Goal: Task Accomplishment & Management: Use online tool/utility

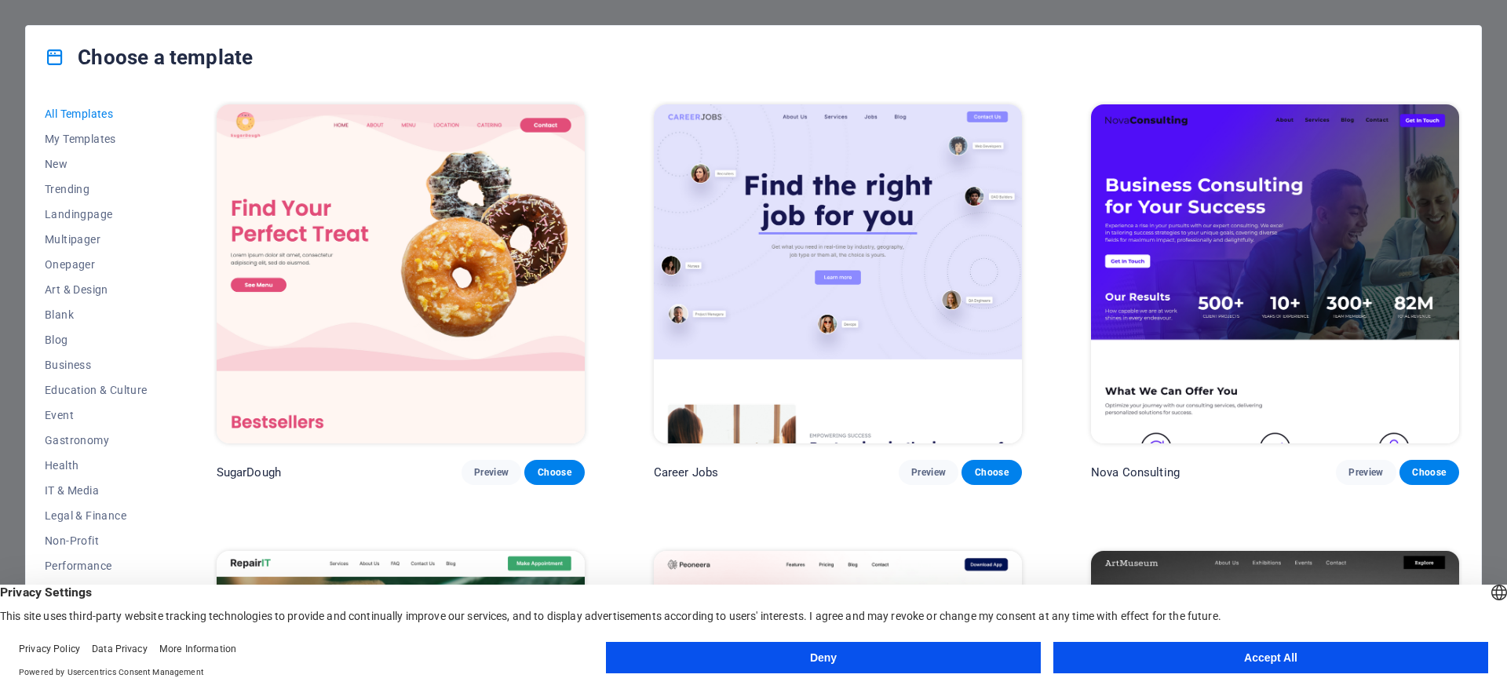
drag, startPoint x: 873, startPoint y: 654, endPoint x: 808, endPoint y: 650, distance: 65.2
click at [861, 656] on button "Deny" at bounding box center [823, 657] width 435 height 31
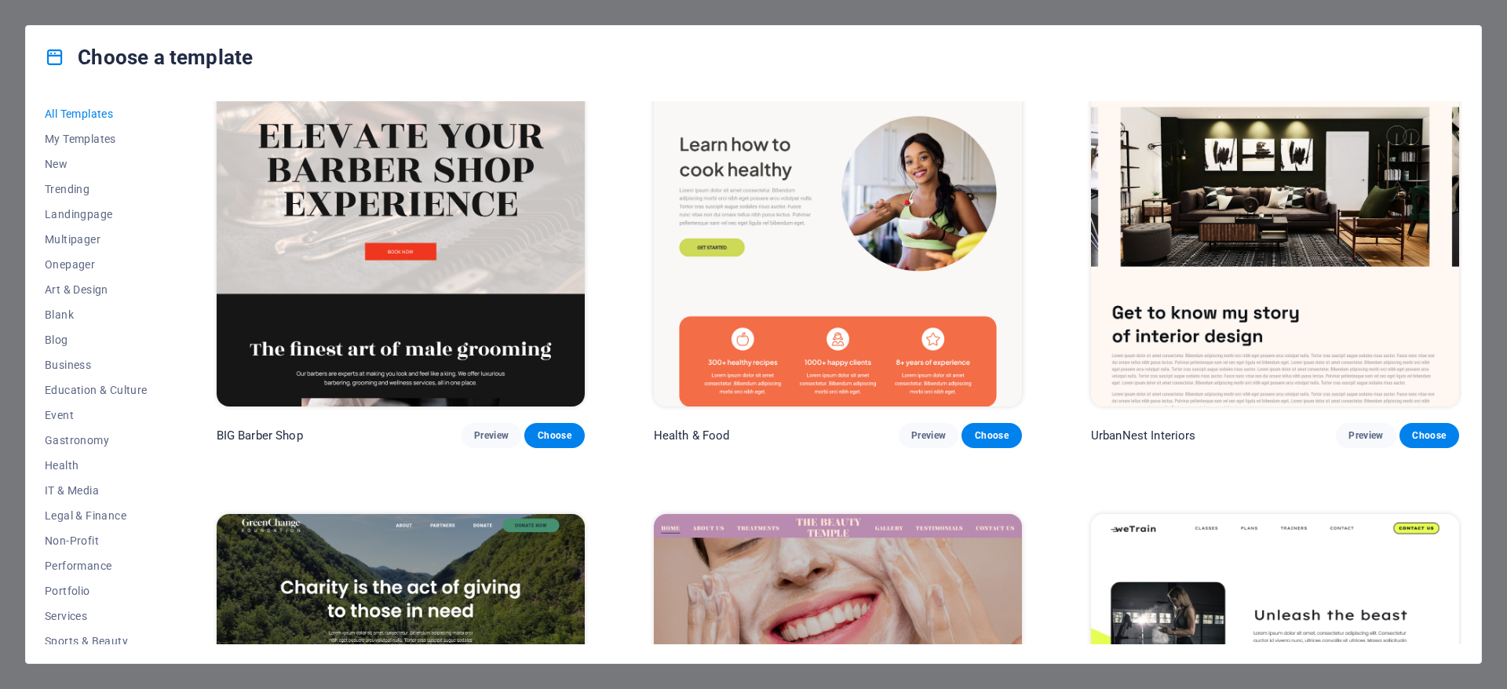
scroll to position [2276, 0]
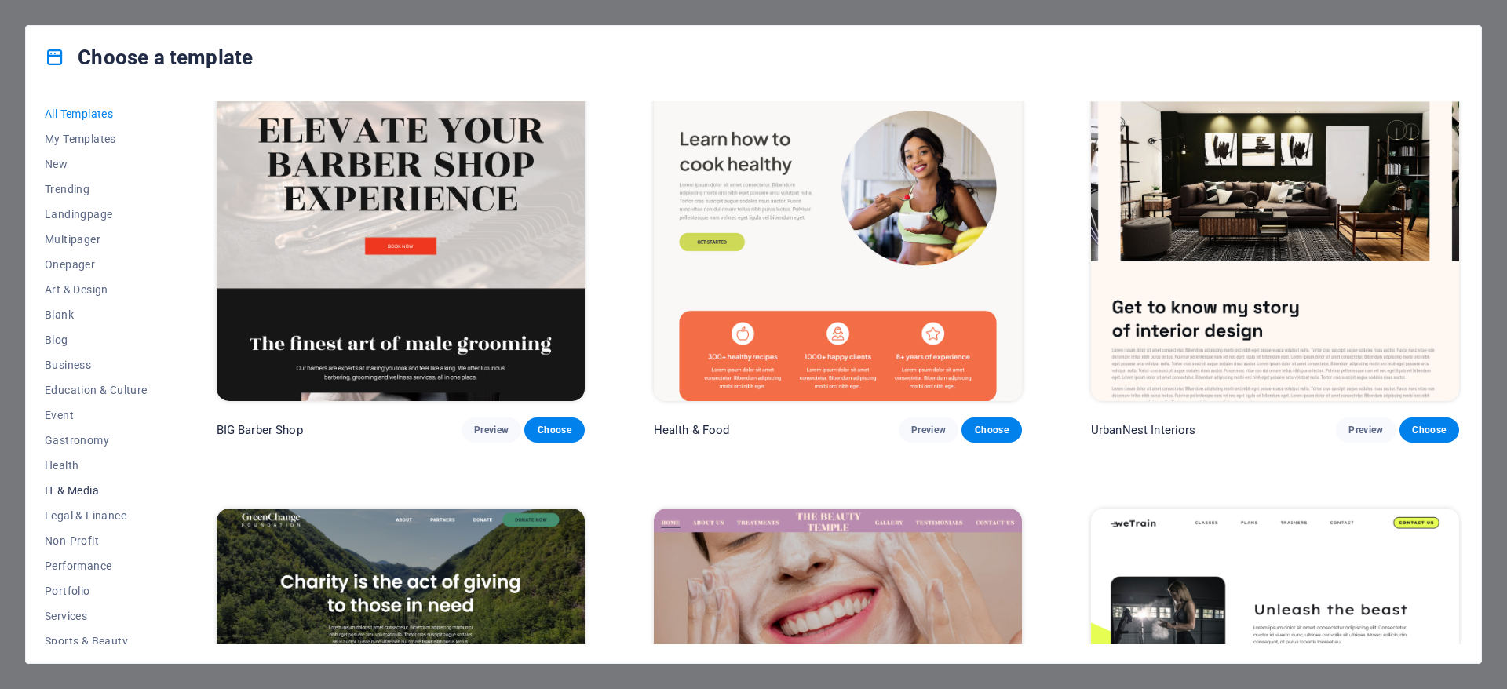
click at [87, 490] on span "IT & Media" at bounding box center [96, 490] width 103 height 13
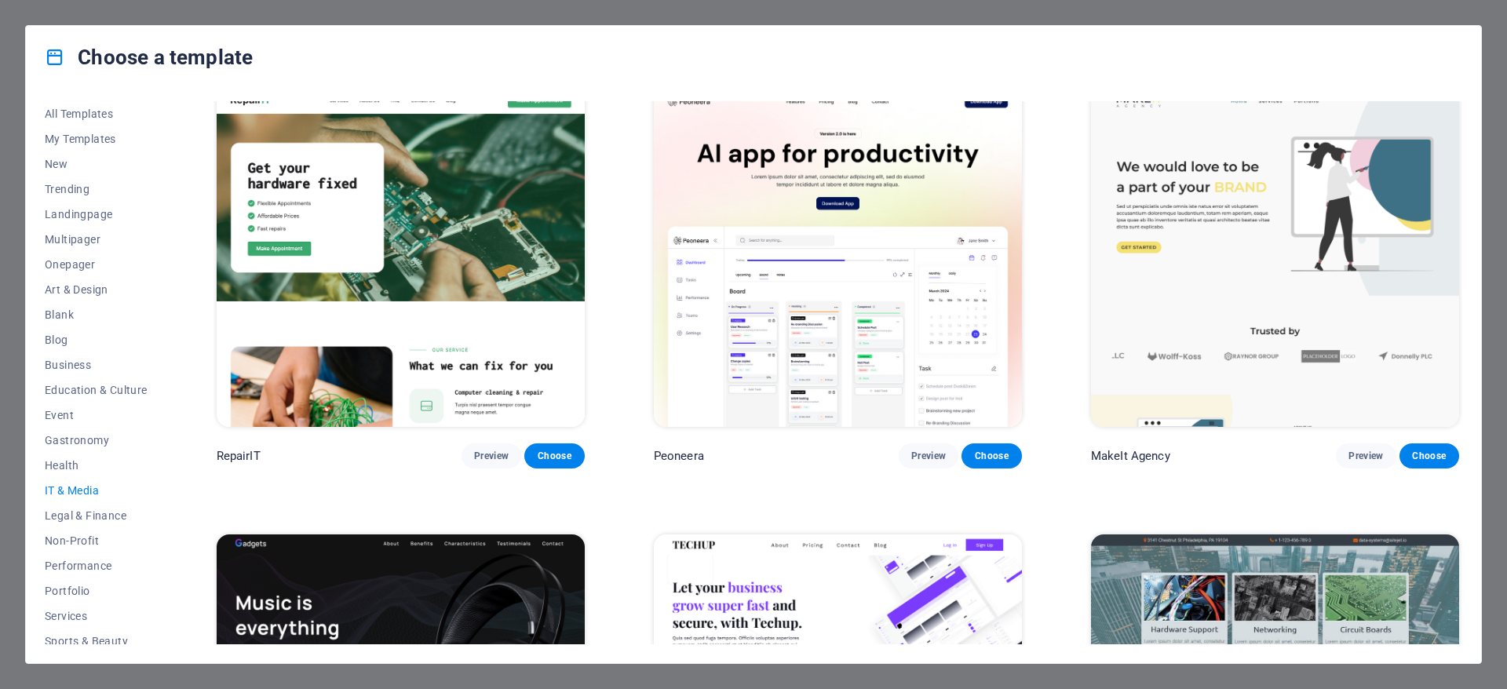
scroll to position [0, 0]
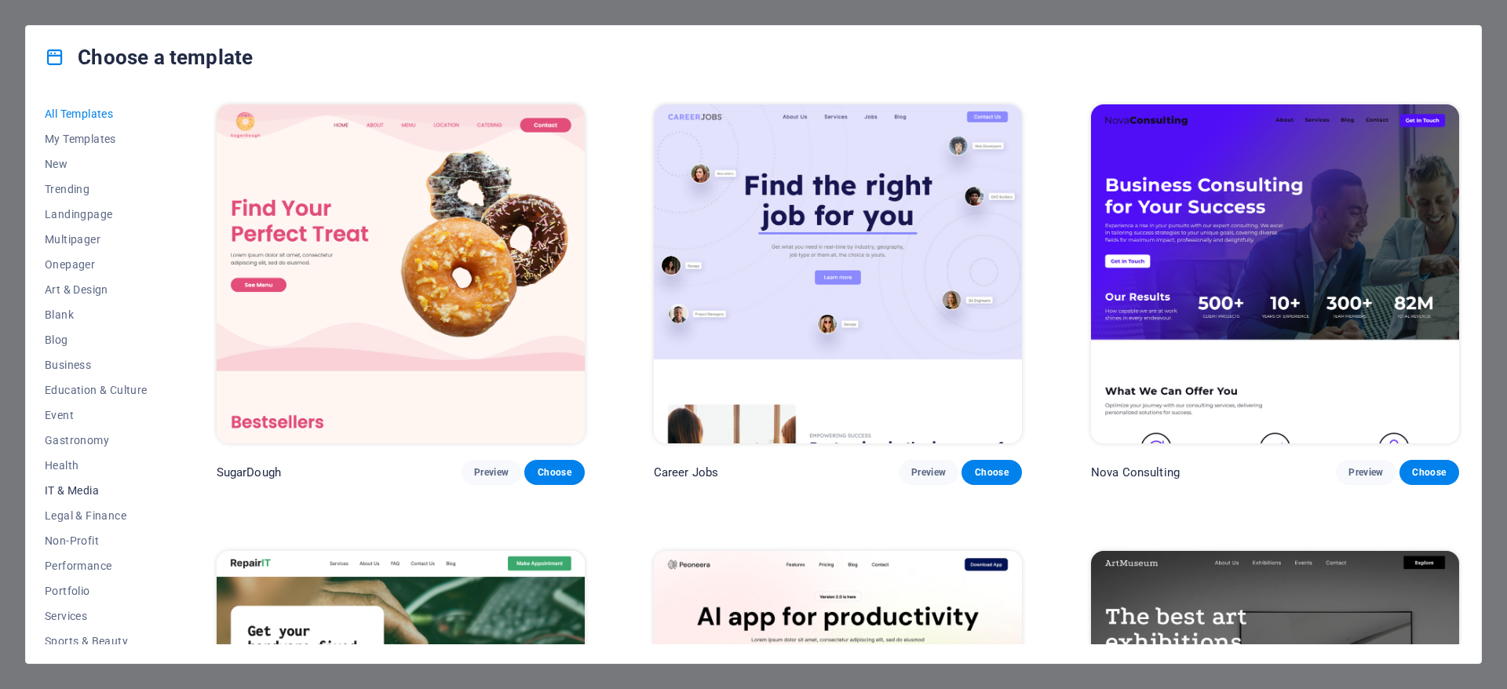
click at [75, 491] on span "IT & Media" at bounding box center [96, 490] width 103 height 13
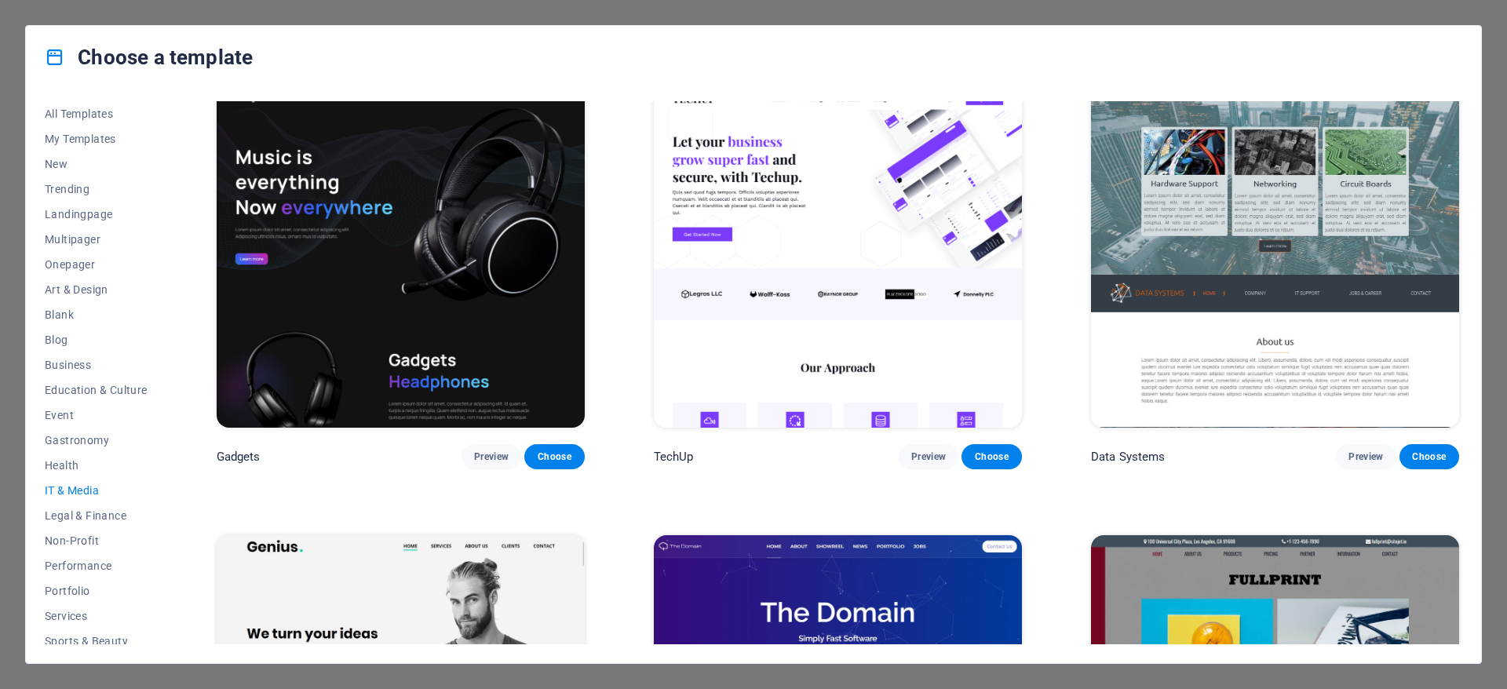
scroll to position [471, 0]
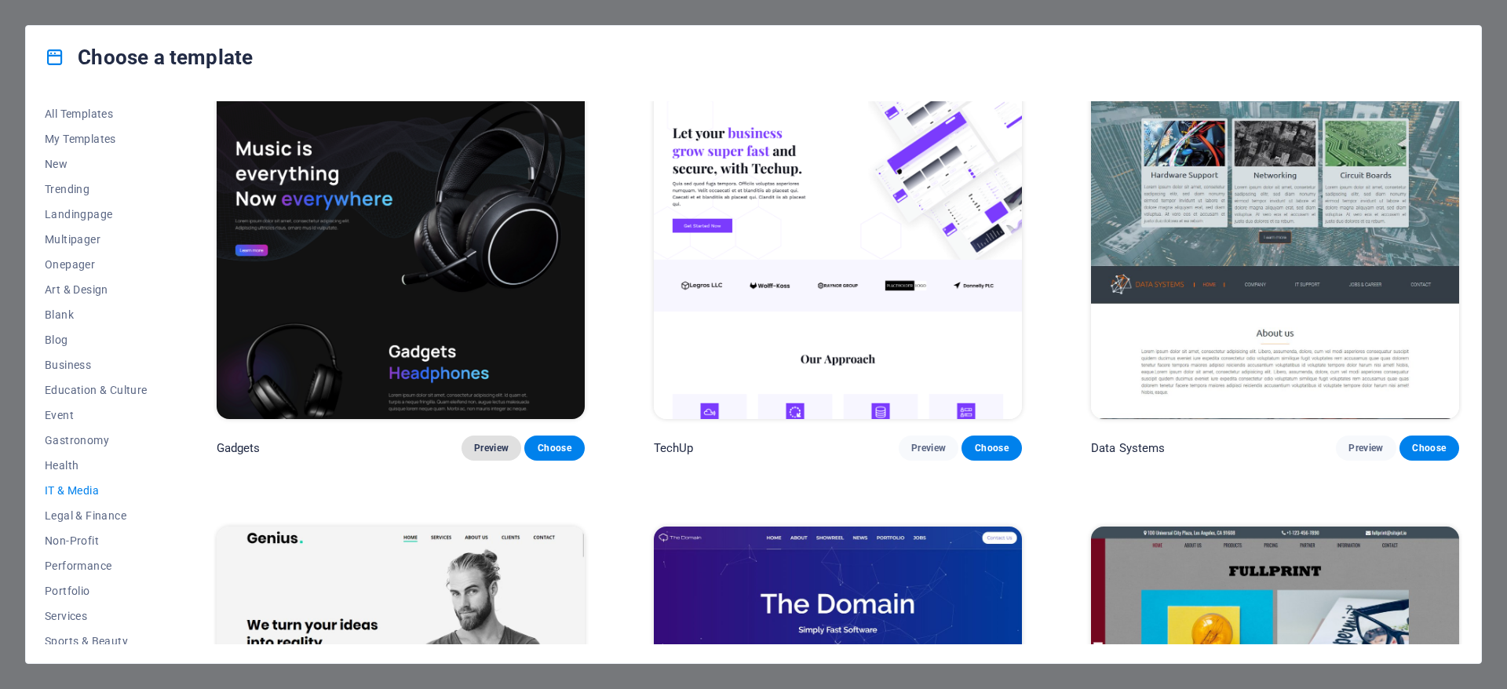
click at [493, 449] on span "Preview" at bounding box center [491, 448] width 35 height 13
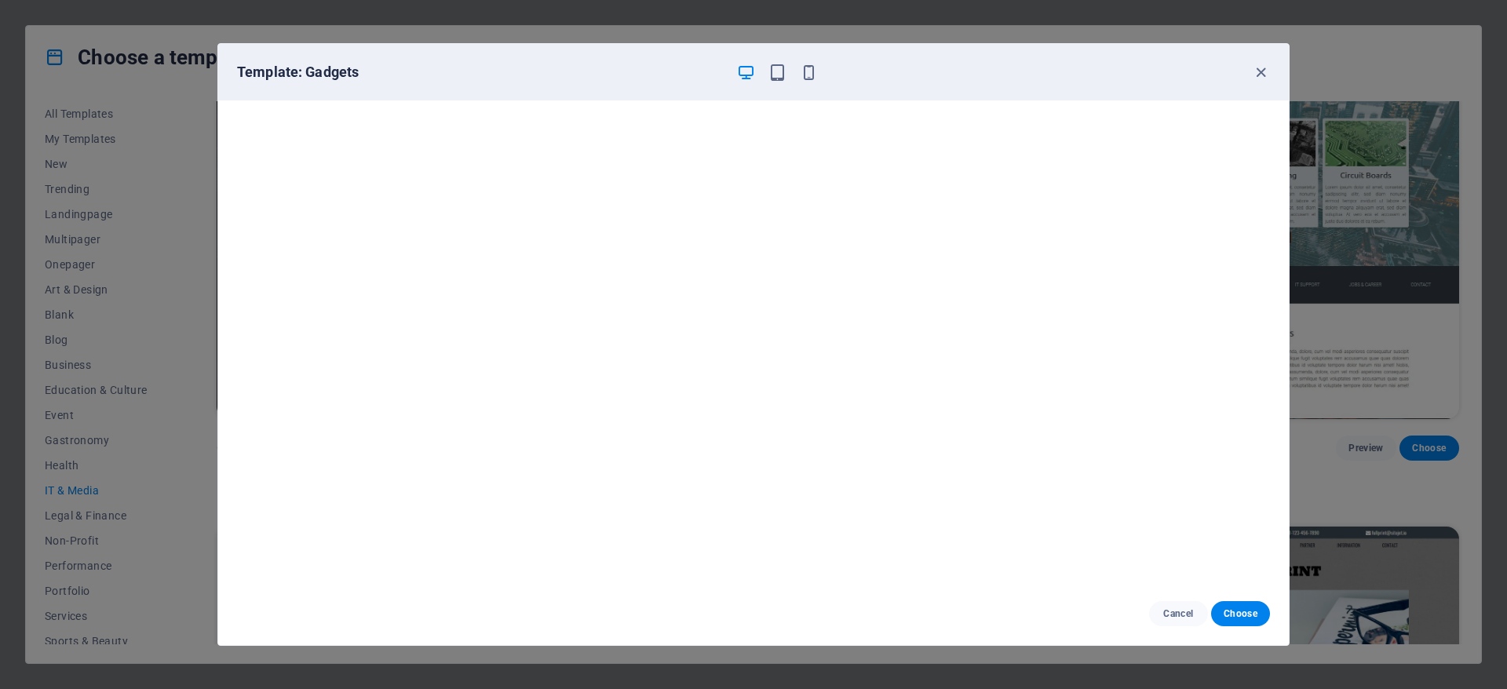
scroll to position [4, 0]
click at [1186, 615] on span "Cancel" at bounding box center [1178, 613] width 34 height 13
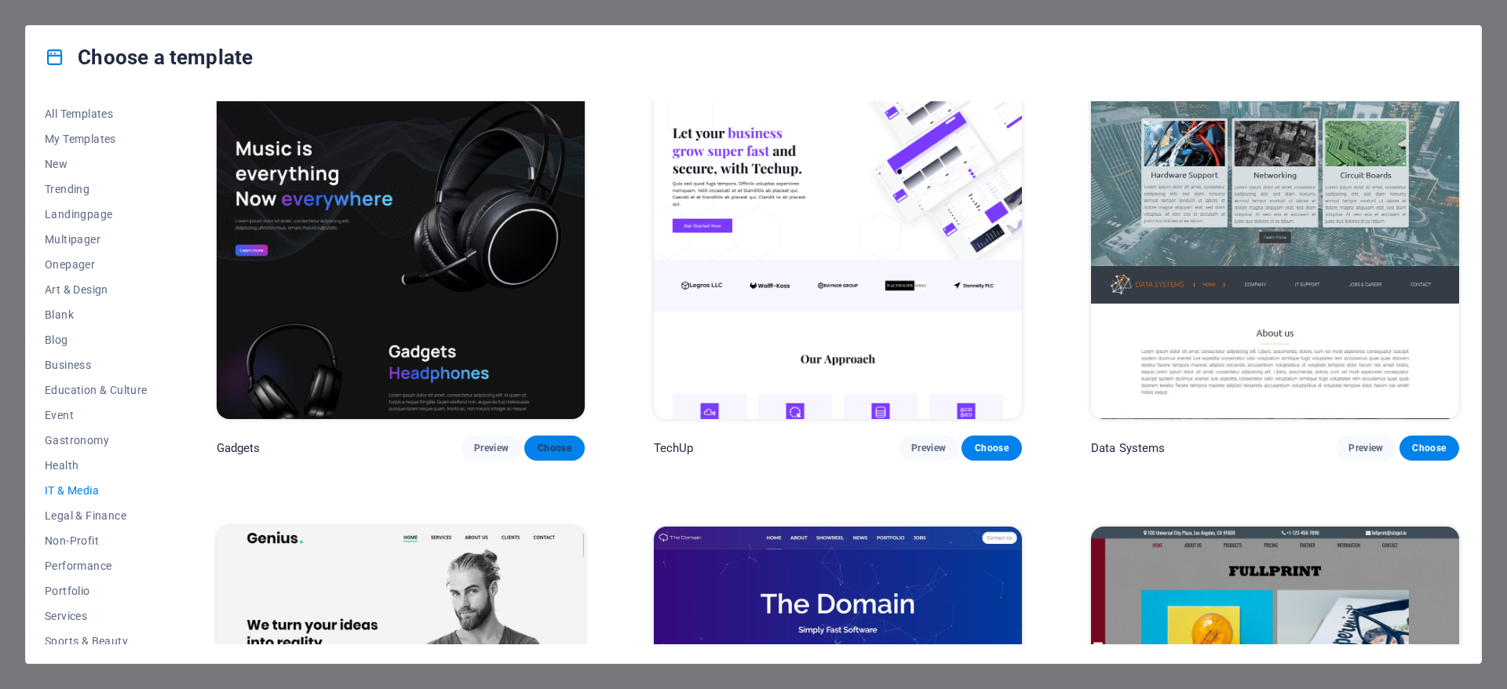
click at [552, 444] on span "Choose" at bounding box center [554, 448] width 35 height 13
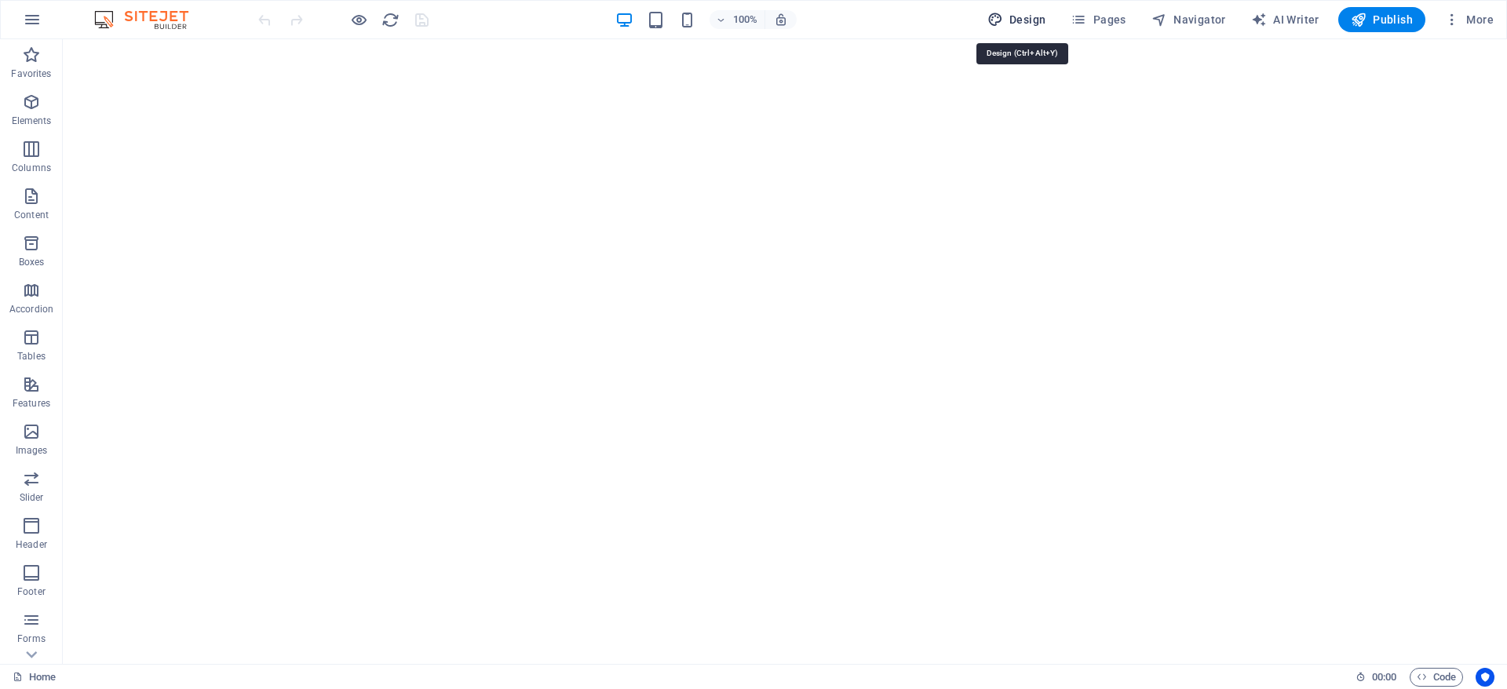
click at [1026, 19] on span "Design" at bounding box center [1016, 20] width 59 height 16
select select "px"
select select "400"
select select "px"
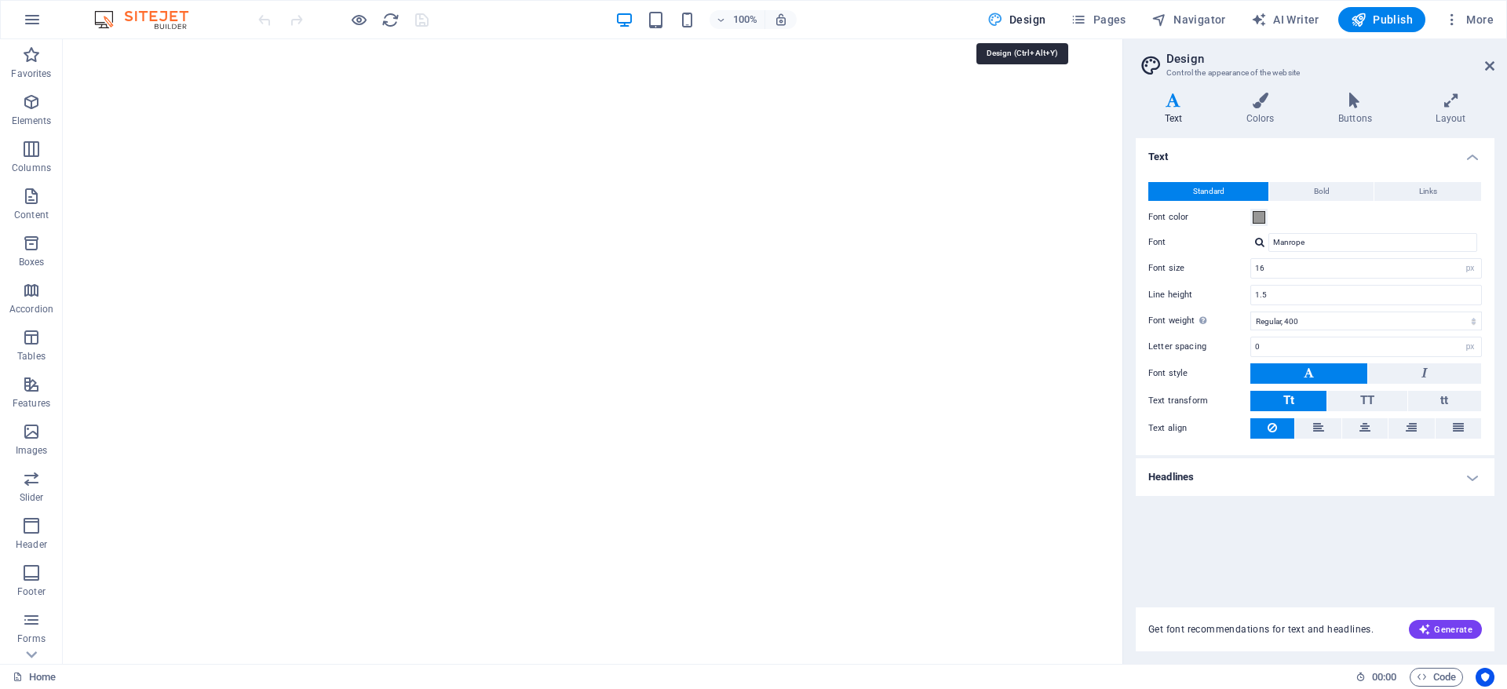
click at [1036, 18] on span "Design" at bounding box center [1016, 20] width 59 height 16
click at [1451, 19] on icon "button" at bounding box center [1452, 20] width 16 height 16
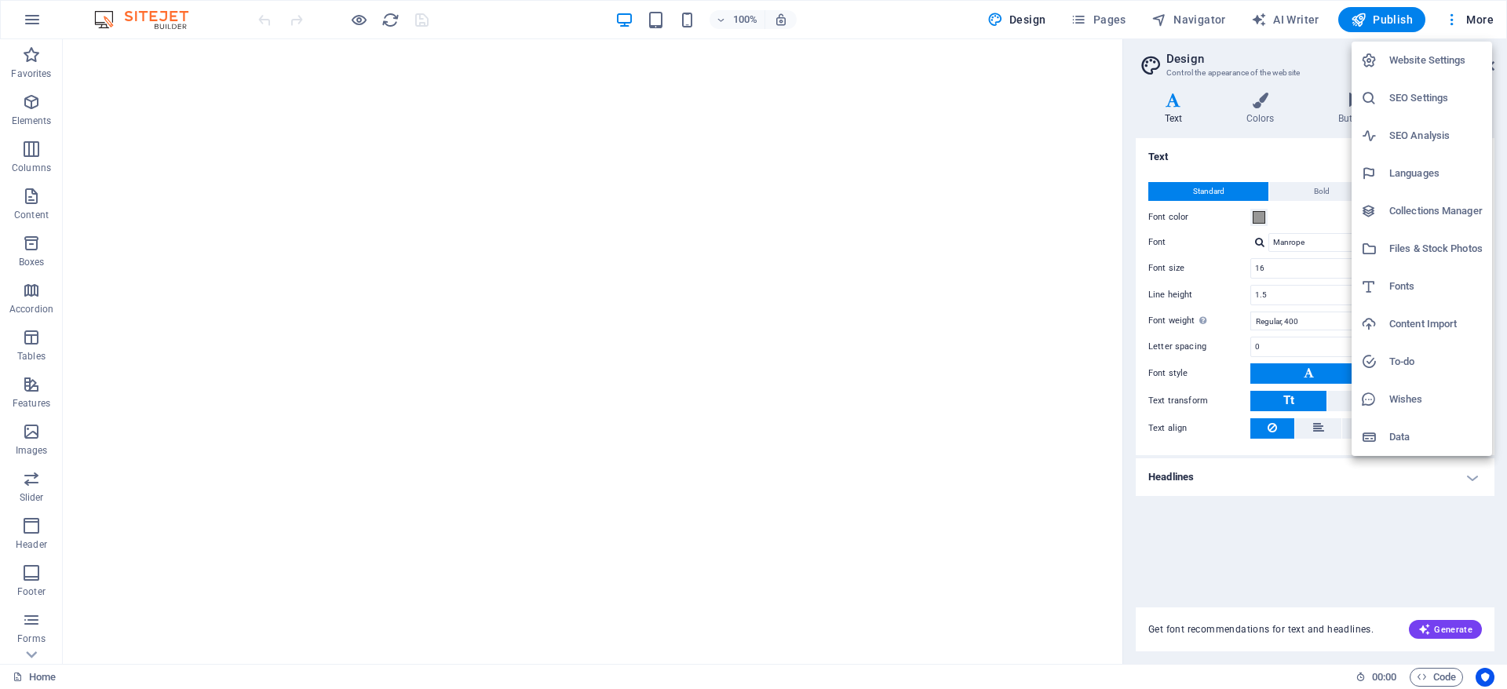
click at [1416, 49] on li "Website Settings" at bounding box center [1421, 61] width 140 height 38
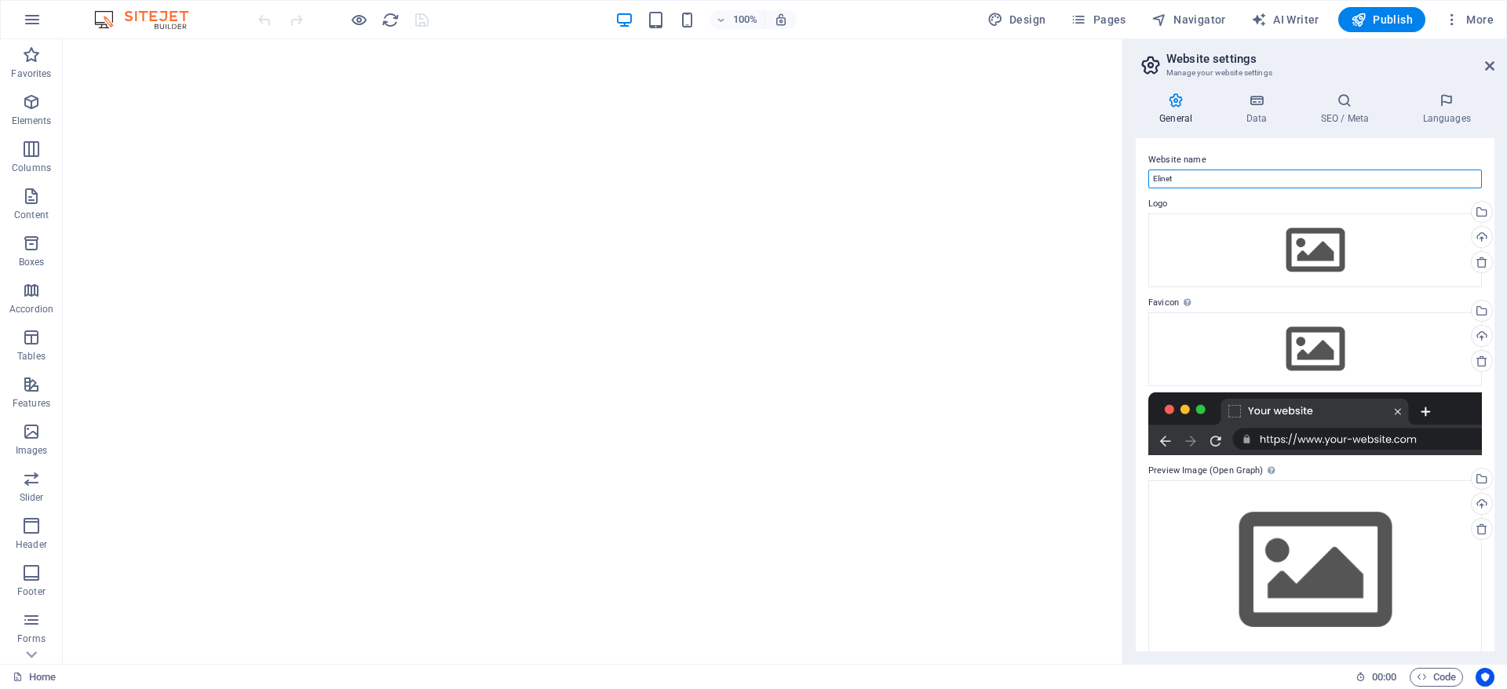
click at [1202, 180] on input "Elinet" at bounding box center [1314, 178] width 333 height 19
click at [1187, 242] on div "Drag files here, click to choose files or select files from Files or our free s…" at bounding box center [1314, 250] width 333 height 74
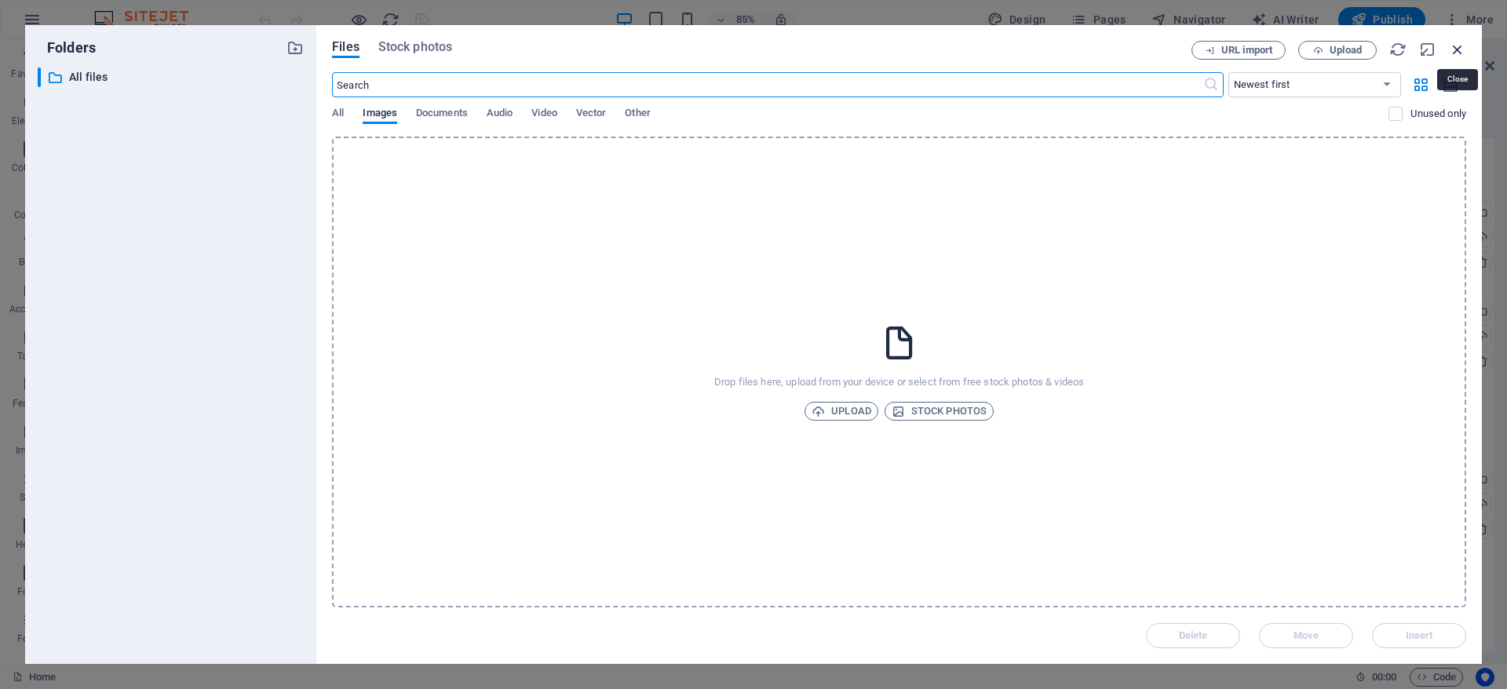
click at [1452, 42] on icon "button" at bounding box center [1457, 49] width 17 height 17
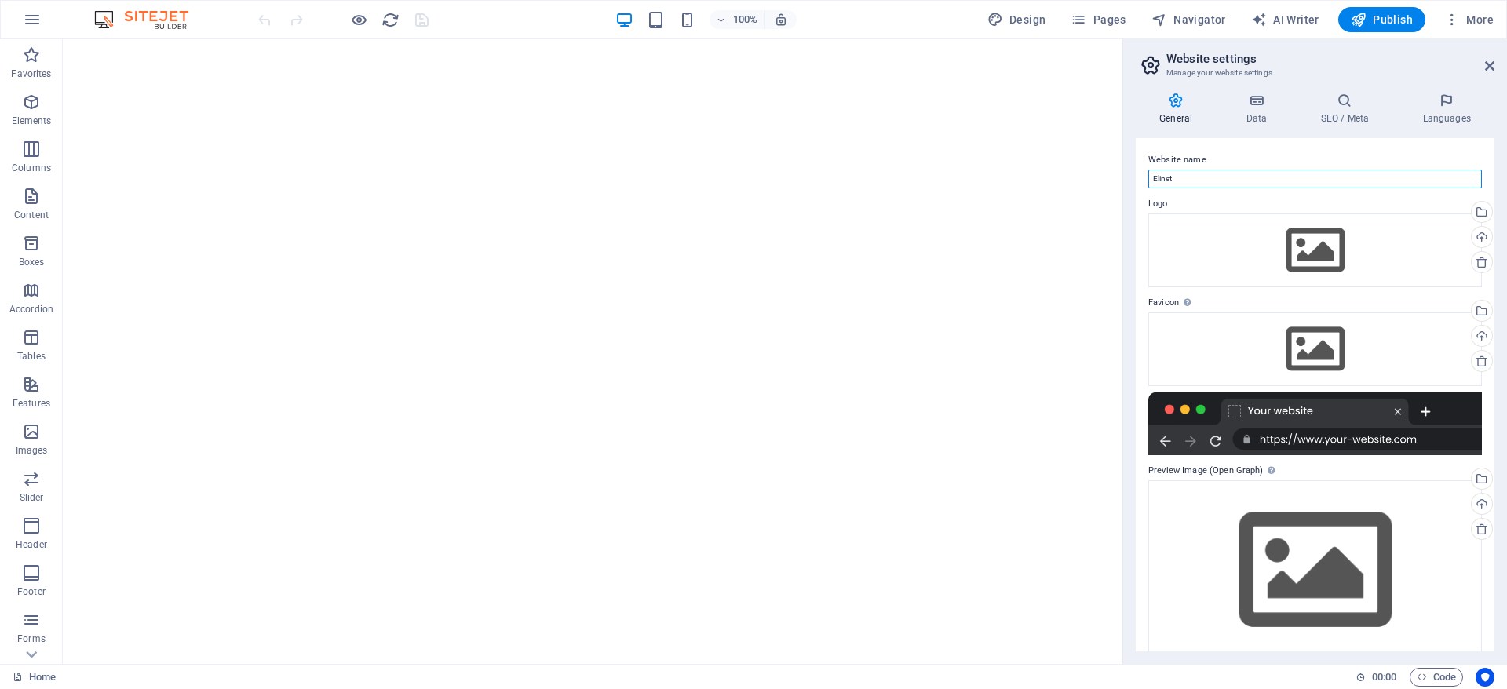
click at [1195, 176] on input "Elinet" at bounding box center [1314, 178] width 333 height 19
click at [1450, 13] on icon "button" at bounding box center [1452, 20] width 16 height 16
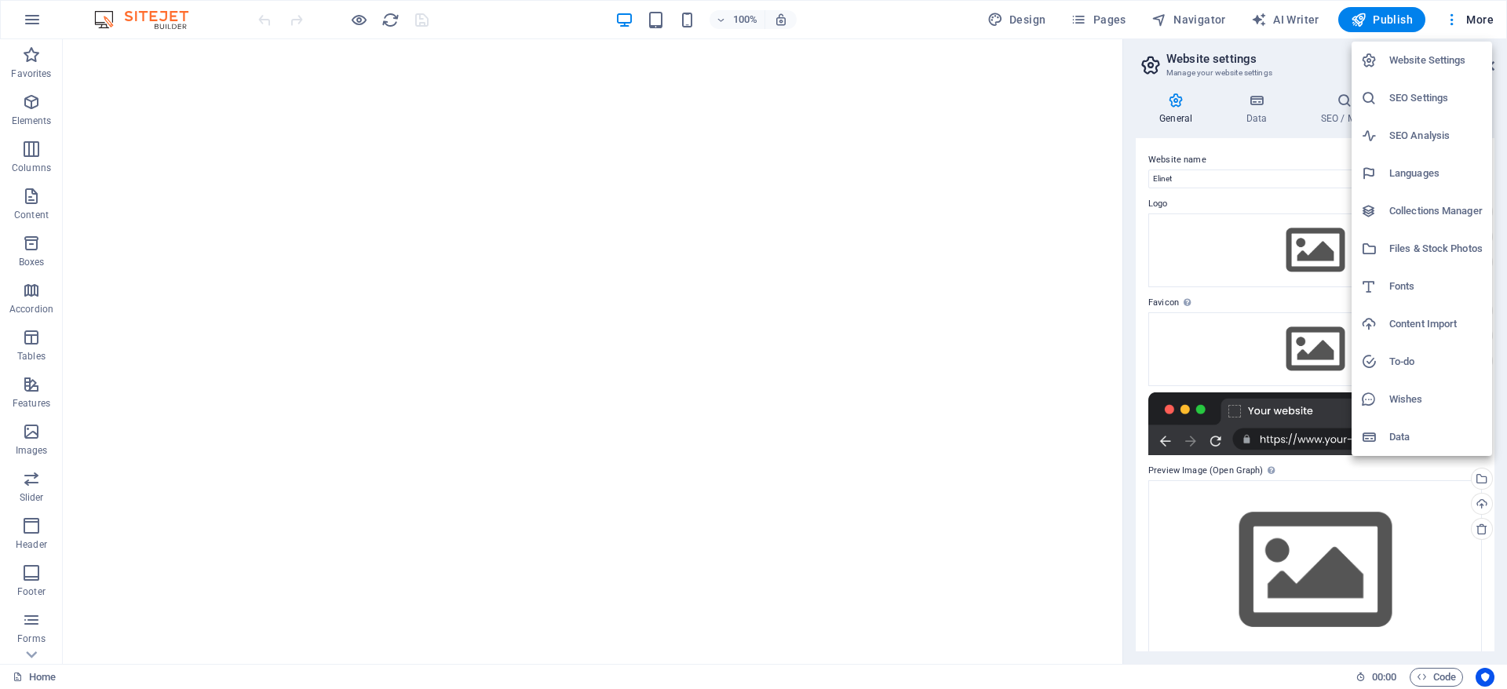
click at [1370, 17] on div at bounding box center [753, 344] width 1507 height 689
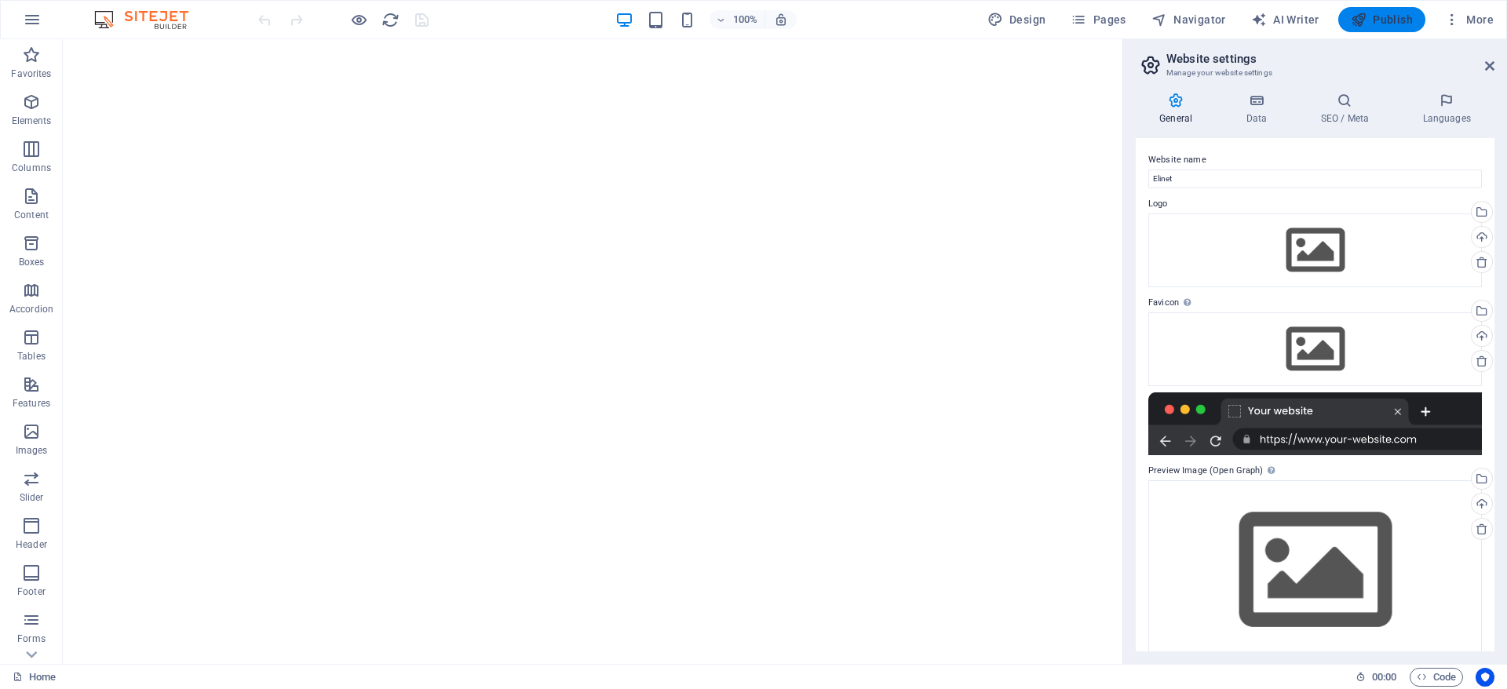
click at [1385, 16] on span "Publish" at bounding box center [1381, 20] width 62 height 16
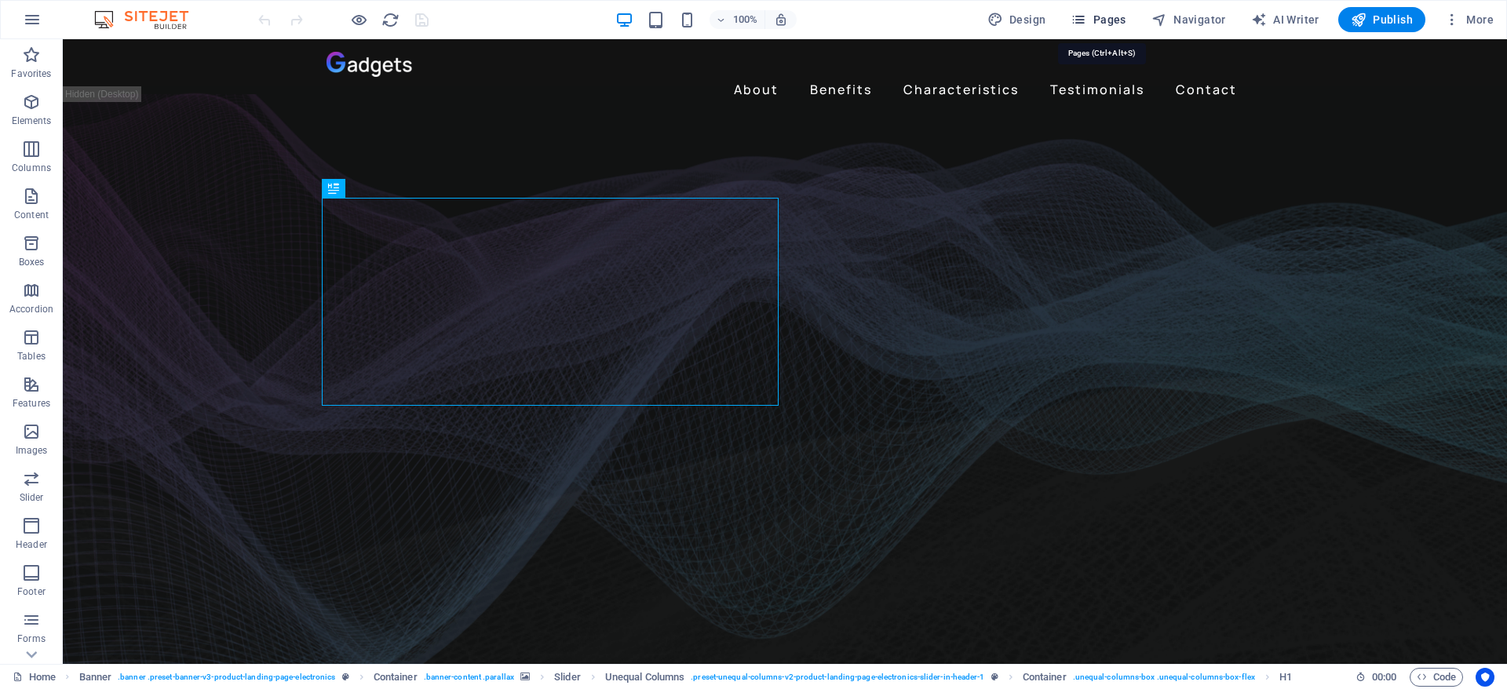
click at [1102, 22] on span "Pages" at bounding box center [1097, 20] width 55 height 16
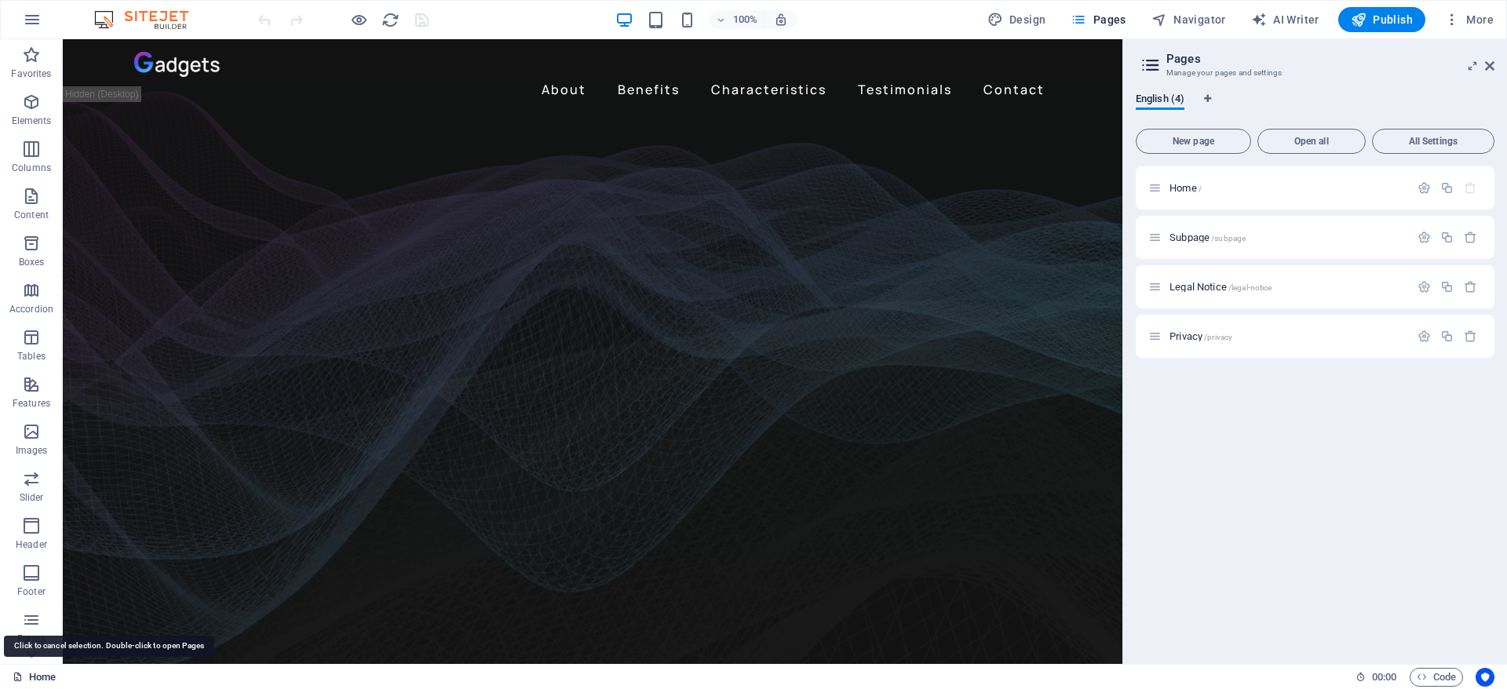
click at [33, 675] on link "Home" at bounding box center [34, 677] width 43 height 19
click at [35, 16] on icon "button" at bounding box center [32, 19] width 19 height 19
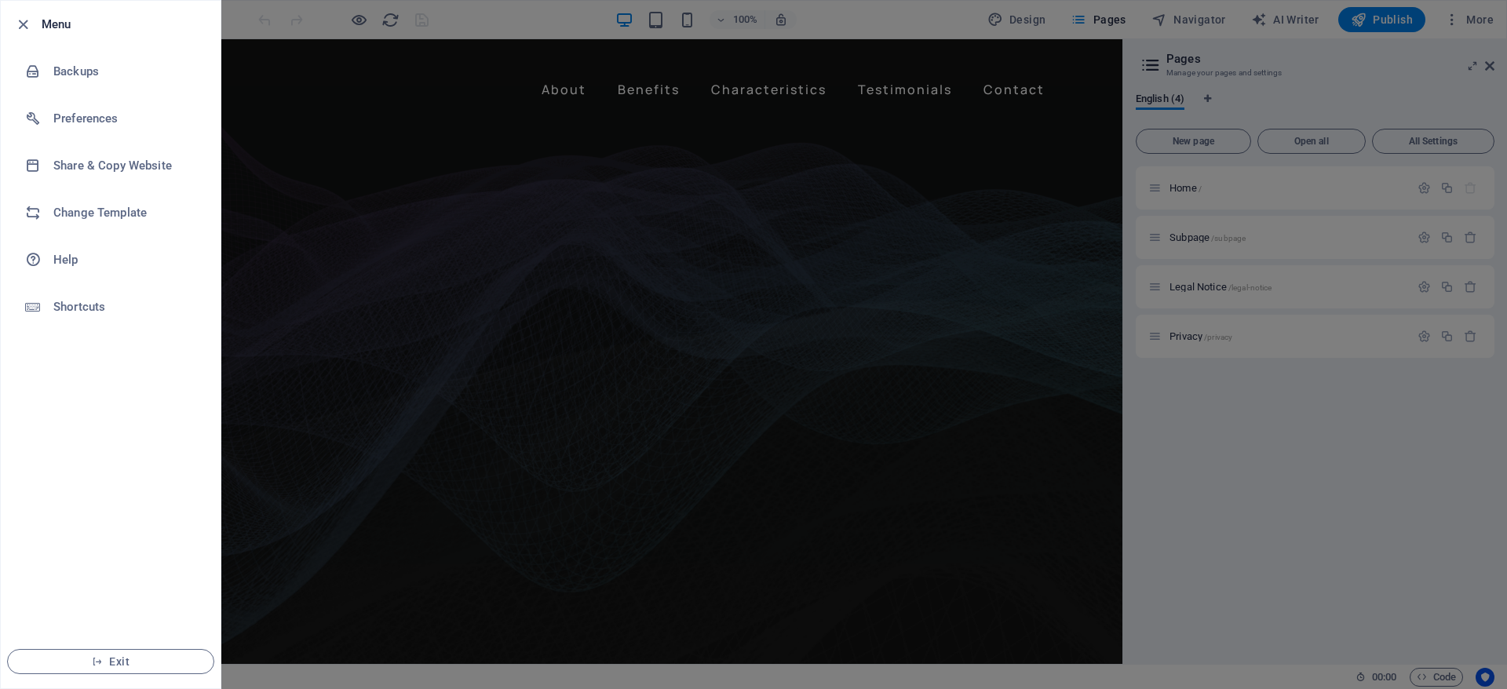
click at [296, 261] on div at bounding box center [753, 344] width 1507 height 689
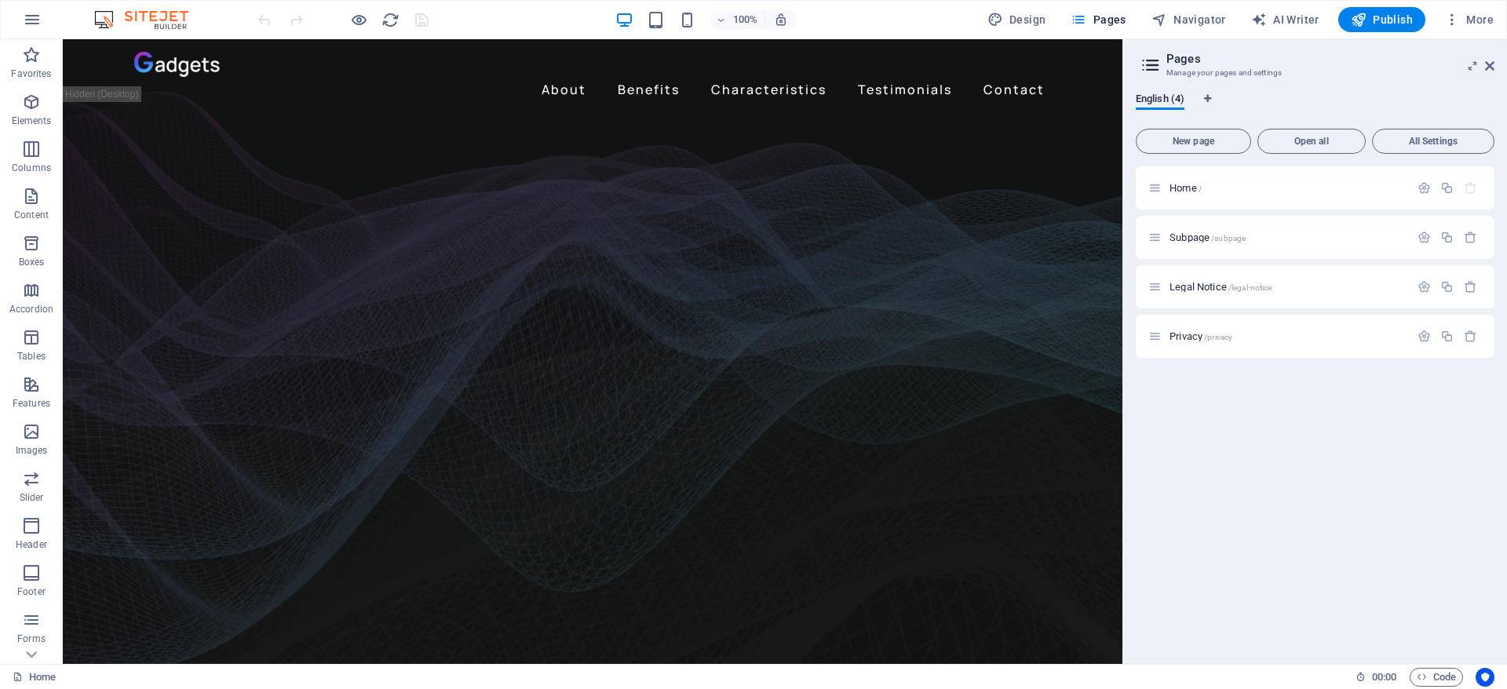
click at [162, 12] on img at bounding box center [149, 19] width 118 height 19
click at [159, 17] on img at bounding box center [149, 19] width 118 height 19
click at [1494, 69] on aside "Pages Manage your pages and settings English (4) New page Open all All Settings…" at bounding box center [1314, 351] width 385 height 625
click at [1454, 9] on button "More" at bounding box center [1469, 19] width 62 height 25
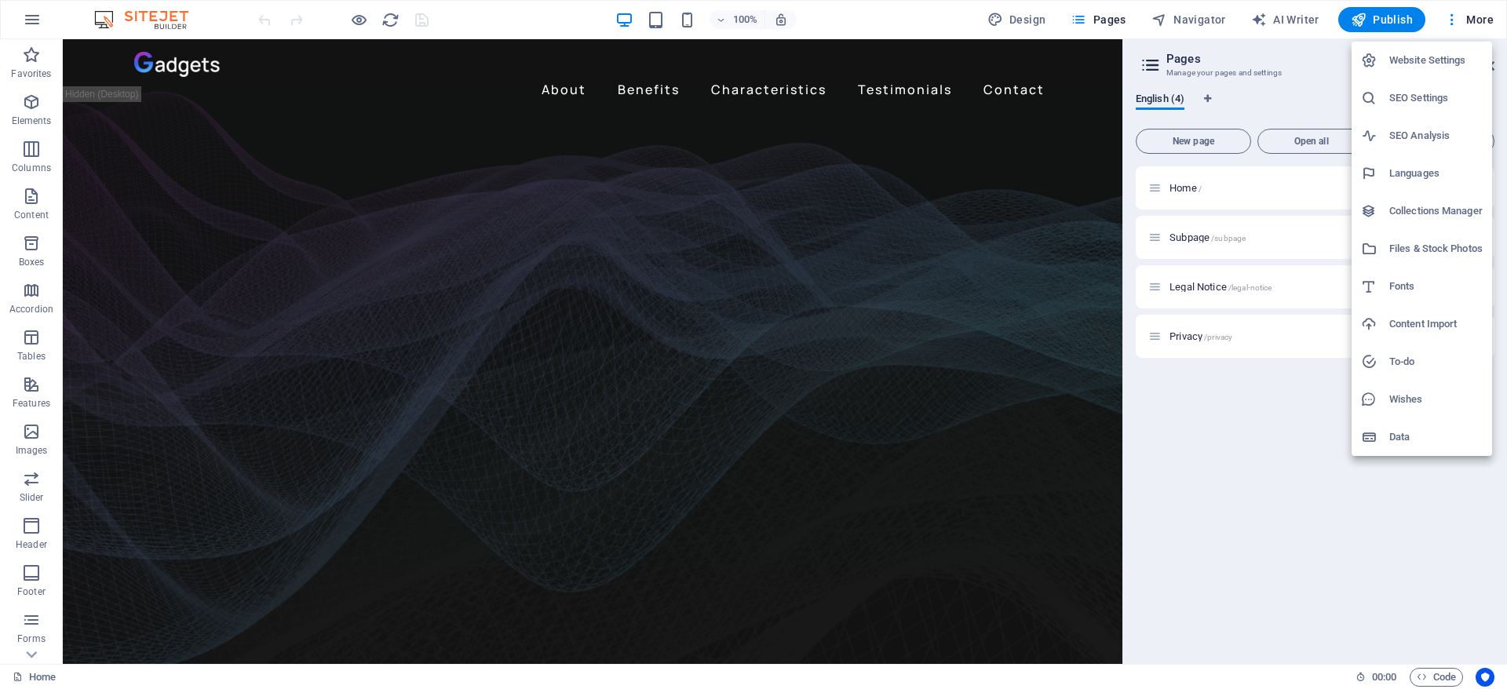
click at [214, 9] on div at bounding box center [753, 344] width 1507 height 689
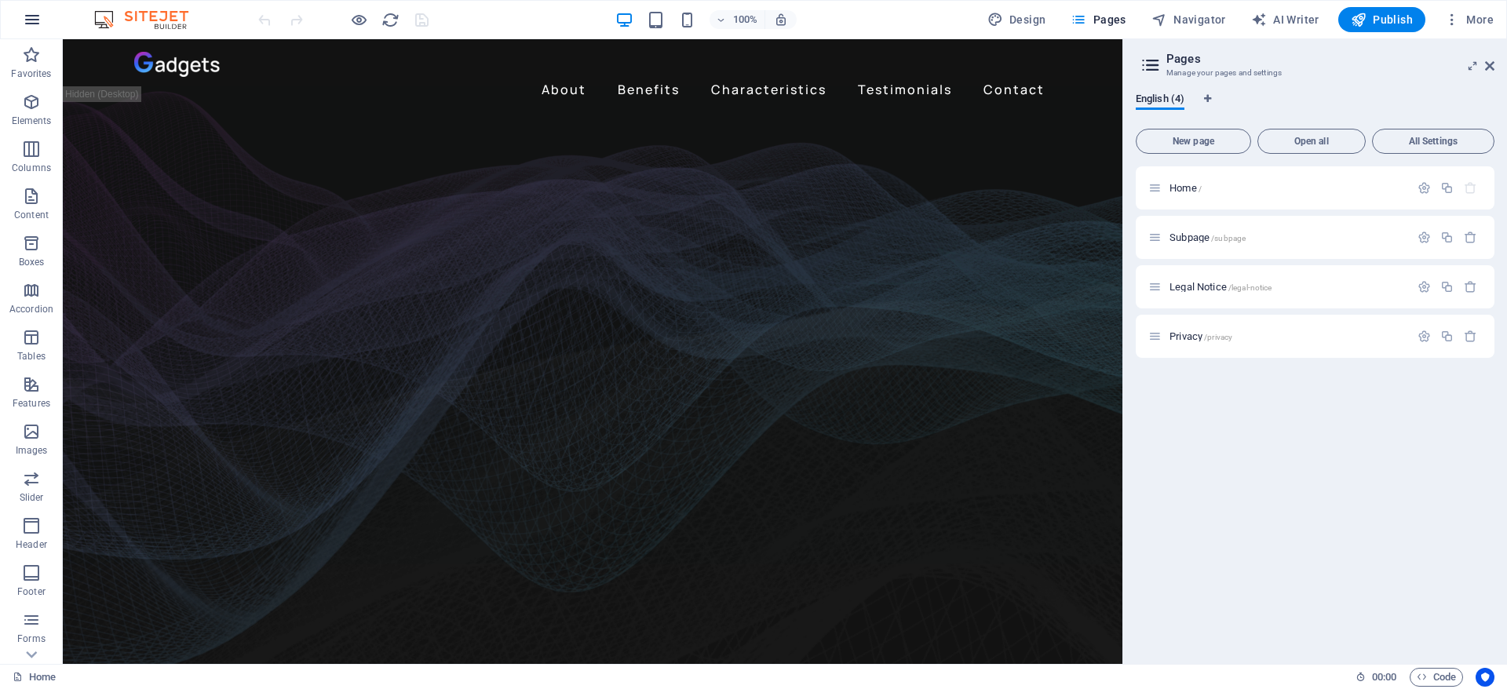
click at [36, 21] on icon "button" at bounding box center [32, 19] width 19 height 19
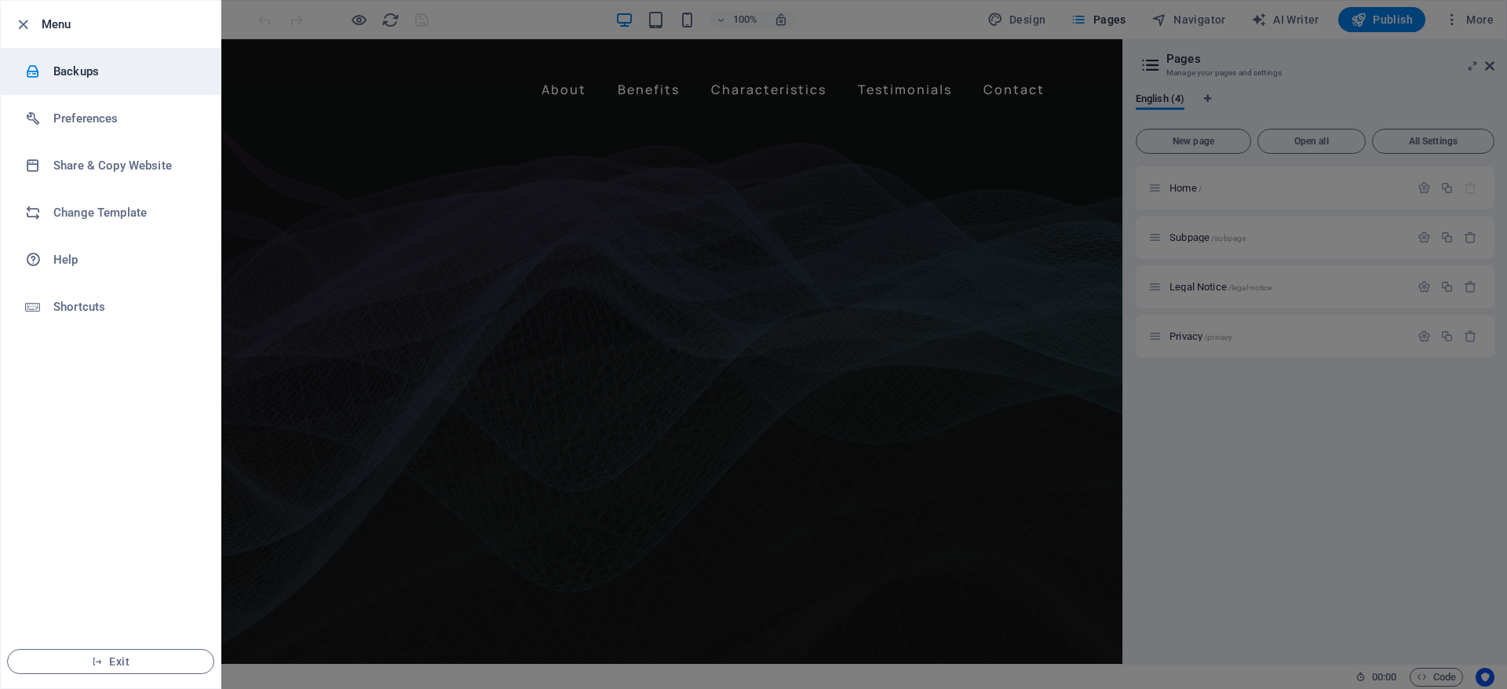
click at [64, 75] on h6 "Backups" at bounding box center [125, 71] width 145 height 19
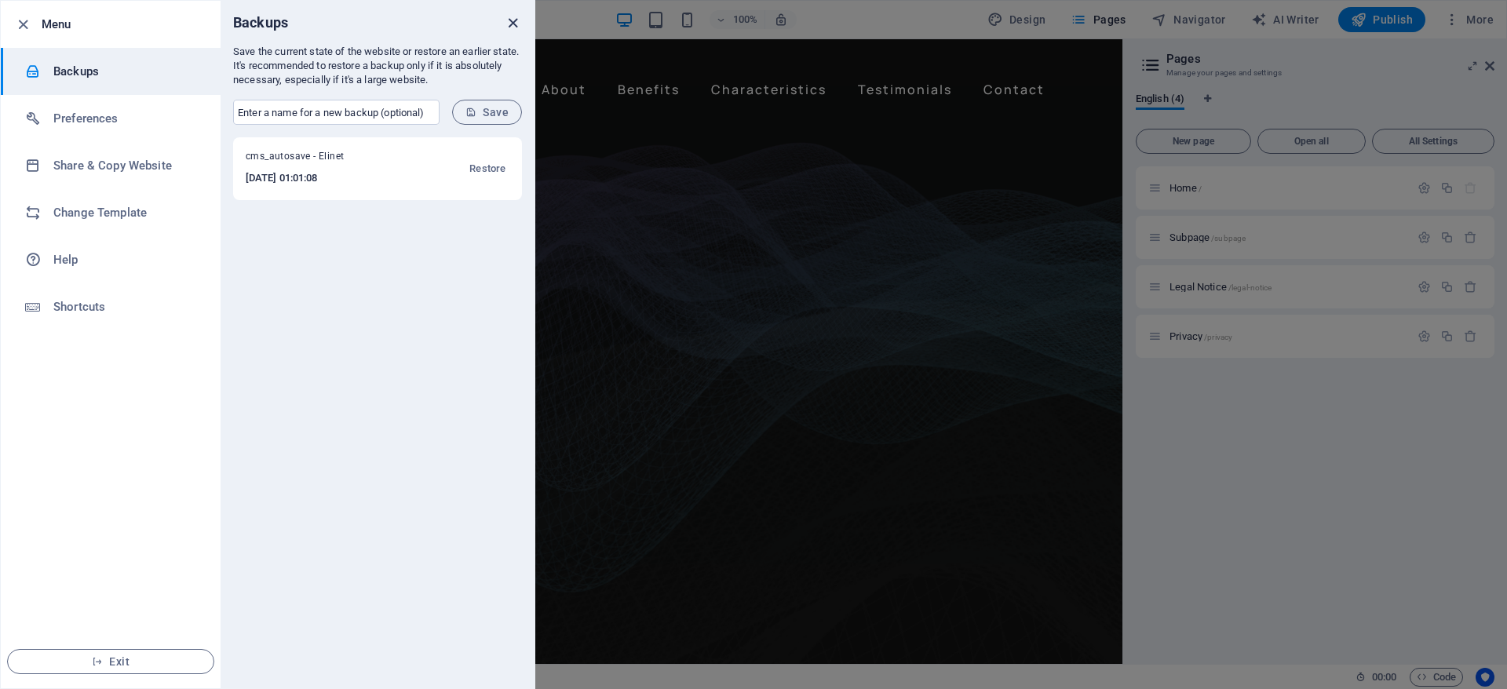
click at [518, 24] on icon "close" at bounding box center [513, 23] width 18 height 18
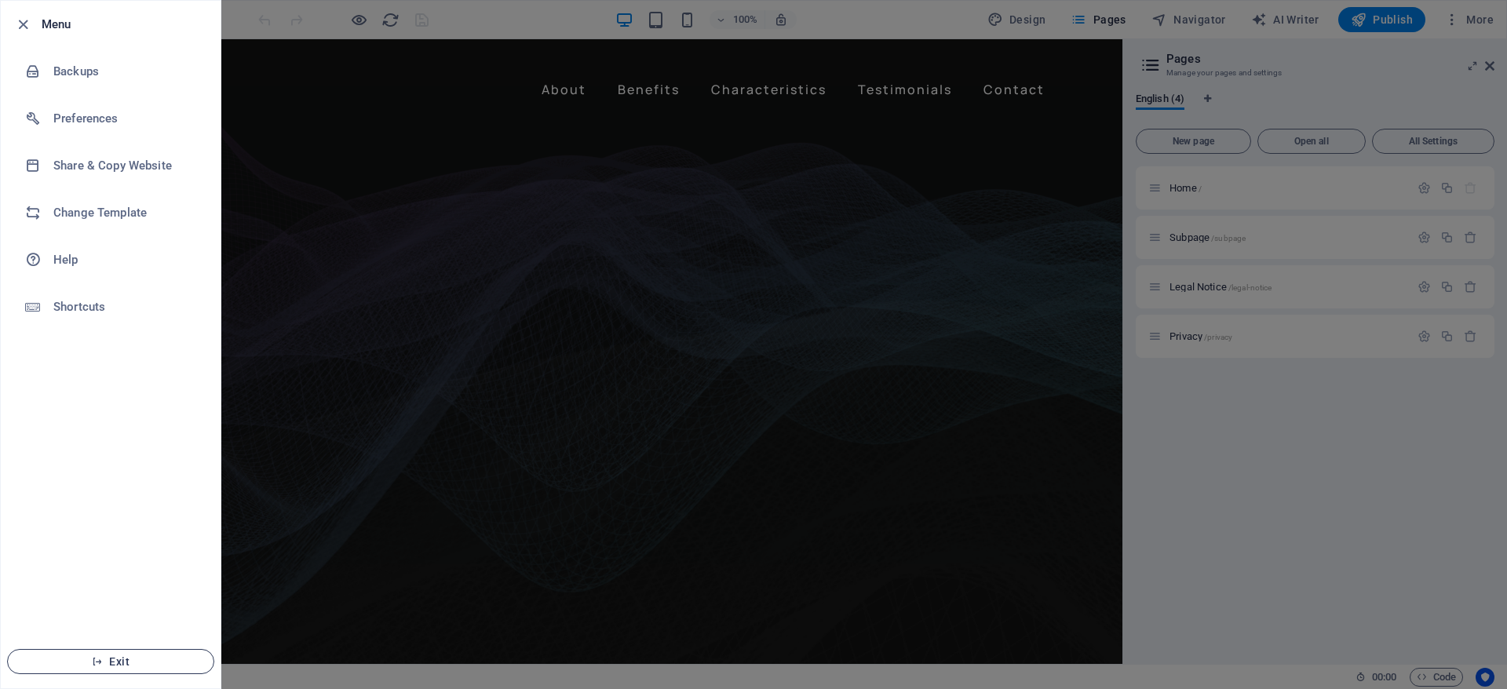
click at [129, 659] on span "Exit" at bounding box center [110, 661] width 180 height 13
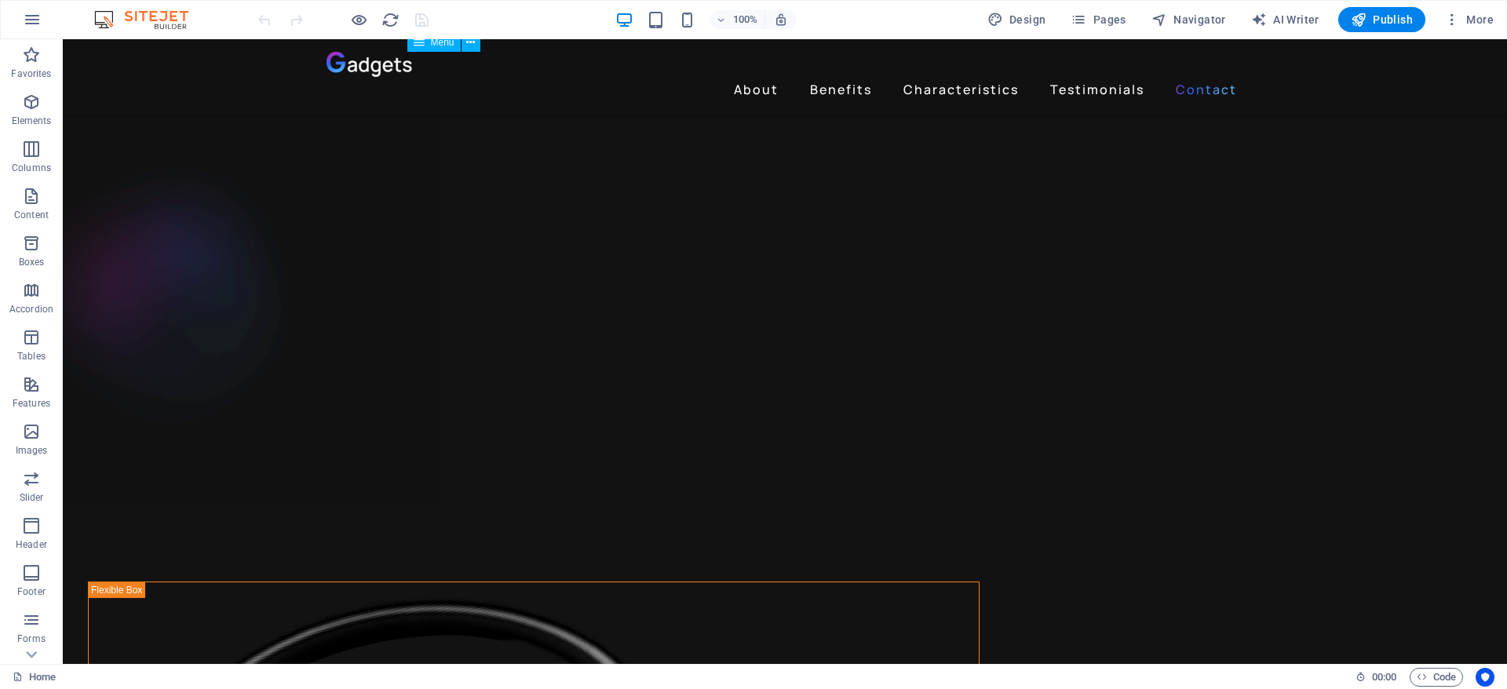
scroll to position [4130, 0]
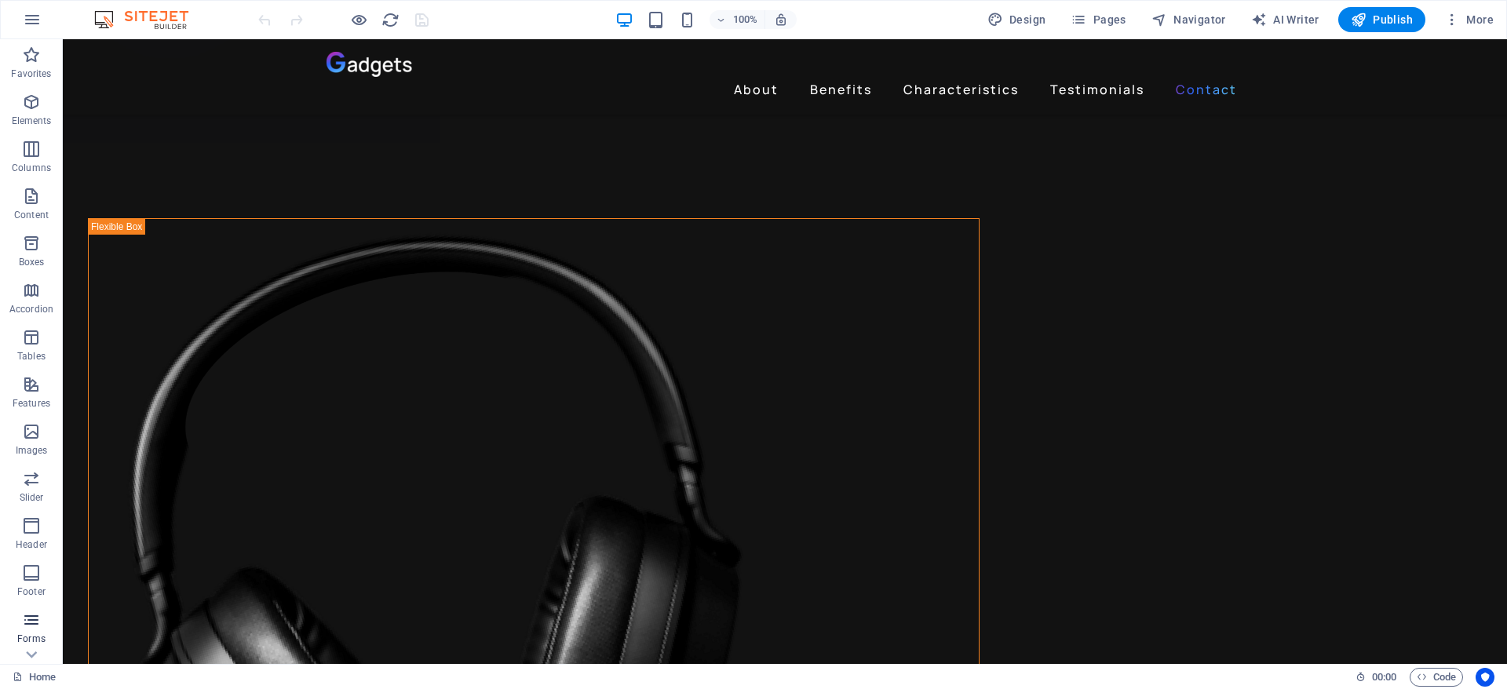
click at [32, 627] on icon "button" at bounding box center [31, 620] width 19 height 19
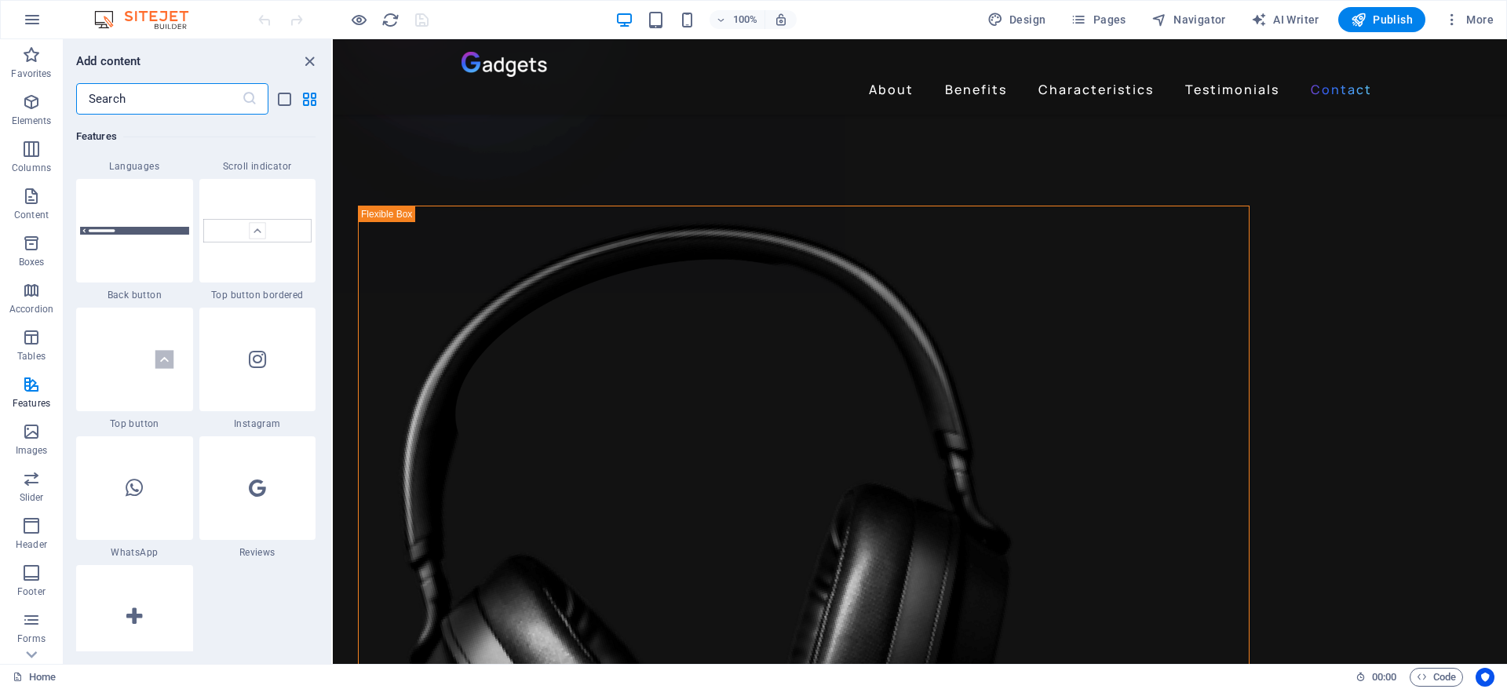
scroll to position [7141, 0]
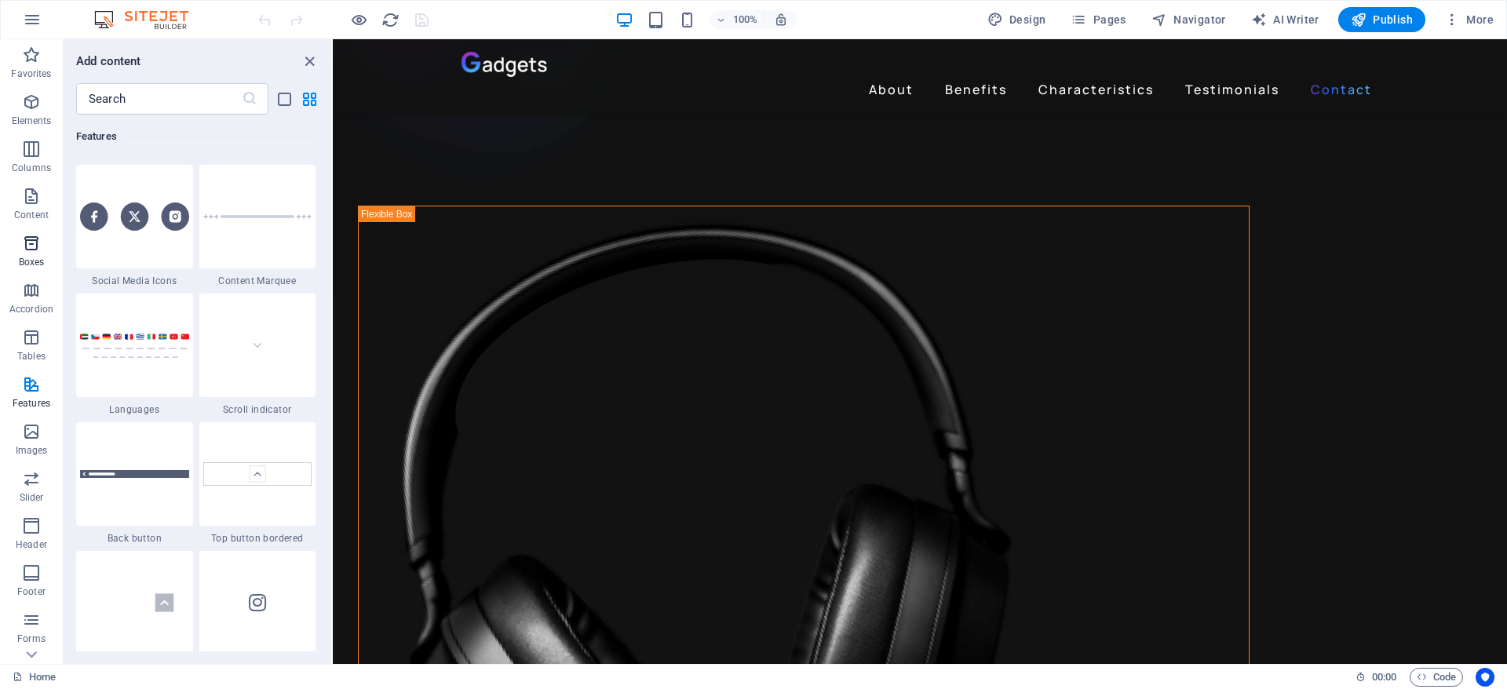
click at [30, 235] on icon "button" at bounding box center [31, 243] width 19 height 19
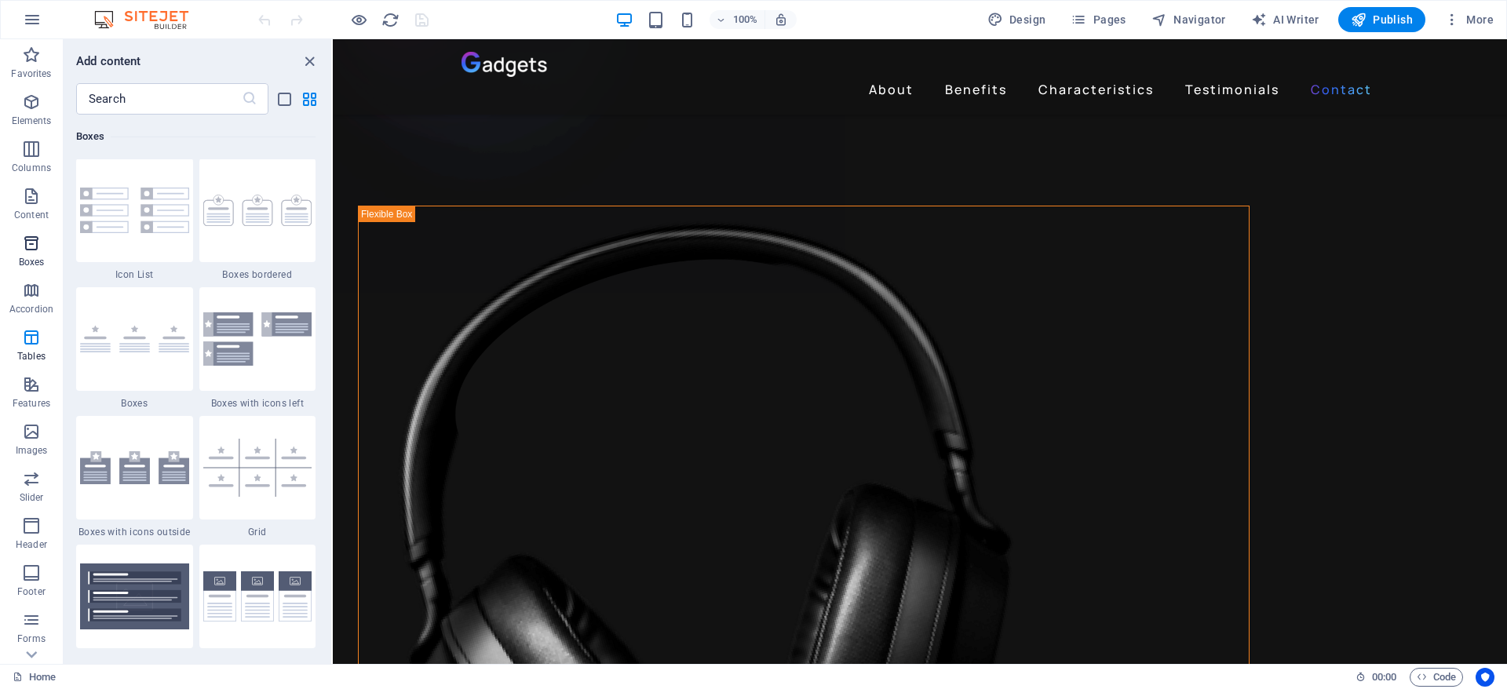
scroll to position [4328, 0]
click at [29, 159] on span "Columns" at bounding box center [31, 159] width 63 height 38
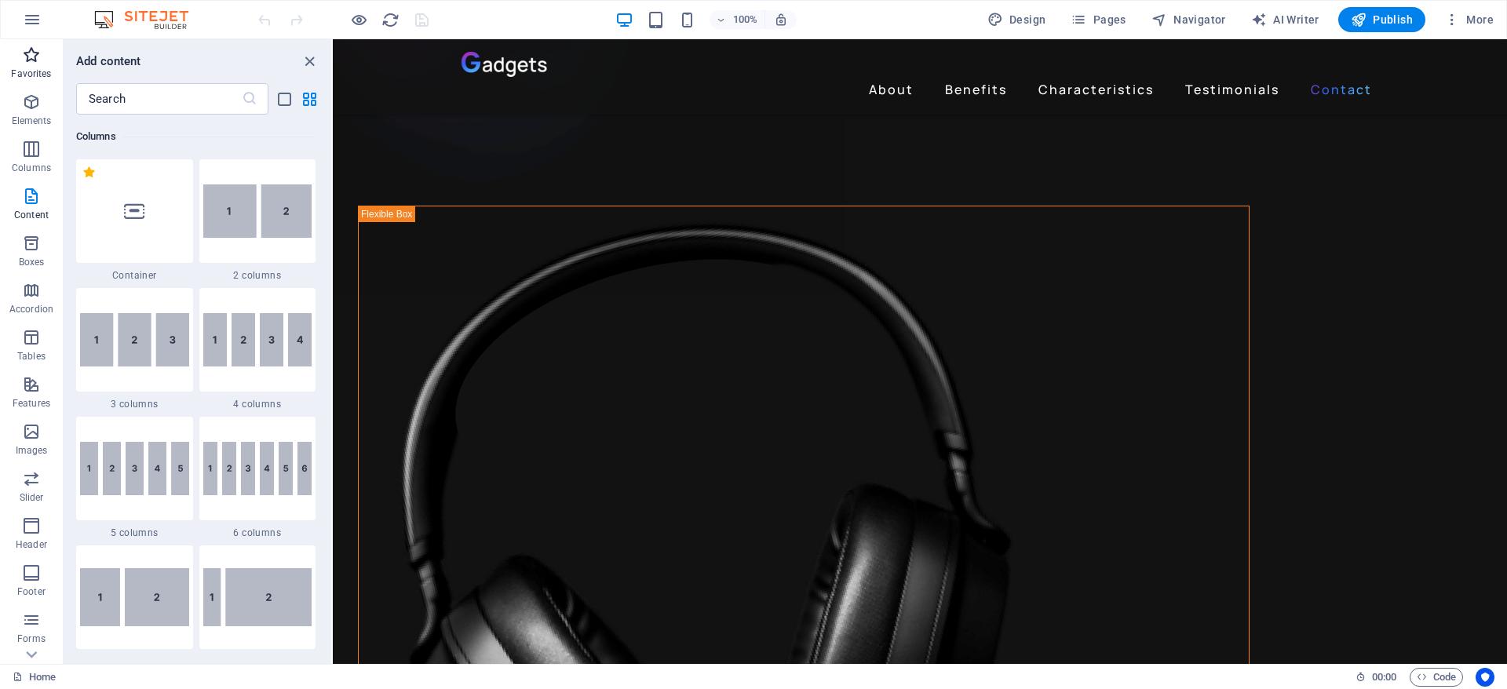
click at [31, 78] on p "Favorites" at bounding box center [31, 73] width 40 height 13
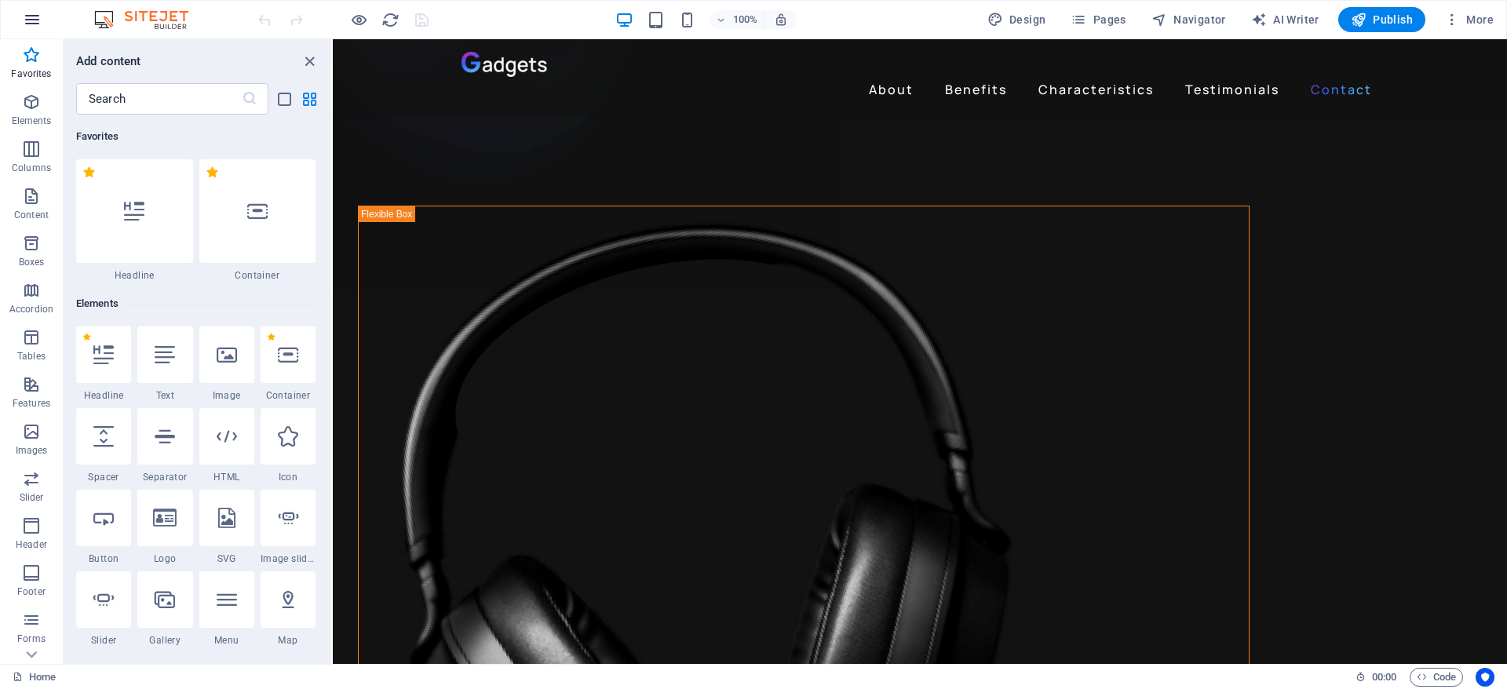
scroll to position [0, 0]
click at [38, 25] on icon "button" at bounding box center [32, 19] width 19 height 19
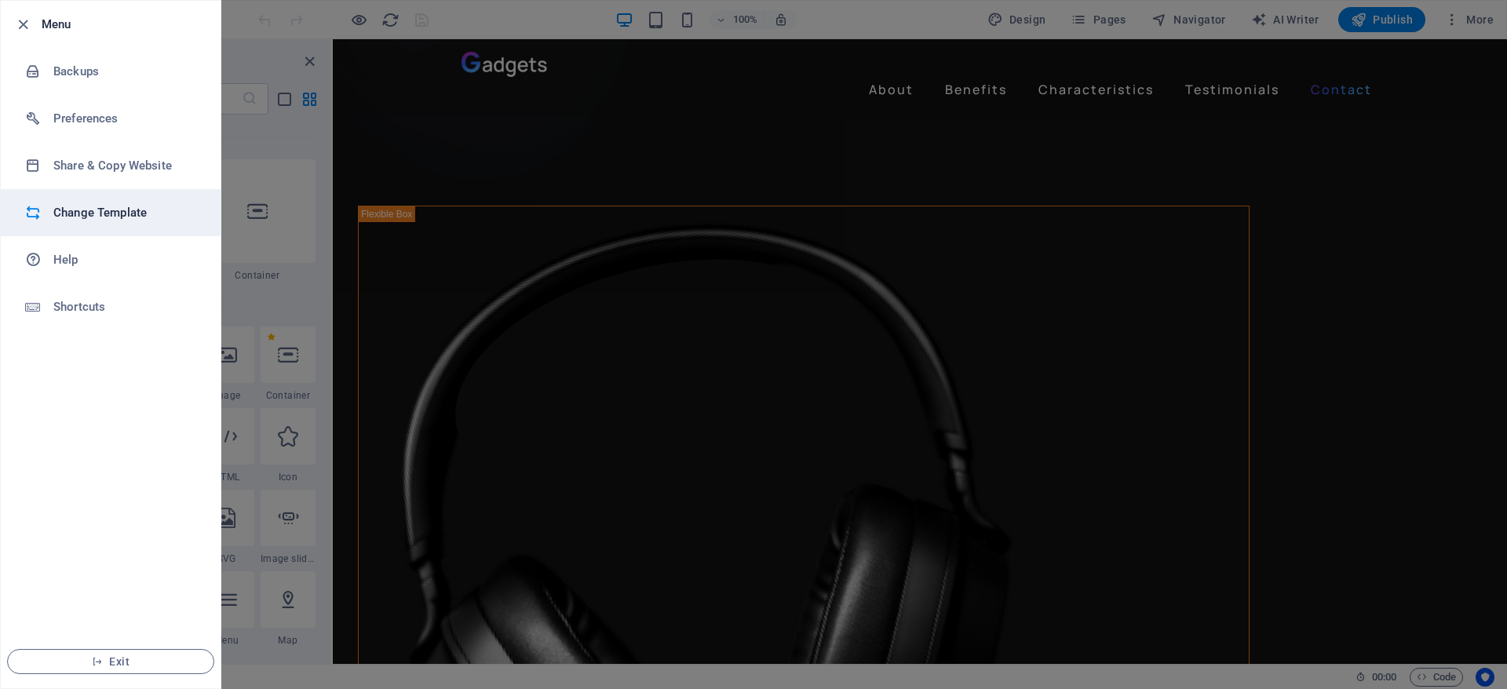
click at [152, 213] on h6 "Change Template" at bounding box center [125, 212] width 145 height 19
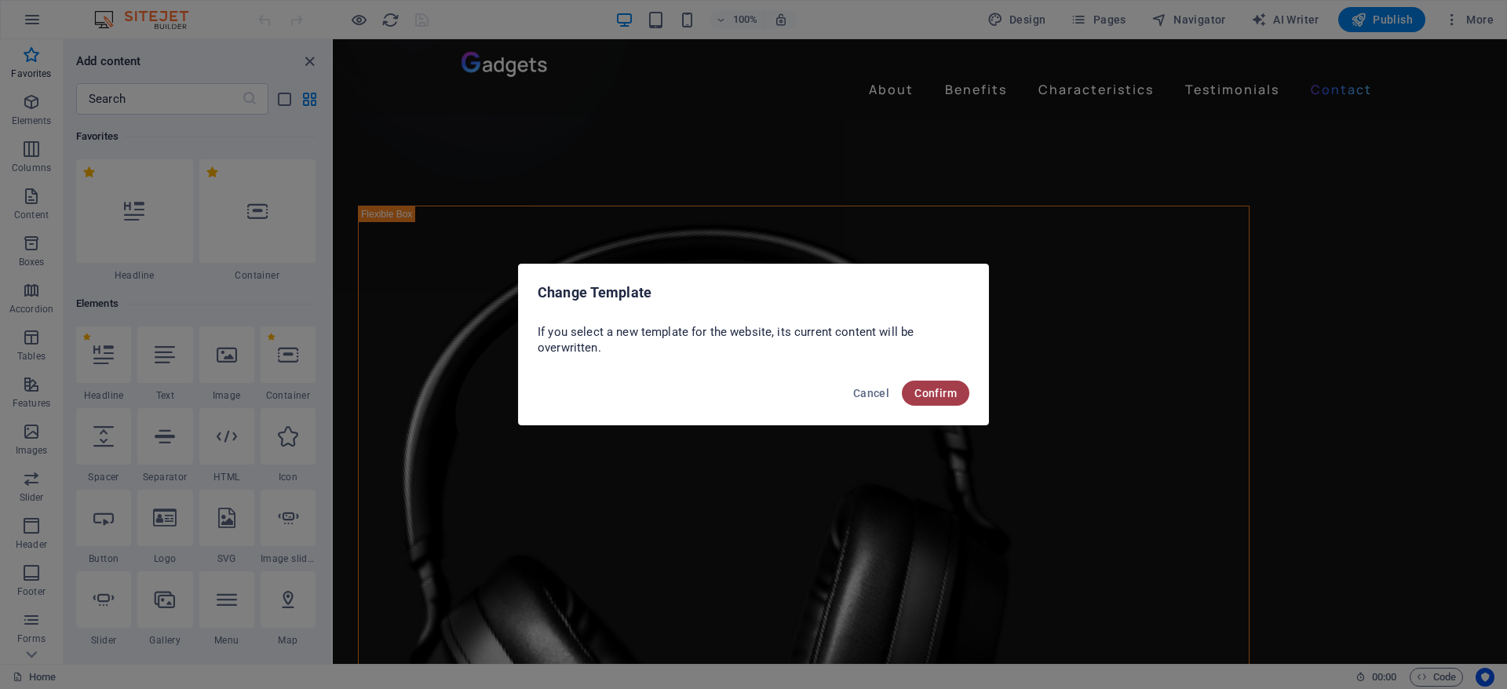
click at [938, 393] on span "Confirm" at bounding box center [935, 393] width 42 height 13
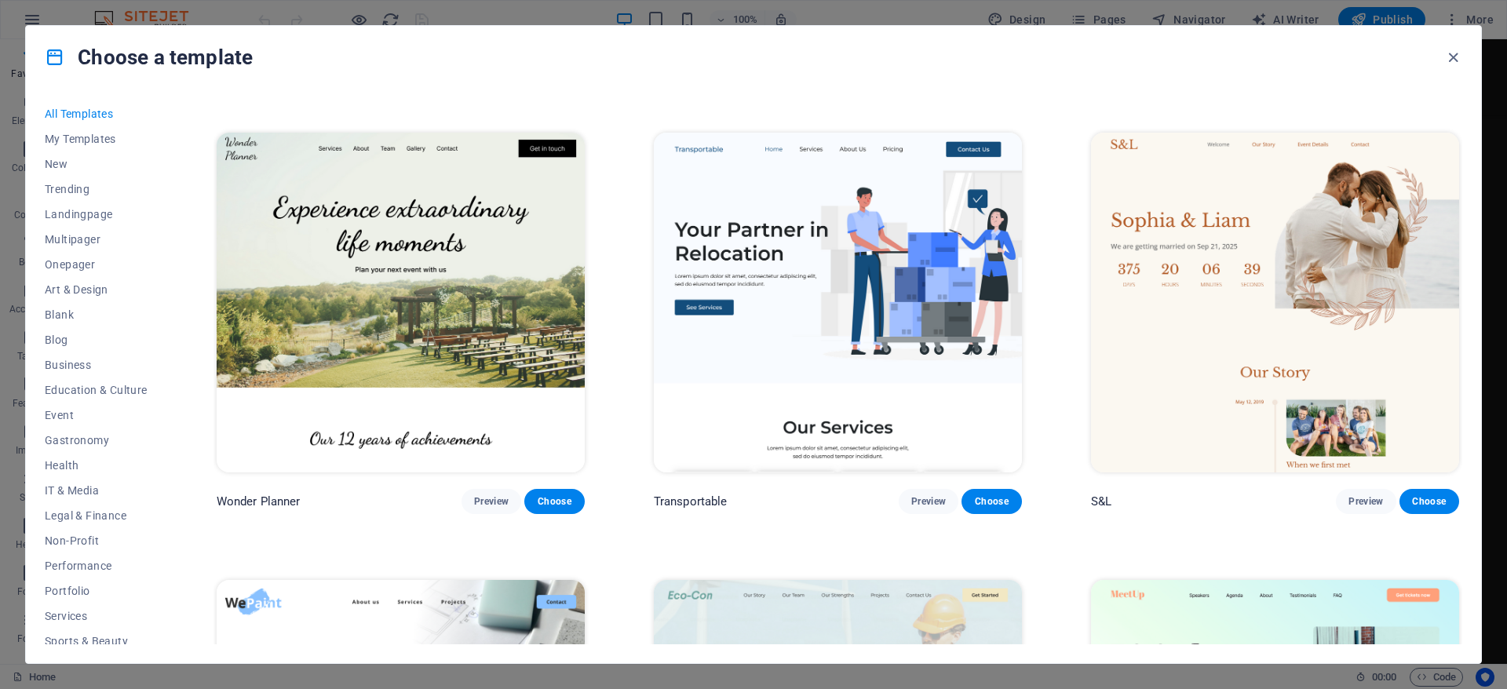
scroll to position [549, 0]
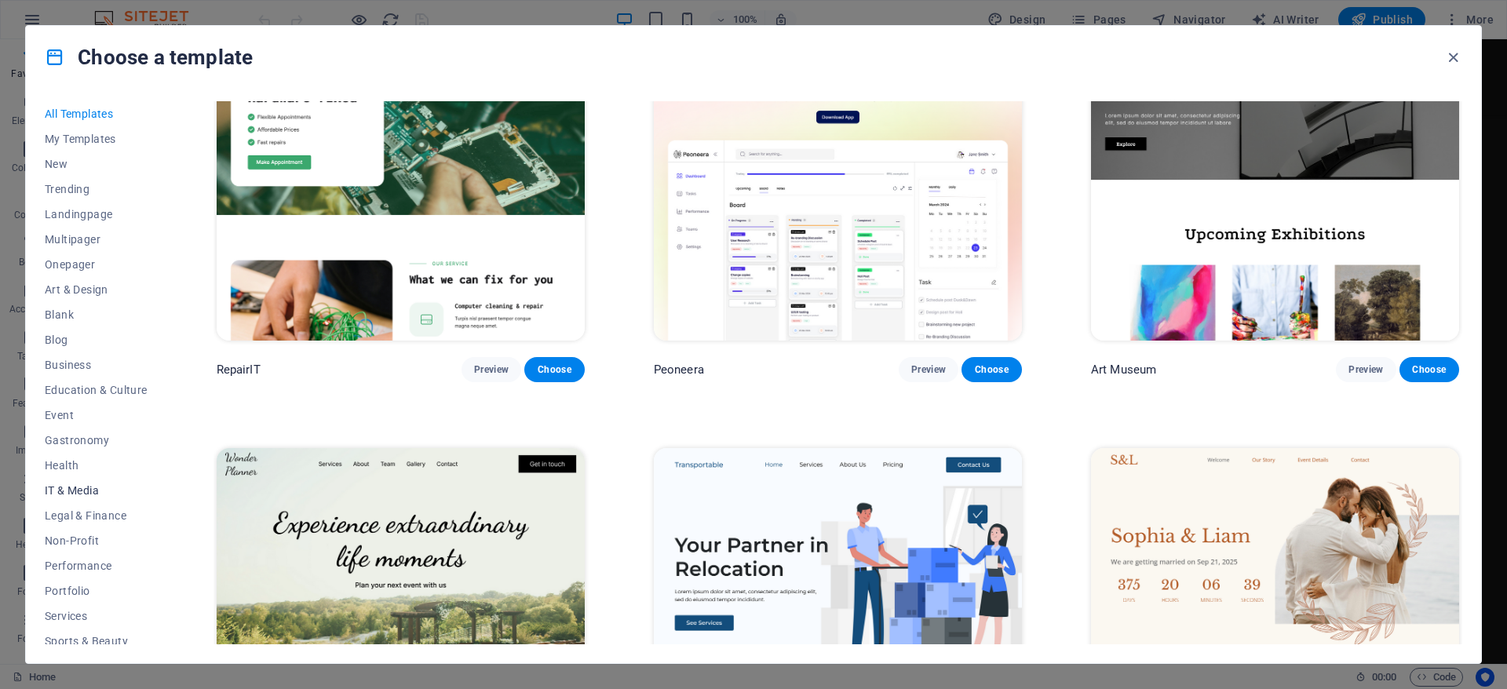
click at [83, 494] on span "IT & Media" at bounding box center [96, 490] width 103 height 13
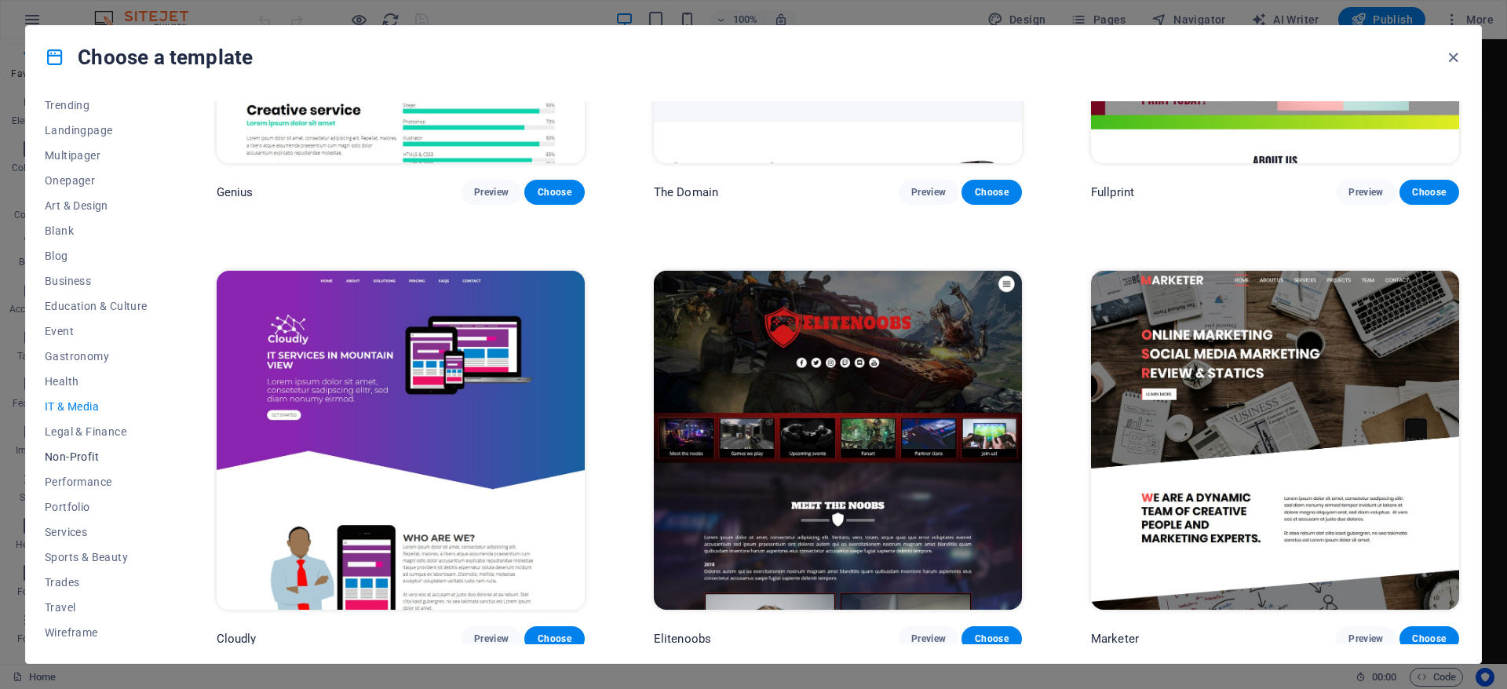
scroll to position [85, 0]
click at [59, 531] on span "Services" at bounding box center [96, 531] width 103 height 13
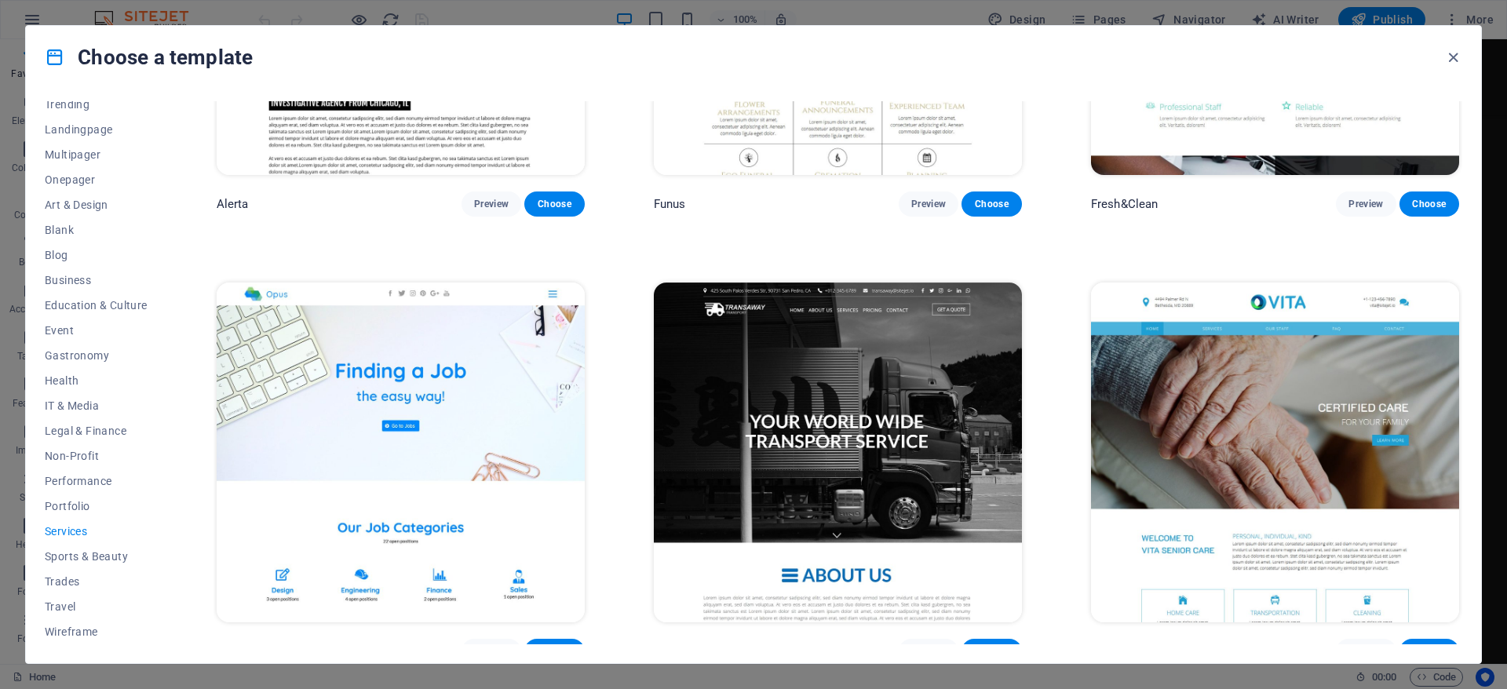
scroll to position [2483, 0]
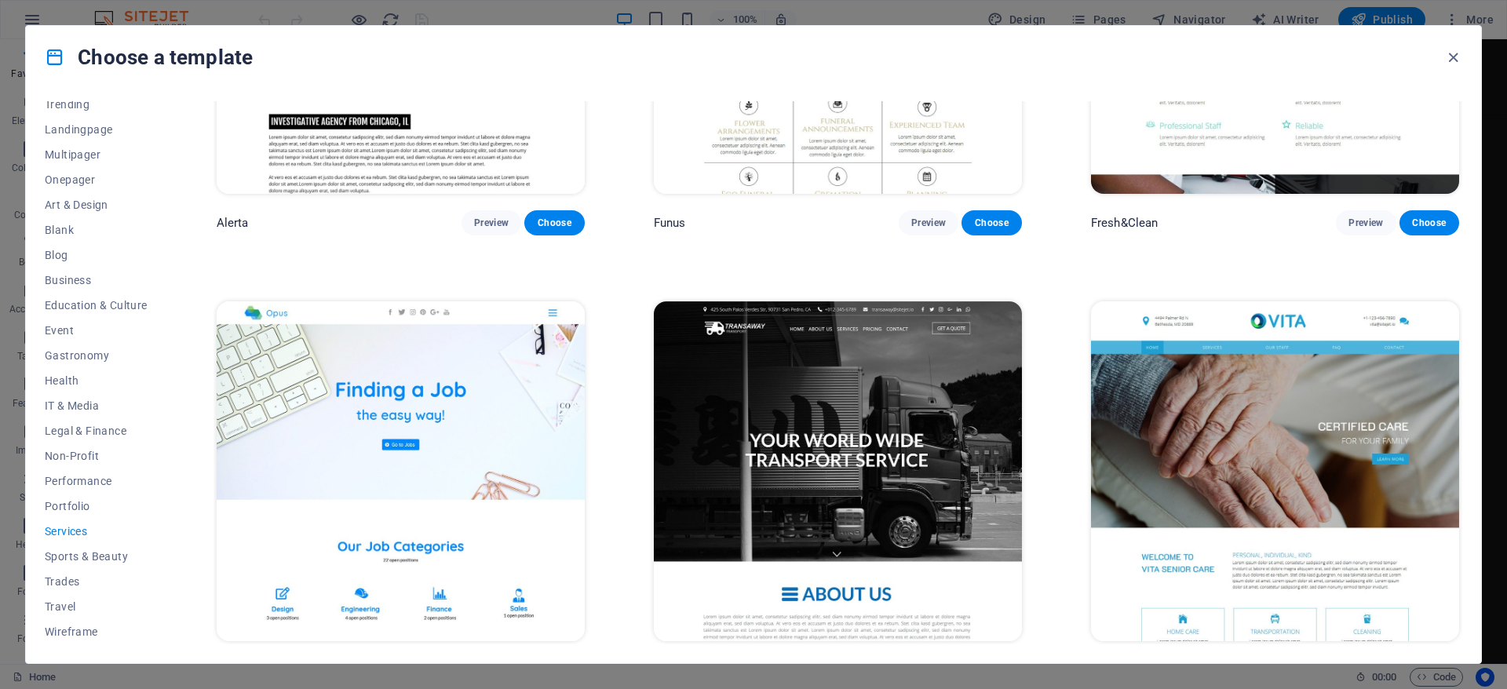
click at [402, 411] on img at bounding box center [401, 470] width 368 height 339
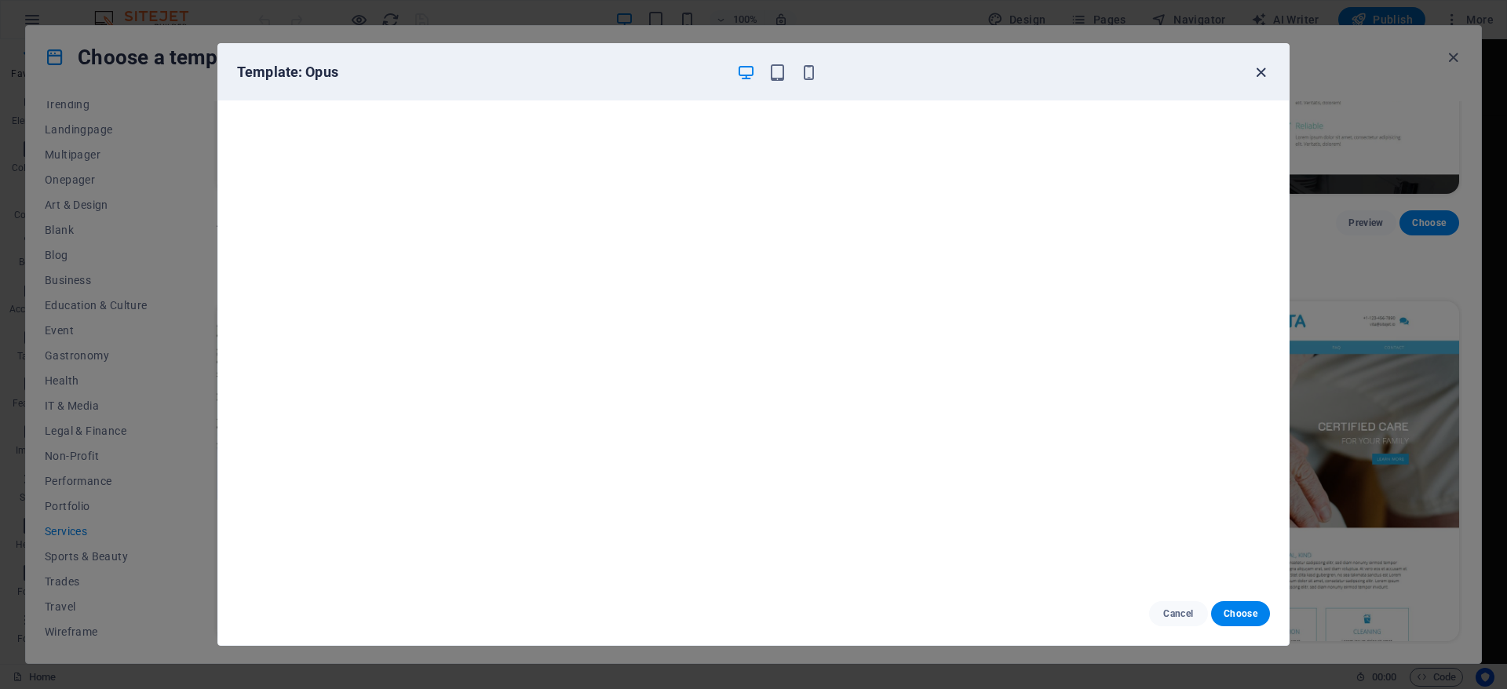
click at [1261, 74] on icon "button" at bounding box center [1261, 73] width 18 height 18
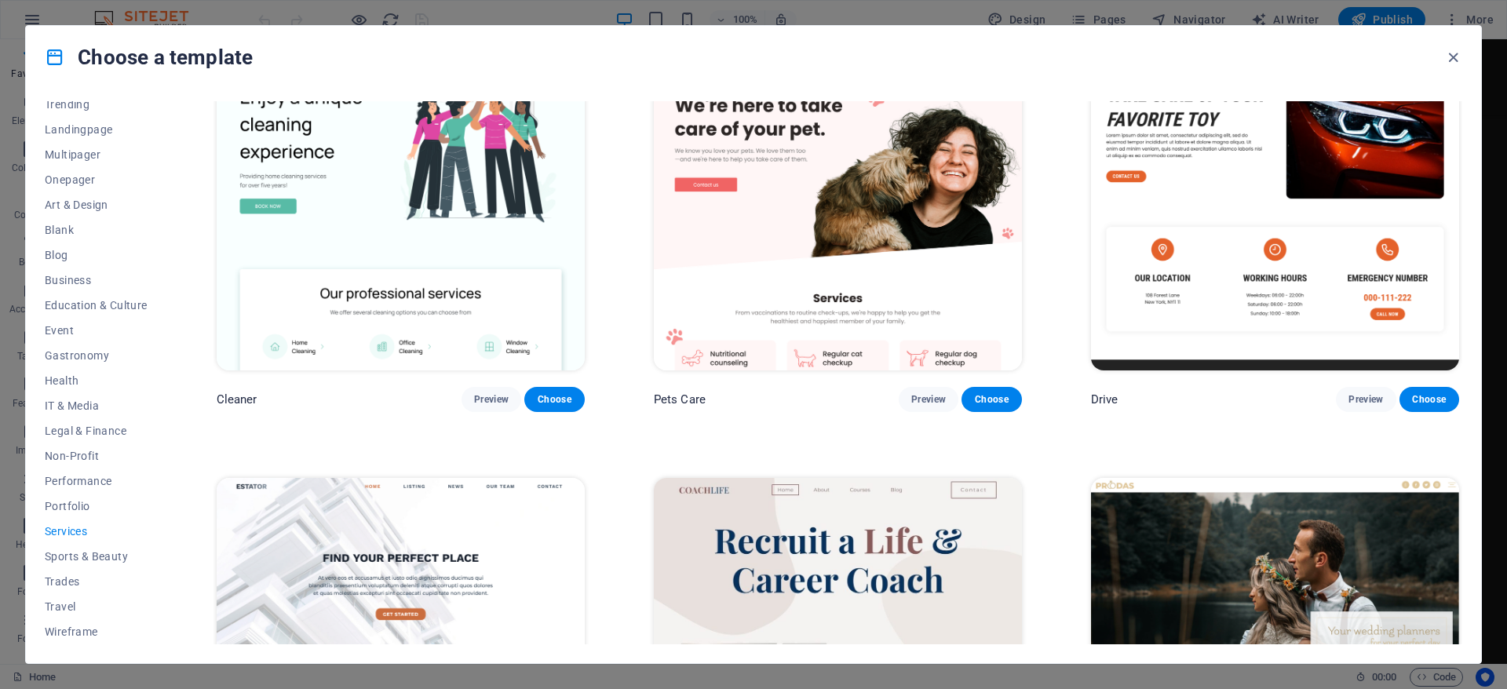
scroll to position [1149, 0]
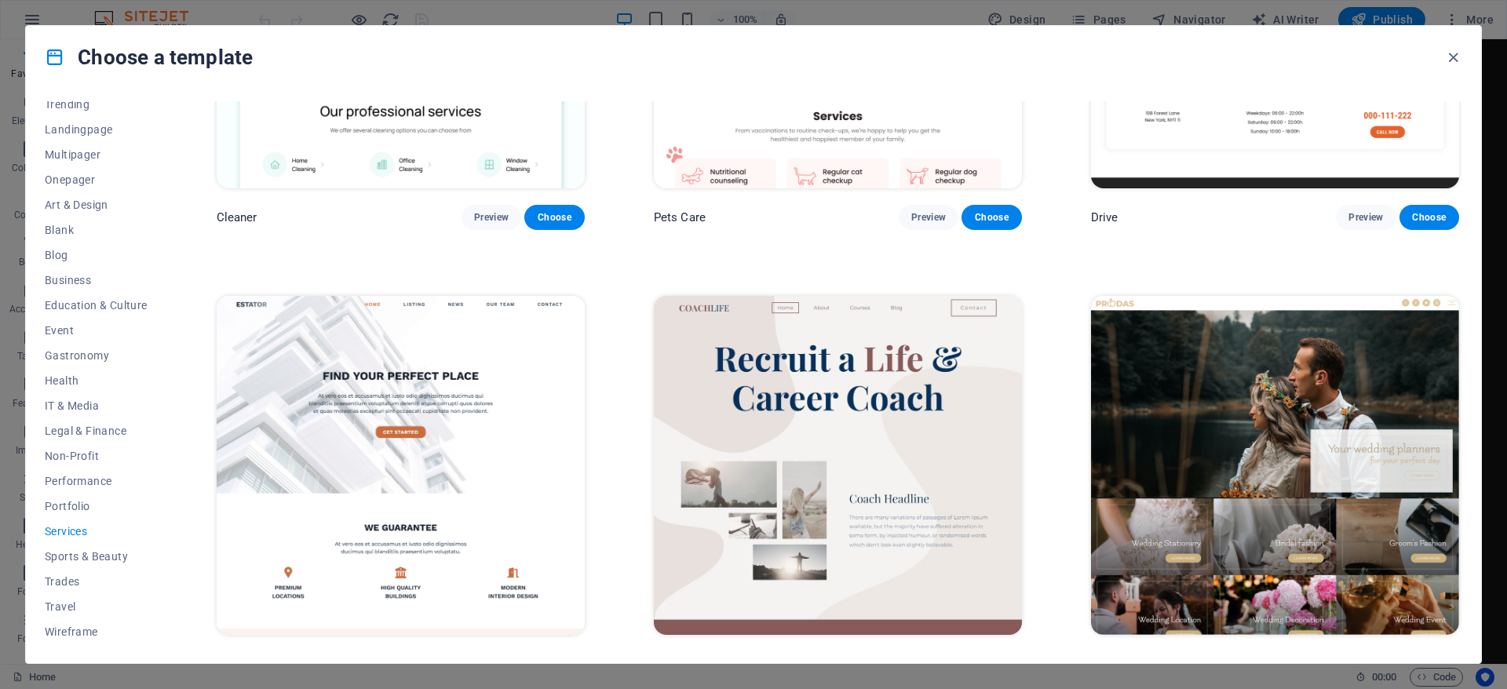
click at [437, 391] on img at bounding box center [401, 465] width 368 height 339
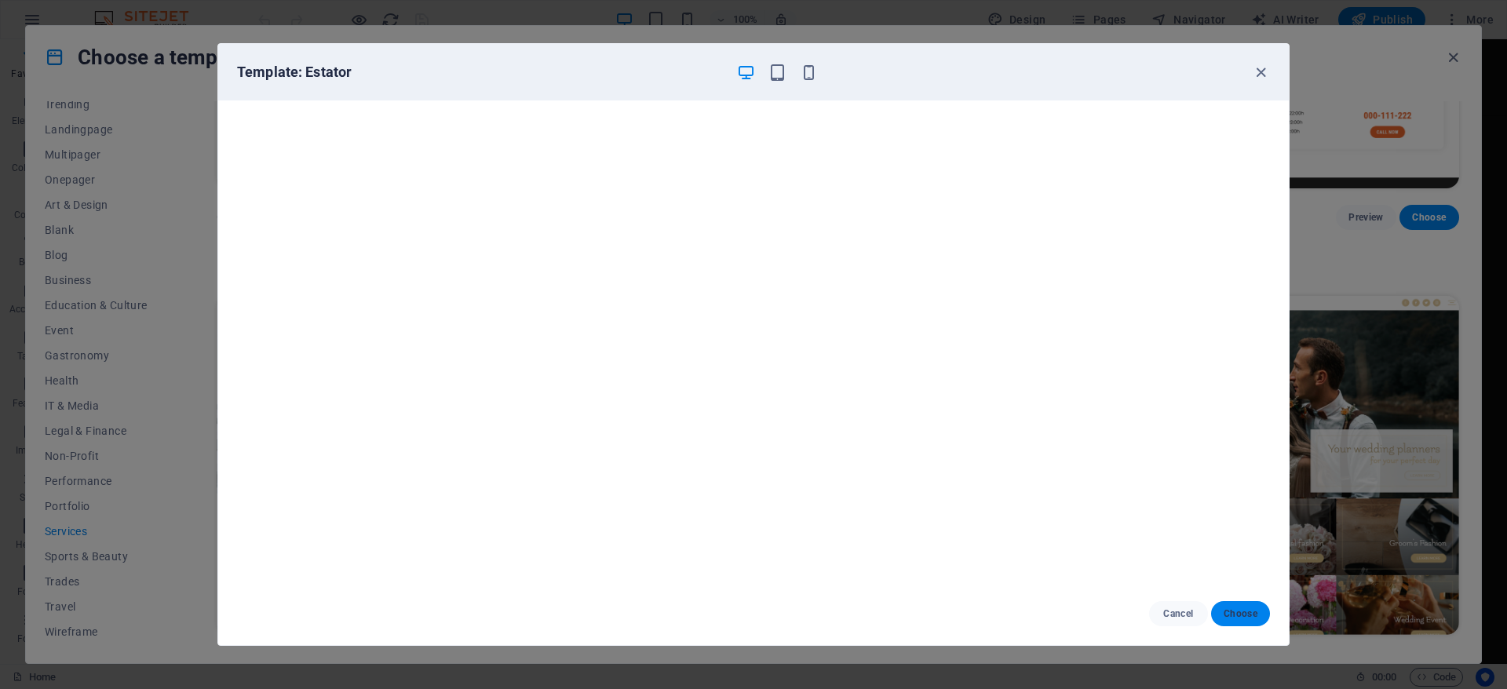
click at [1263, 621] on button "Choose" at bounding box center [1240, 613] width 59 height 25
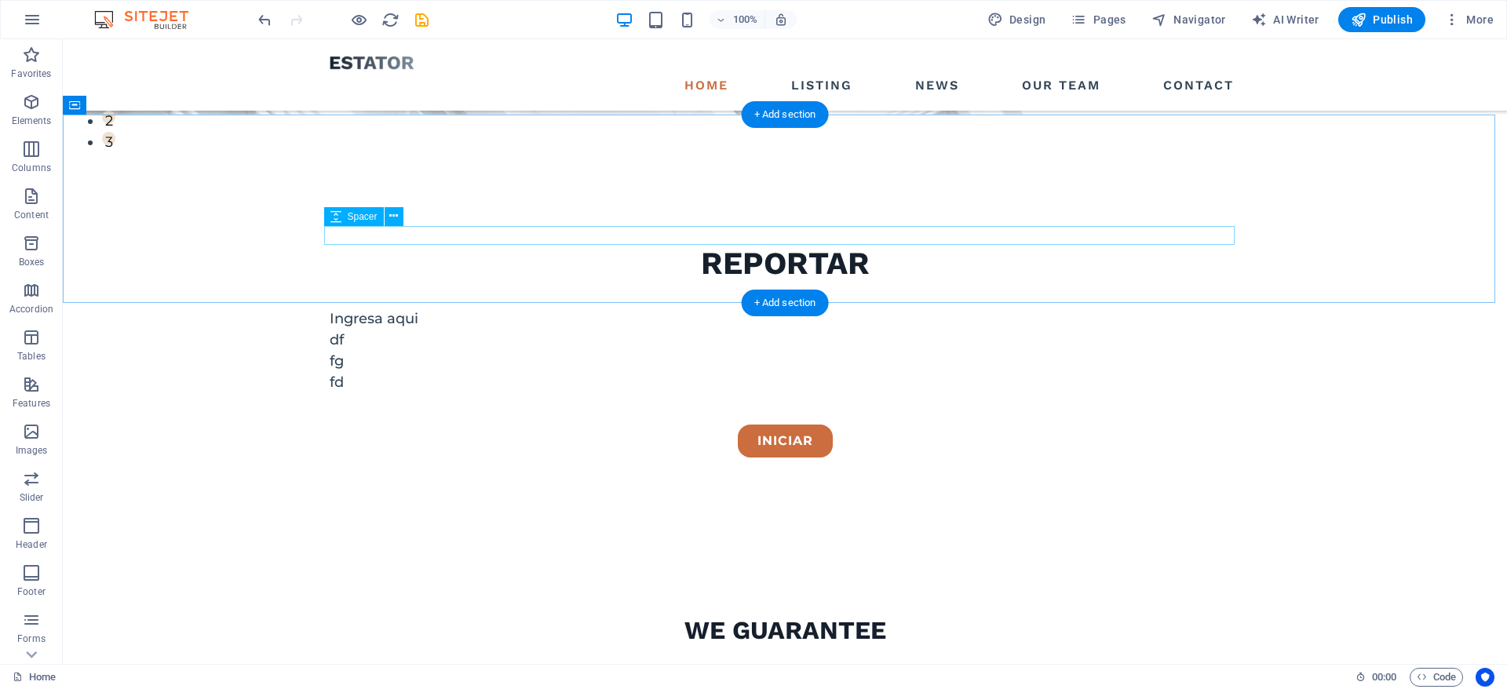
scroll to position [471, 0]
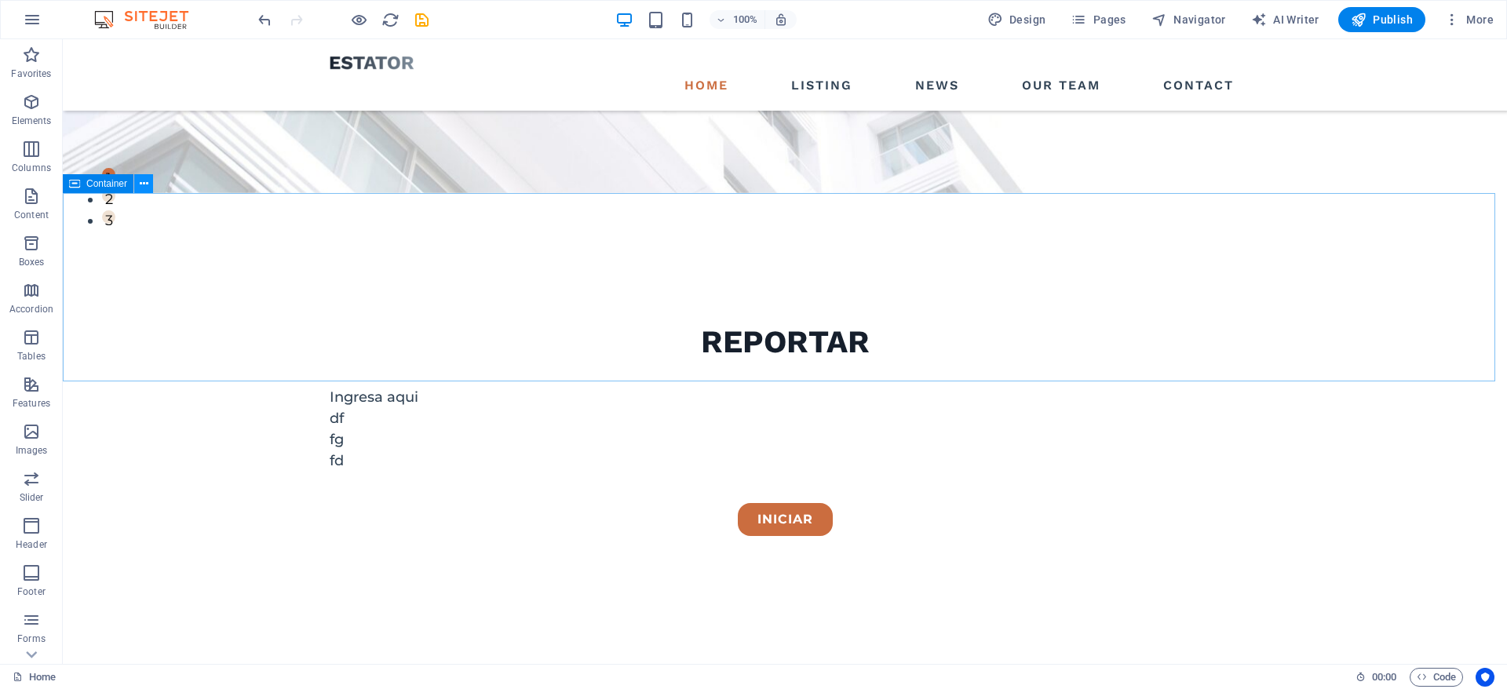
click at [148, 180] on icon at bounding box center [144, 184] width 9 height 16
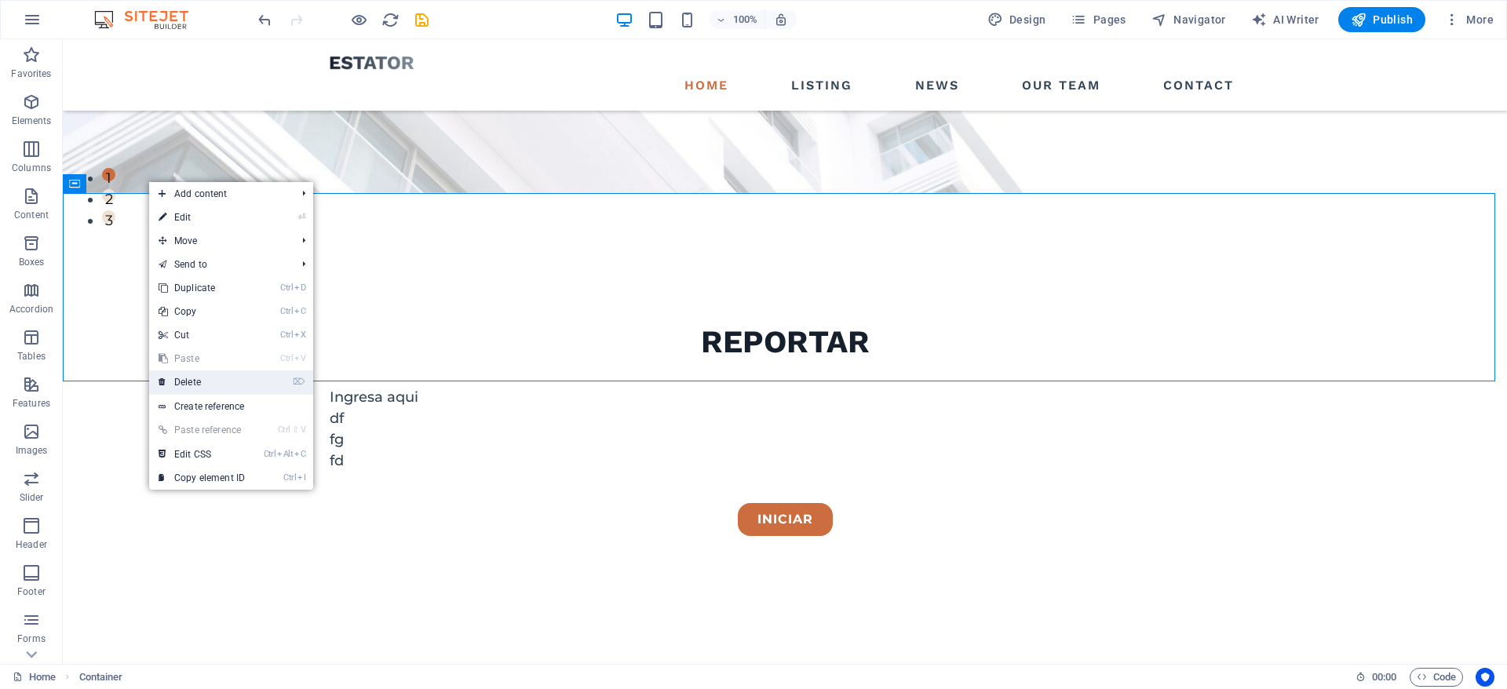
click at [205, 382] on link "⌦ Delete" at bounding box center [201, 382] width 105 height 24
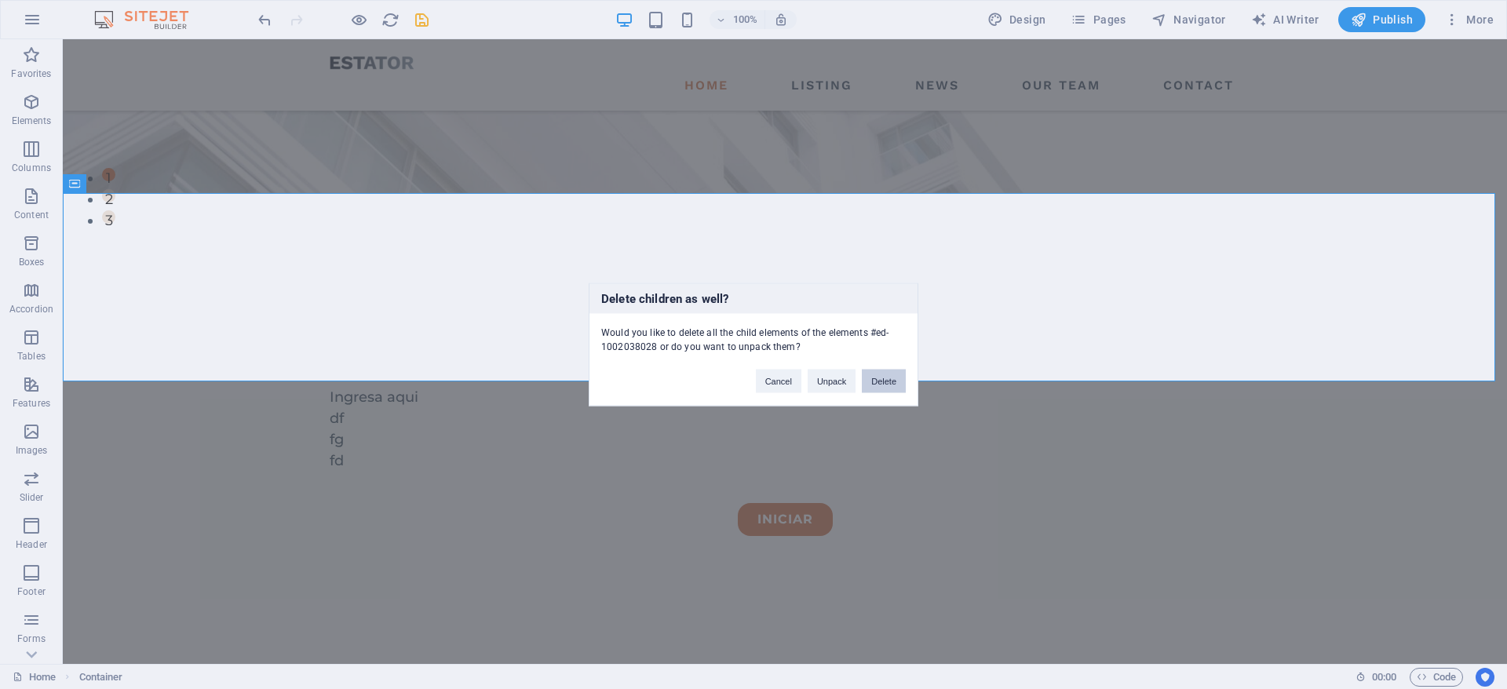
click at [894, 383] on button "Delete" at bounding box center [884, 382] width 44 height 24
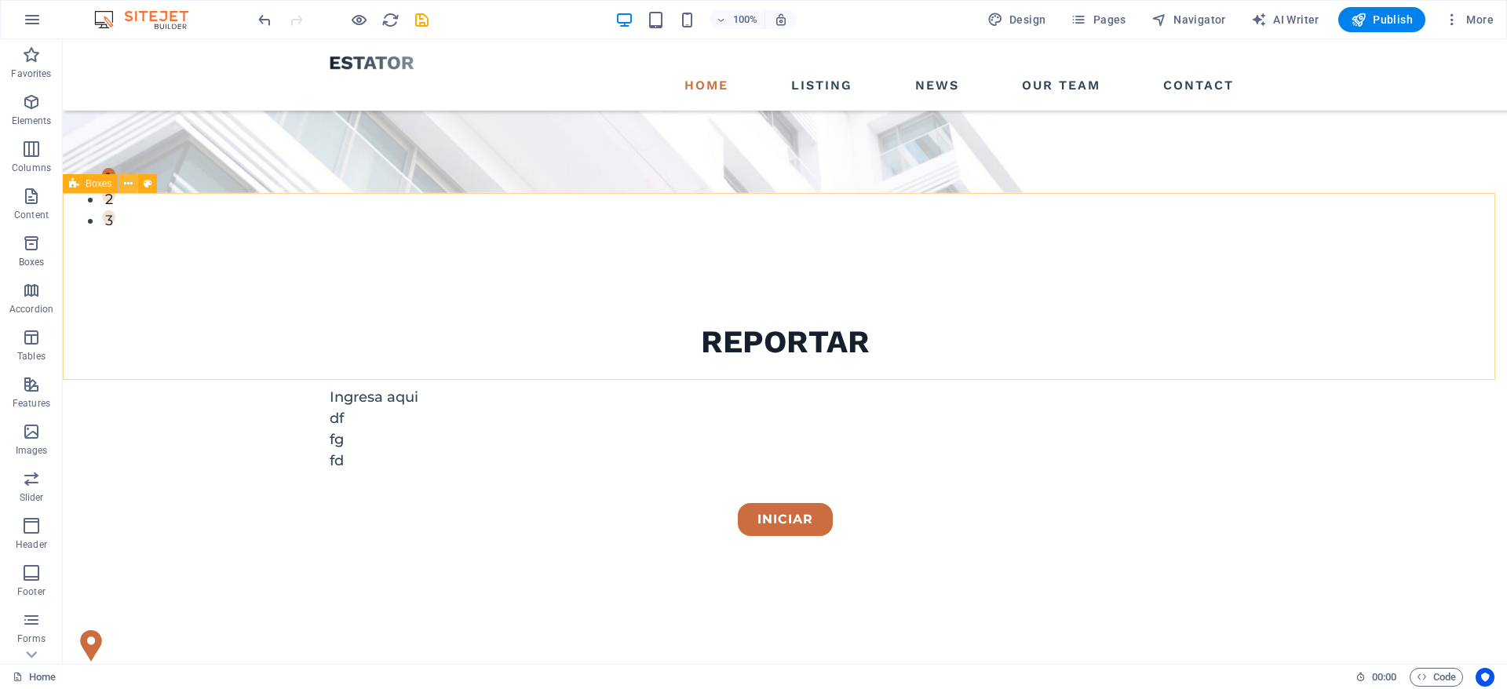
click at [133, 182] on button at bounding box center [127, 183] width 19 height 19
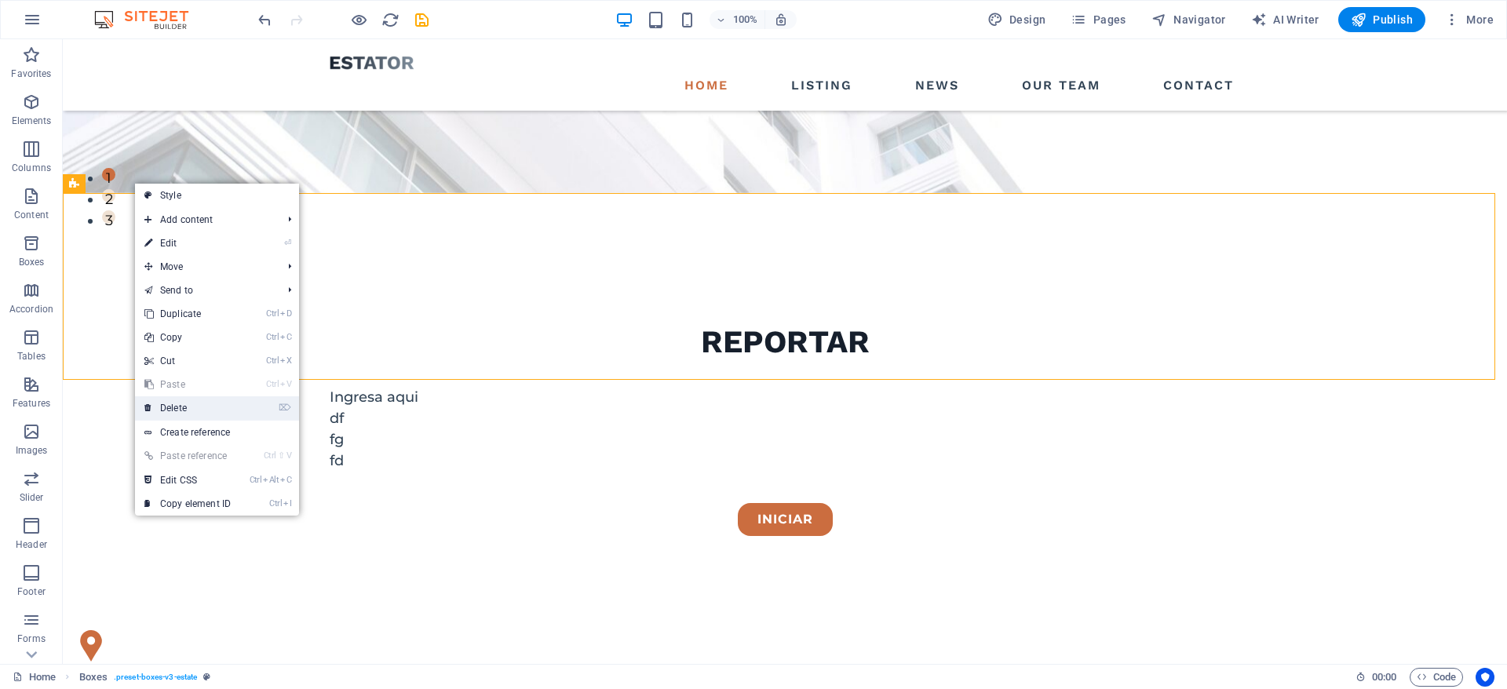
click at [191, 401] on link "⌦ Delete" at bounding box center [187, 408] width 105 height 24
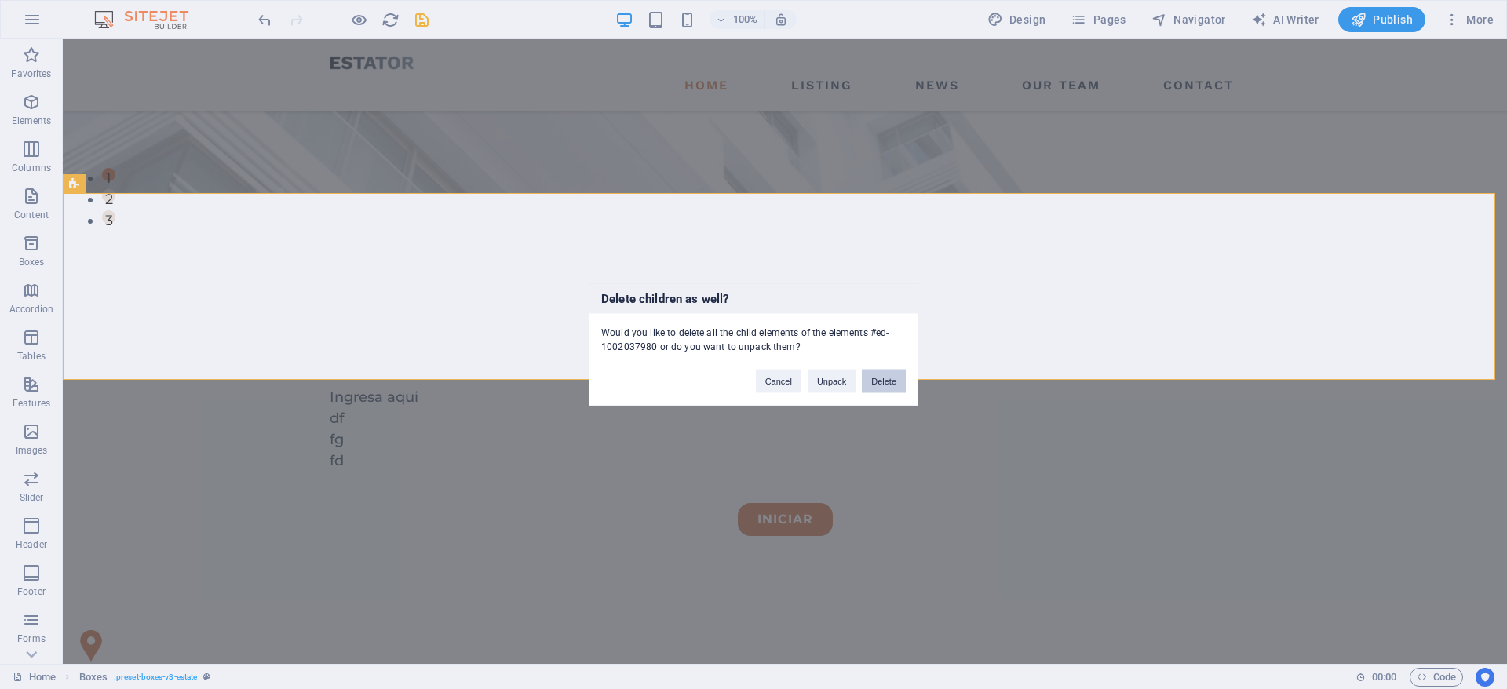
click at [890, 384] on button "Delete" at bounding box center [884, 382] width 44 height 24
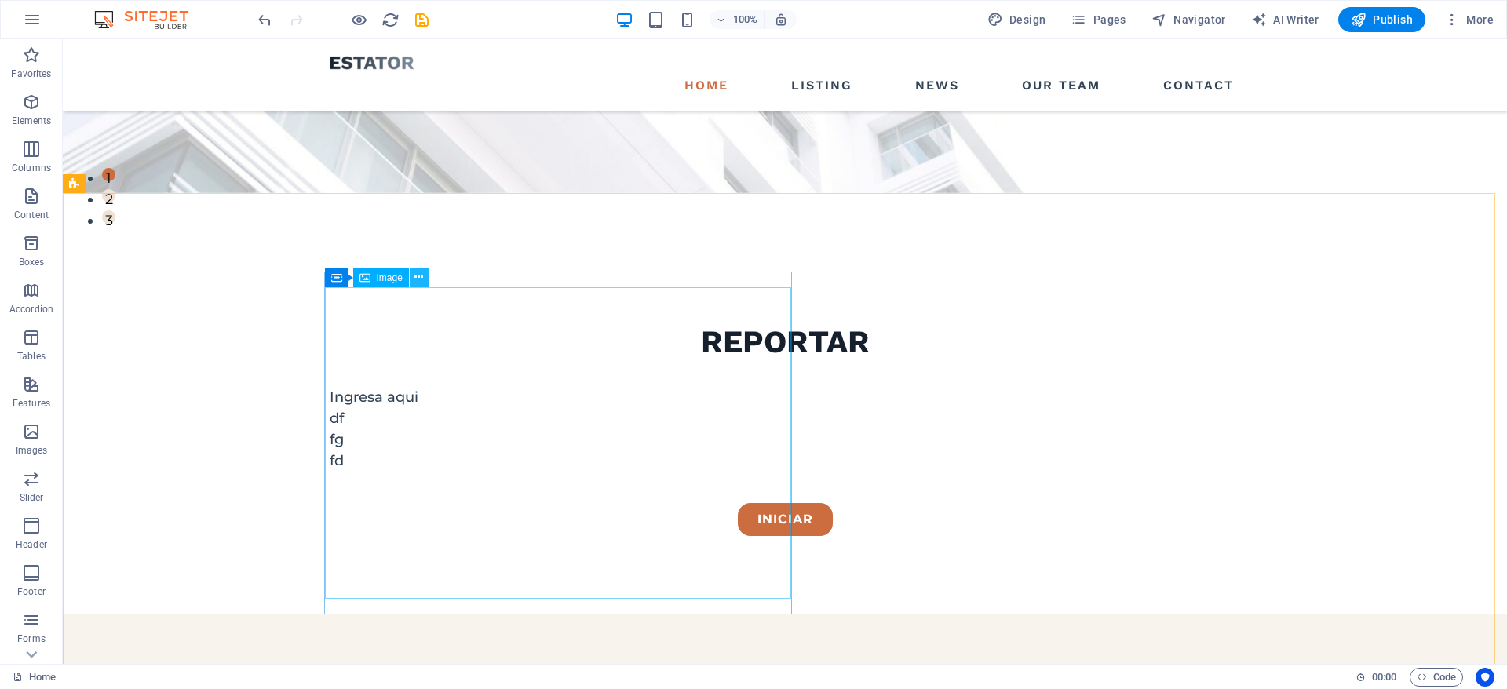
click at [417, 270] on icon at bounding box center [418, 277] width 9 height 16
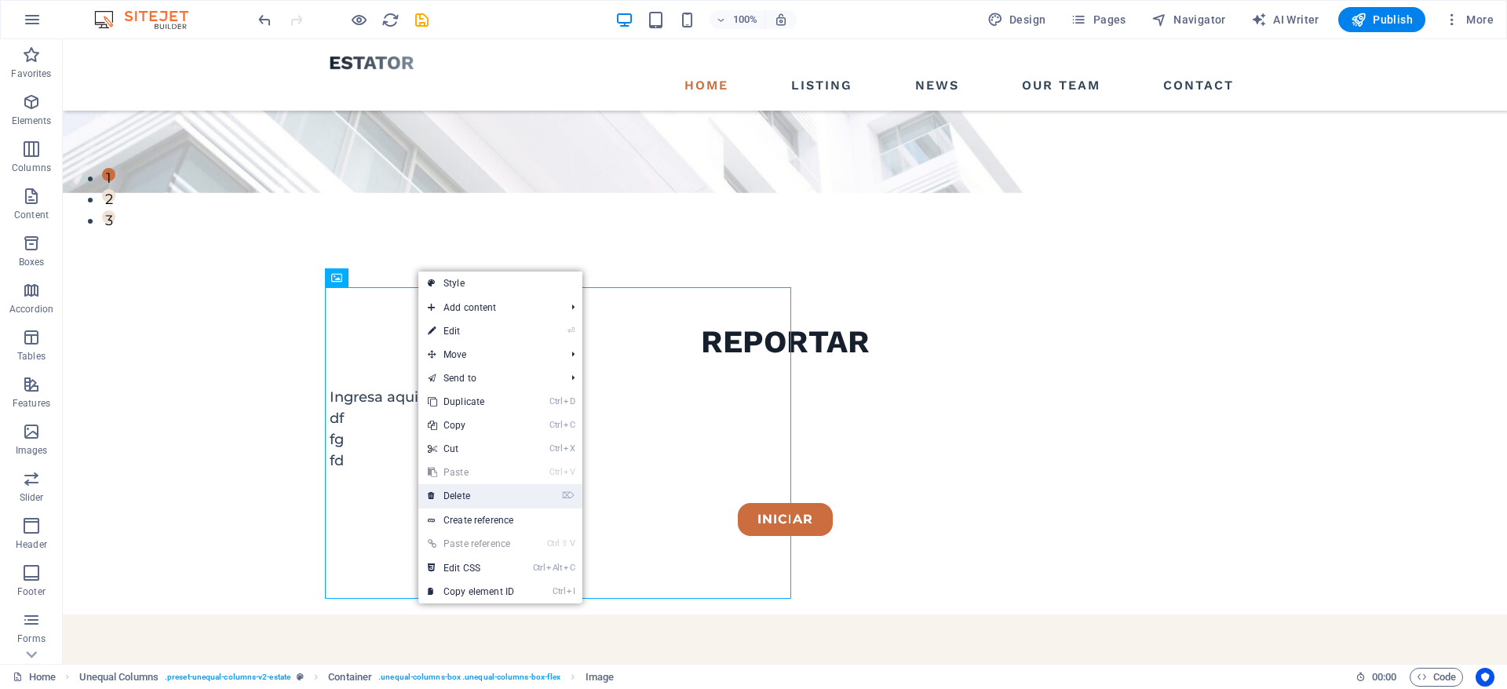
click at [490, 497] on link "⌦ Delete" at bounding box center [470, 496] width 105 height 24
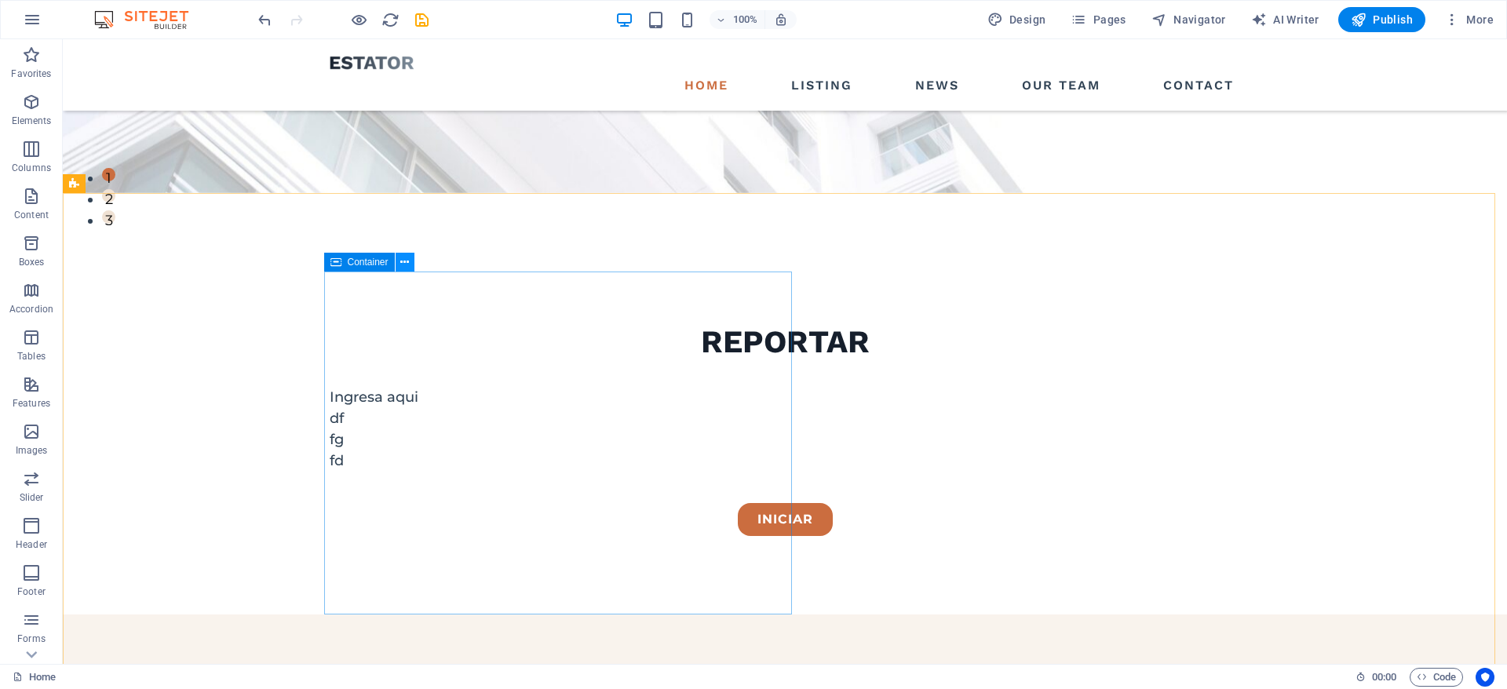
click at [405, 261] on icon at bounding box center [404, 262] width 9 height 16
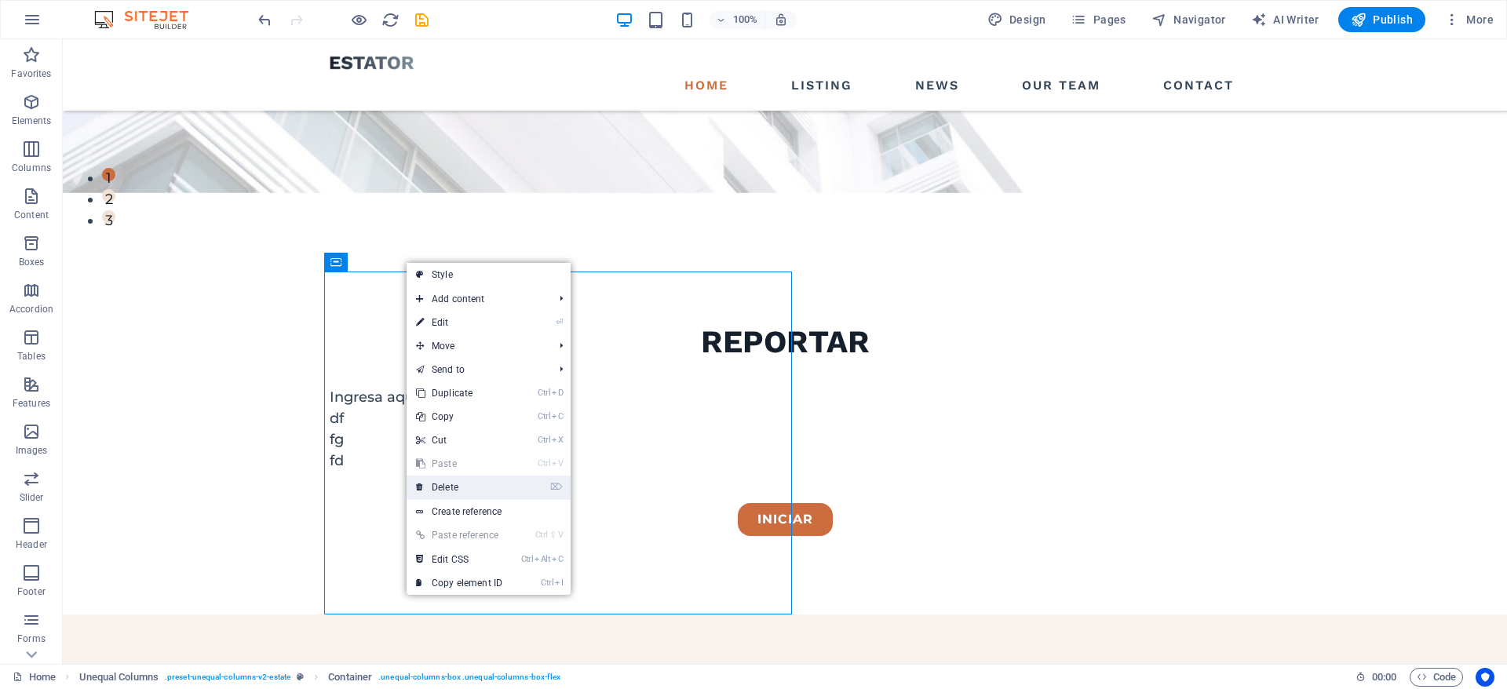
click at [463, 491] on link "⌦ Delete" at bounding box center [458, 488] width 105 height 24
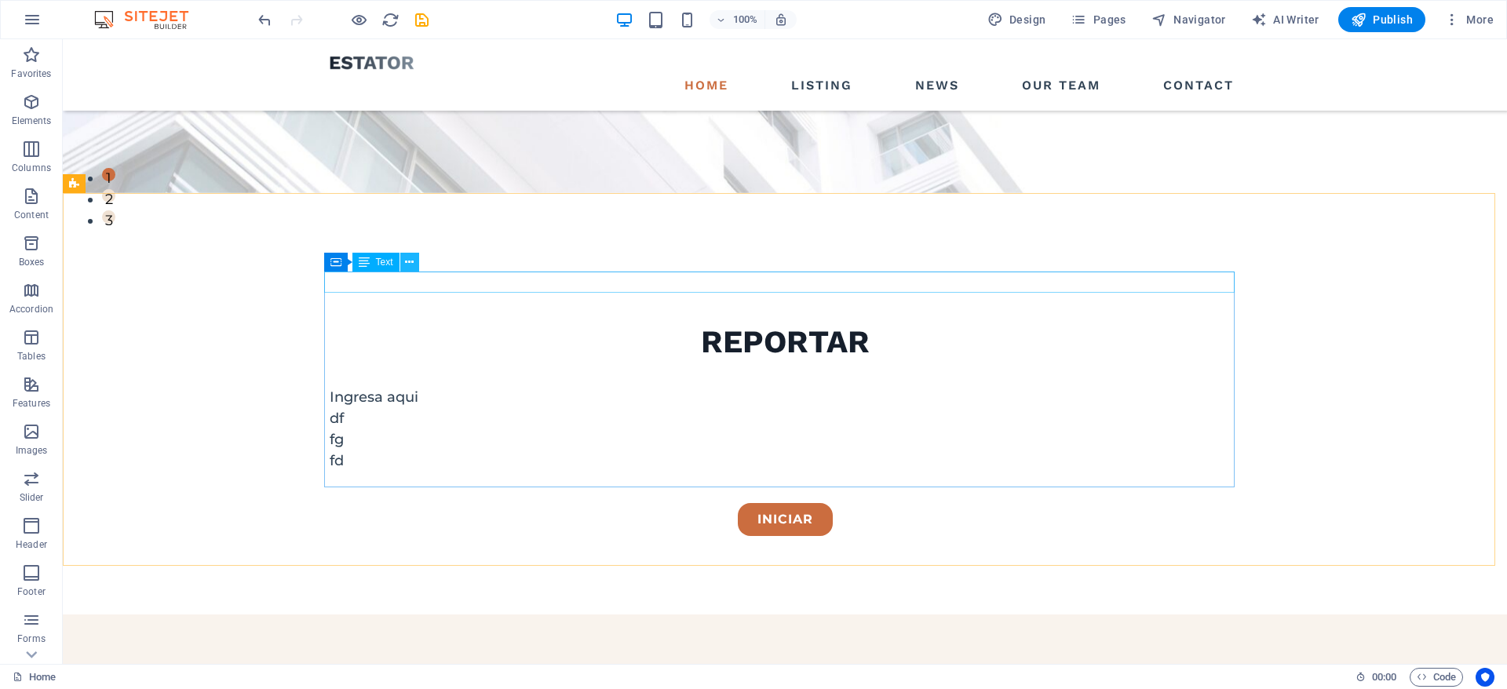
click at [406, 260] on icon at bounding box center [409, 262] width 9 height 16
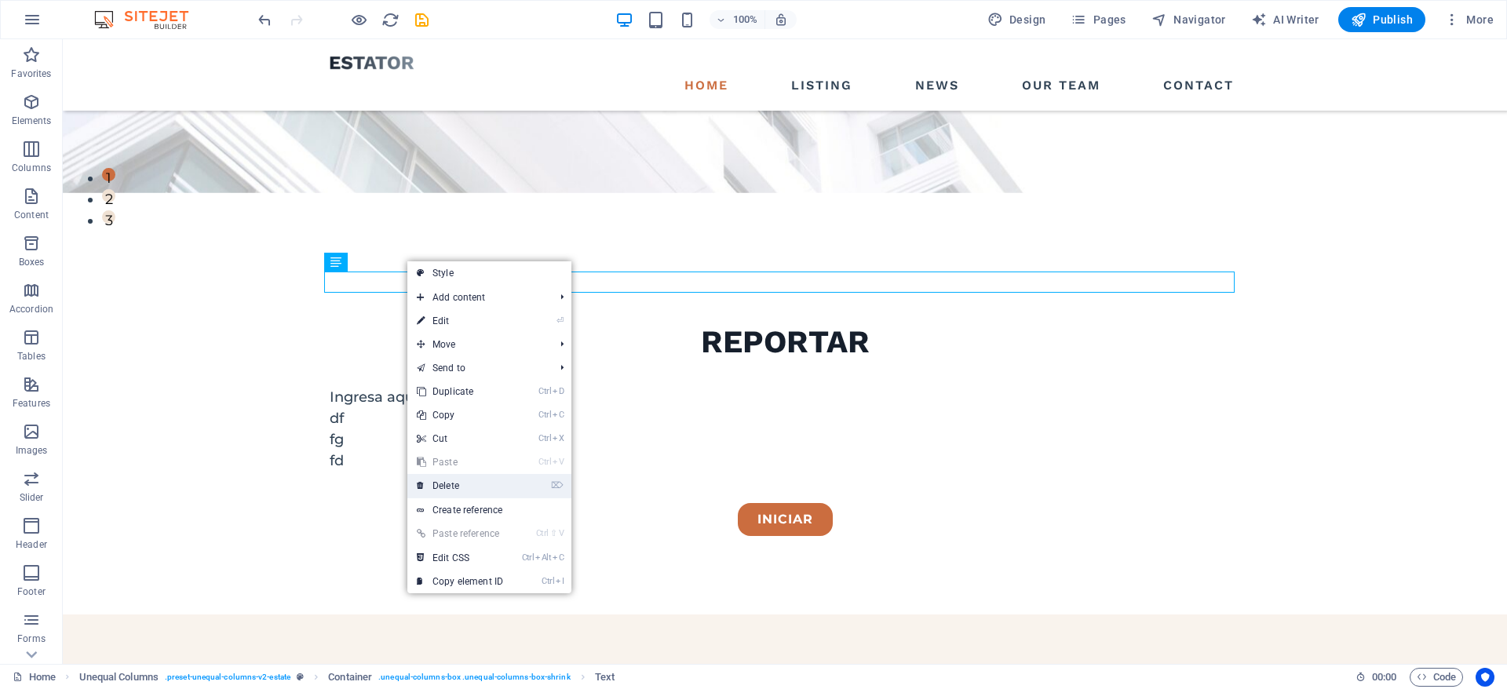
click at [456, 483] on link "⌦ Delete" at bounding box center [459, 486] width 105 height 24
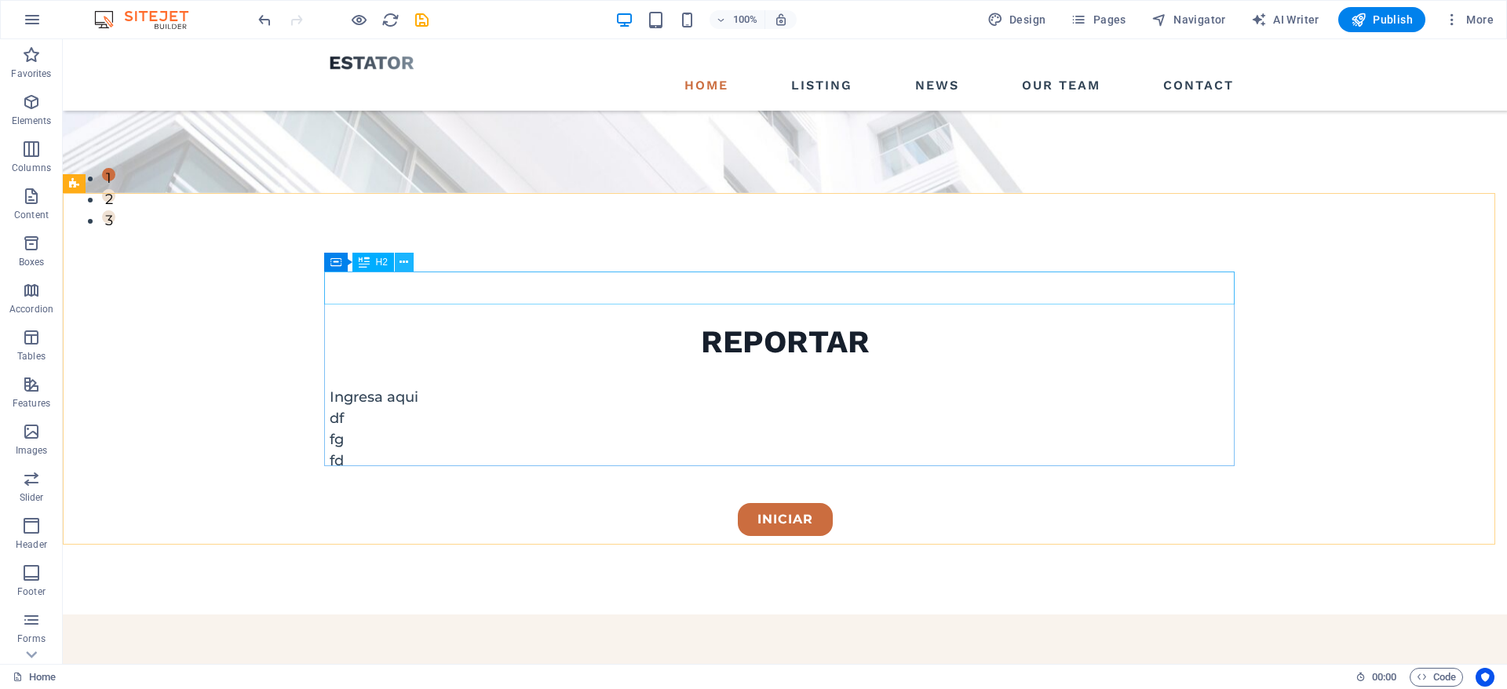
click at [410, 265] on button at bounding box center [404, 262] width 19 height 19
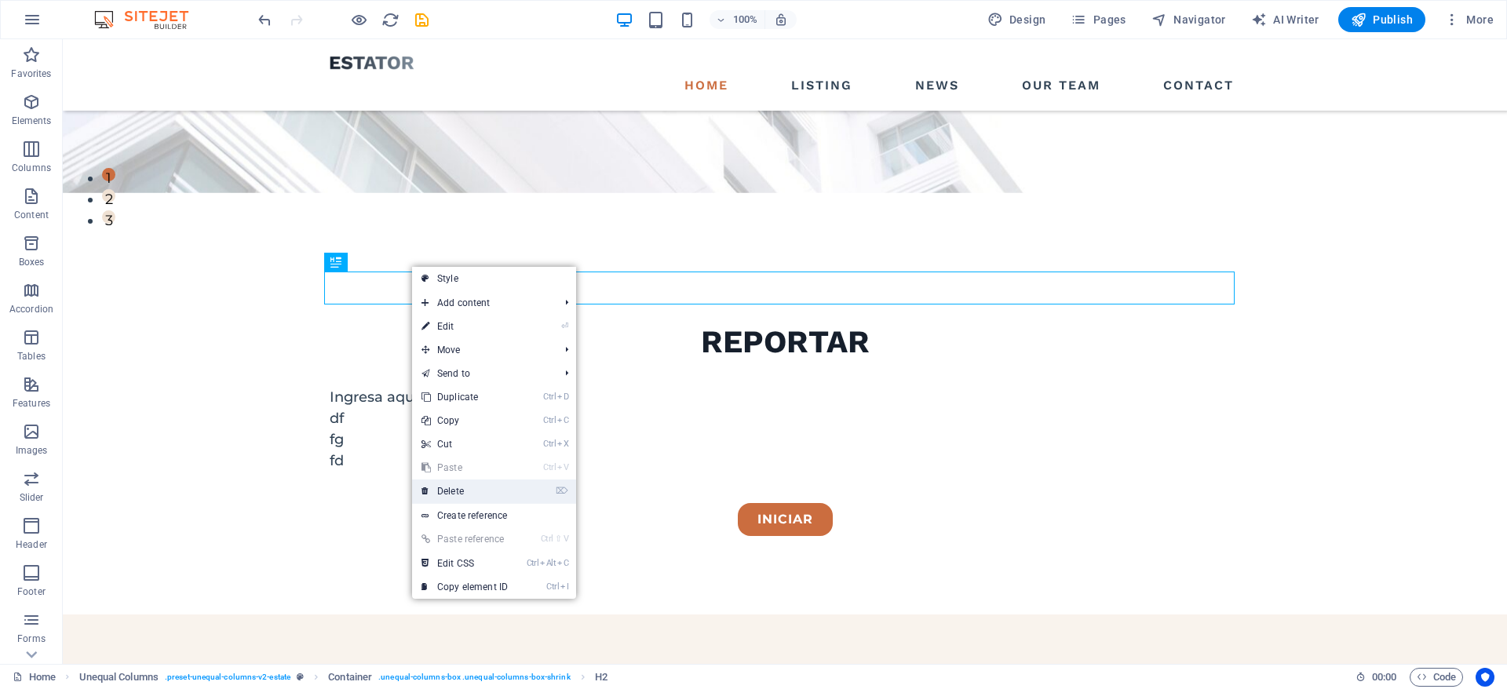
click at [465, 484] on link "⌦ Delete" at bounding box center [464, 491] width 105 height 24
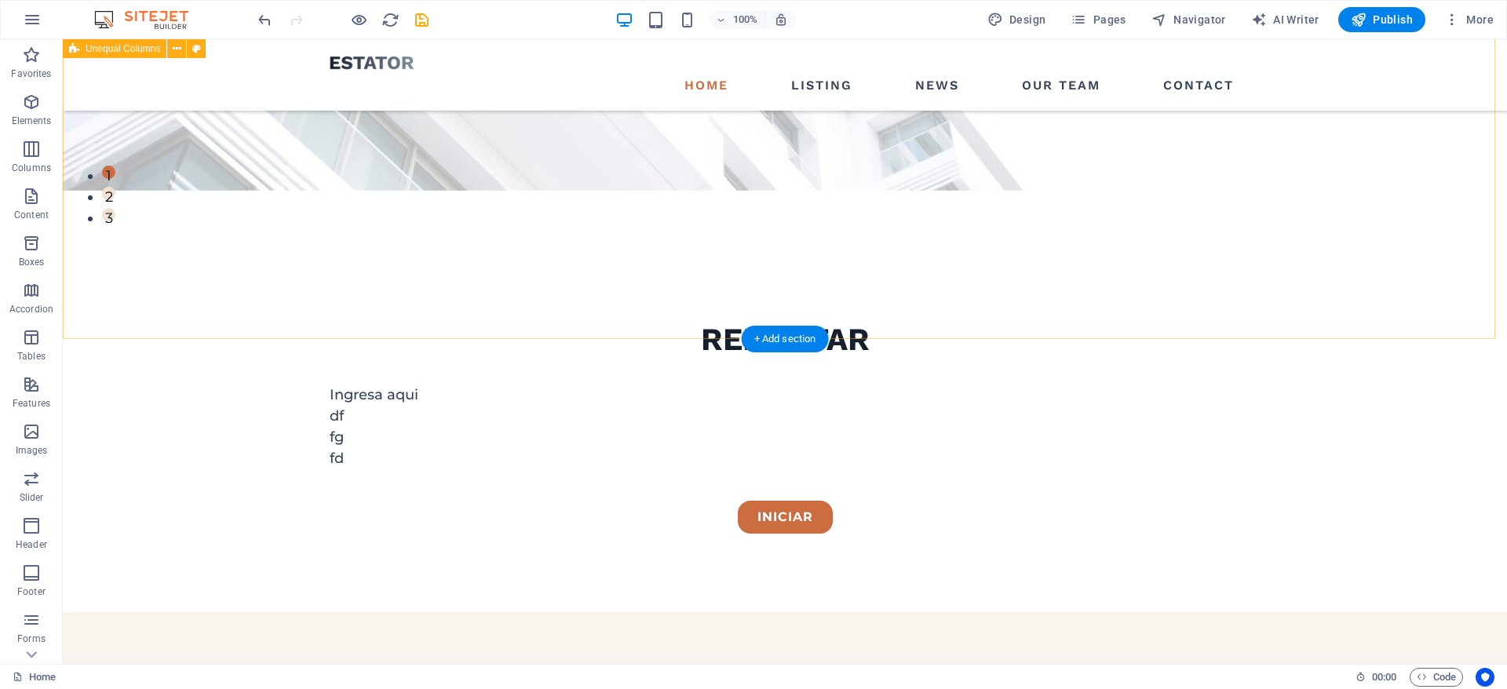
scroll to position [392, 0]
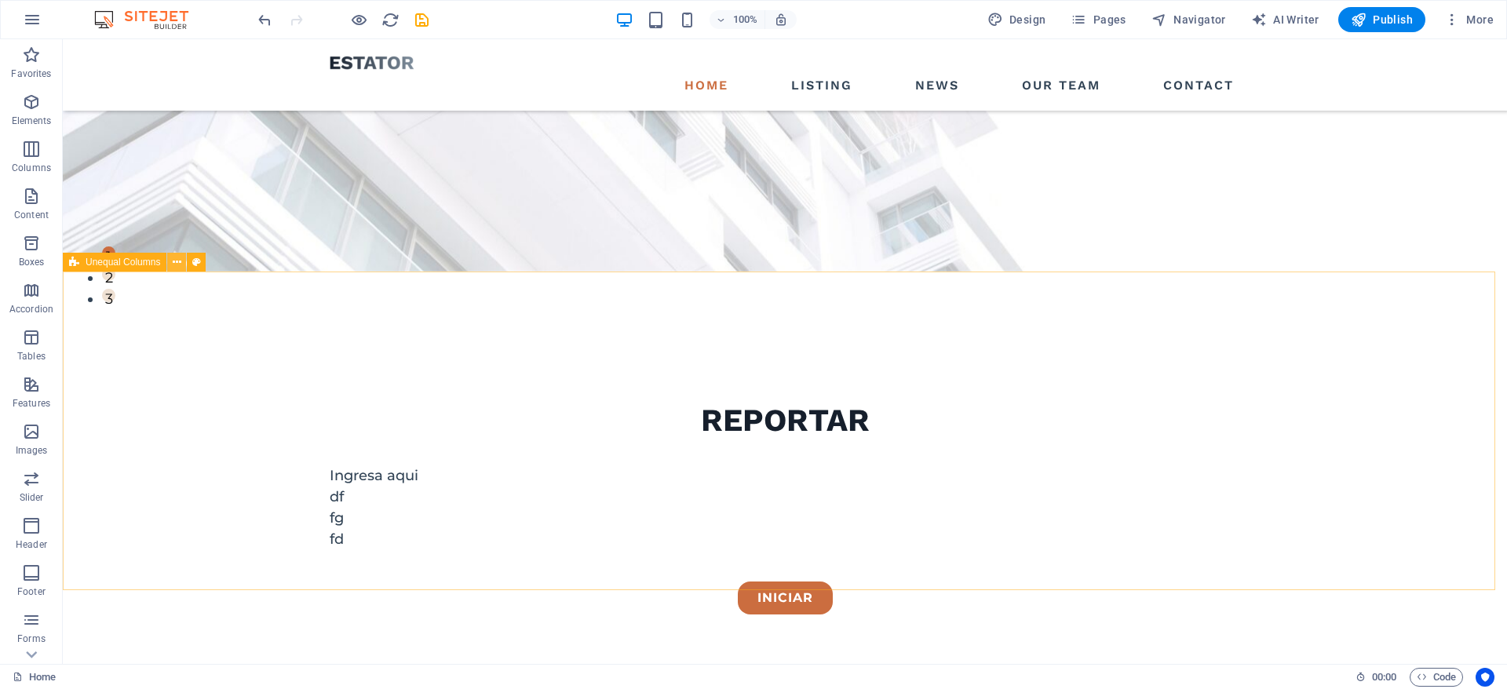
click at [174, 257] on icon at bounding box center [177, 262] width 9 height 16
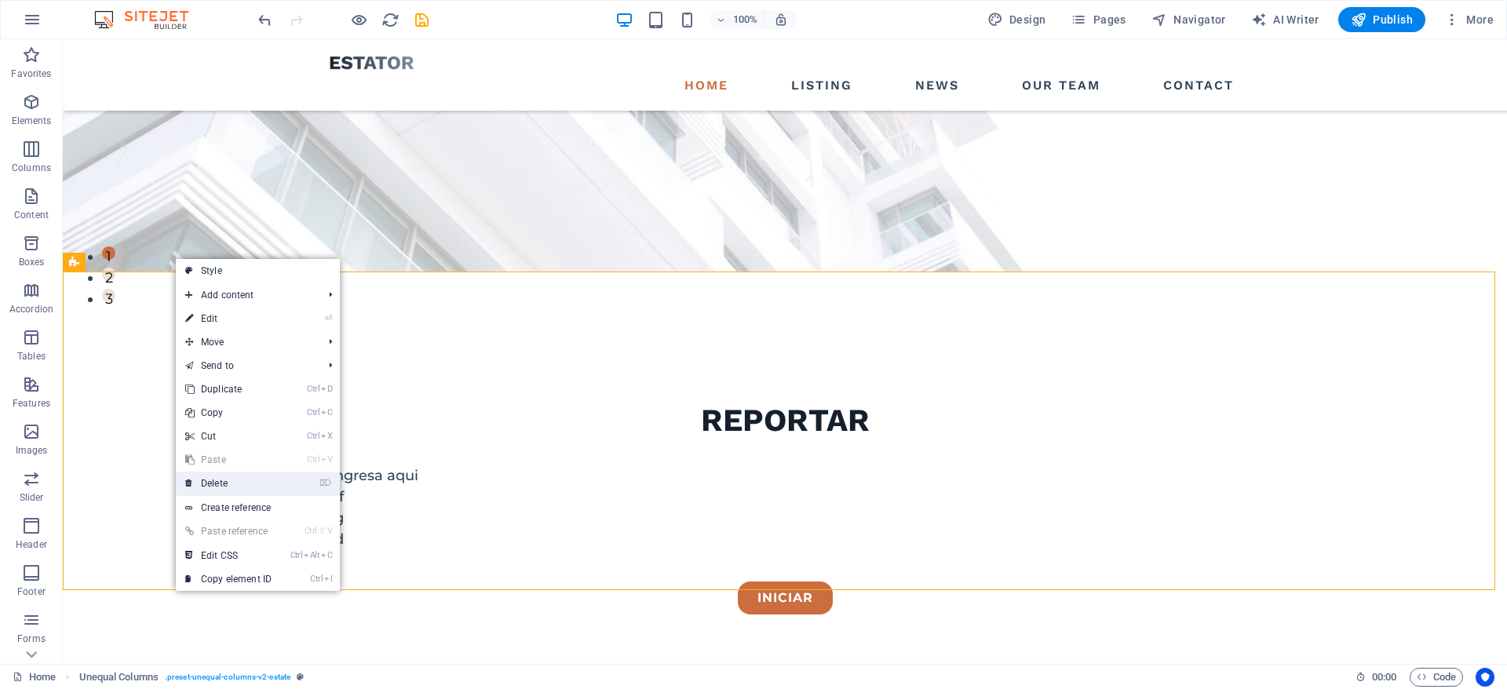
click at [234, 481] on link "⌦ Delete" at bounding box center [228, 484] width 105 height 24
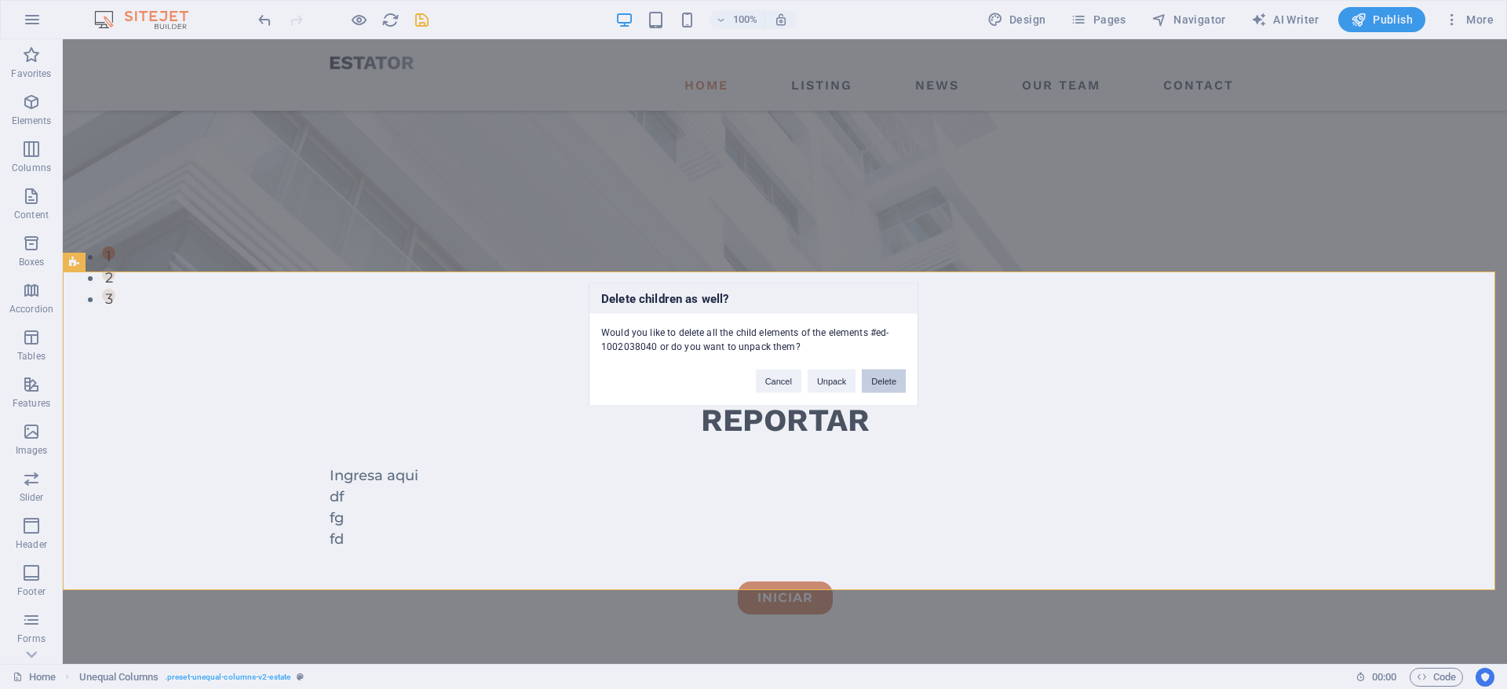
click at [888, 382] on button "Delete" at bounding box center [884, 382] width 44 height 24
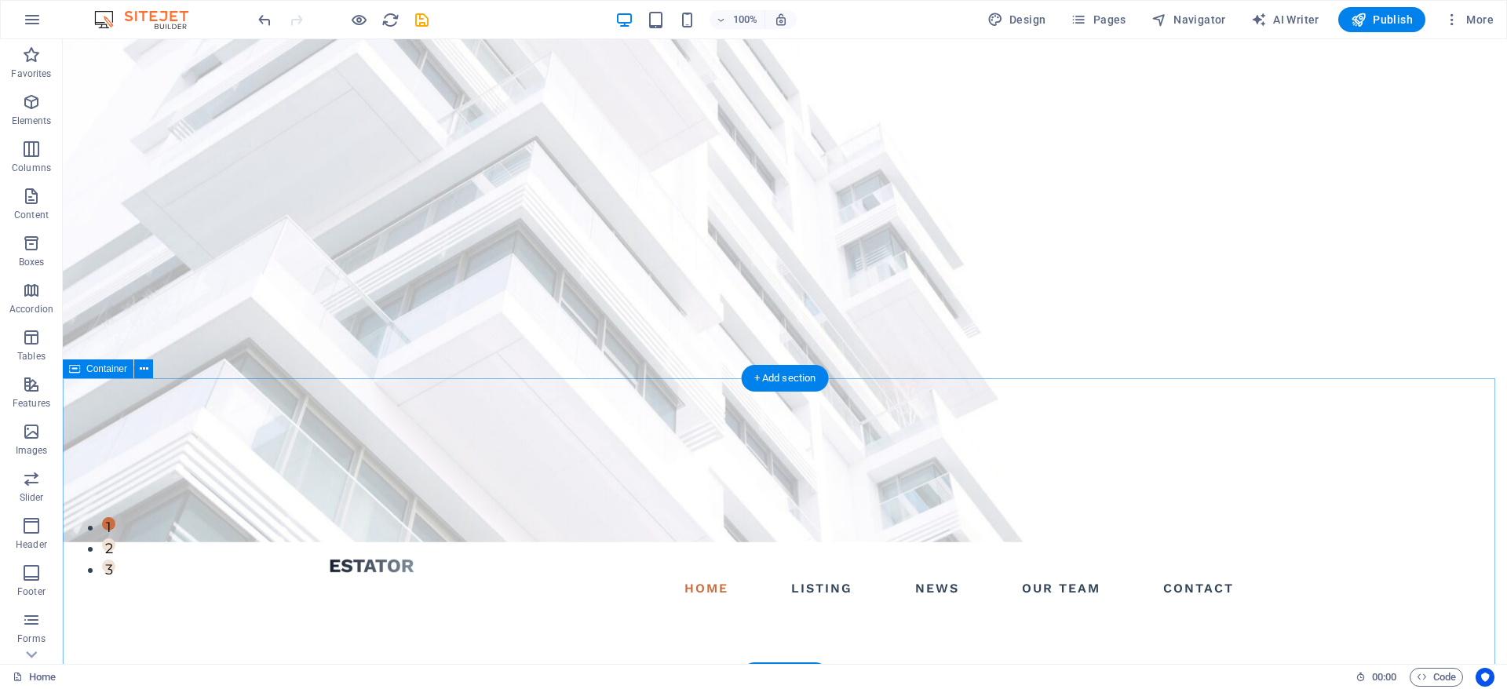
scroll to position [0, 0]
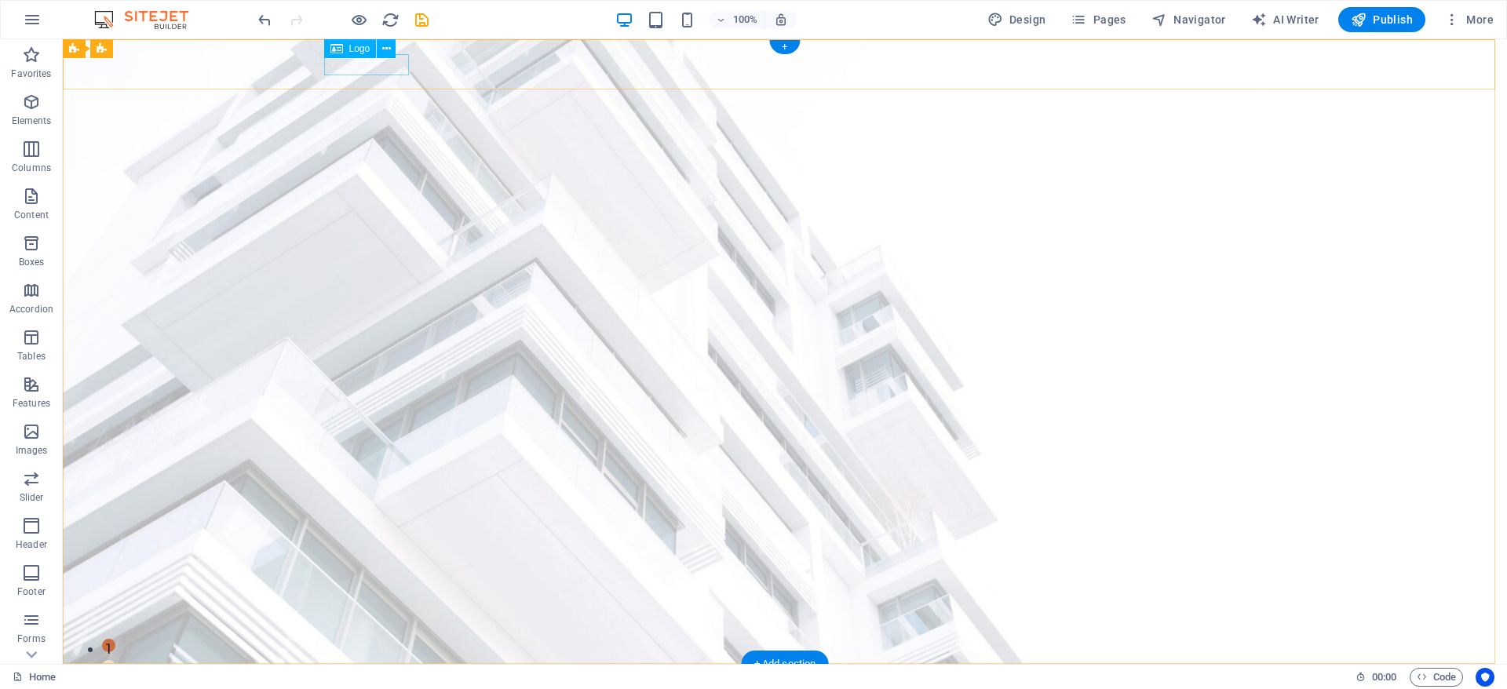
click at [363, 676] on div at bounding box center [785, 686] width 910 height 21
select select "px"
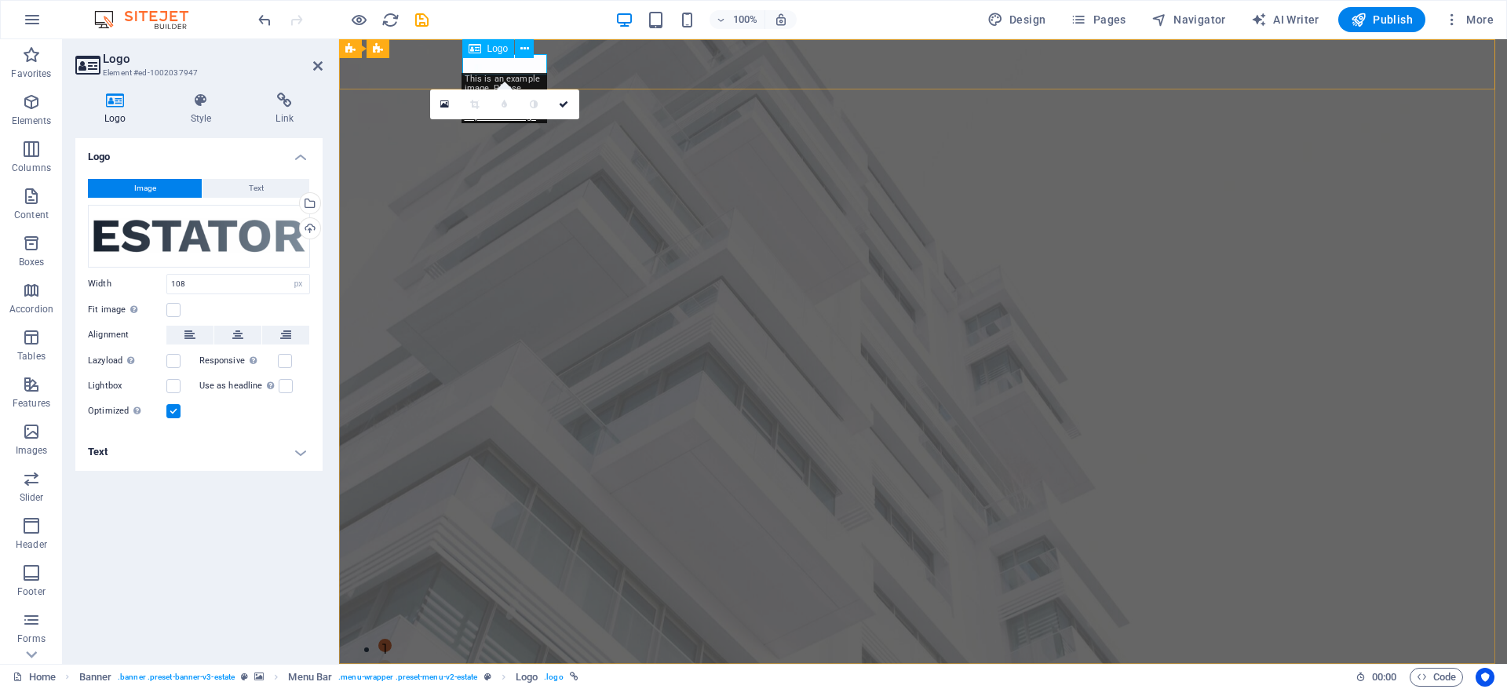
click at [511, 676] on div at bounding box center [923, 686] width 910 height 21
click at [248, 242] on div "Drag files here, click to choose files or select files from Files or our free s…" at bounding box center [199, 236] width 222 height 63
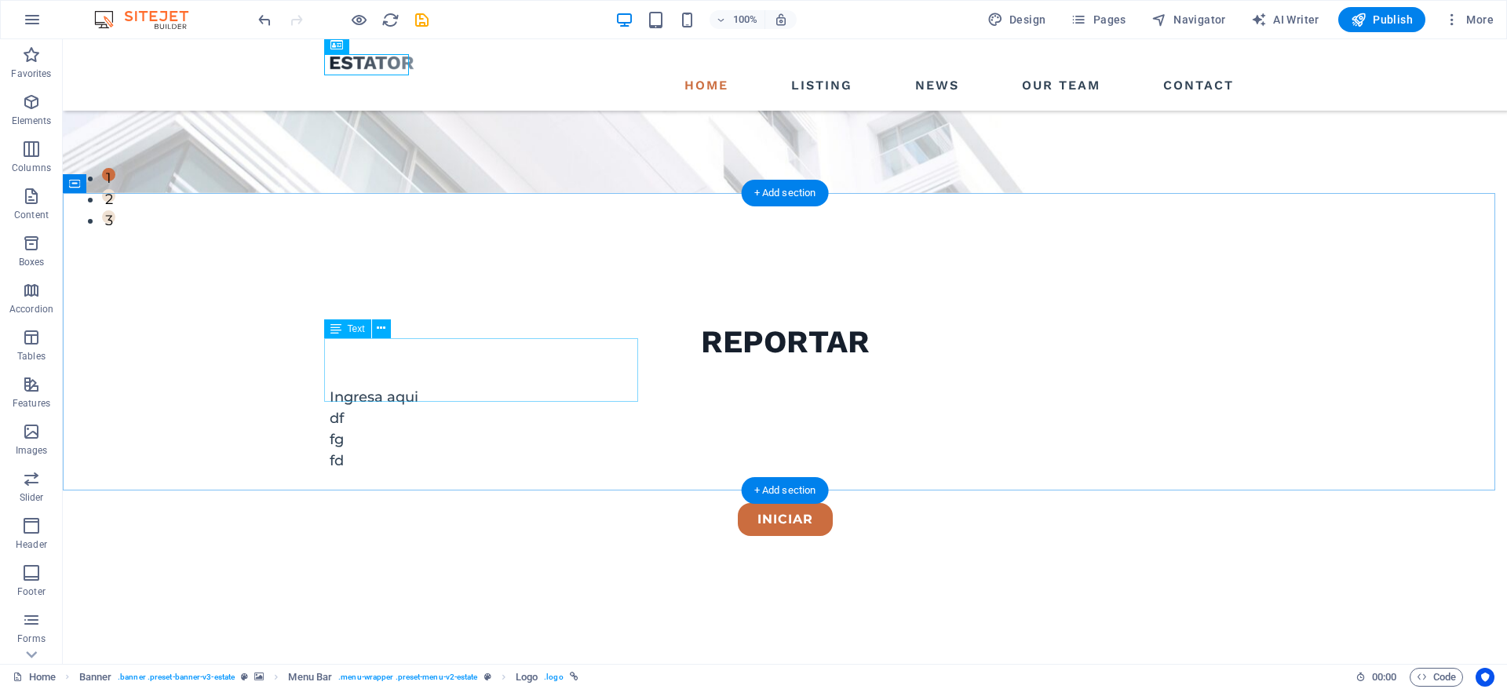
scroll to position [549, 0]
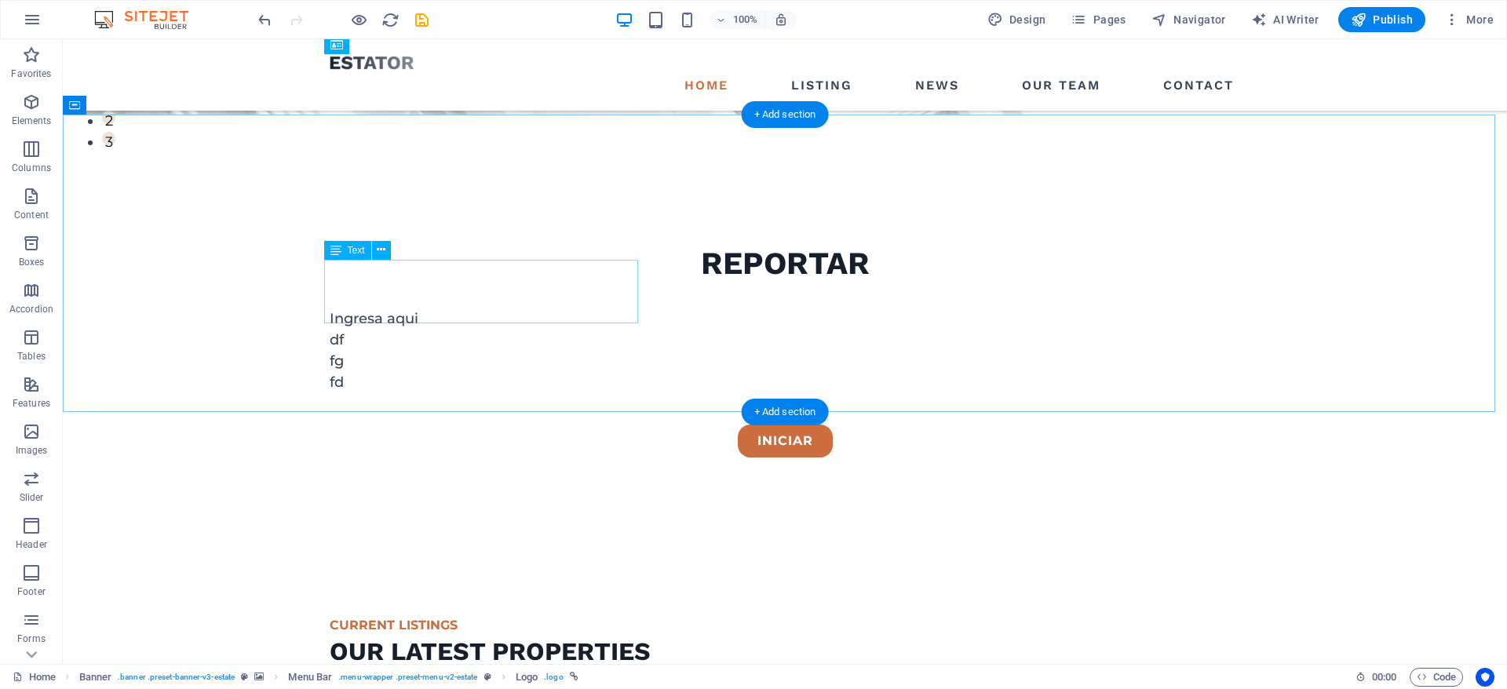
click at [457, 681] on div "At vero eos et accusamus et iusto odio dignissimos ducimus qui blanditiis praes…" at bounding box center [785, 691] width 910 height 21
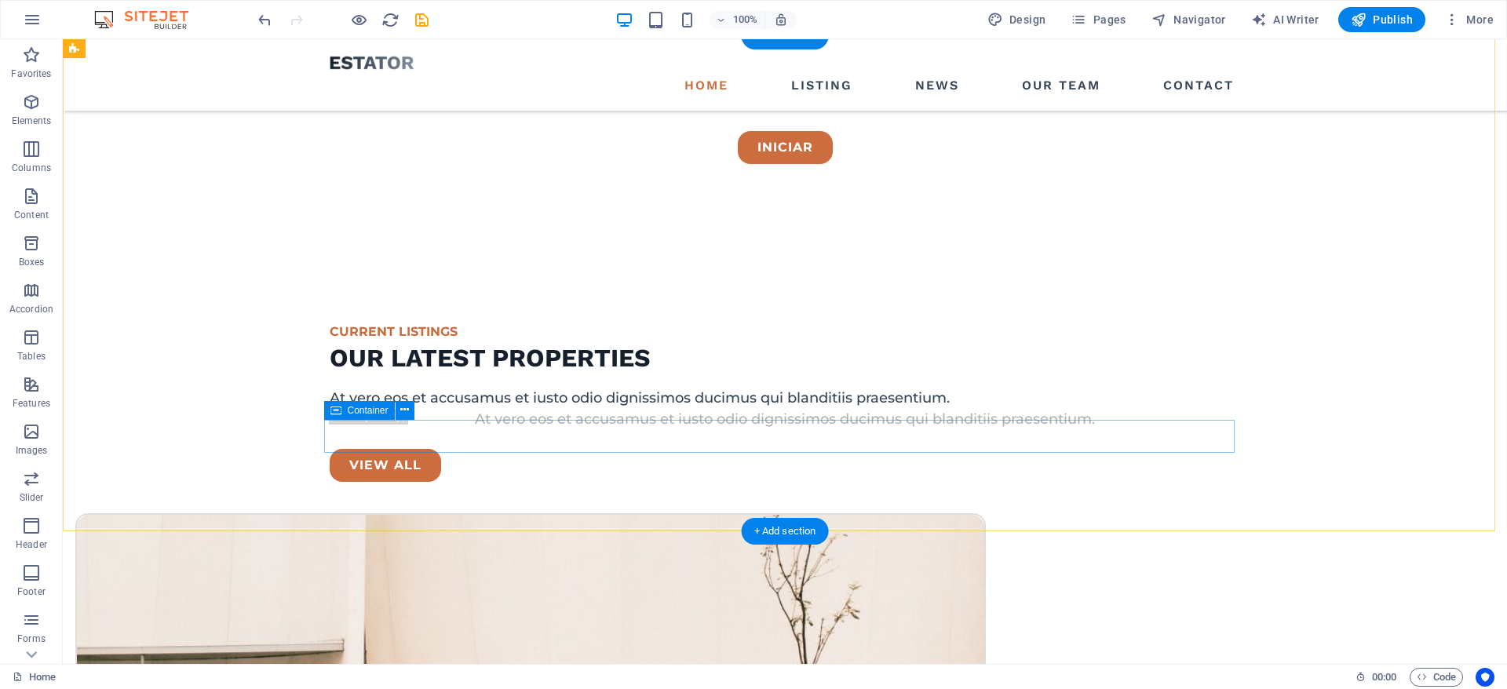
scroll to position [785, 0]
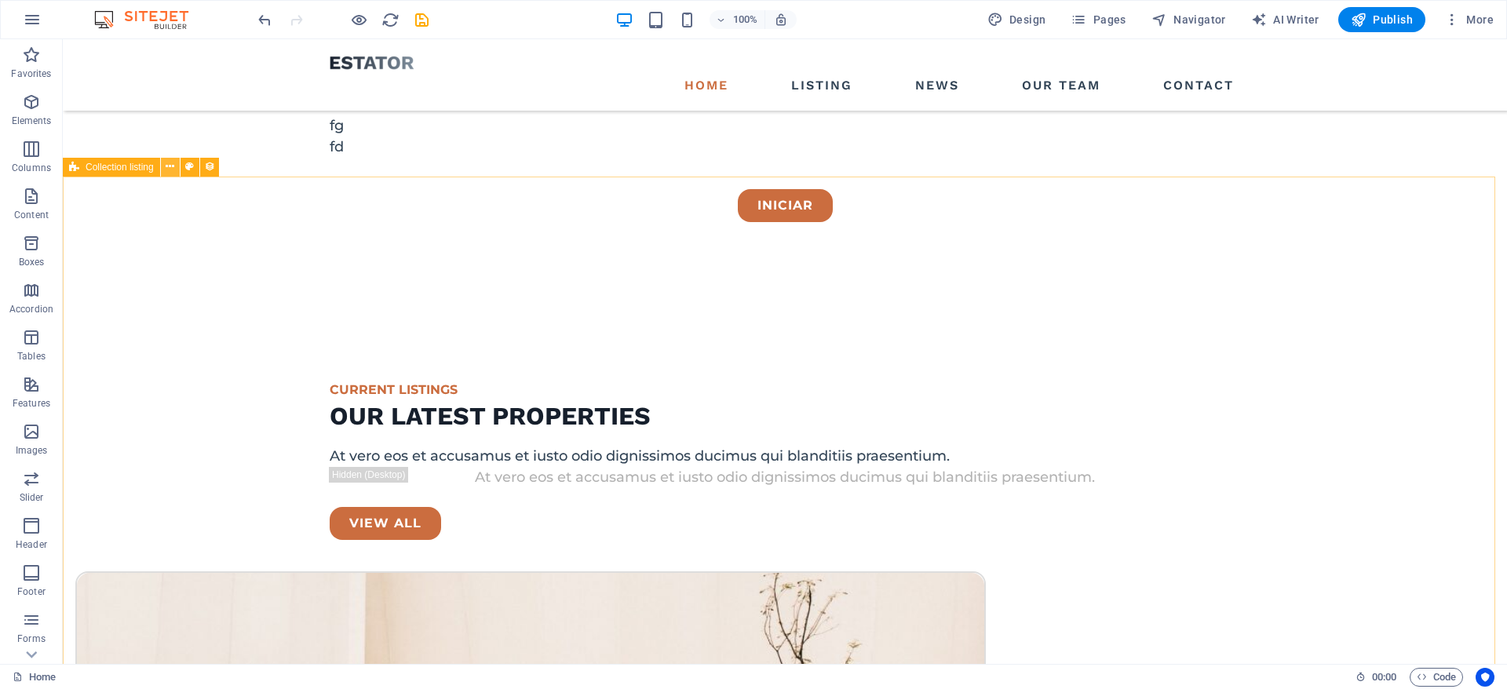
click at [166, 170] on icon at bounding box center [170, 167] width 9 height 16
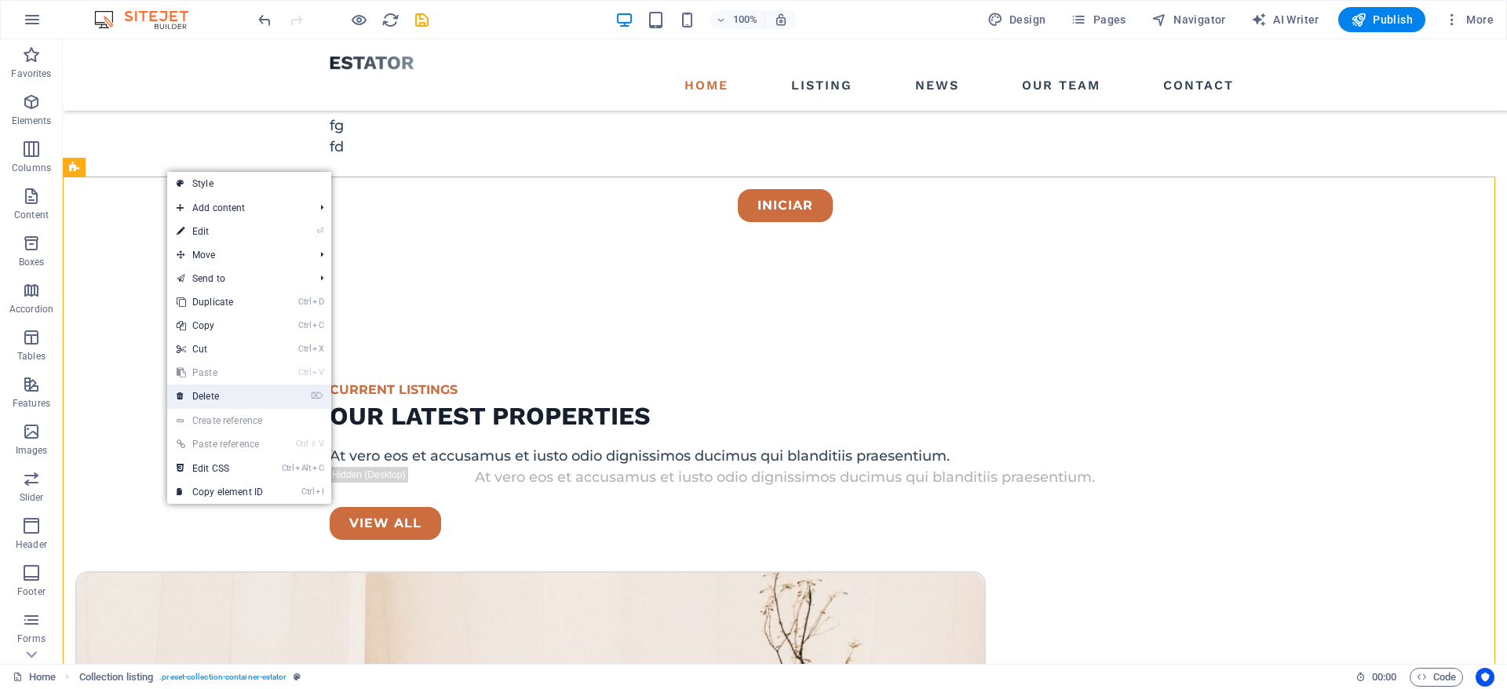
click at [219, 396] on link "⌦ Delete" at bounding box center [219, 397] width 105 height 24
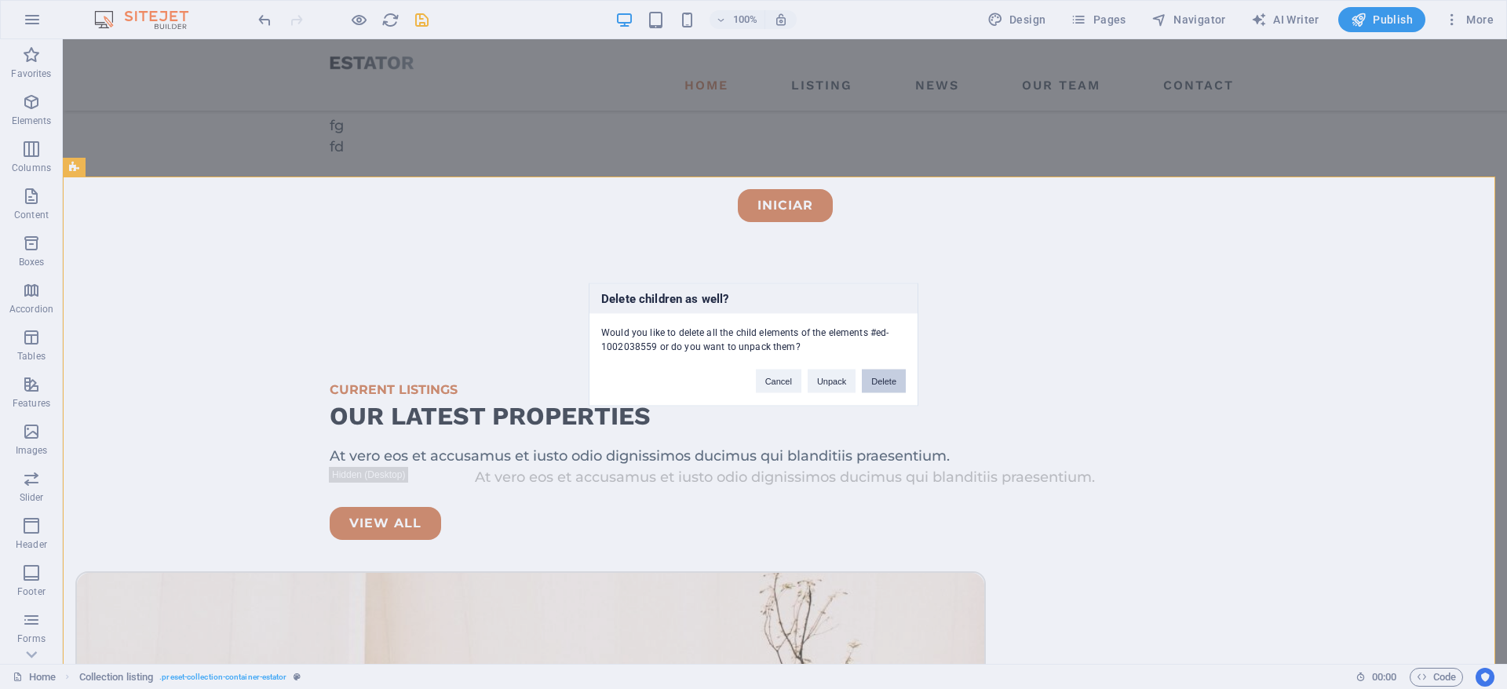
click at [890, 376] on button "Delete" at bounding box center [884, 382] width 44 height 24
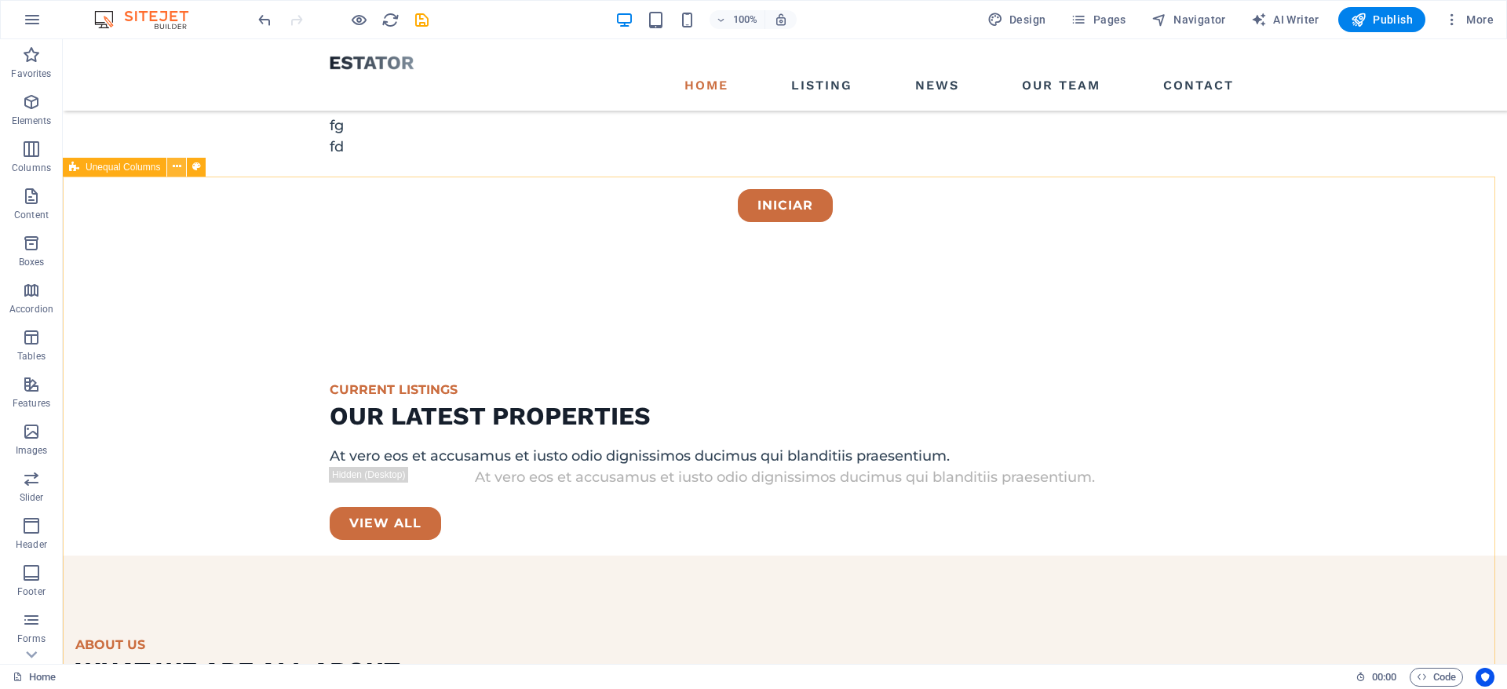
click at [183, 168] on button at bounding box center [176, 167] width 19 height 19
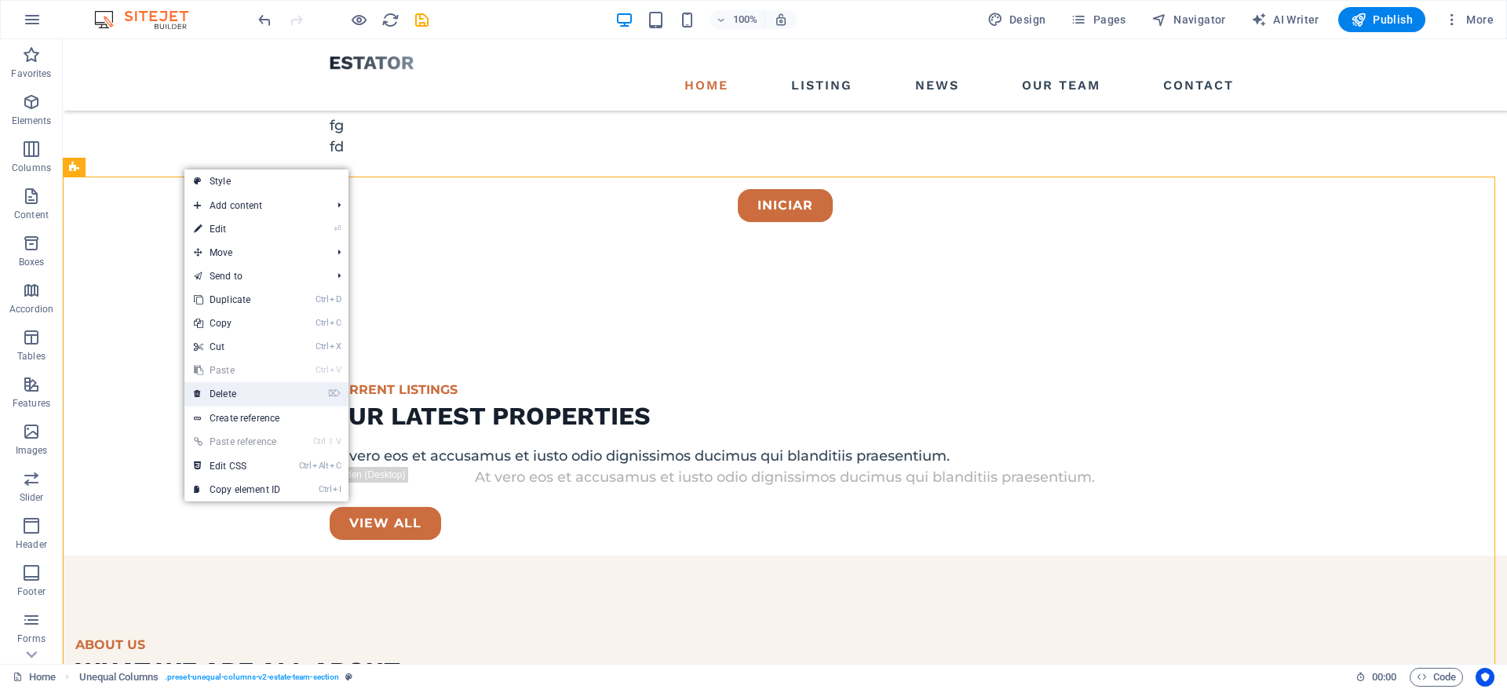
click at [260, 390] on link "⌦ Delete" at bounding box center [236, 394] width 105 height 24
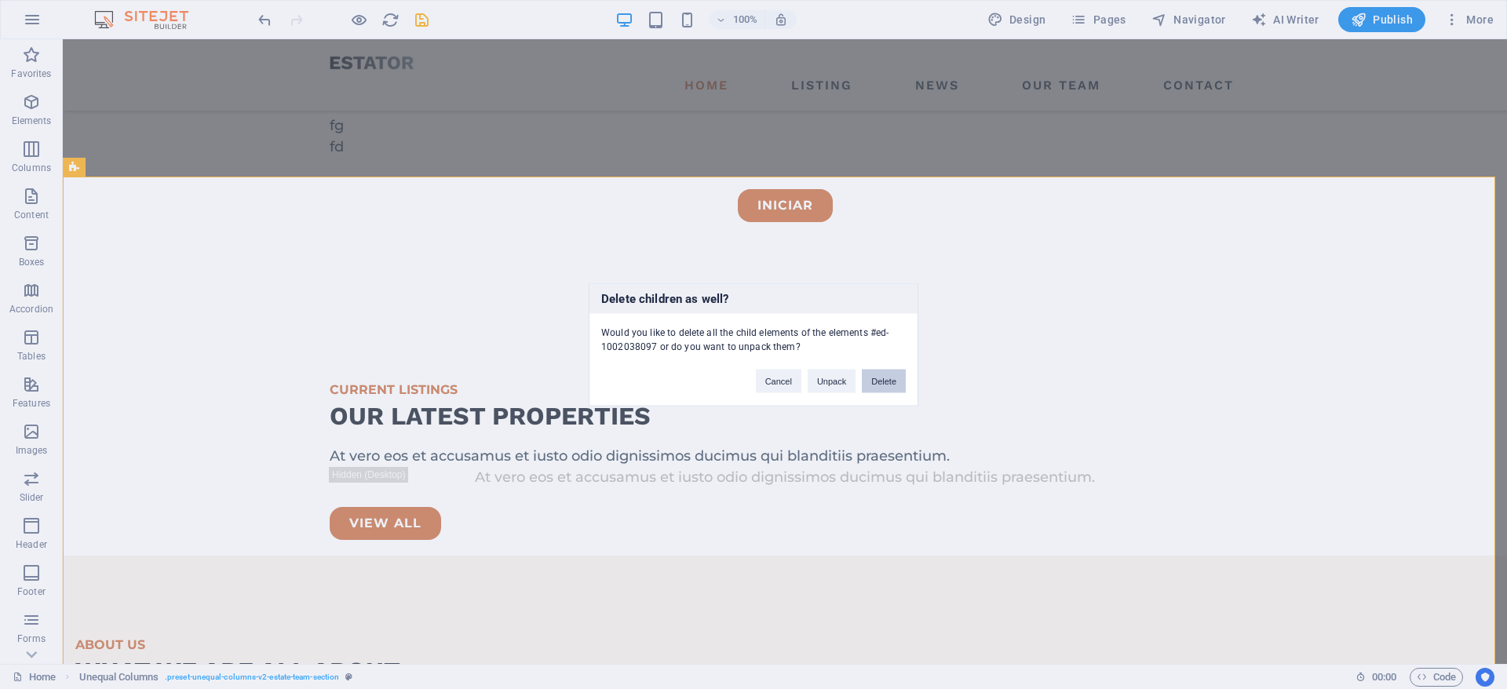
click at [874, 386] on button "Delete" at bounding box center [884, 382] width 44 height 24
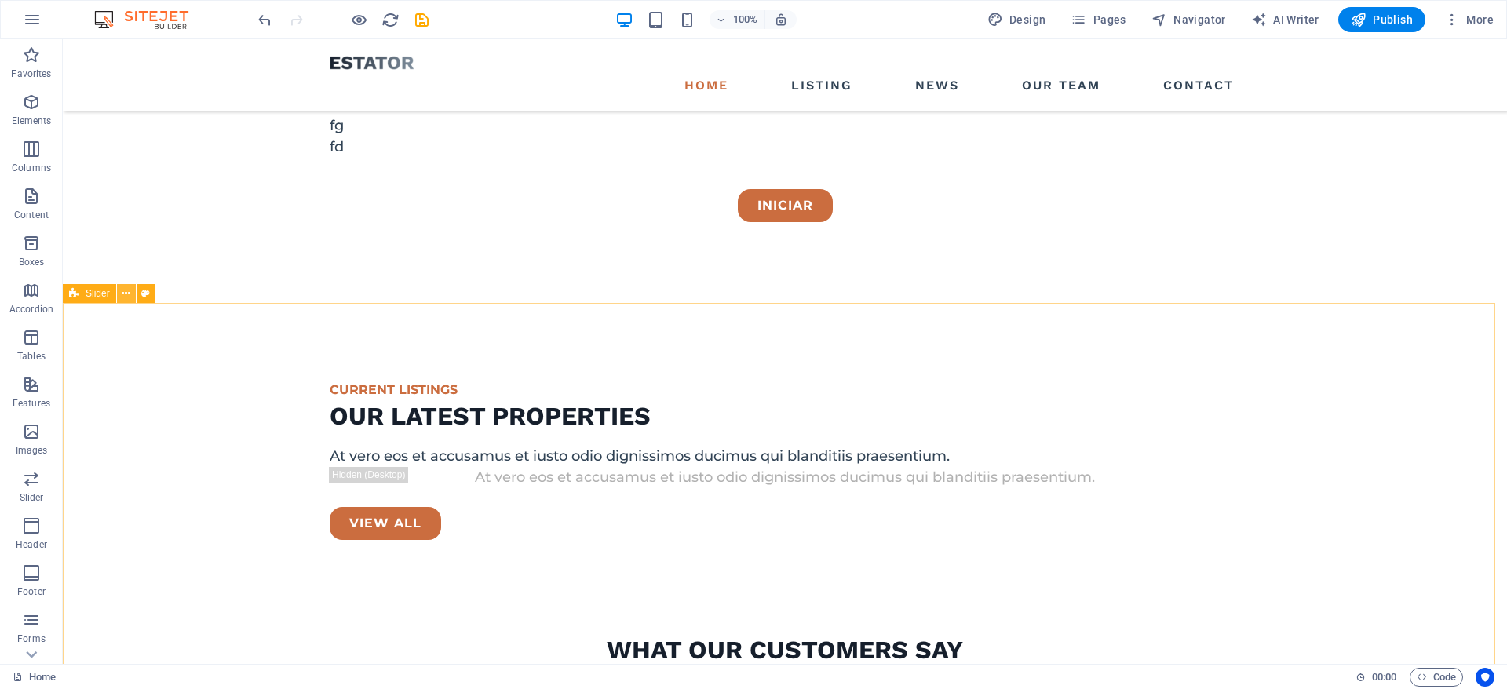
click at [123, 287] on icon at bounding box center [126, 294] width 9 height 16
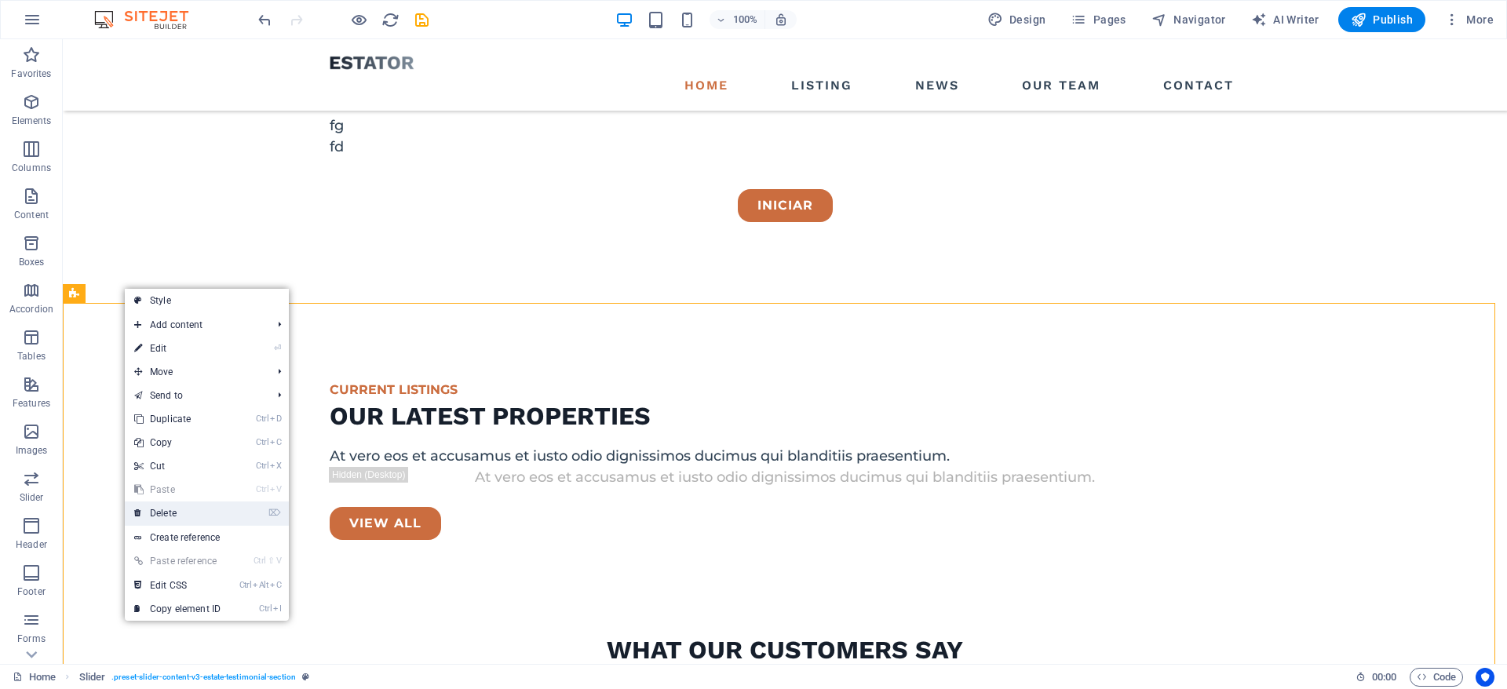
click at [236, 504] on li "⌦ Delete" at bounding box center [207, 513] width 164 height 24
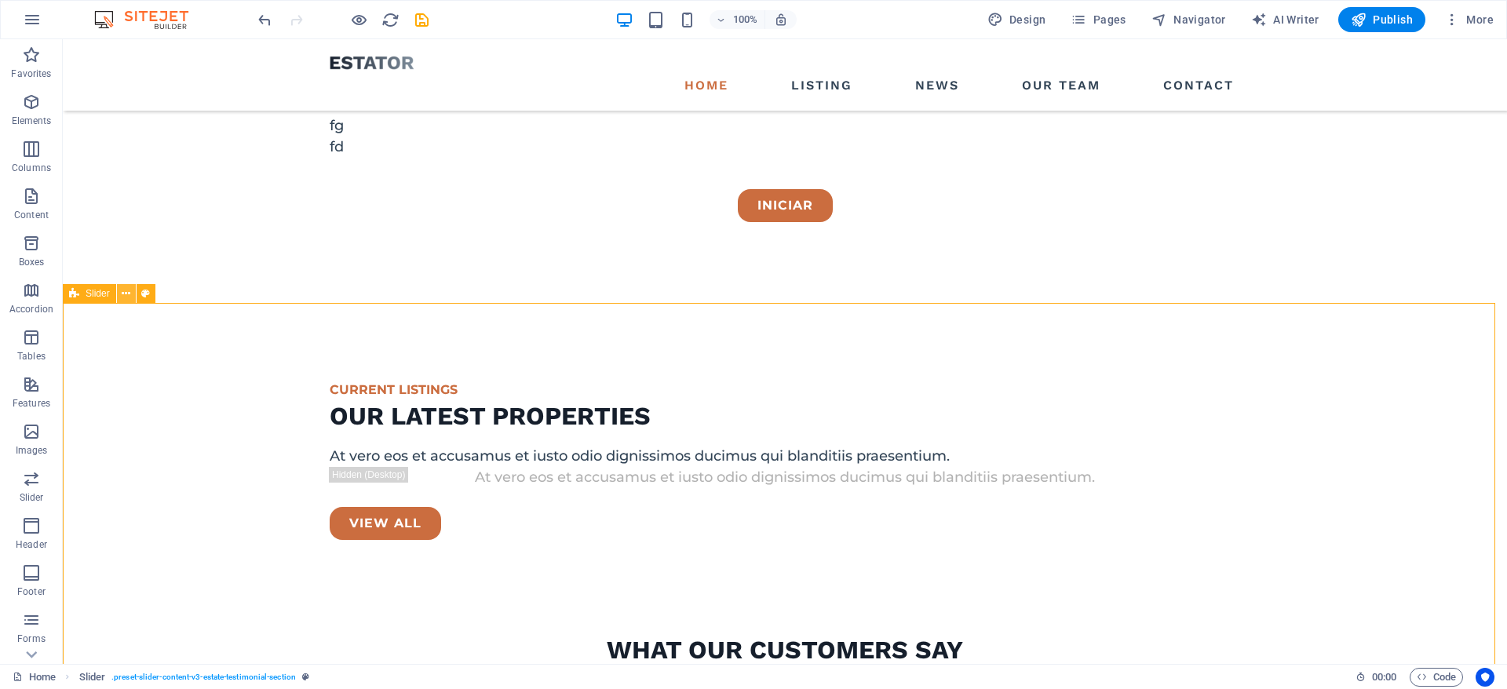
click at [129, 291] on icon at bounding box center [126, 294] width 9 height 16
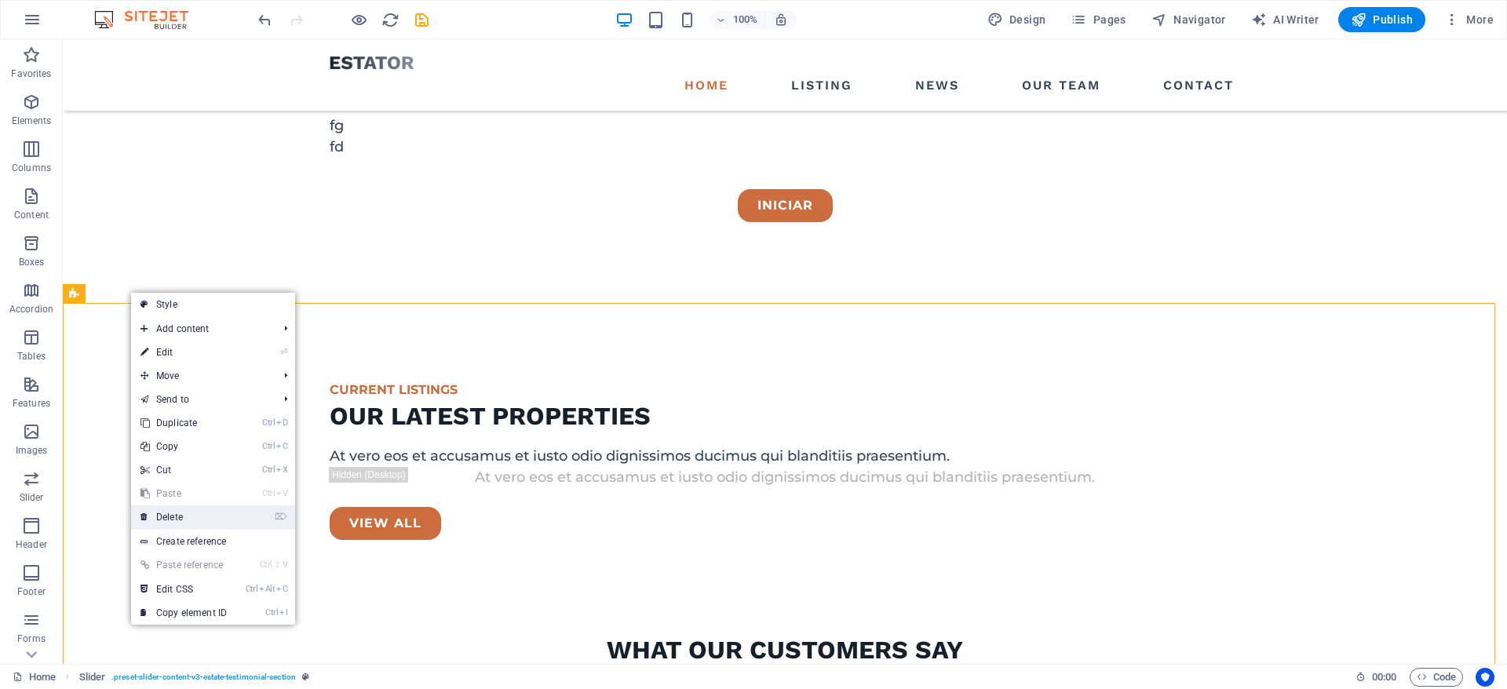
click at [200, 516] on link "⌦ Delete" at bounding box center [183, 517] width 105 height 24
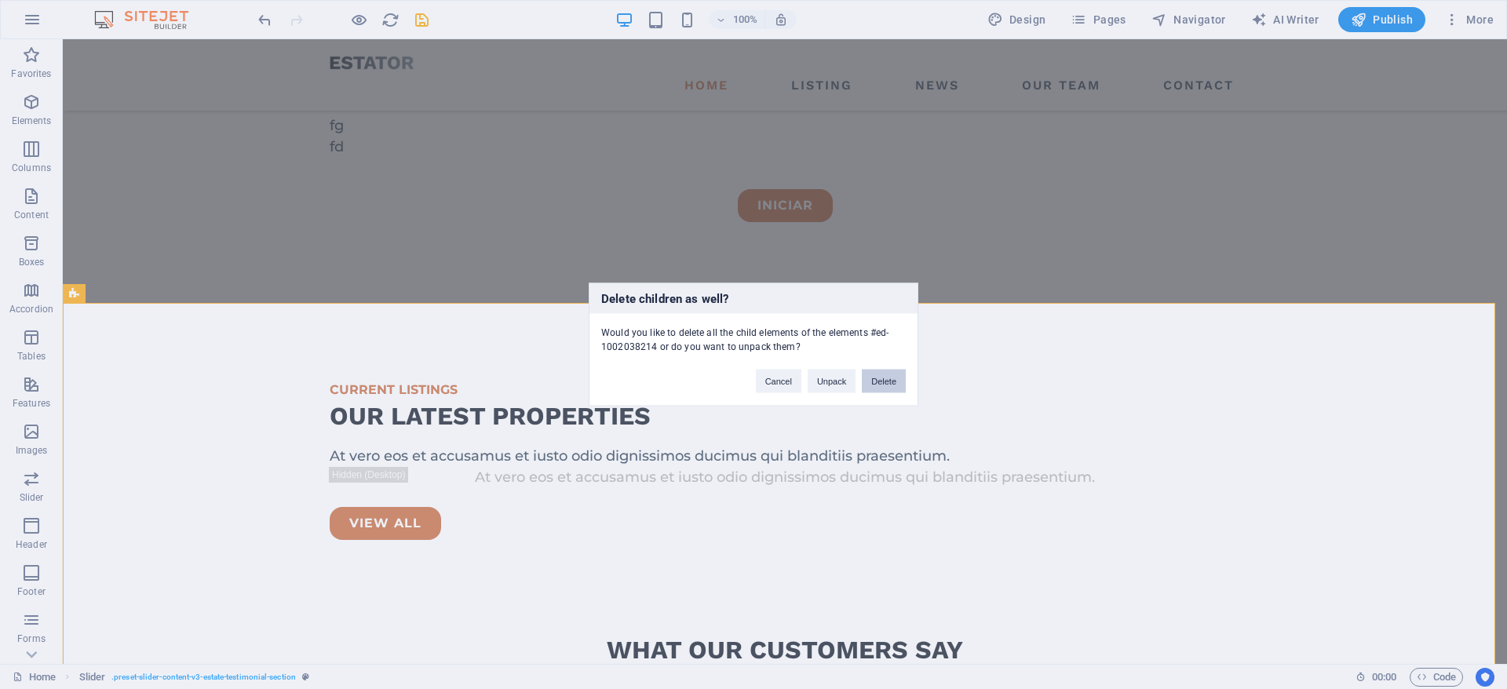
click at [888, 392] on button "Delete" at bounding box center [884, 382] width 44 height 24
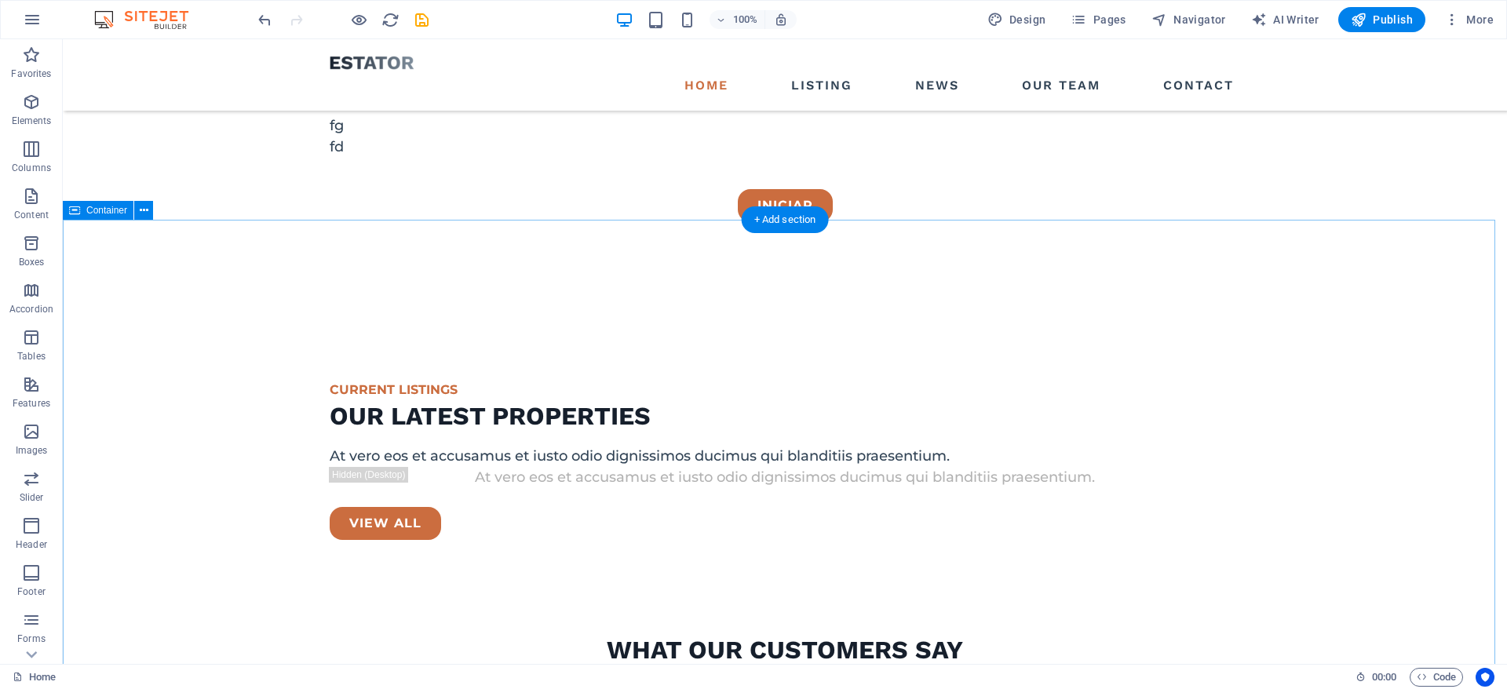
scroll to position [767, 0]
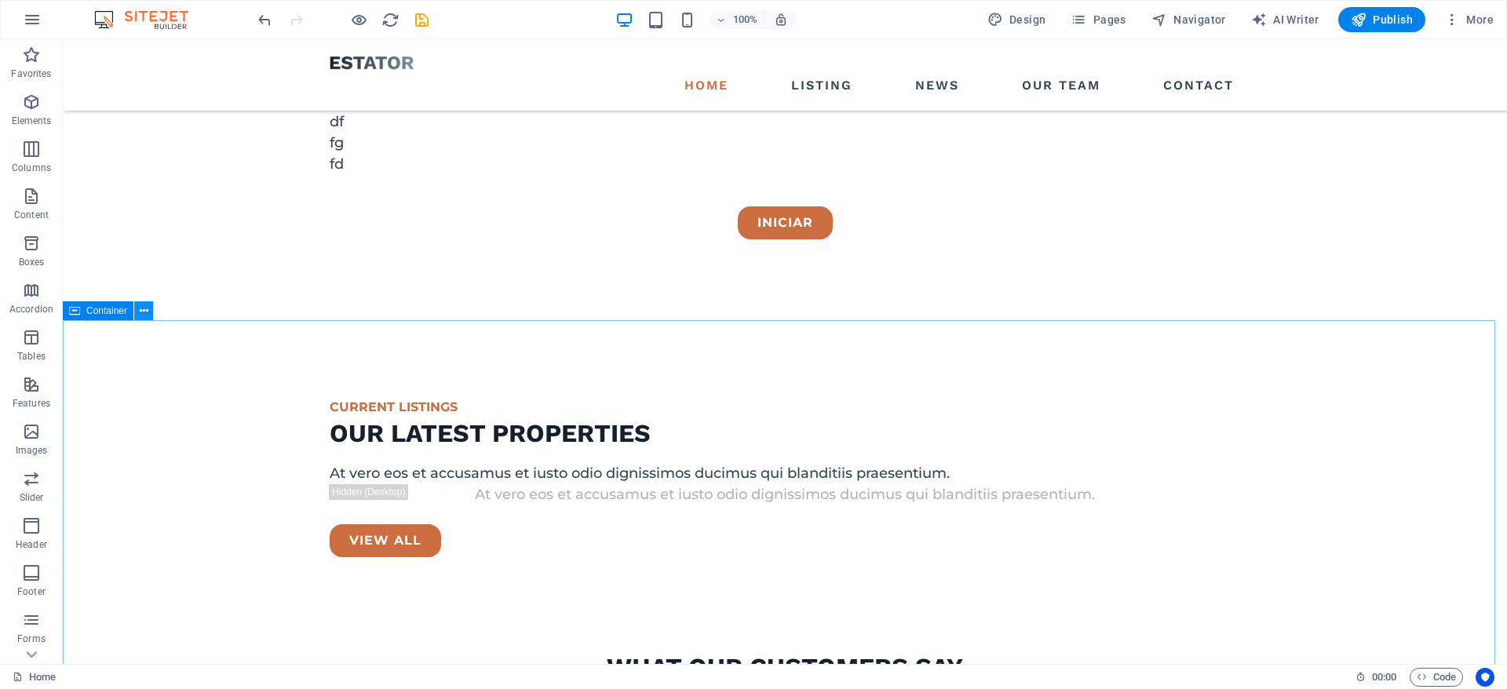
click at [142, 309] on icon at bounding box center [144, 311] width 9 height 16
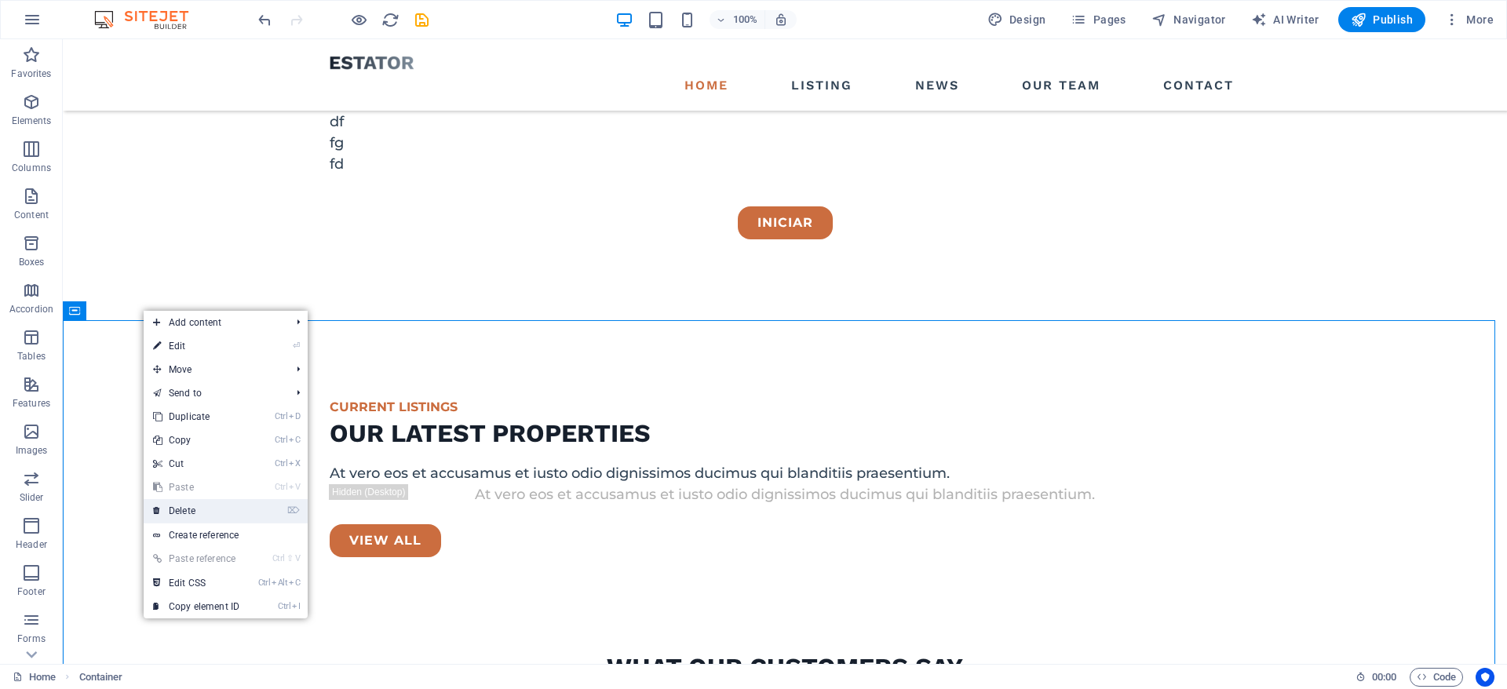
click at [188, 509] on link "⌦ Delete" at bounding box center [196, 511] width 105 height 24
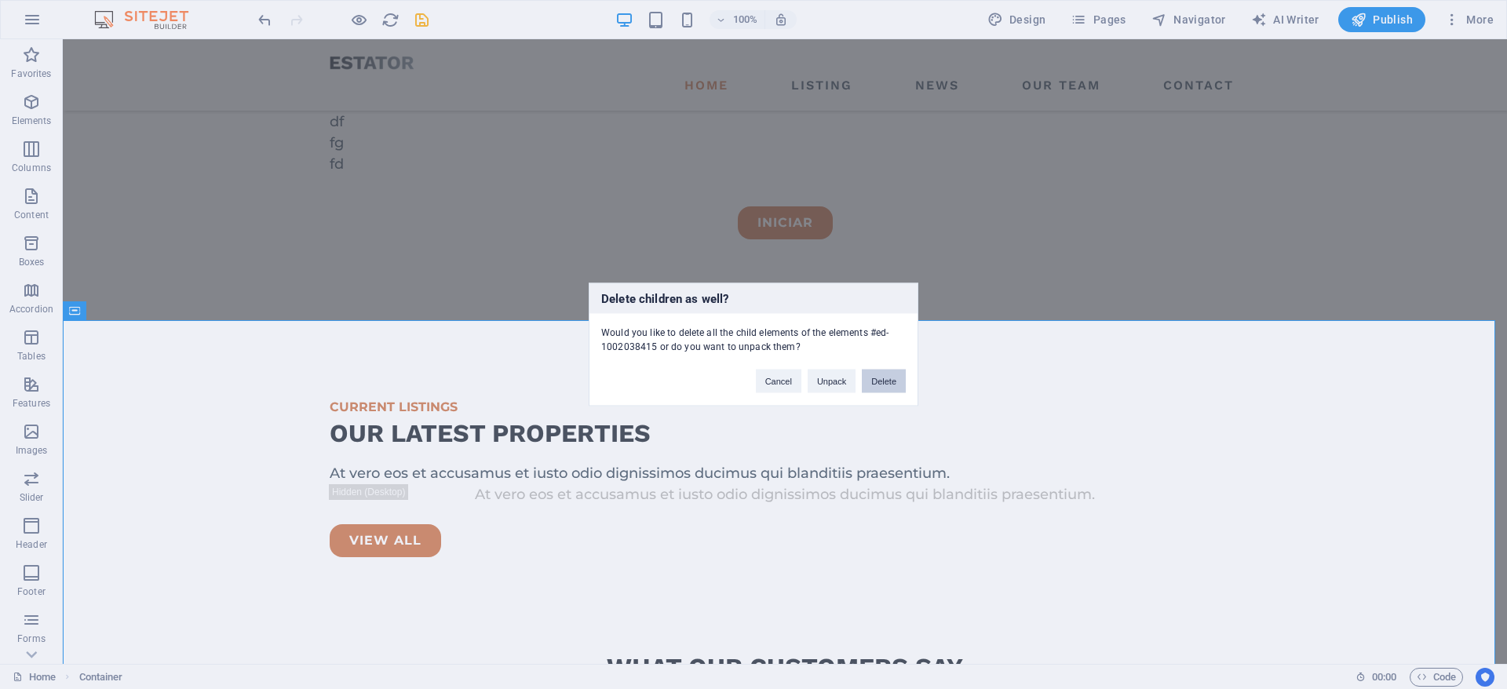
click at [882, 377] on button "Delete" at bounding box center [884, 382] width 44 height 24
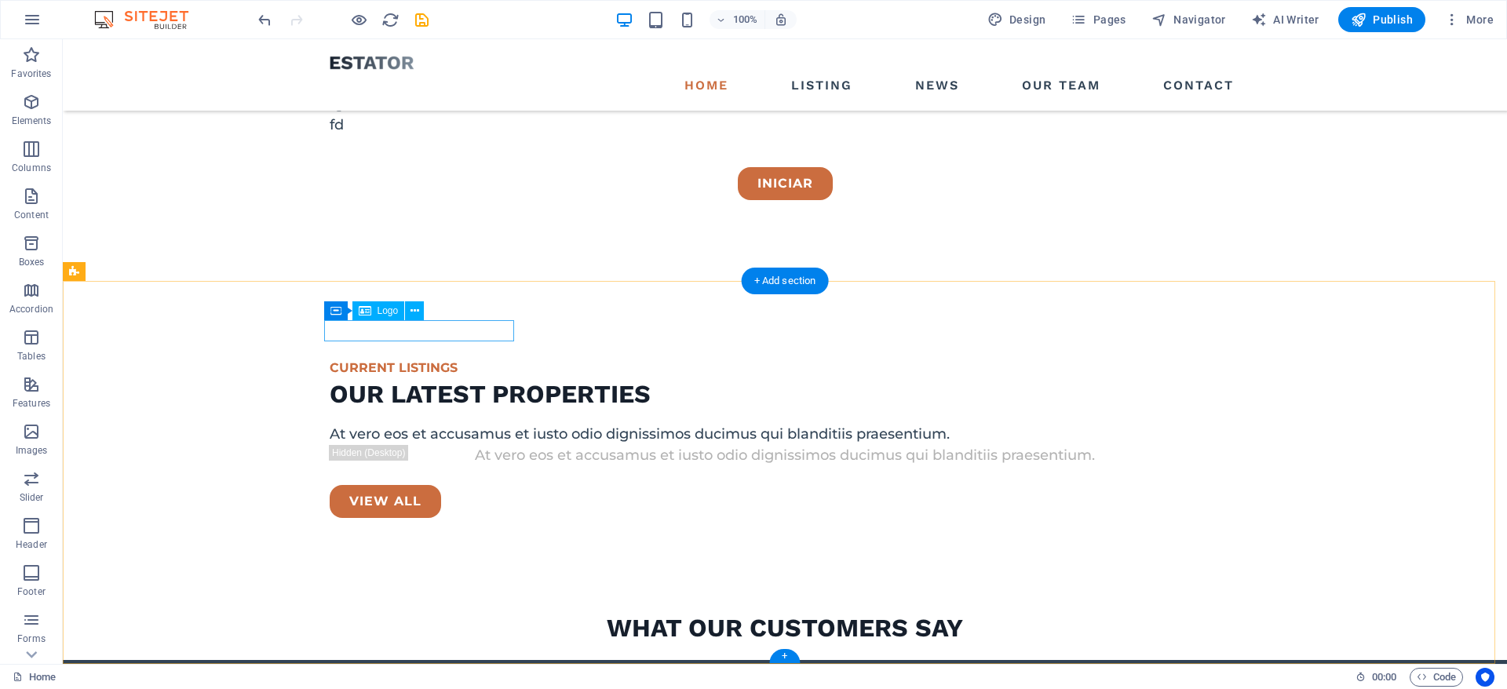
scroll to position [493, 0]
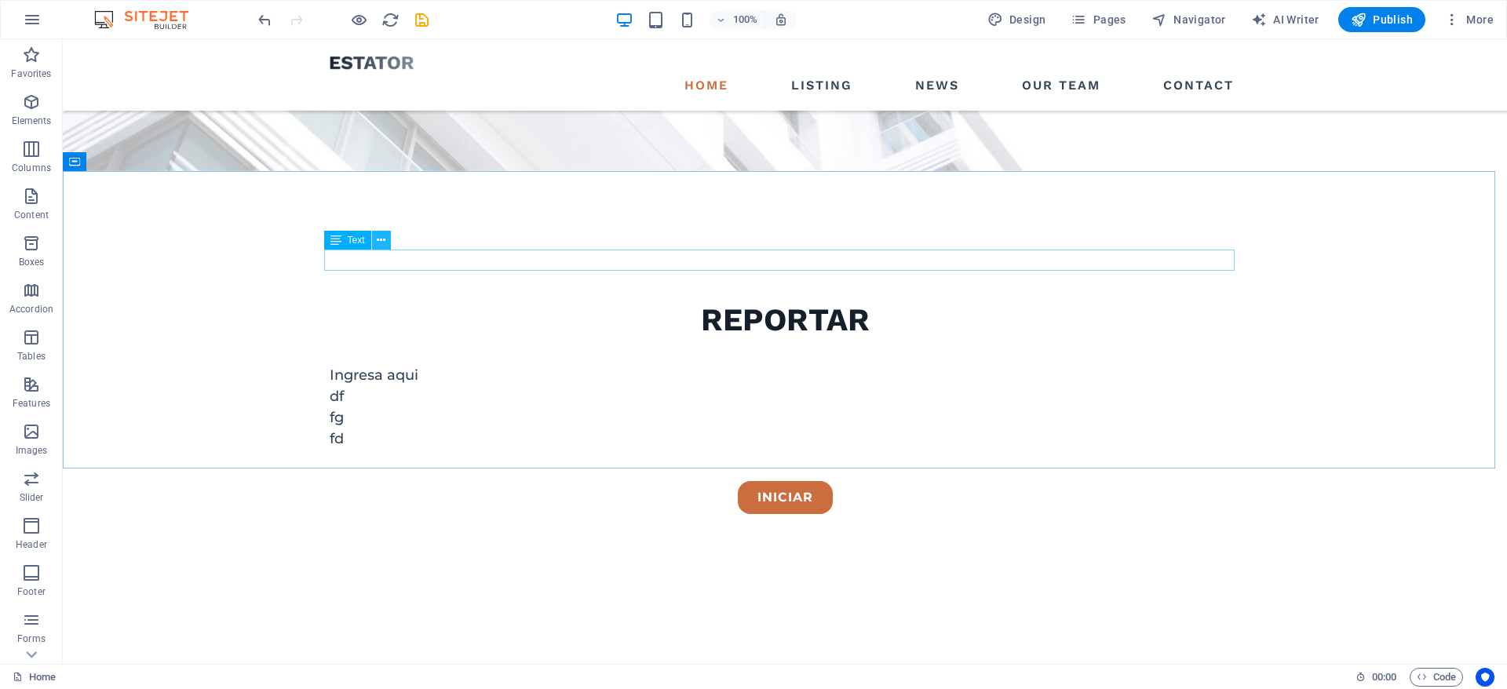
click at [380, 239] on icon at bounding box center [381, 240] width 9 height 16
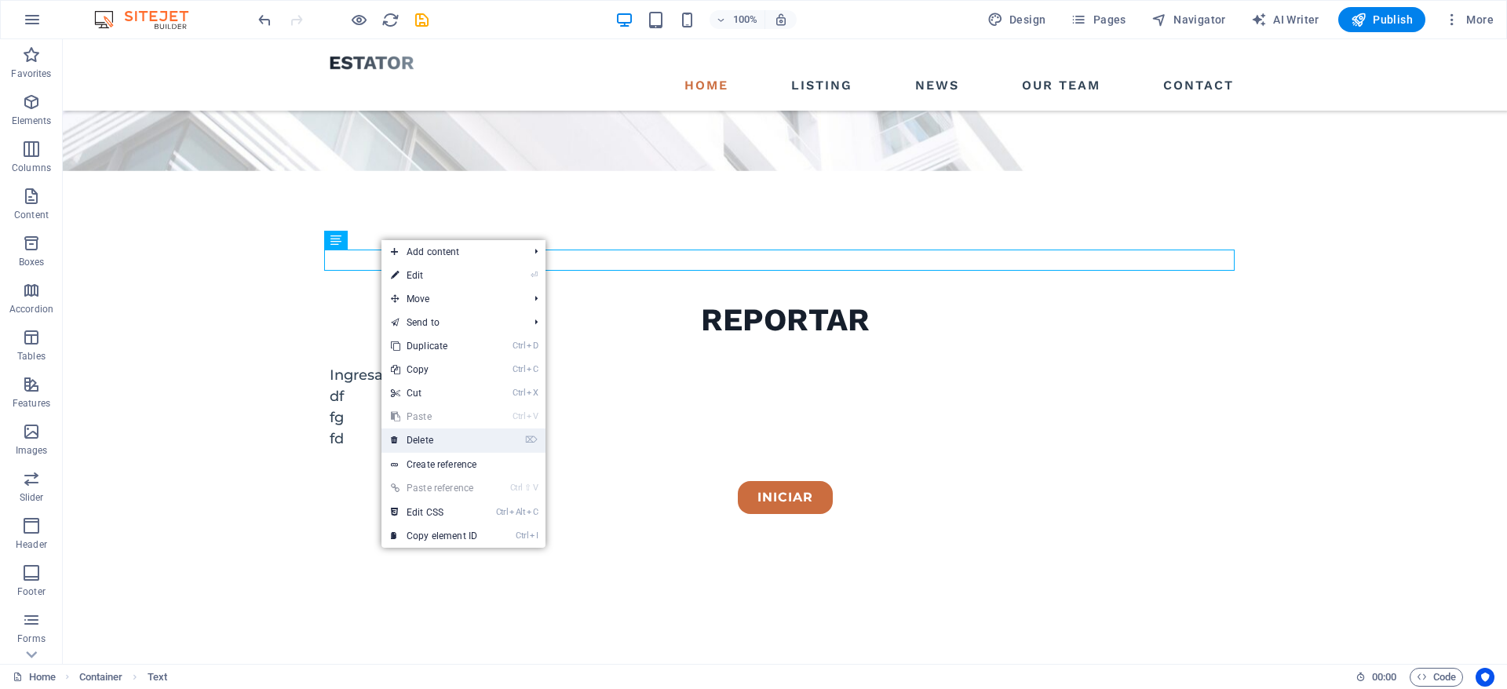
click at [443, 430] on link "⌦ Delete" at bounding box center [433, 440] width 105 height 24
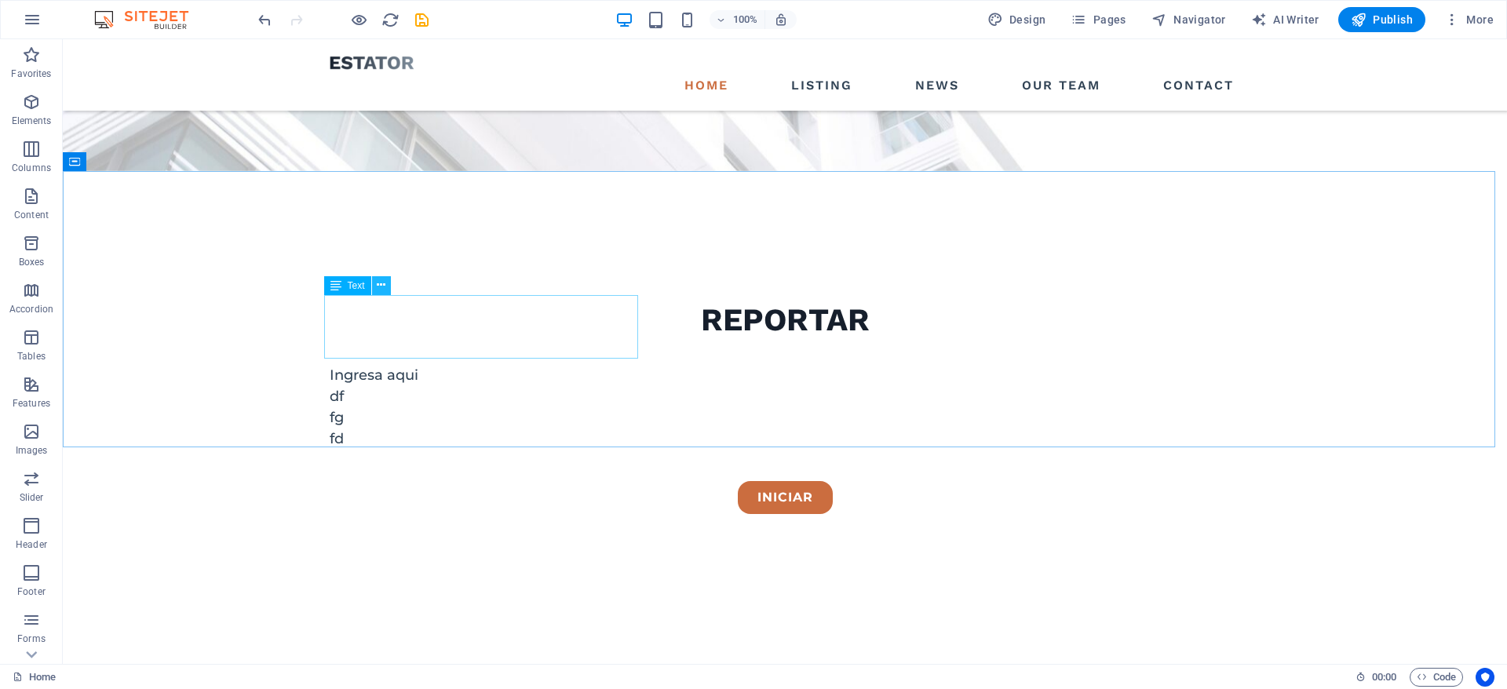
click at [386, 287] on button at bounding box center [381, 285] width 19 height 19
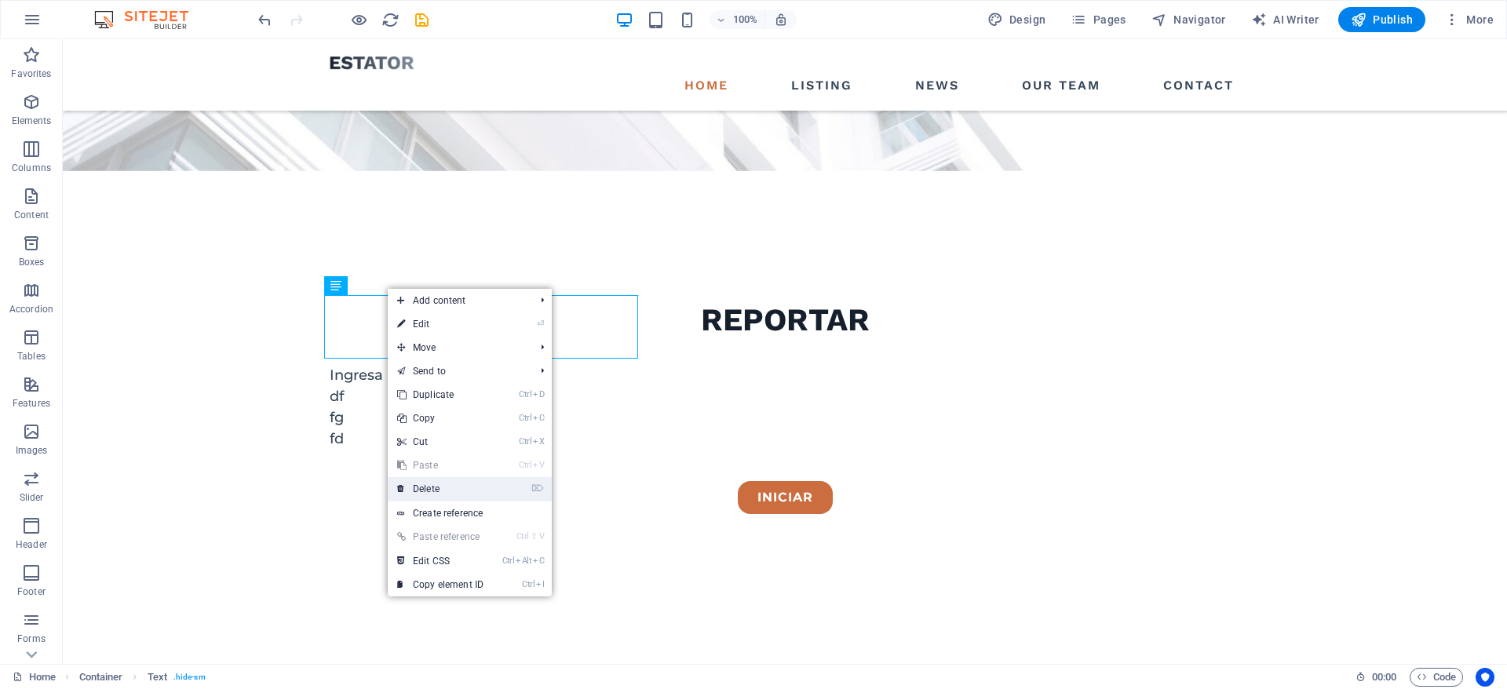
click at [432, 483] on link "⌦ Delete" at bounding box center [440, 489] width 105 height 24
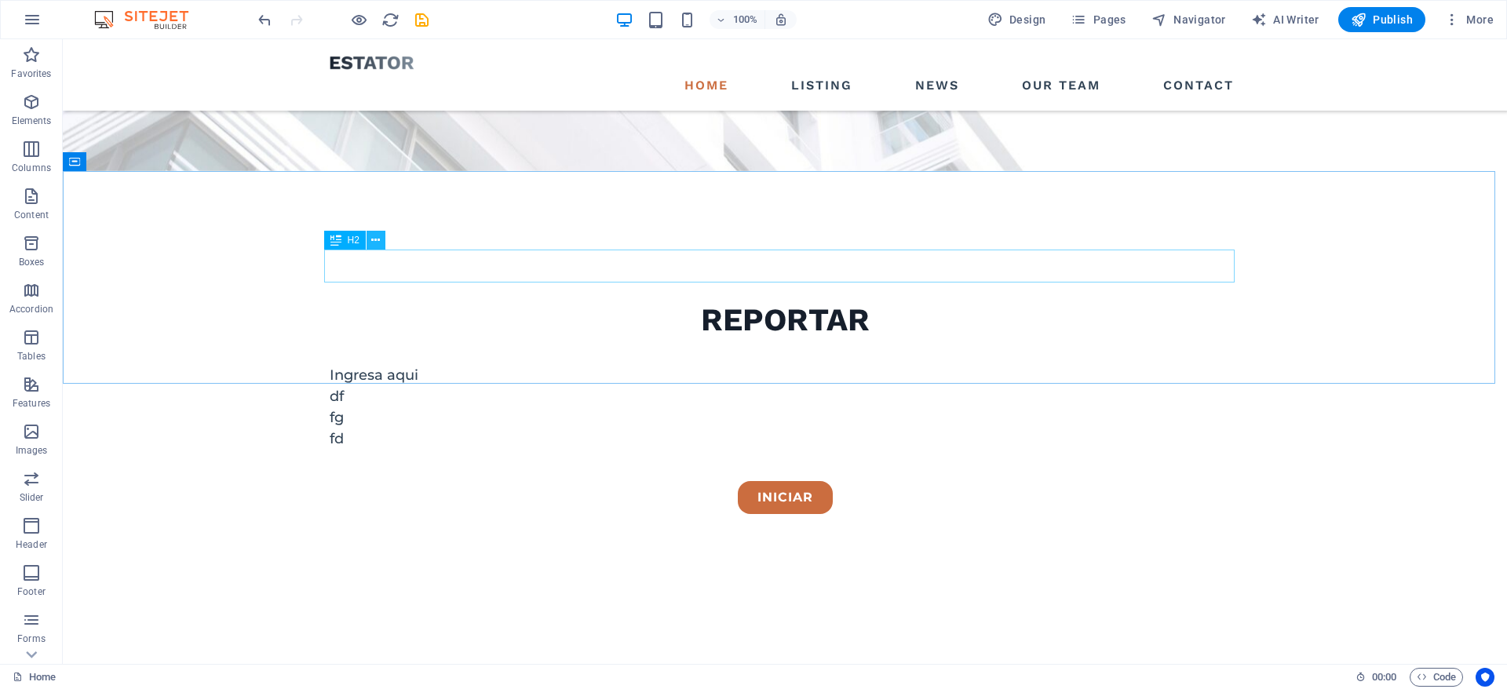
click at [380, 242] on icon at bounding box center [375, 240] width 9 height 16
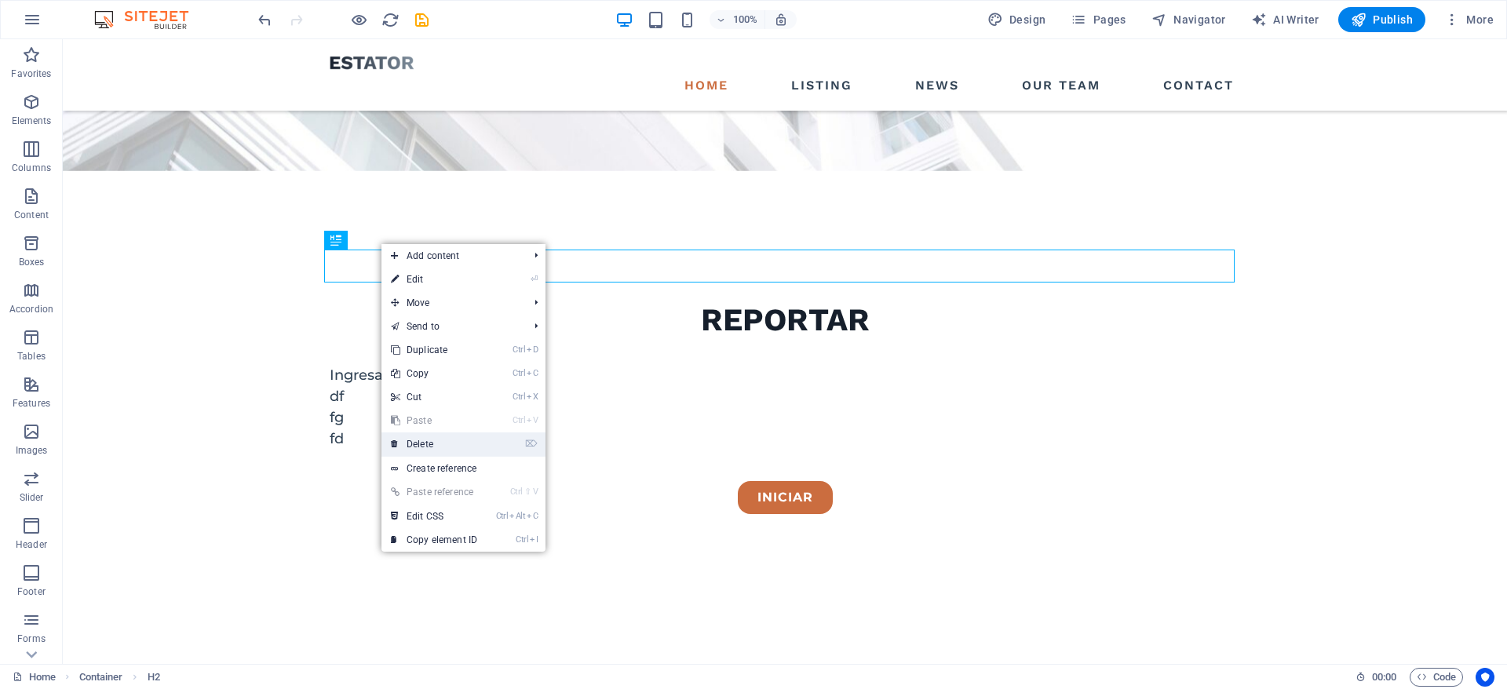
drag, startPoint x: 426, startPoint y: 448, endPoint x: 356, endPoint y: 381, distance: 97.1
click at [426, 448] on link "⌦ Delete" at bounding box center [433, 444] width 105 height 24
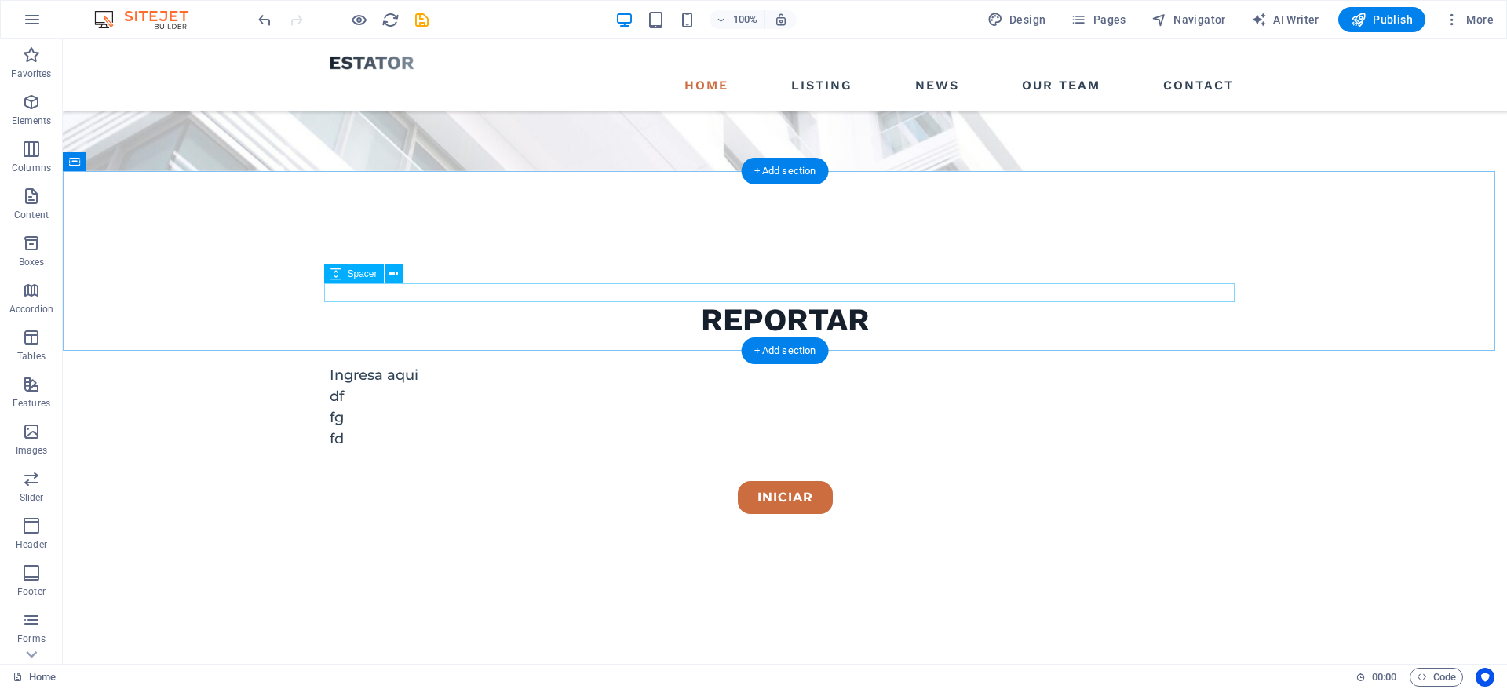
click at [392, 272] on icon at bounding box center [393, 274] width 9 height 16
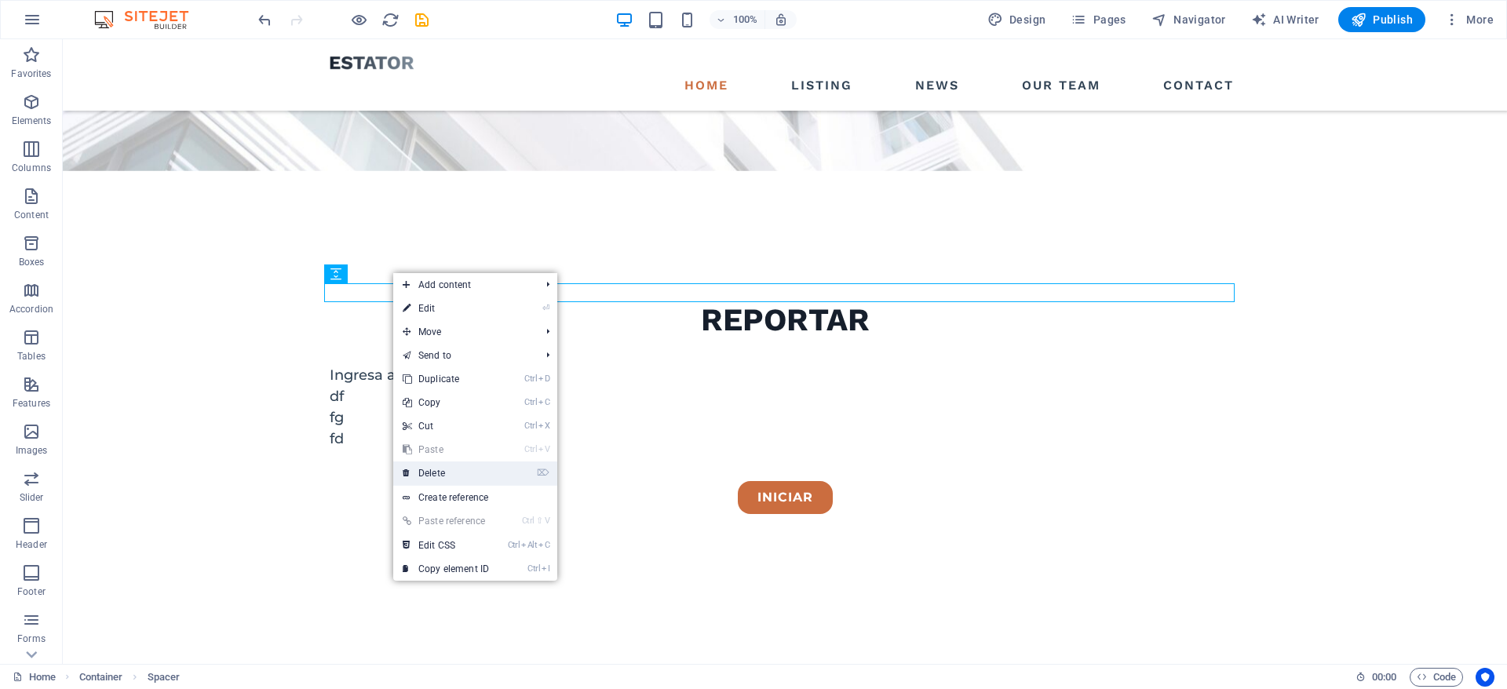
click at [450, 477] on link "⌦ Delete" at bounding box center [445, 473] width 105 height 24
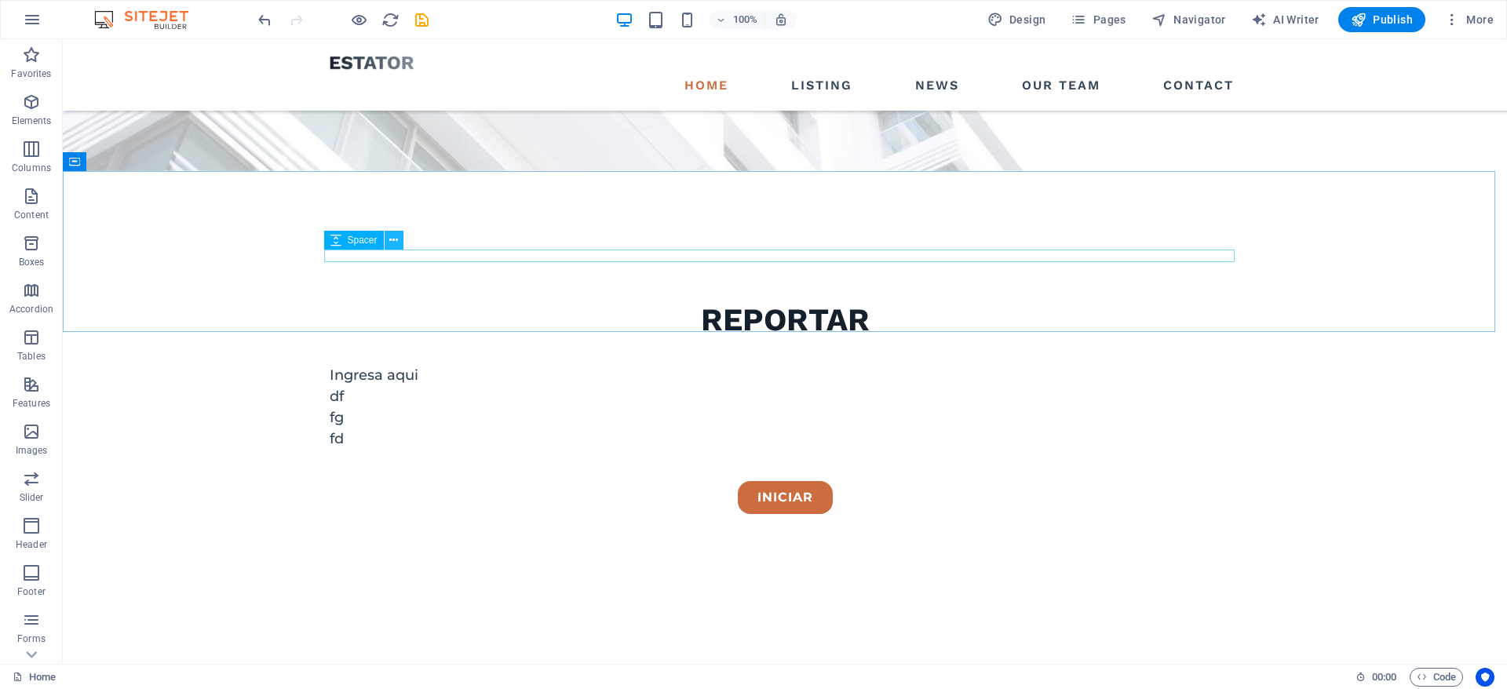
click at [392, 236] on icon at bounding box center [393, 240] width 9 height 16
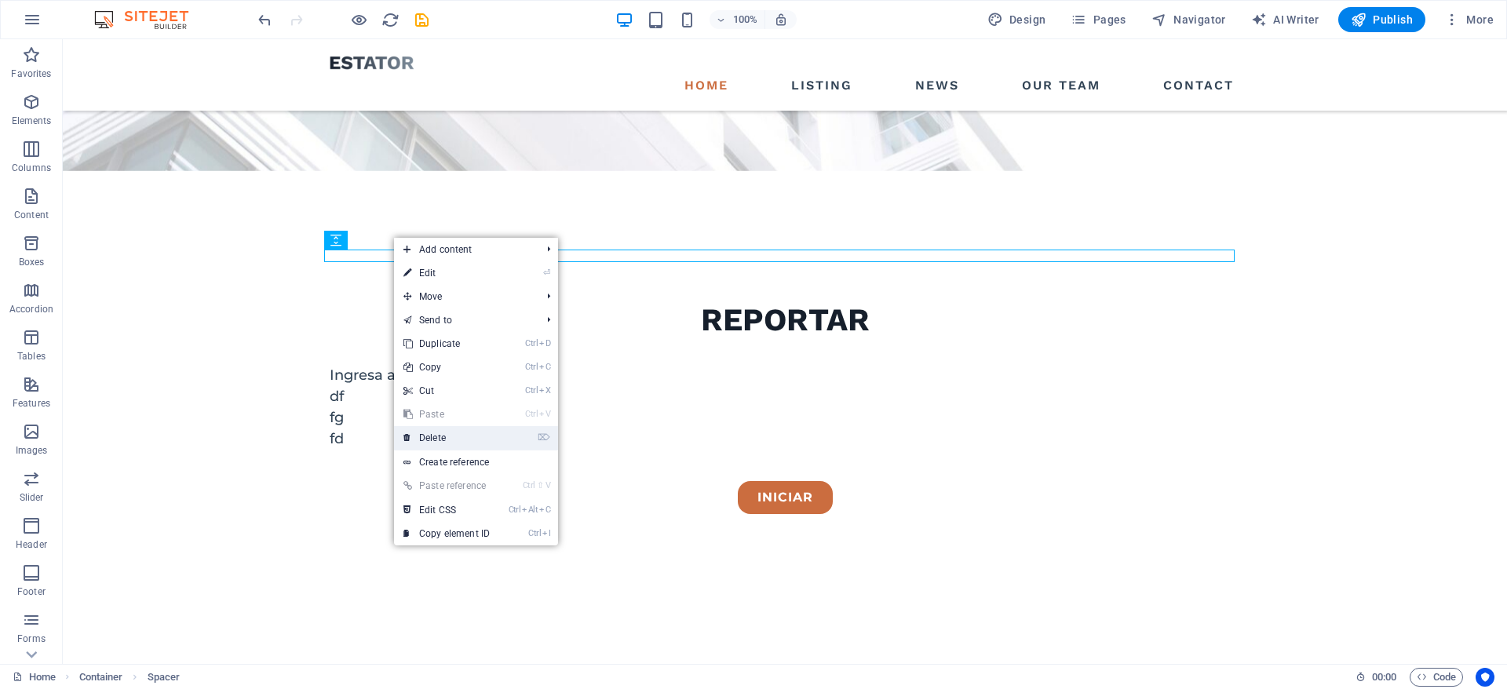
click at [436, 439] on link "⌦ Delete" at bounding box center [446, 438] width 105 height 24
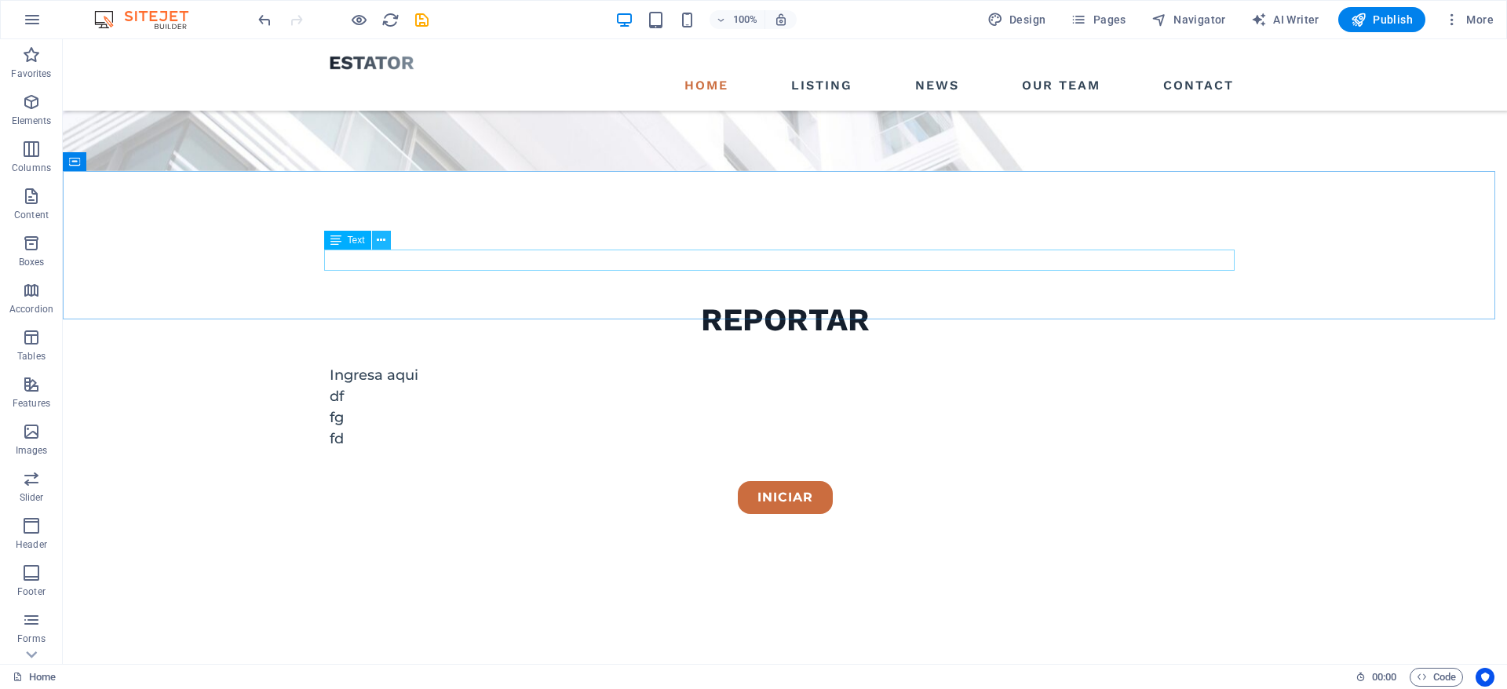
click at [381, 240] on icon at bounding box center [381, 240] width 9 height 16
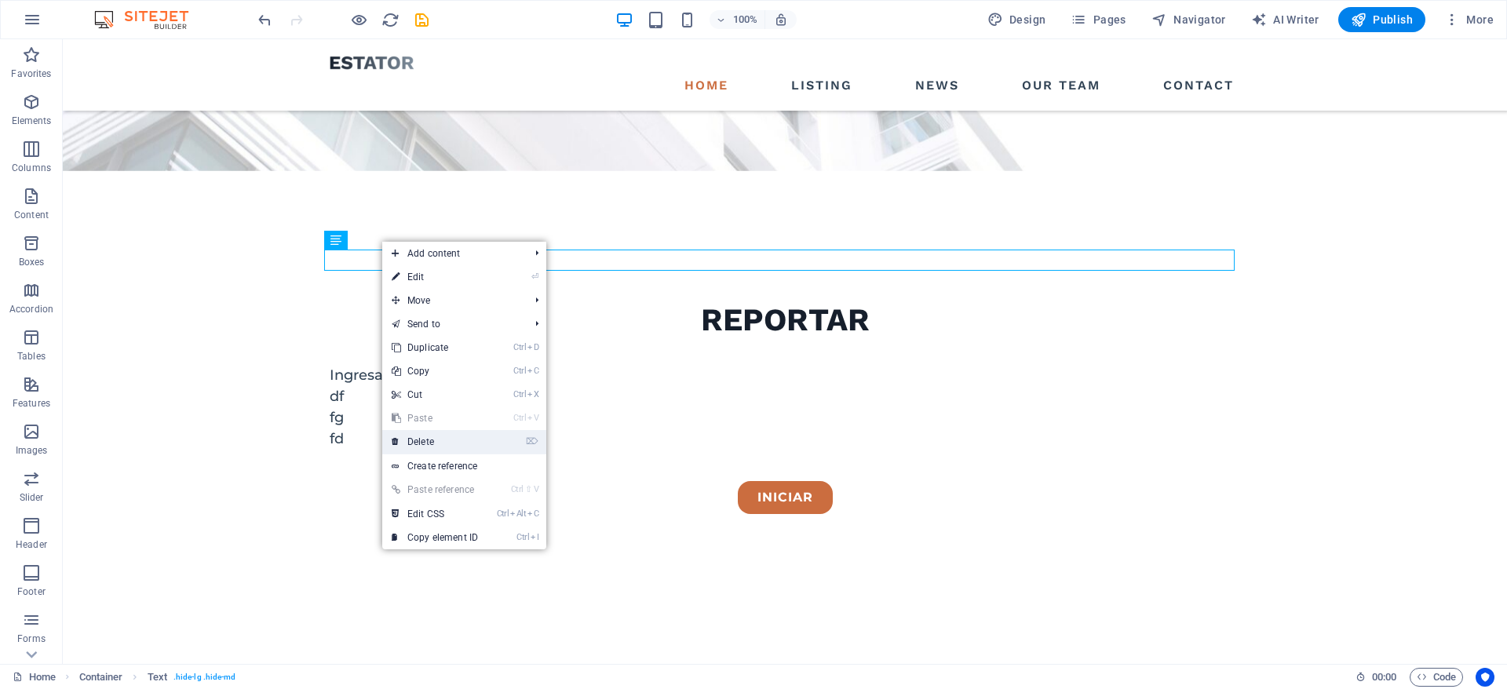
click at [441, 441] on link "⌦ Delete" at bounding box center [434, 442] width 105 height 24
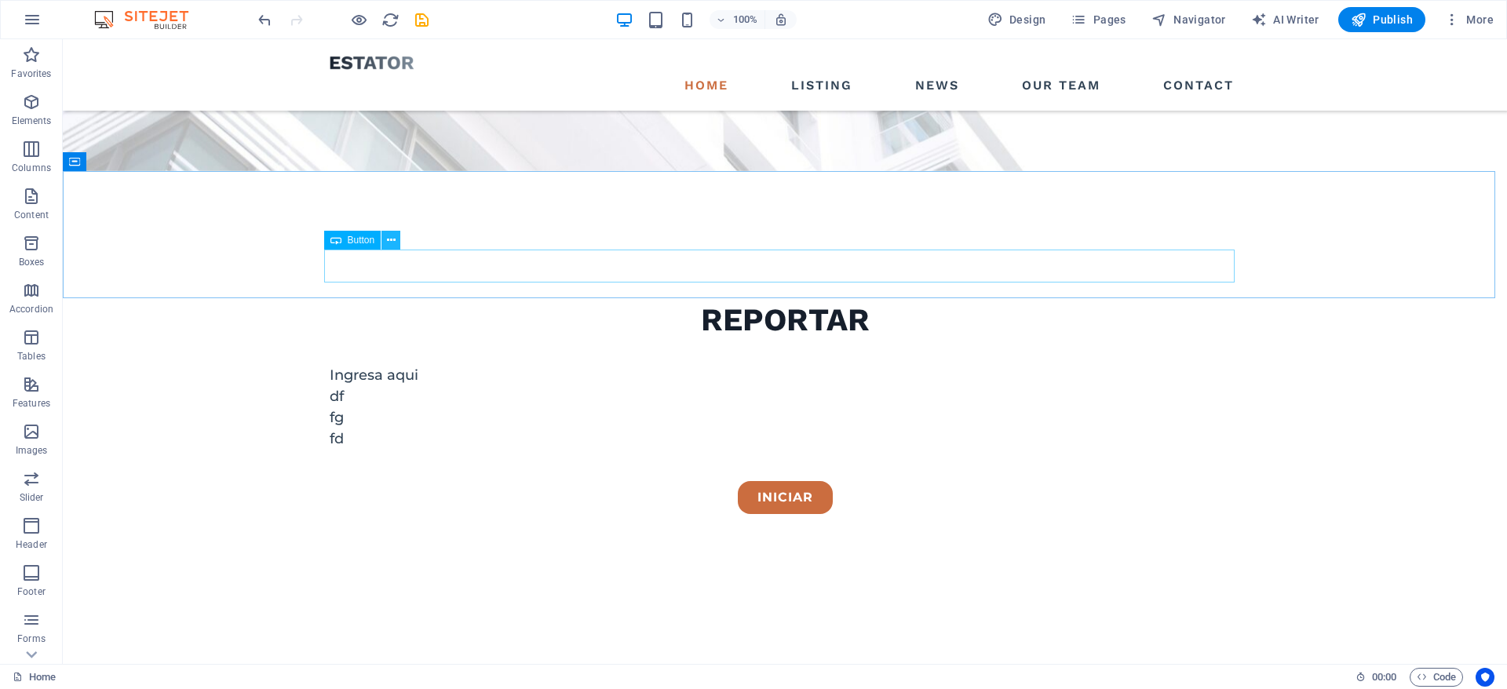
click at [391, 236] on icon at bounding box center [391, 240] width 9 height 16
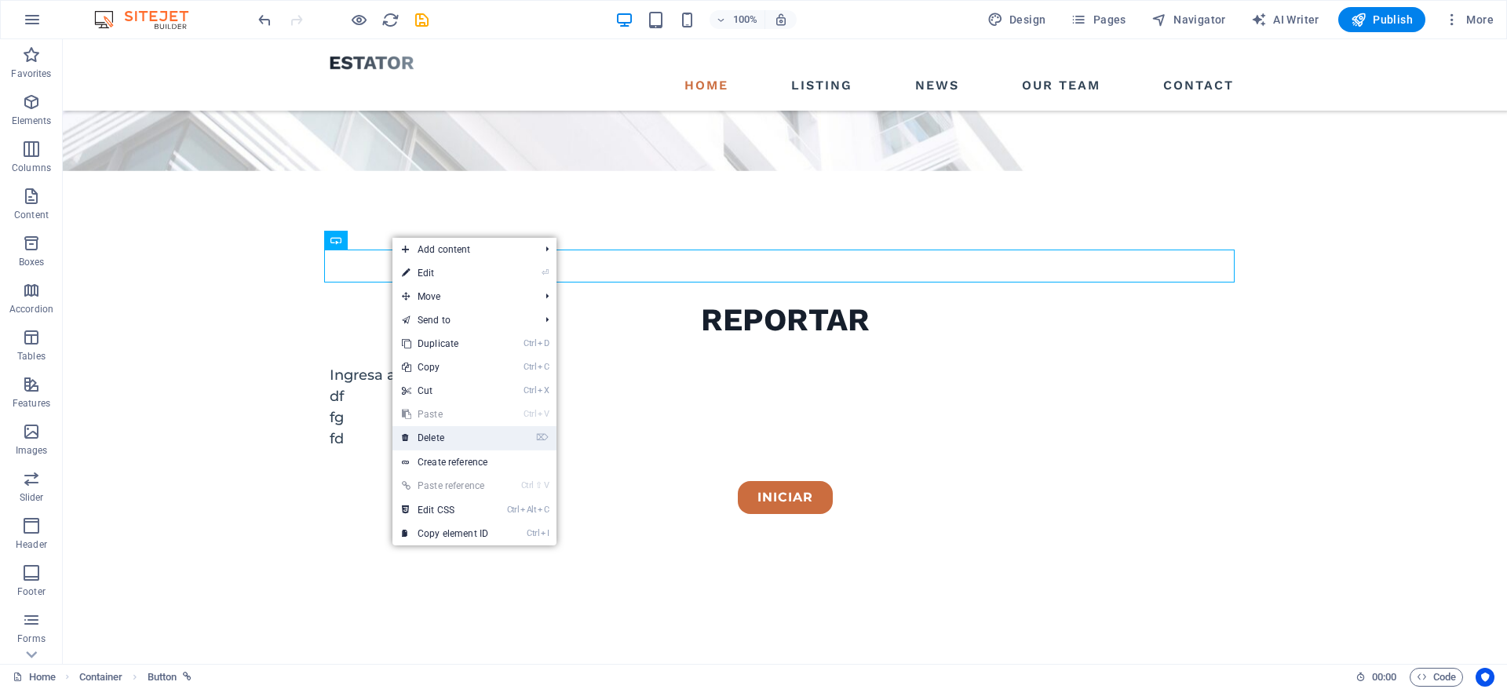
click at [436, 441] on link "⌦ Delete" at bounding box center [444, 438] width 105 height 24
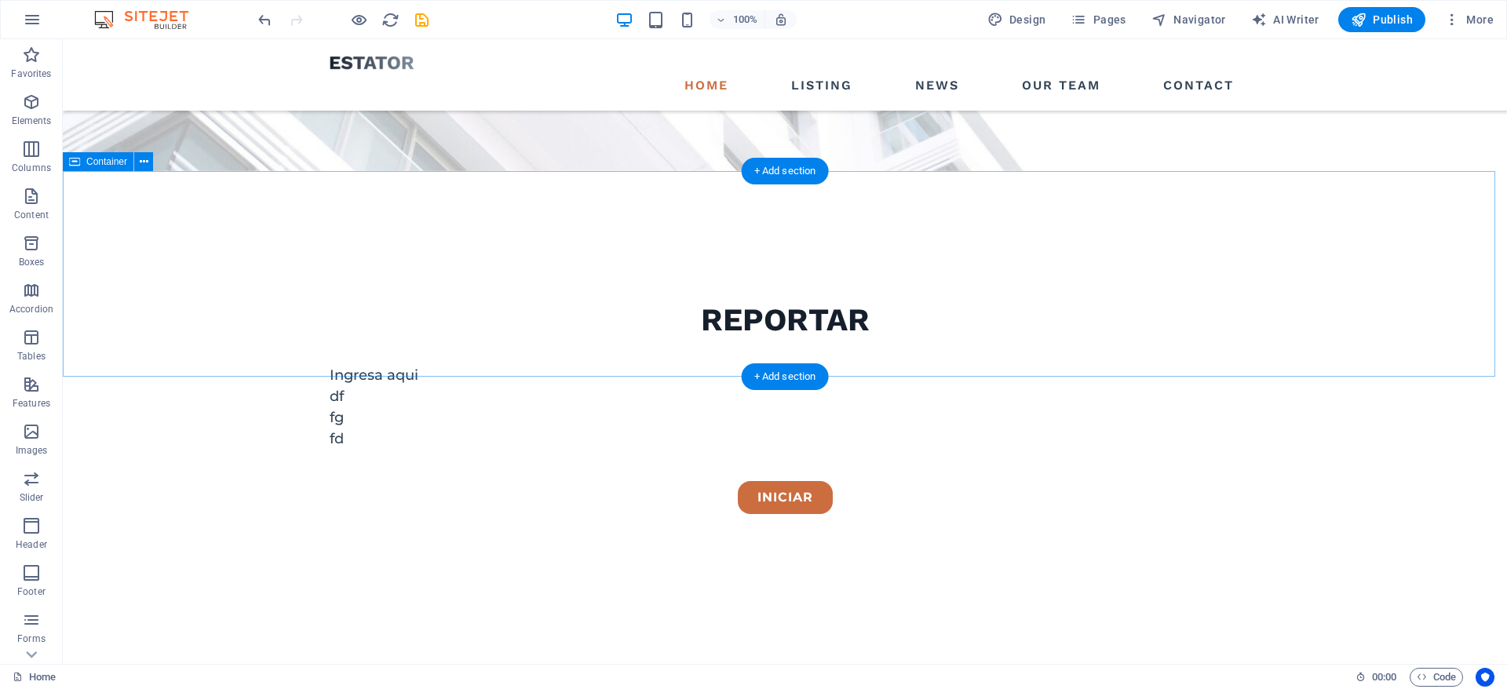
click at [379, 592] on div "Drop content here or Add elements Paste clipboard" at bounding box center [785, 695] width 1444 height 206
click at [113, 592] on div "Drop content here or Add elements Paste clipboard" at bounding box center [785, 695] width 1444 height 206
click at [304, 592] on div "Drop content here or Add elements Paste clipboard" at bounding box center [785, 695] width 1444 height 206
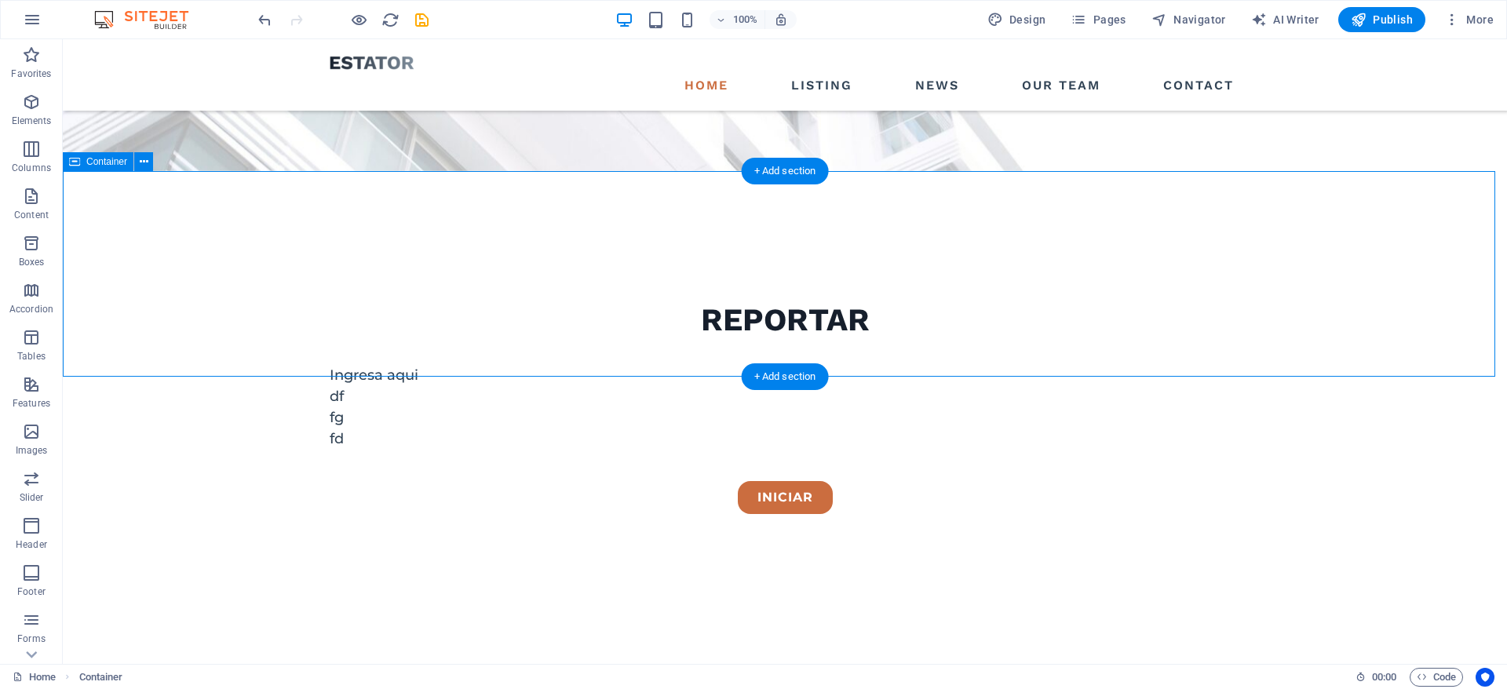
click at [304, 592] on div "Drop content here or Add elements Paste clipboard" at bounding box center [785, 695] width 1444 height 206
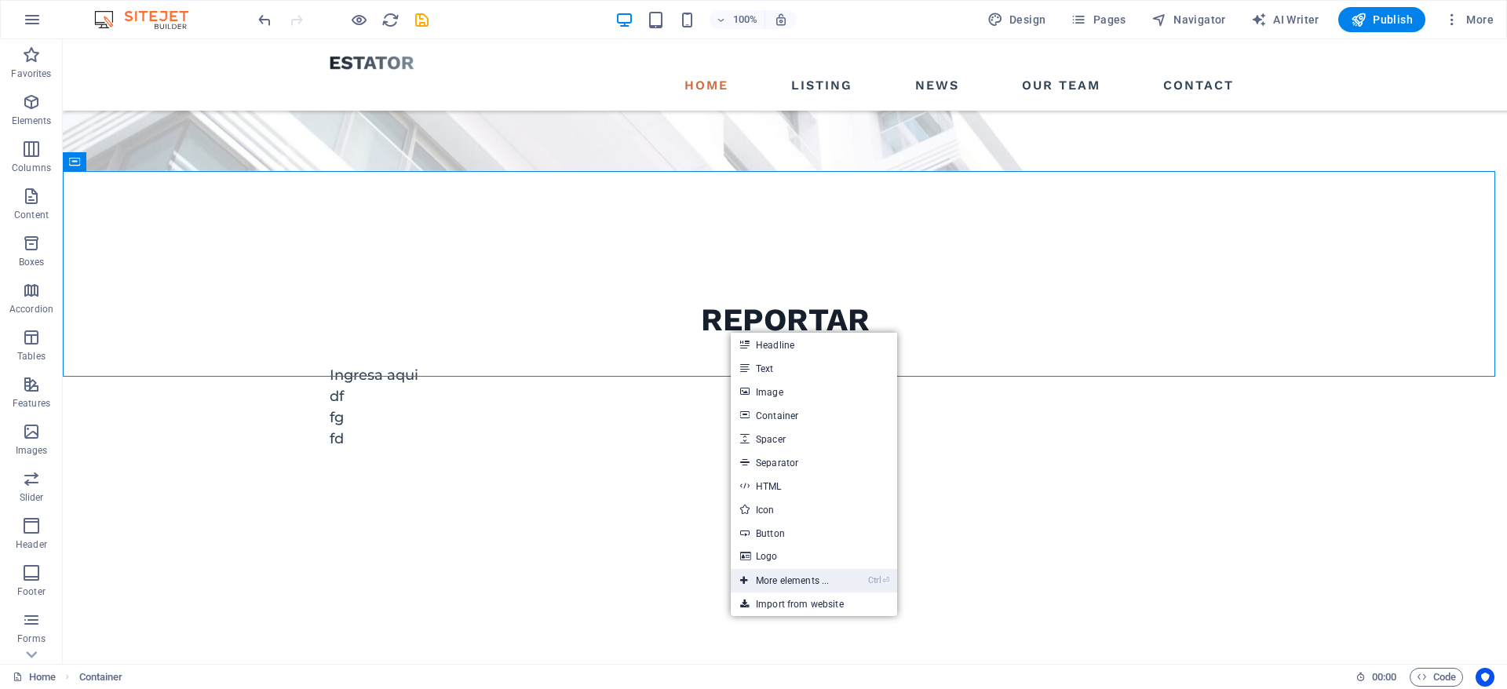
click at [796, 586] on link "Ctrl ⏎ More elements ..." at bounding box center [785, 581] width 108 height 24
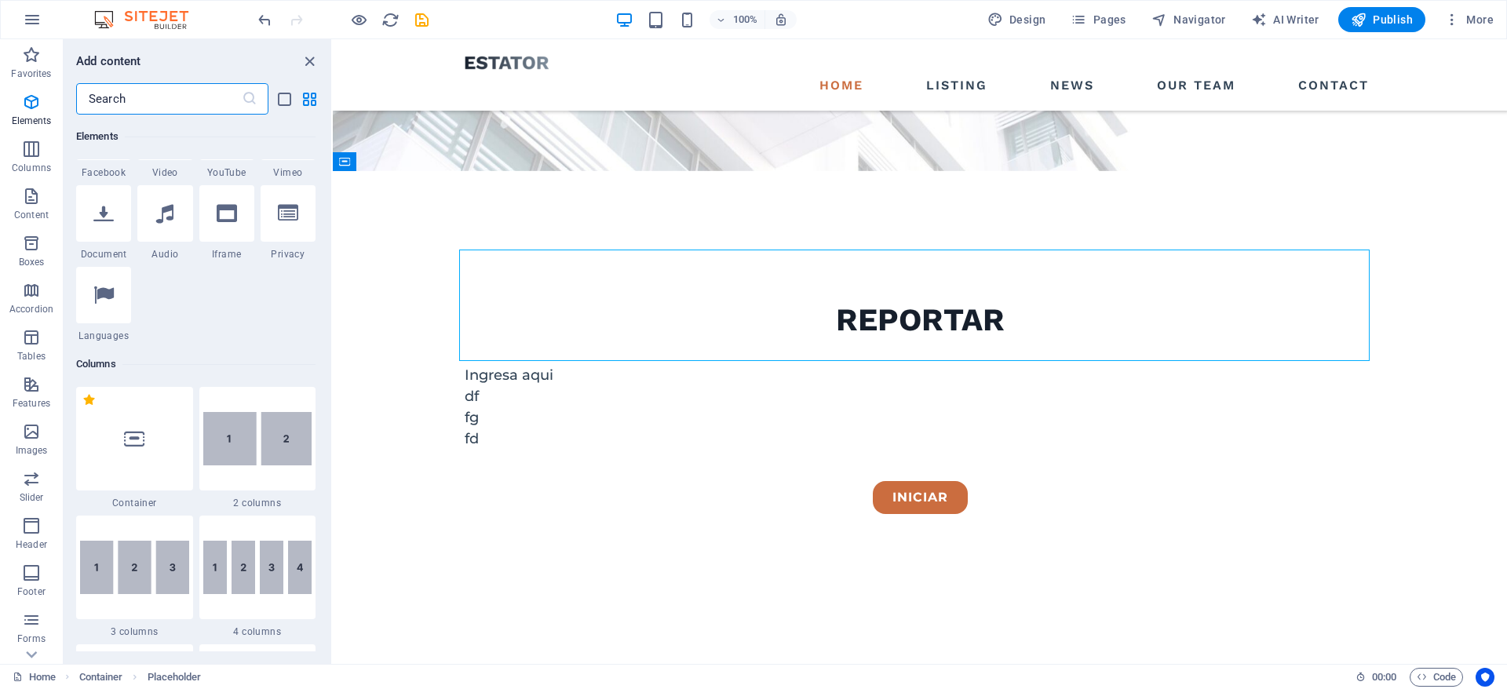
scroll to position [392, 0]
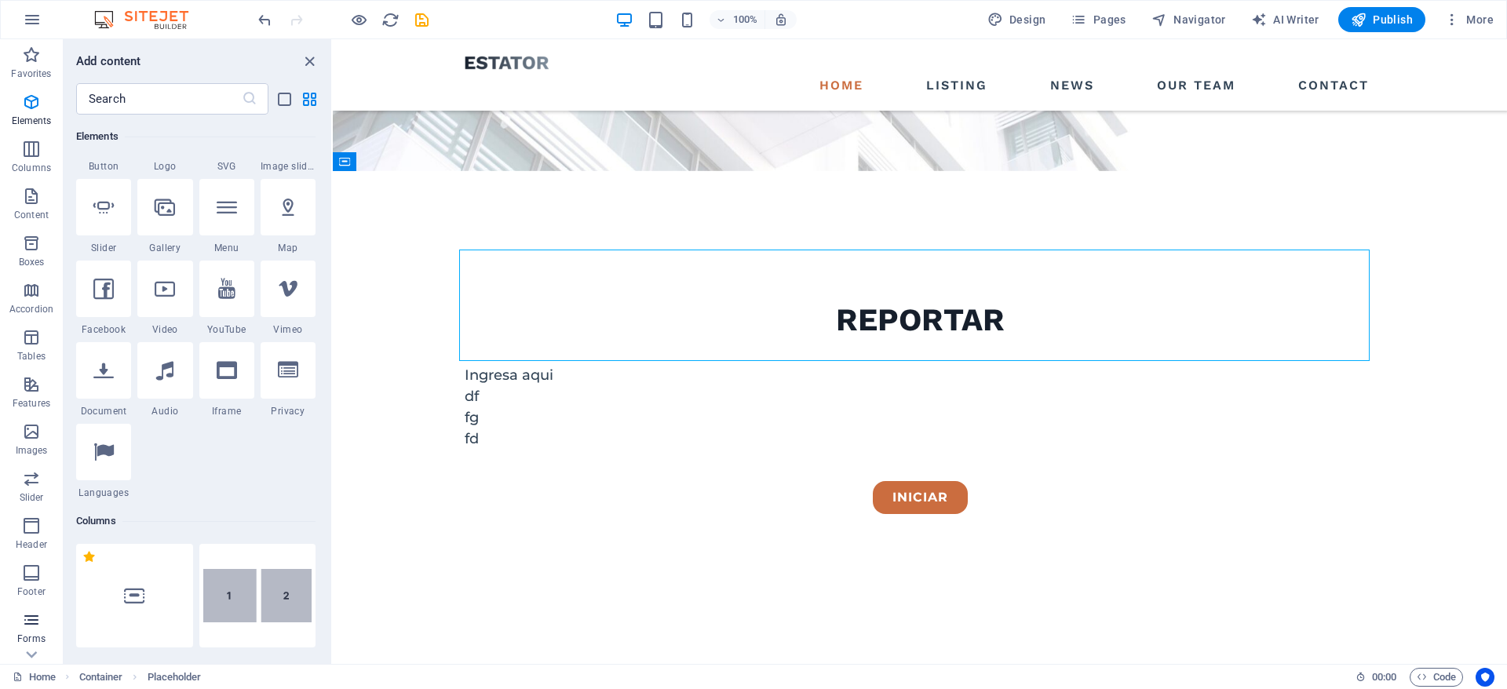
click at [28, 634] on p "Forms" at bounding box center [31, 638] width 28 height 13
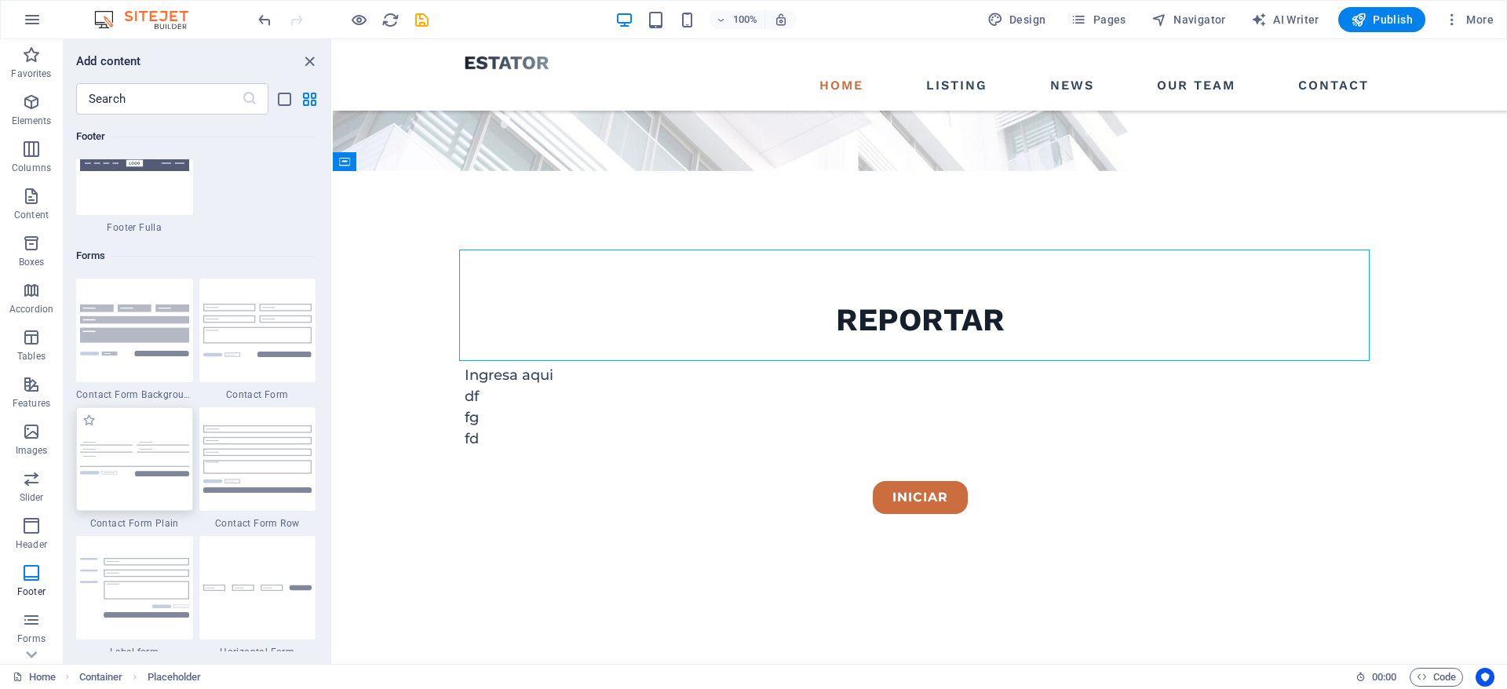
scroll to position [11300, 0]
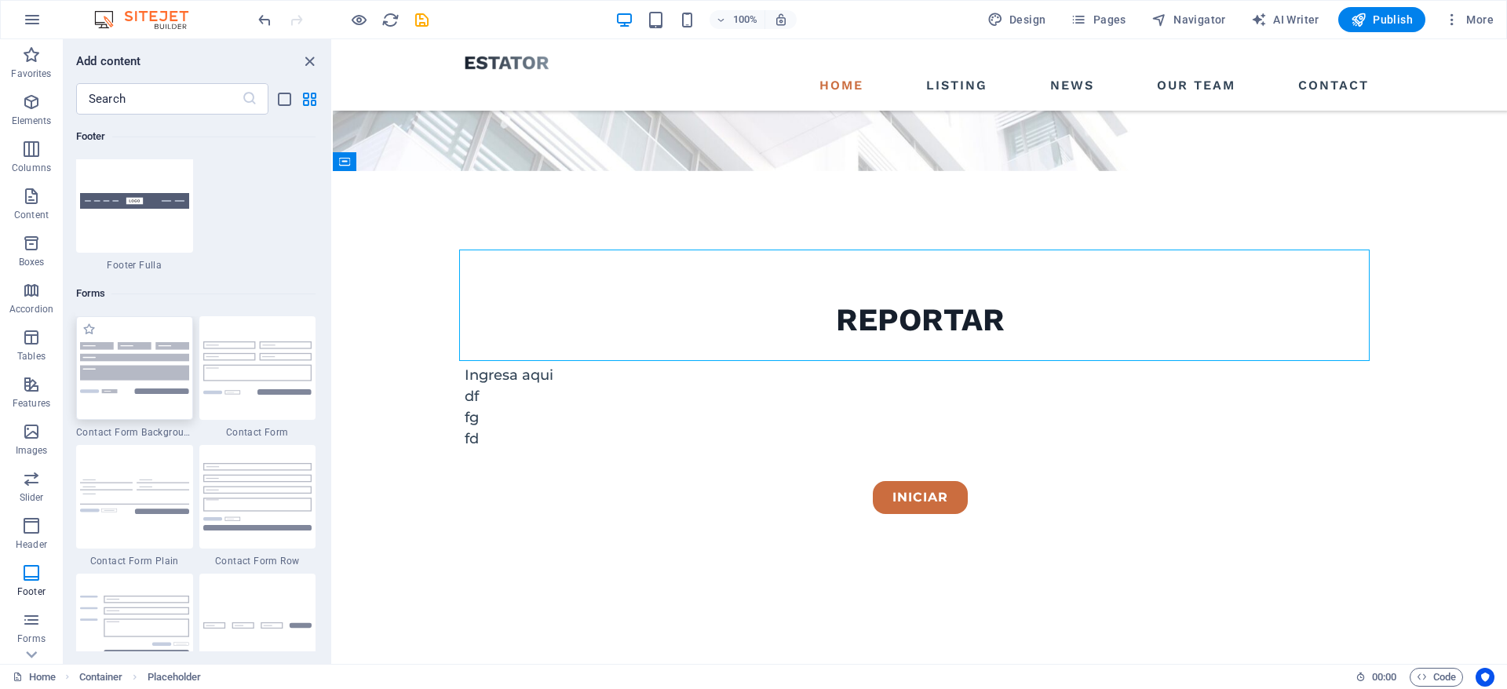
click at [127, 363] on img at bounding box center [134, 367] width 109 height 51
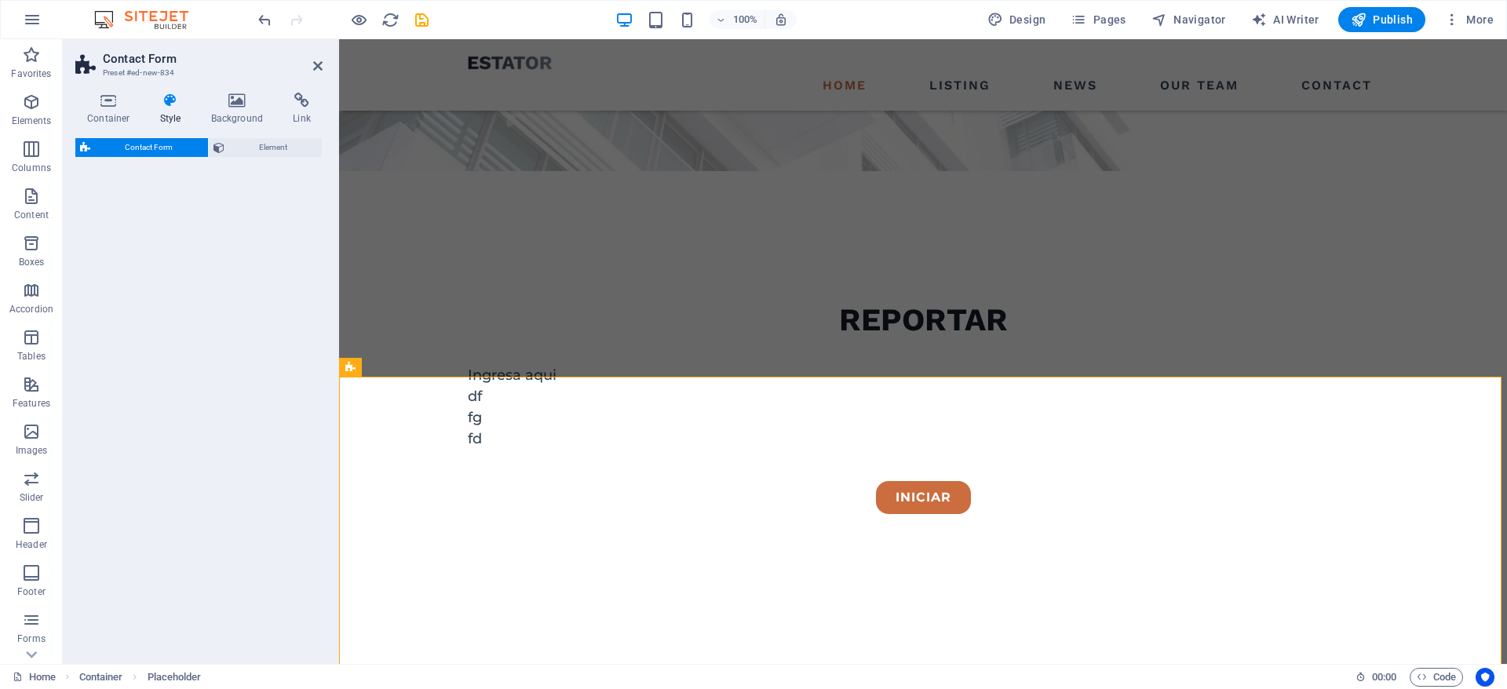
select select "rem"
select select "preset-contact-form-v3-background"
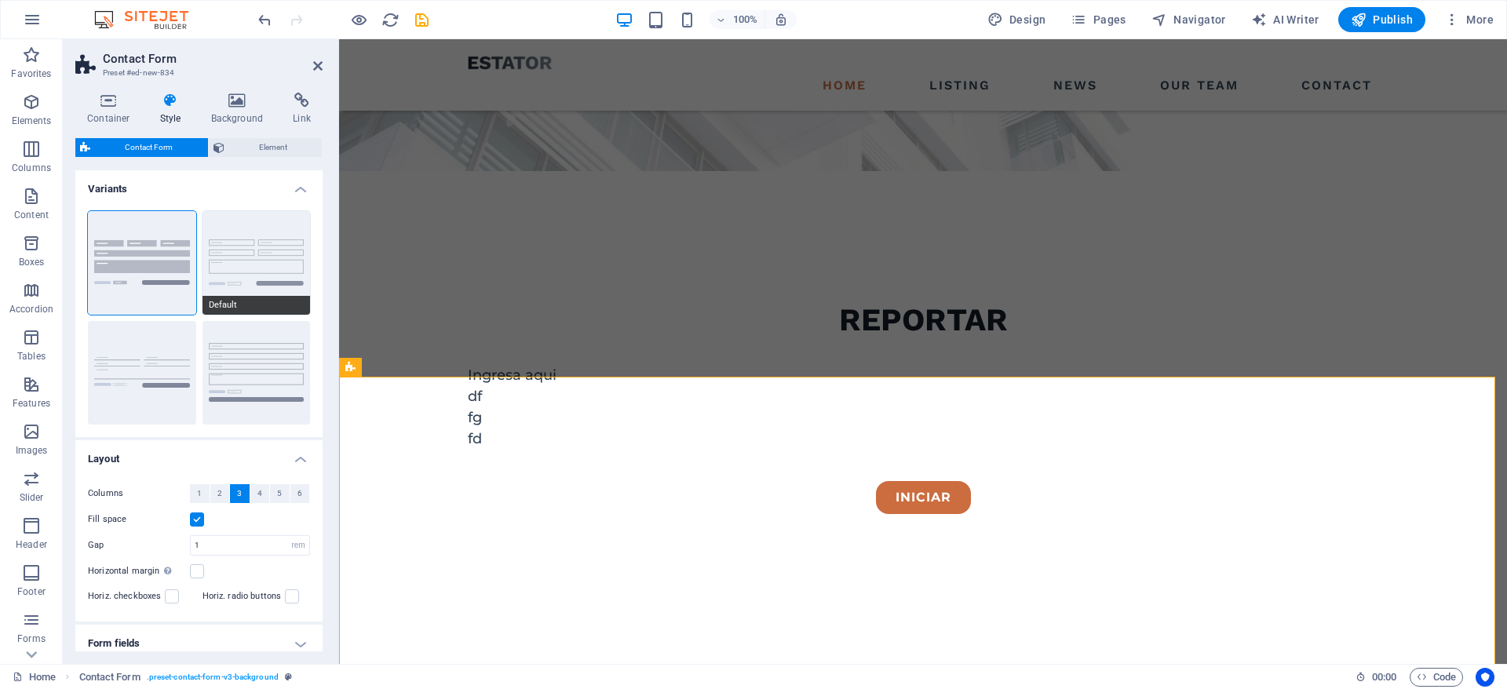
click at [267, 275] on button "Default" at bounding box center [256, 263] width 108 height 104
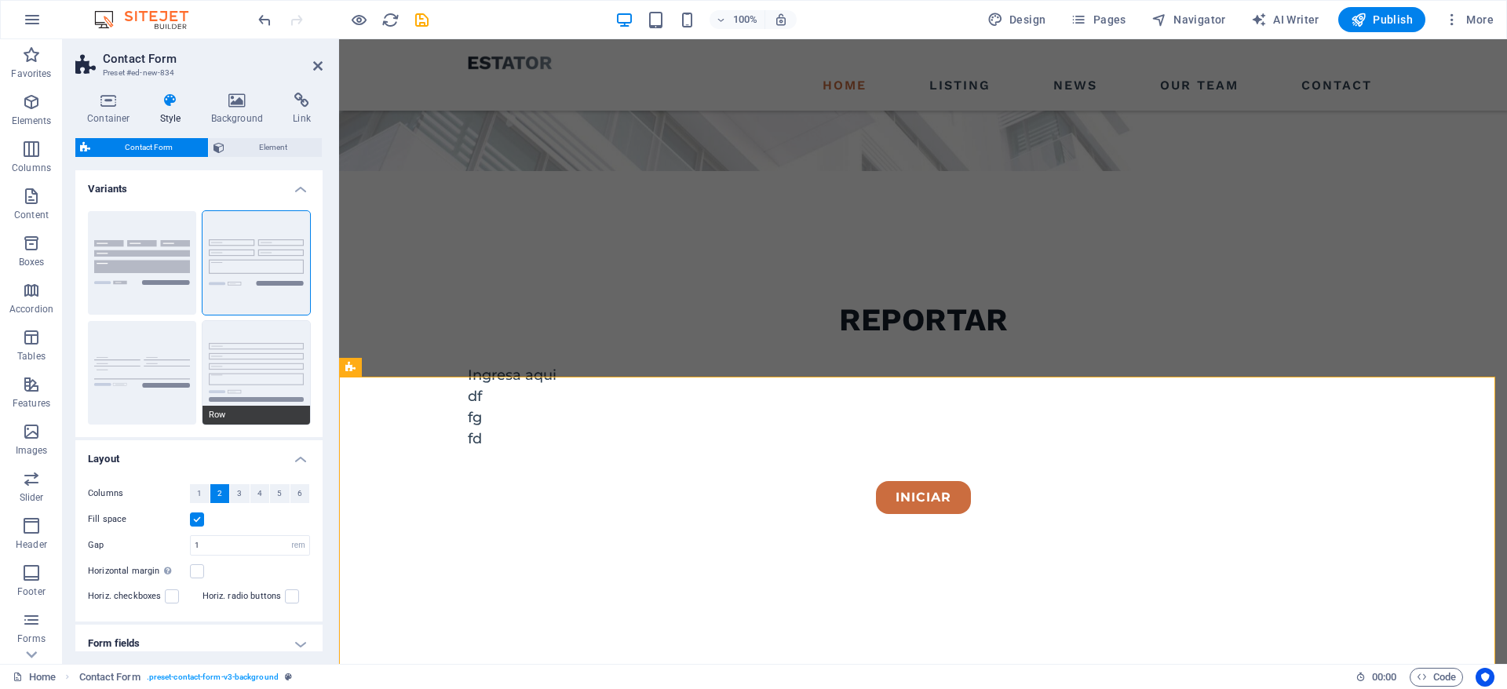
click at [252, 349] on button "Row" at bounding box center [256, 373] width 108 height 104
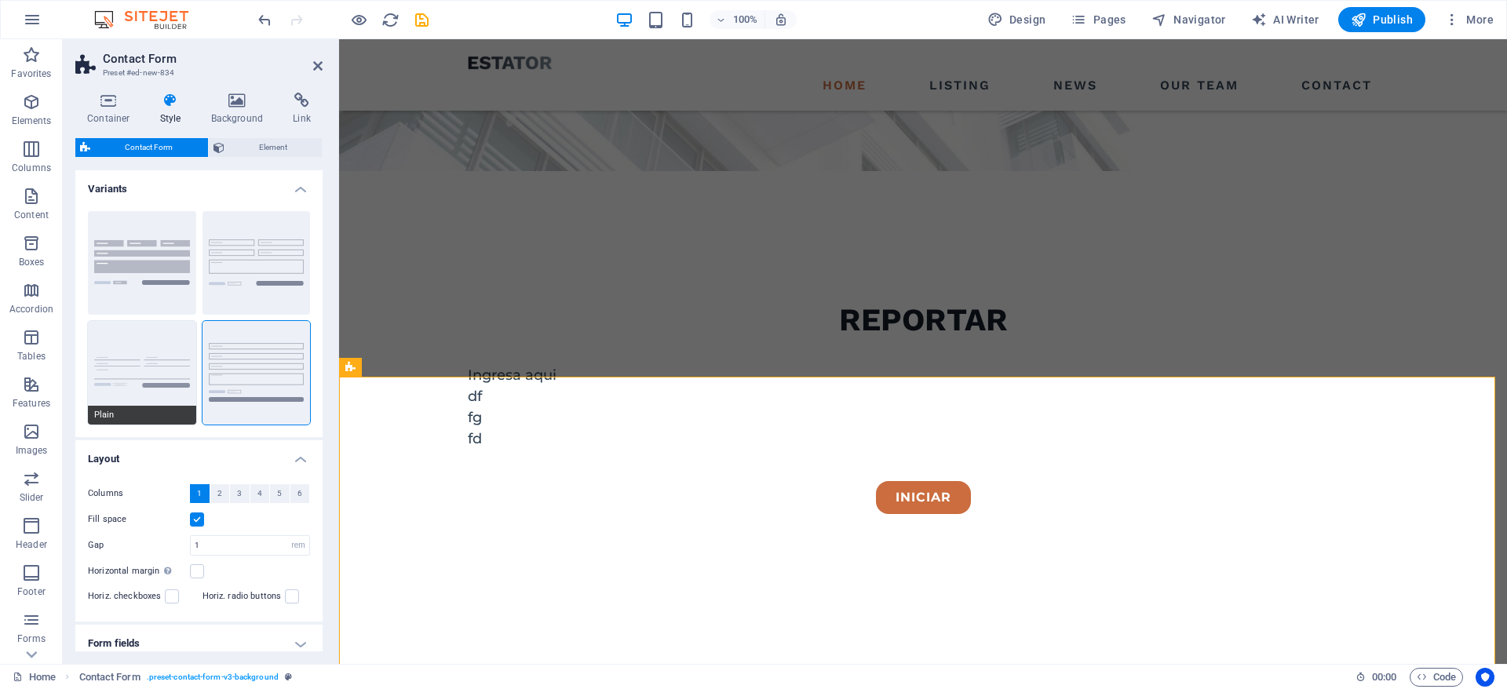
click at [135, 366] on button "Plain" at bounding box center [142, 373] width 108 height 104
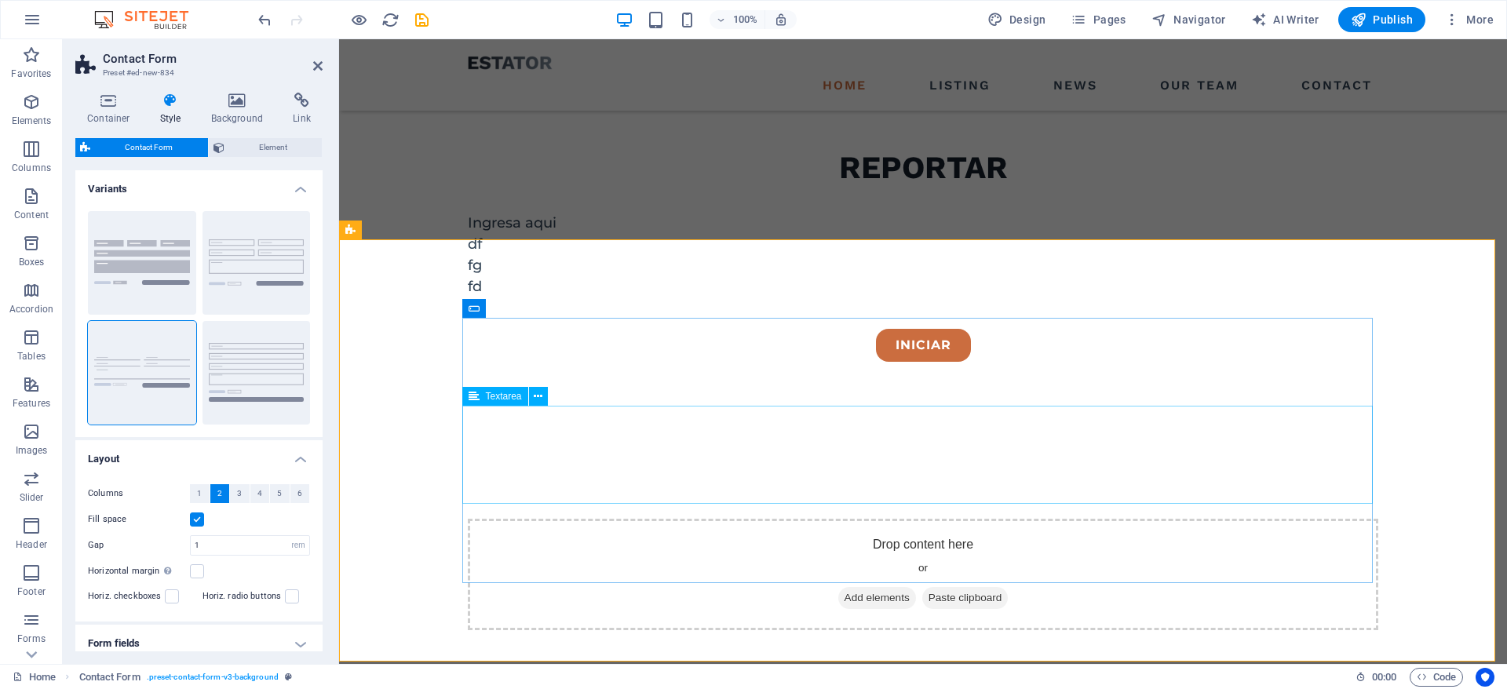
scroll to position [650, 0]
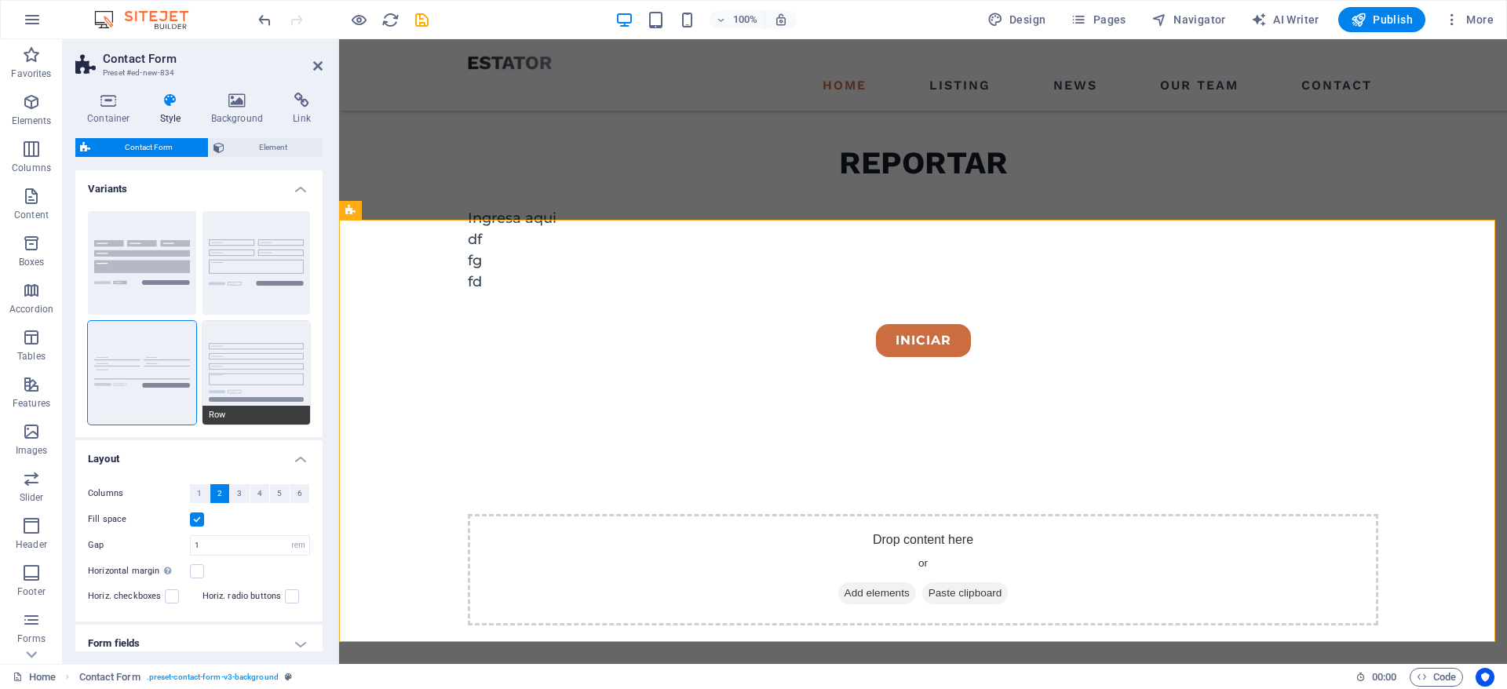
click at [264, 359] on button "Row" at bounding box center [256, 373] width 108 height 104
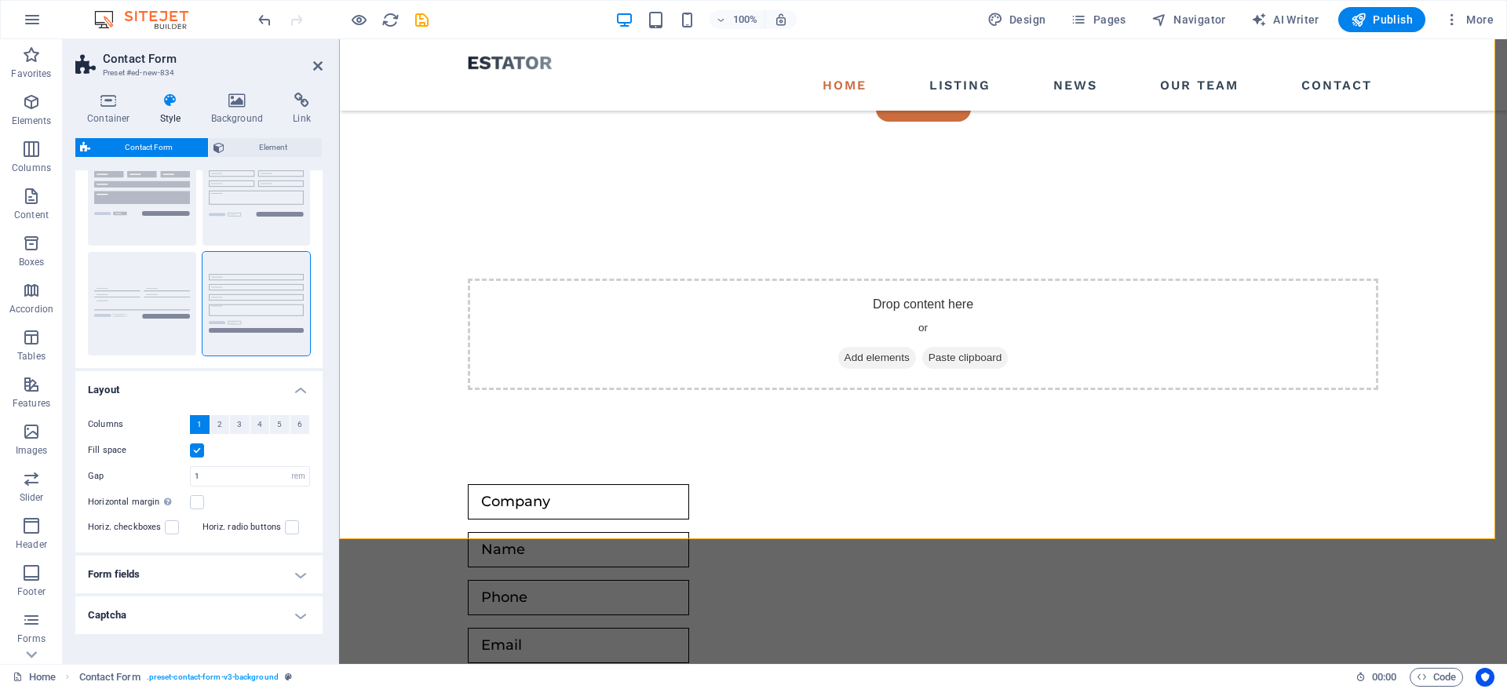
scroll to position [115, 0]
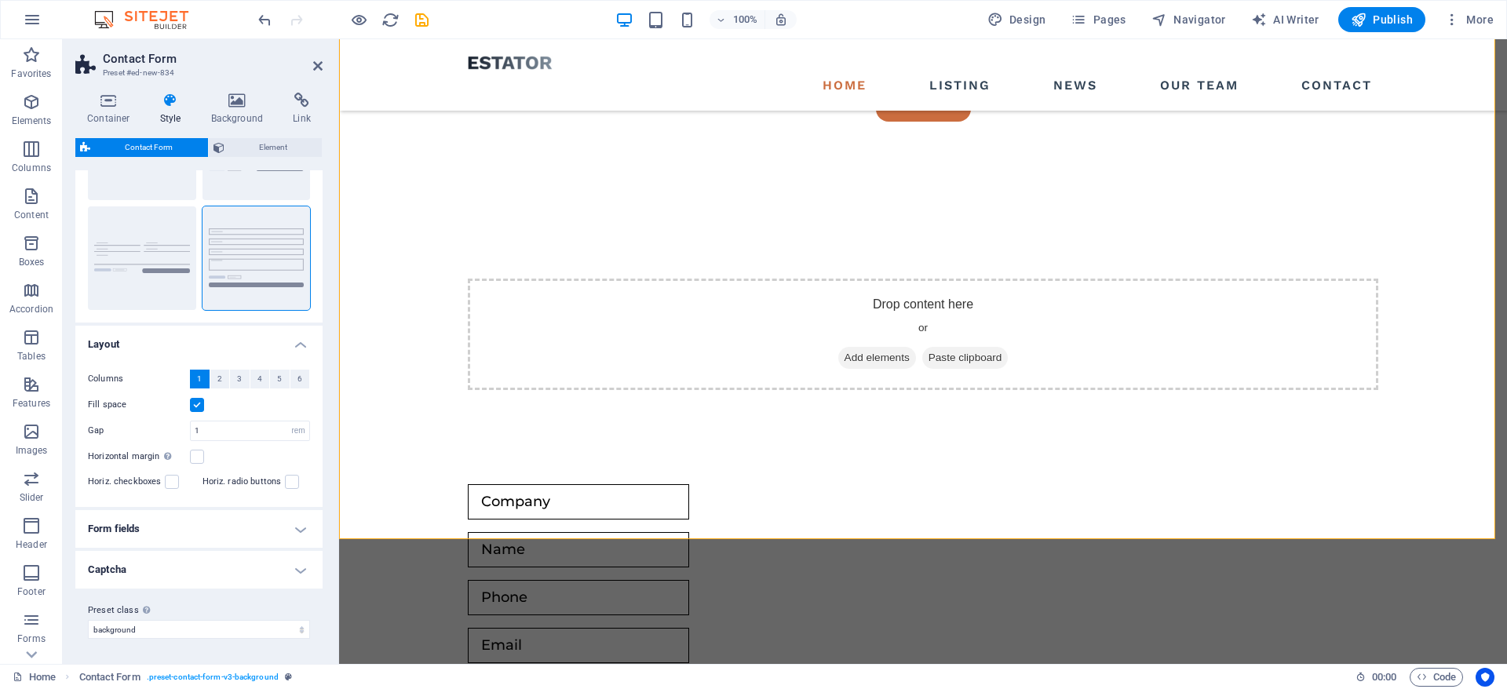
click at [149, 400] on label "Fill space" at bounding box center [139, 404] width 102 height 19
click at [0, 0] on input "Fill space" at bounding box center [0, 0] width 0 height 0
click at [149, 400] on label "Fill space" at bounding box center [139, 404] width 102 height 19
click at [0, 0] on input "Fill space" at bounding box center [0, 0] width 0 height 0
click at [227, 388] on button "2" at bounding box center [220, 379] width 20 height 19
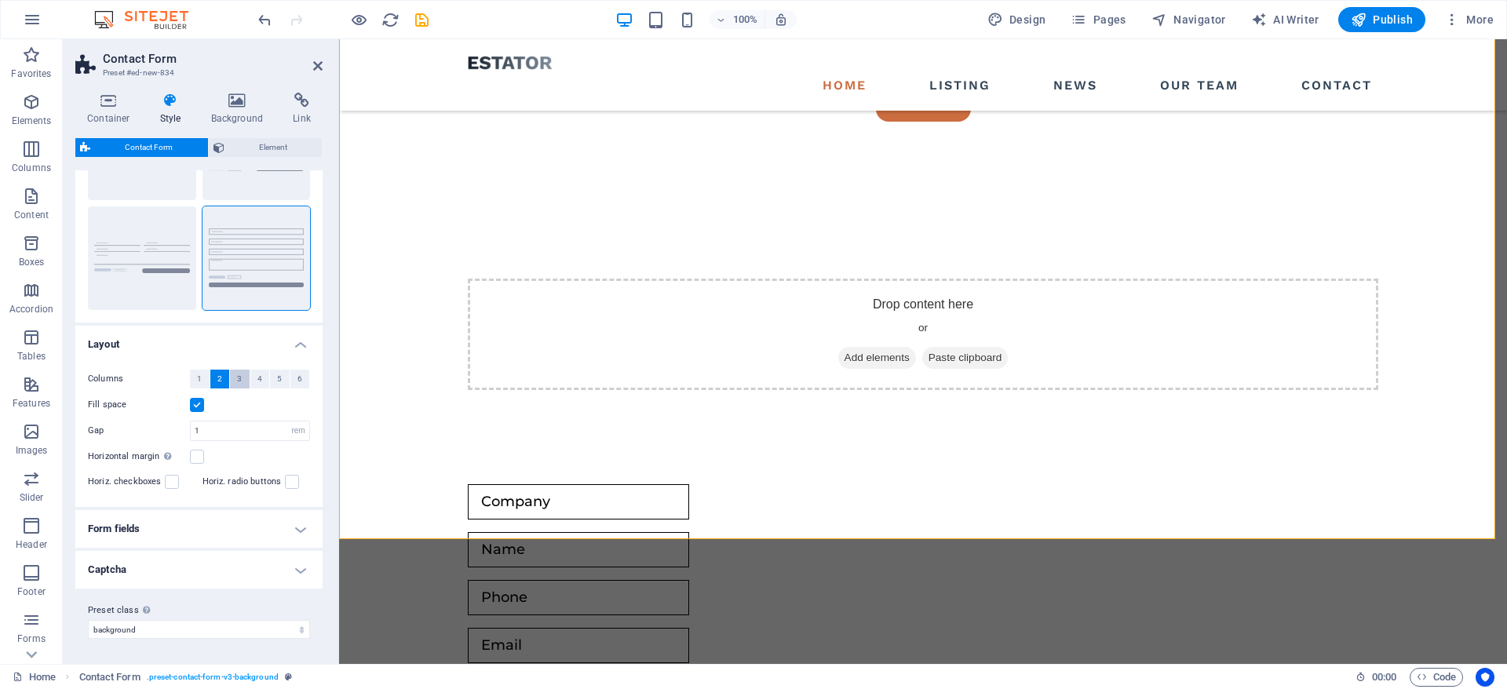
click at [240, 380] on span "3" at bounding box center [239, 379] width 5 height 19
click at [259, 380] on span "4" at bounding box center [259, 379] width 5 height 19
click at [277, 380] on span "5" at bounding box center [279, 379] width 5 height 19
click at [293, 377] on button "6" at bounding box center [300, 379] width 20 height 19
click at [147, 257] on button "Plain" at bounding box center [142, 258] width 108 height 104
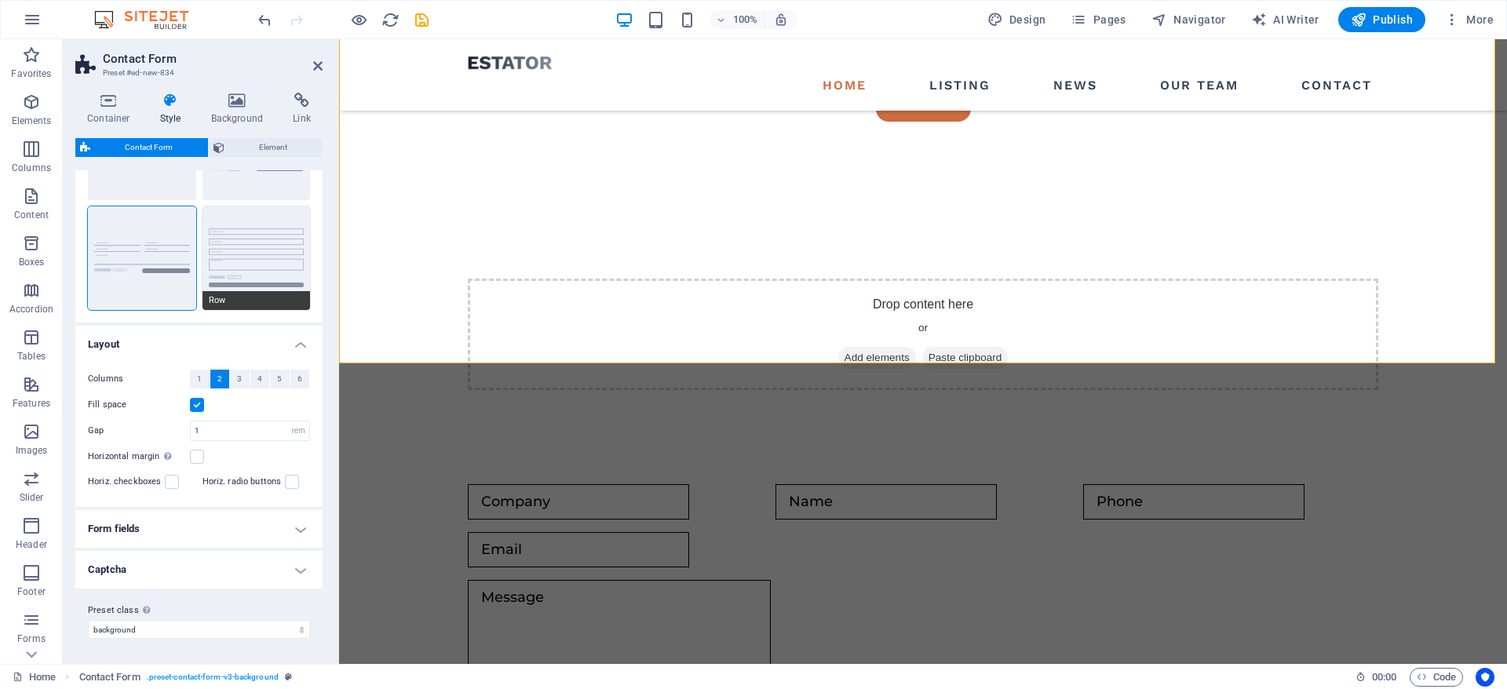
click at [253, 242] on button "Row" at bounding box center [256, 258] width 108 height 104
click at [292, 376] on button "6" at bounding box center [300, 379] width 20 height 19
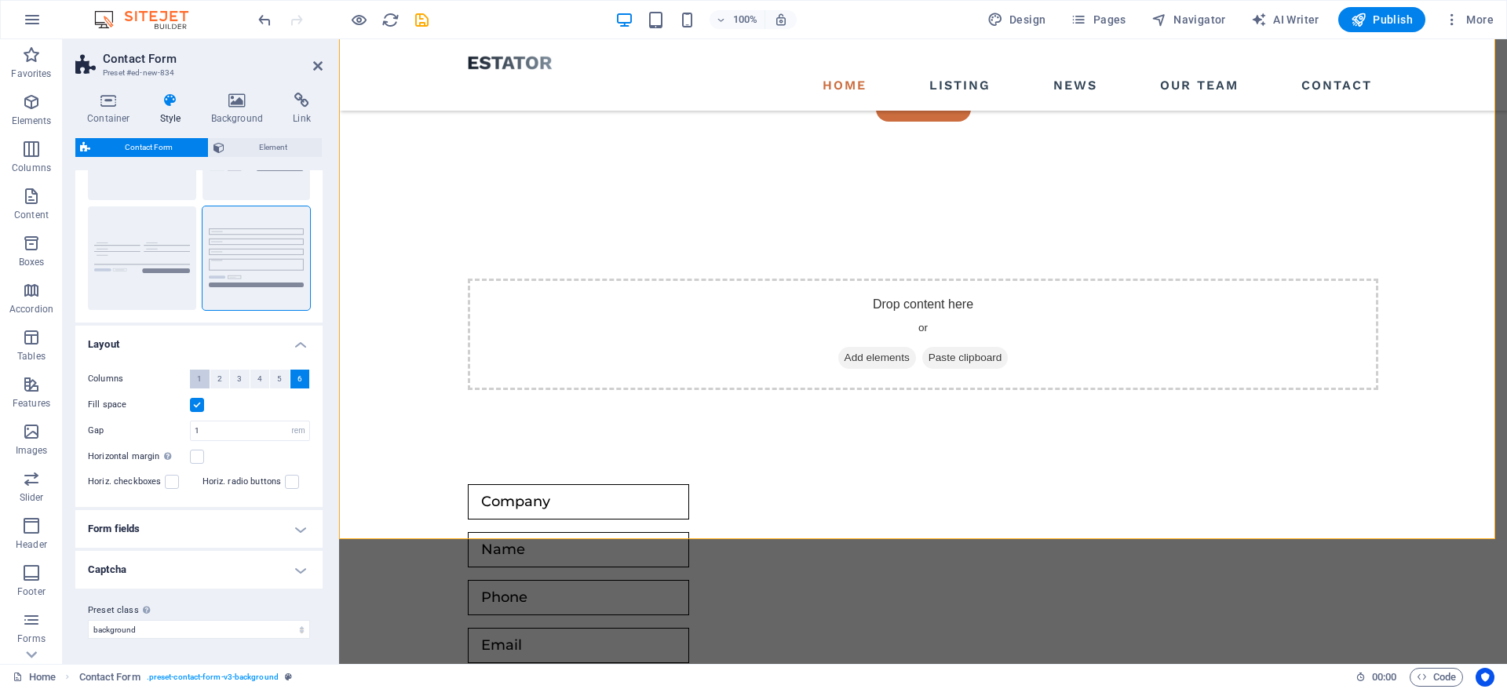
click at [199, 380] on span "1" at bounding box center [199, 379] width 5 height 19
click at [172, 257] on button "Plain" at bounding box center [142, 258] width 108 height 104
click at [250, 242] on button "Row" at bounding box center [256, 258] width 108 height 104
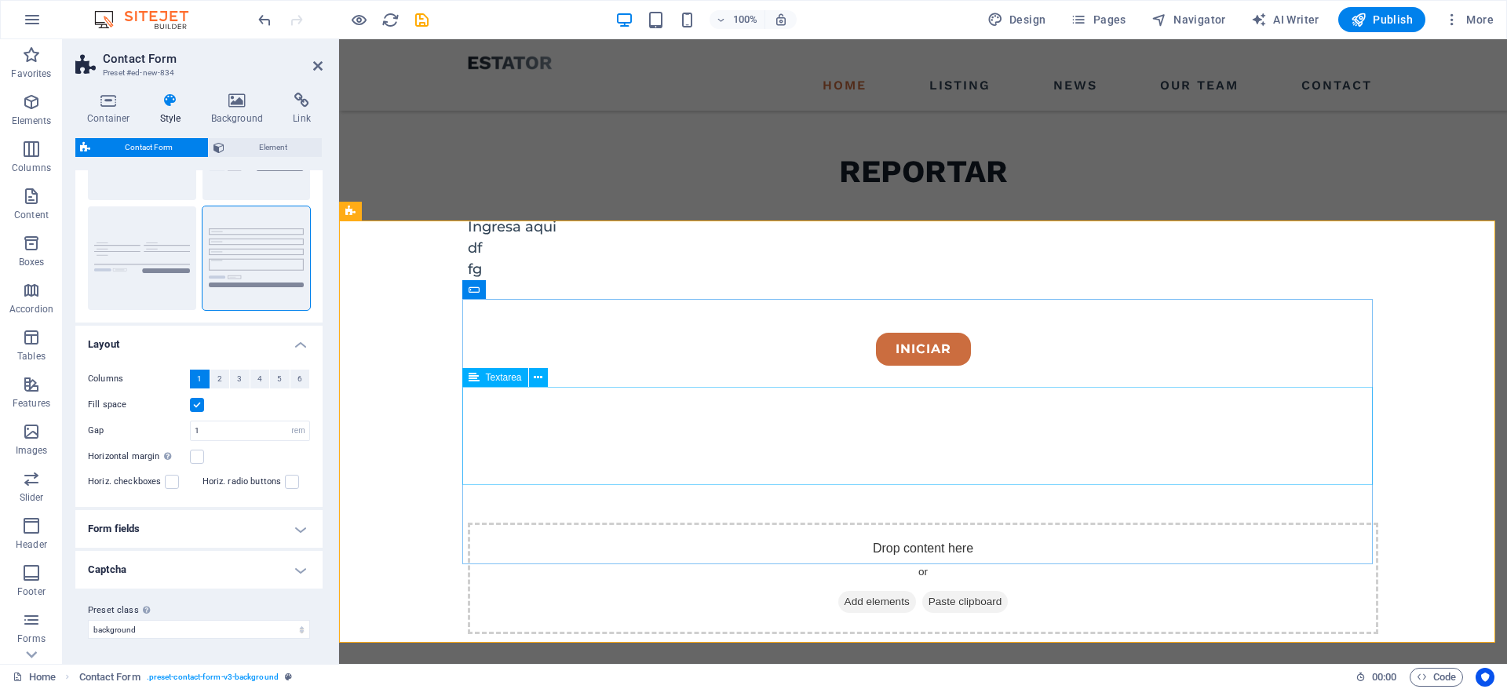
scroll to position [650, 0]
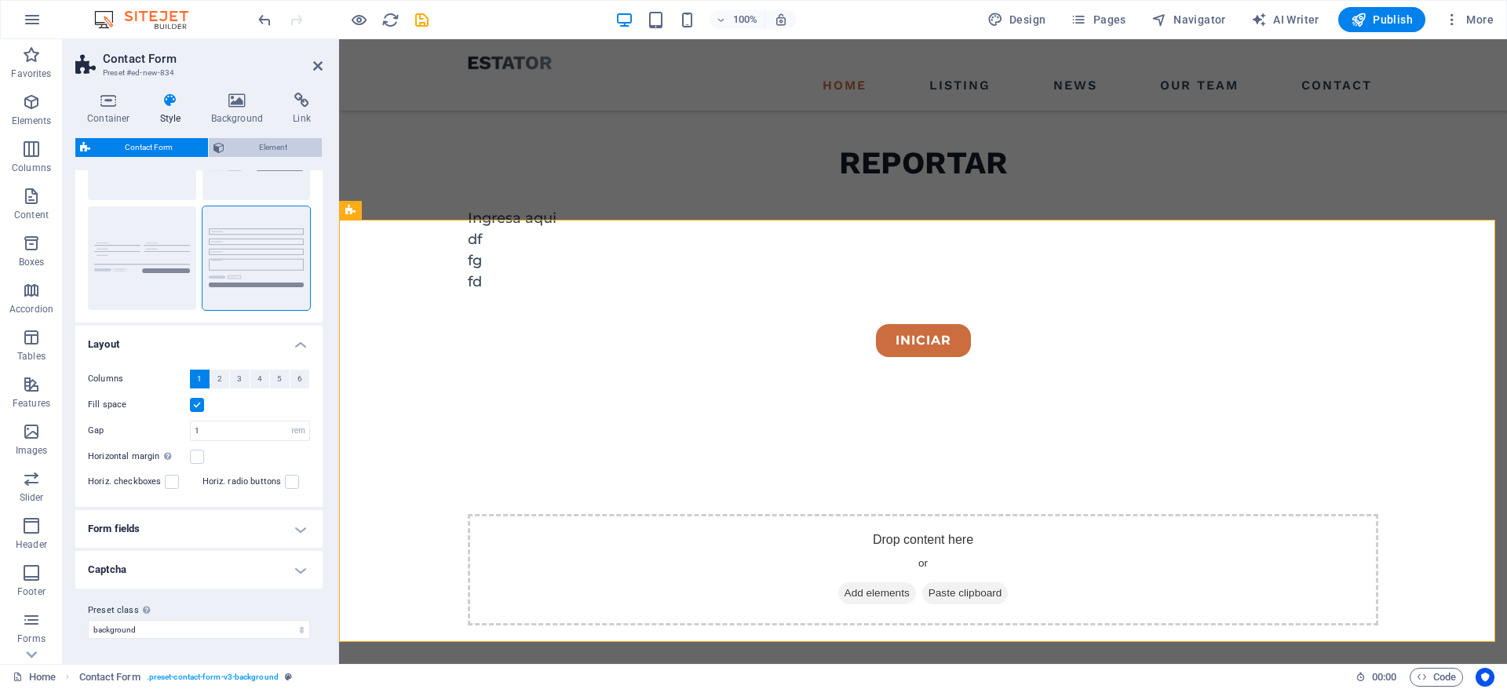
click at [248, 148] on span "Element" at bounding box center [273, 147] width 89 height 19
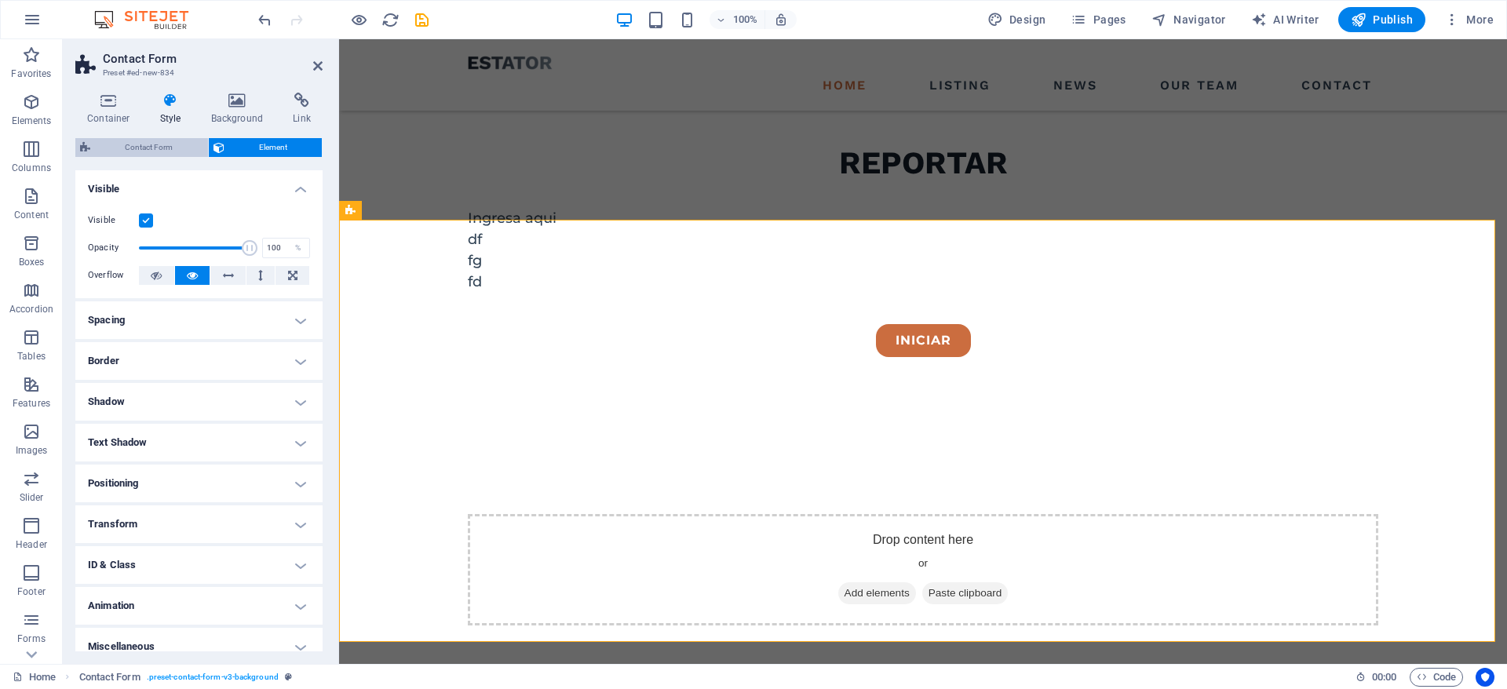
click at [151, 150] on span "Contact Form" at bounding box center [149, 147] width 108 height 19
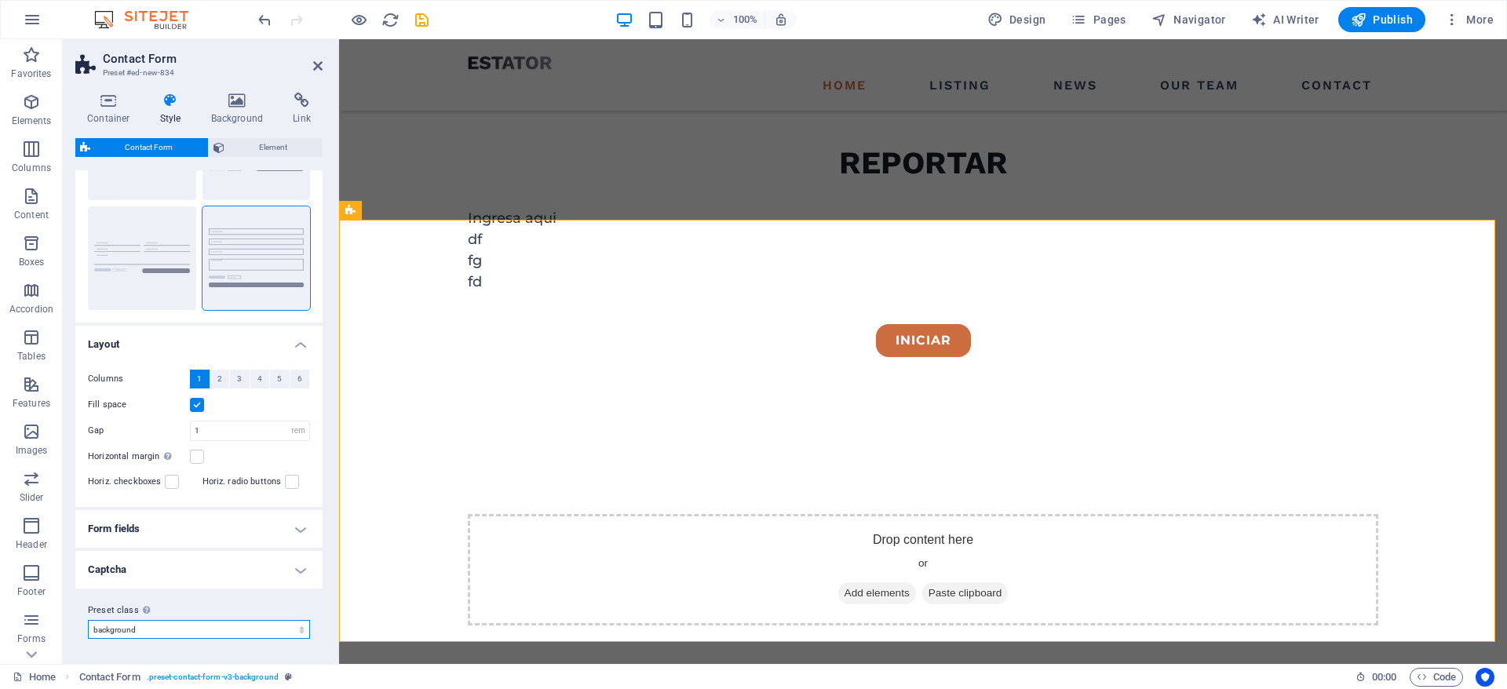
click at [285, 628] on select "estate-listing estate-contact-page background Add preset class" at bounding box center [199, 629] width 222 height 19
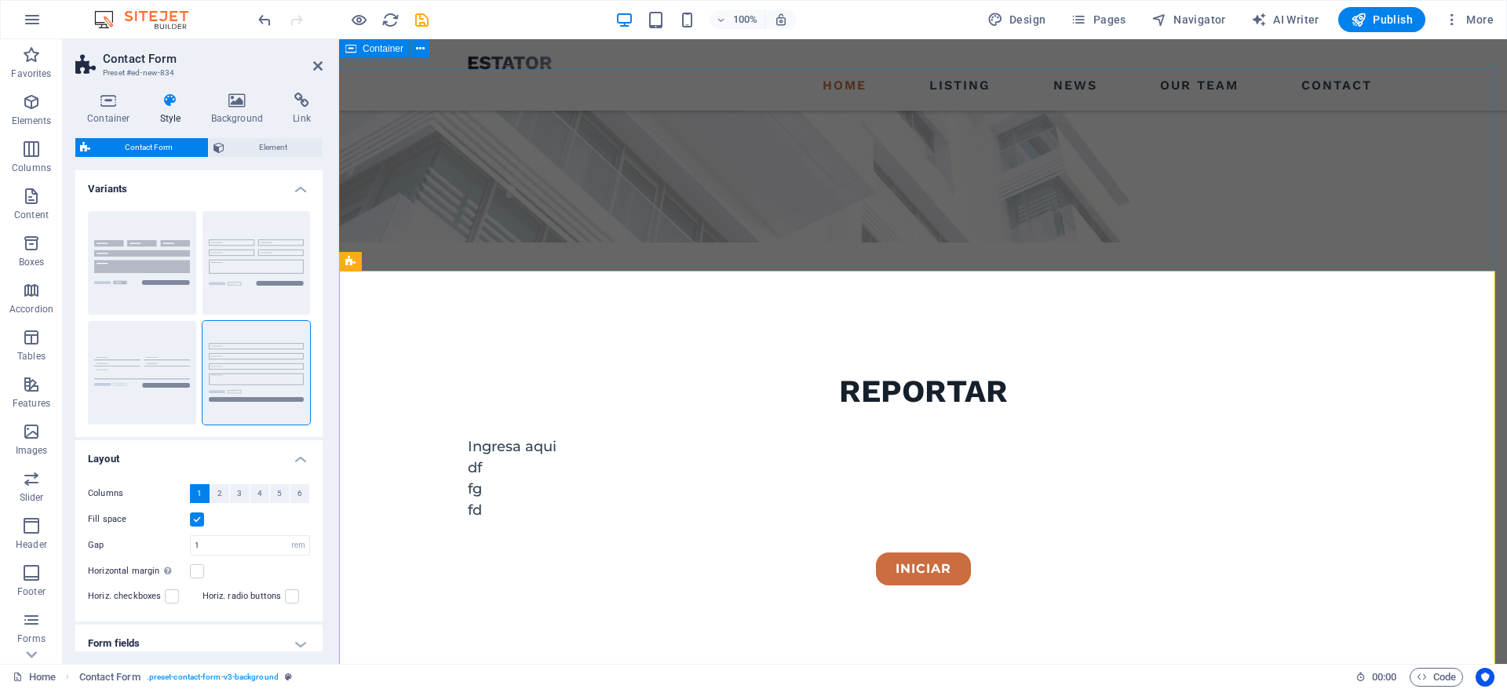
scroll to position [414, 0]
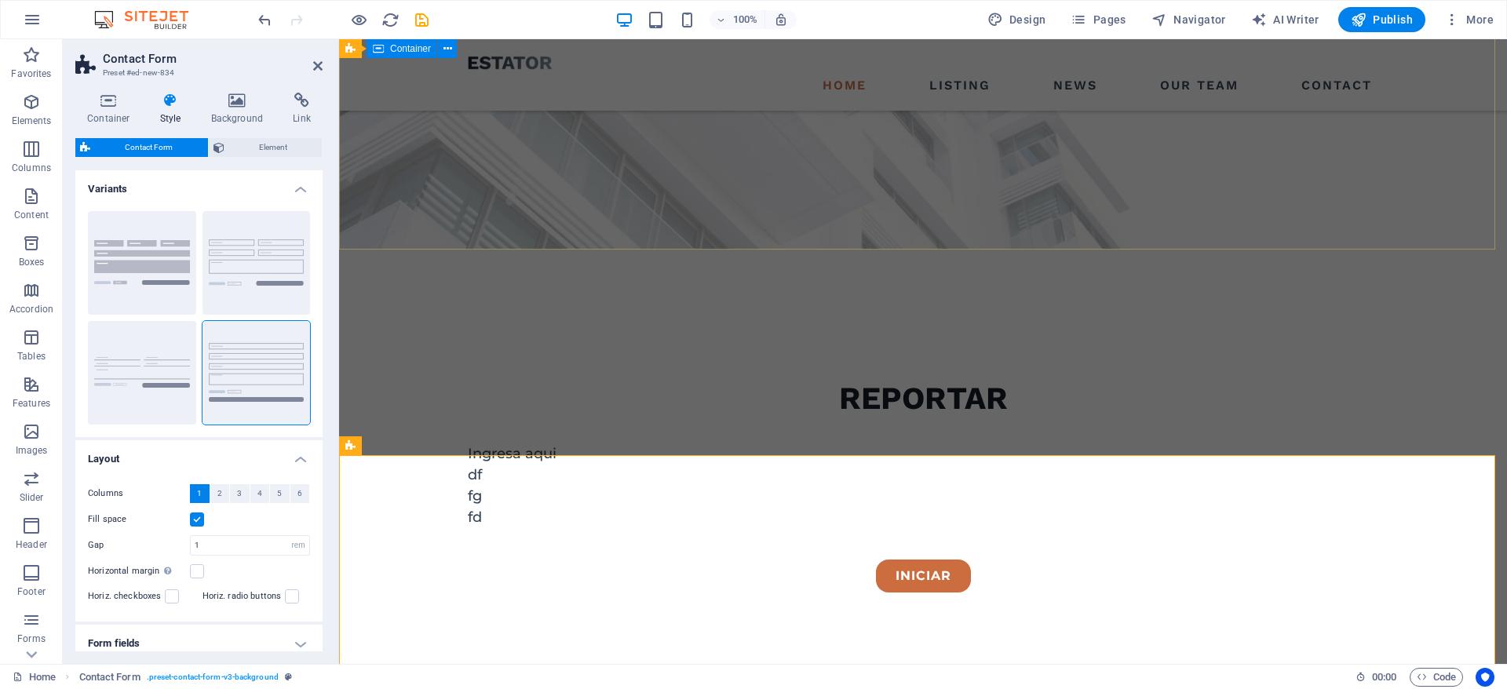
click at [691, 250] on div "Reportar Ingresa aqui df fg fd Iniciar" at bounding box center [923, 460] width 1168 height 421
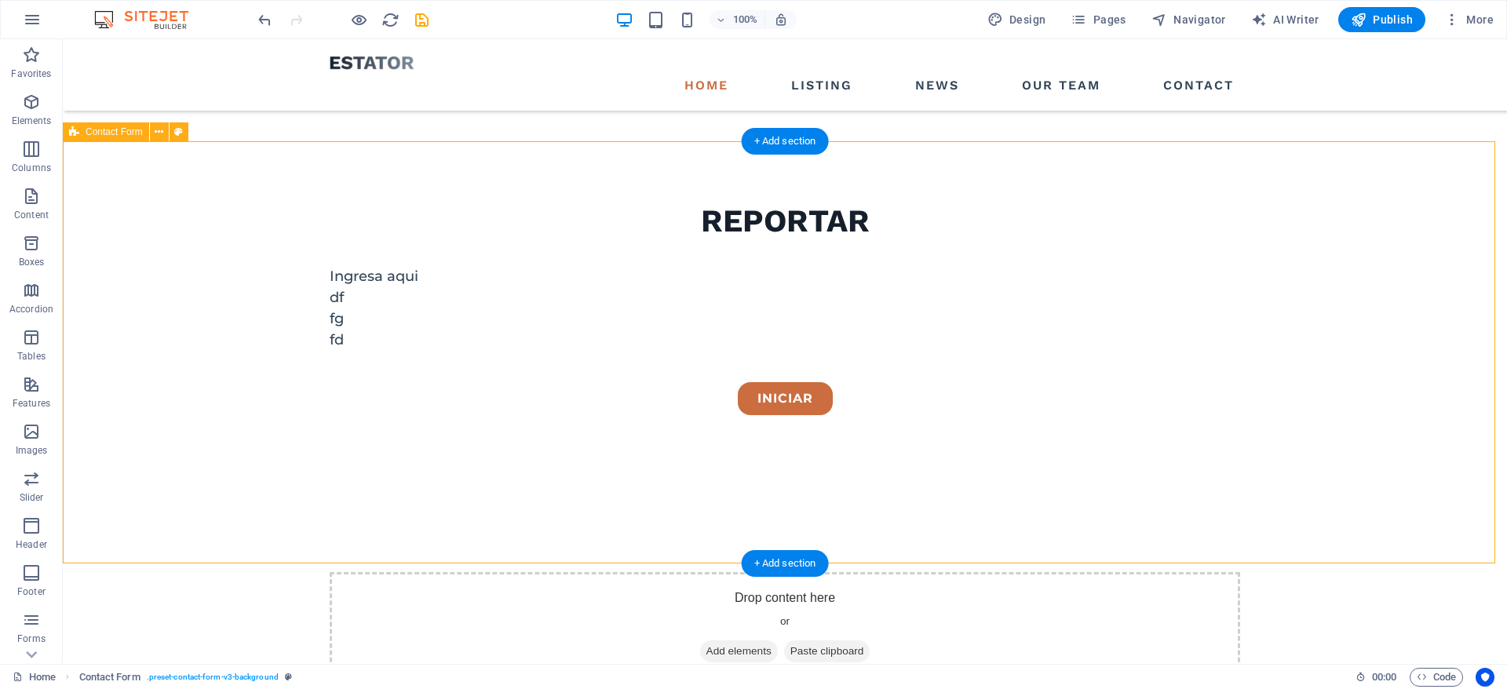
scroll to position [336, 0]
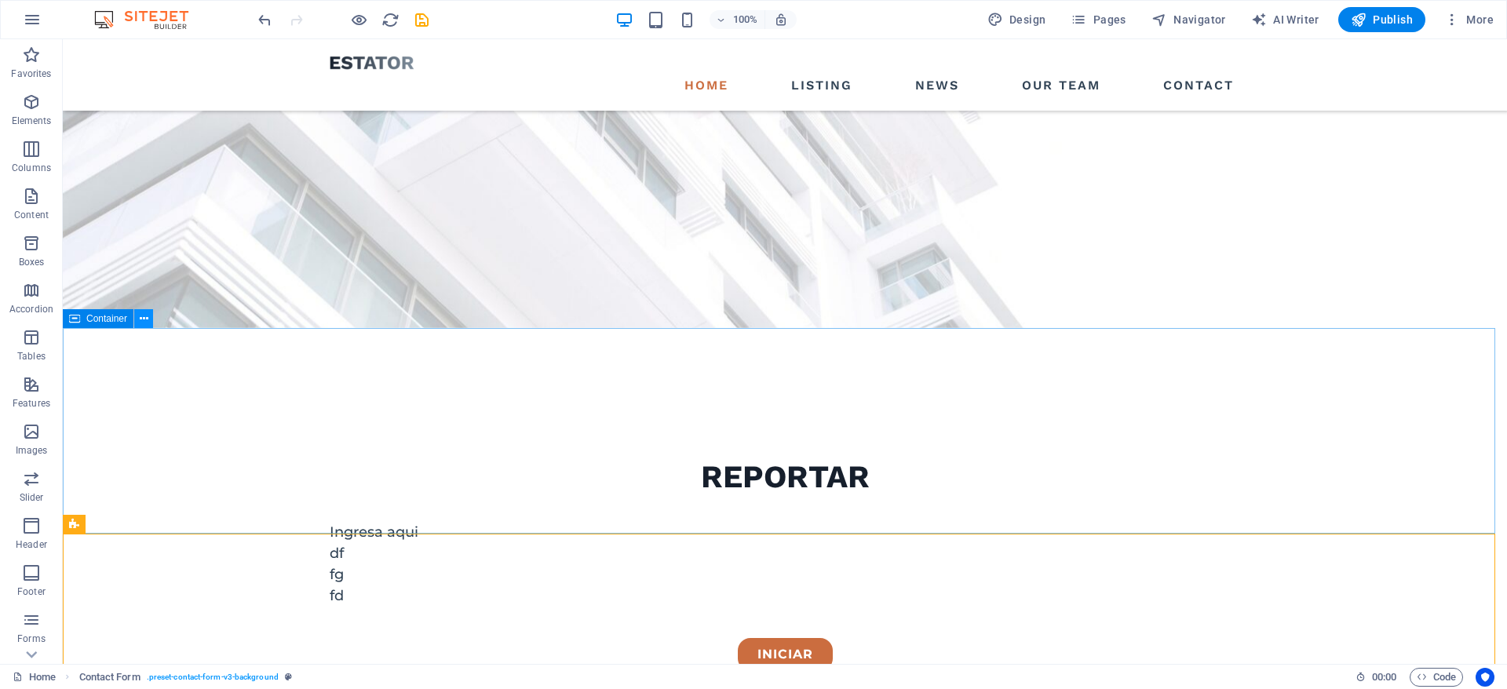
click at [143, 323] on icon at bounding box center [144, 319] width 9 height 16
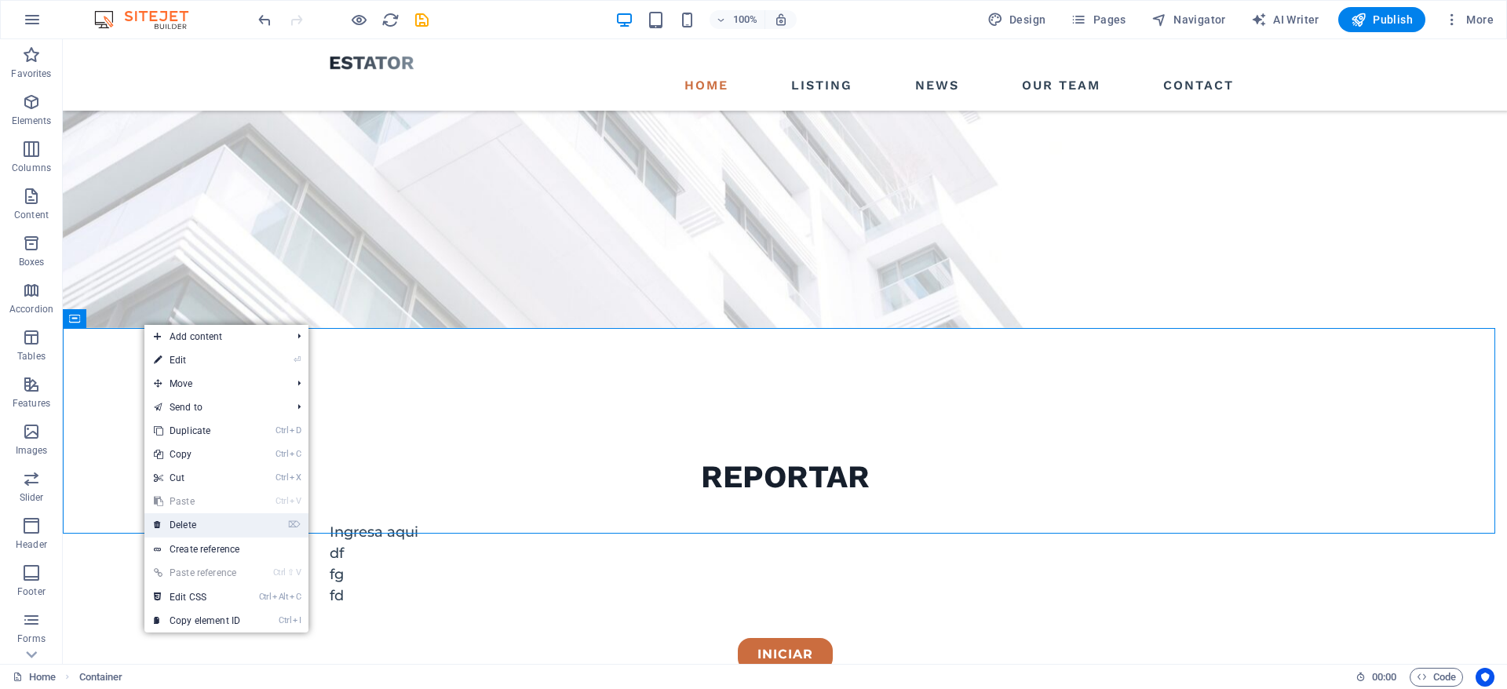
click at [187, 529] on link "⌦ Delete" at bounding box center [196, 525] width 105 height 24
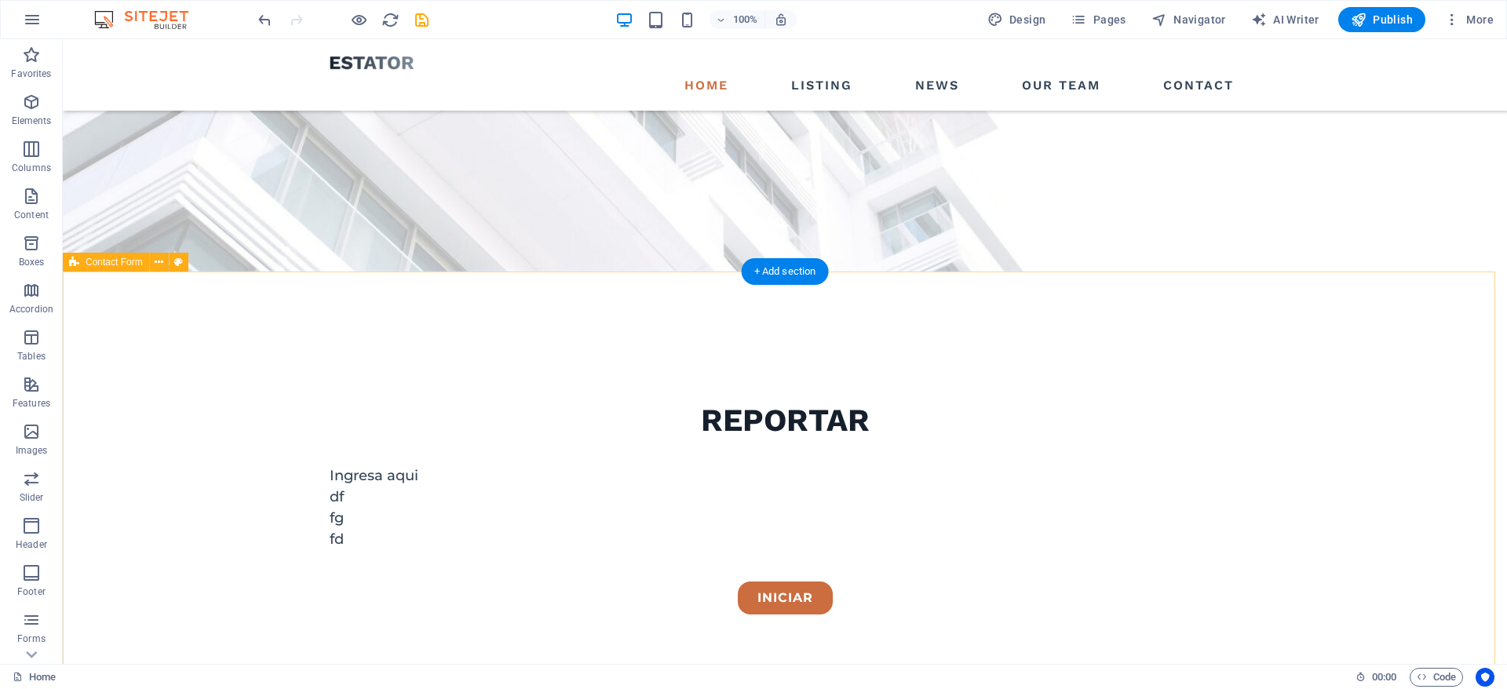
scroll to position [314, 0]
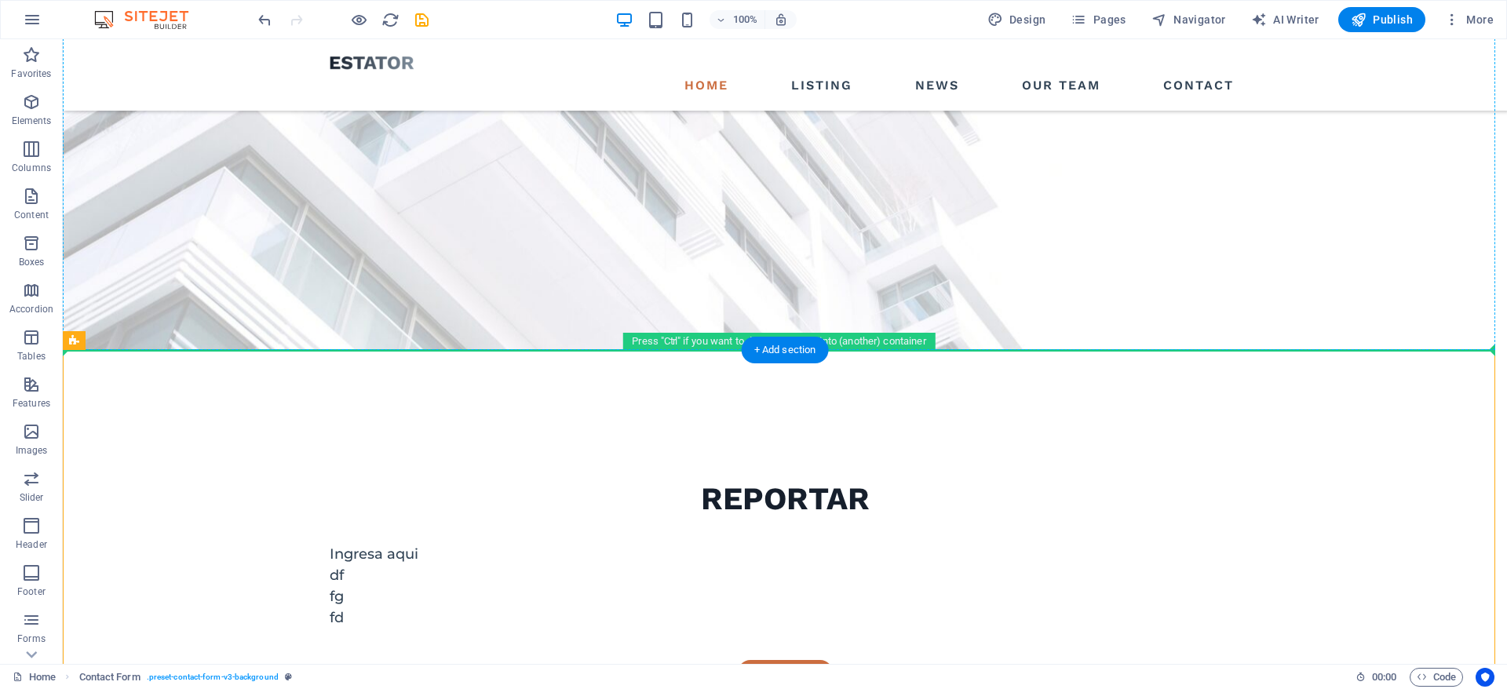
drag, startPoint x: 162, startPoint y: 379, endPoint x: 125, endPoint y: 228, distance: 156.1
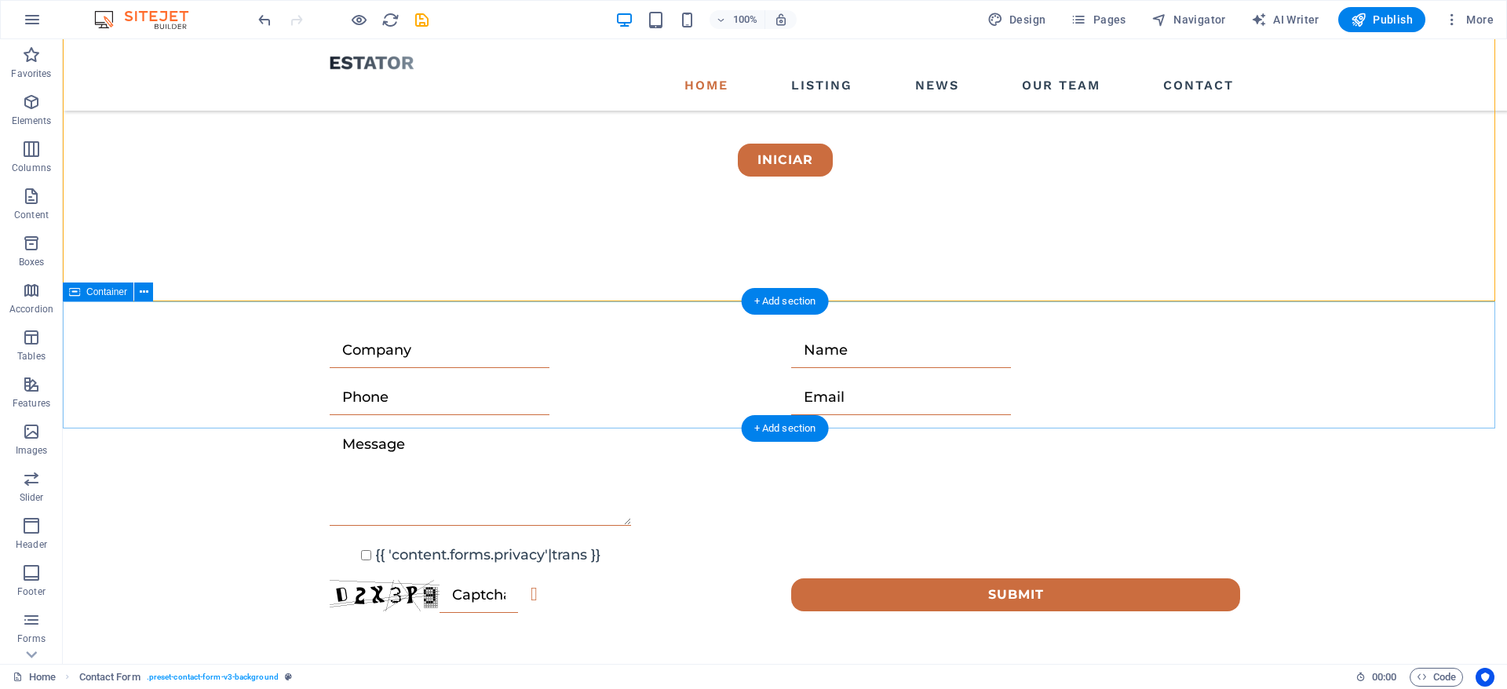
scroll to position [931, 0]
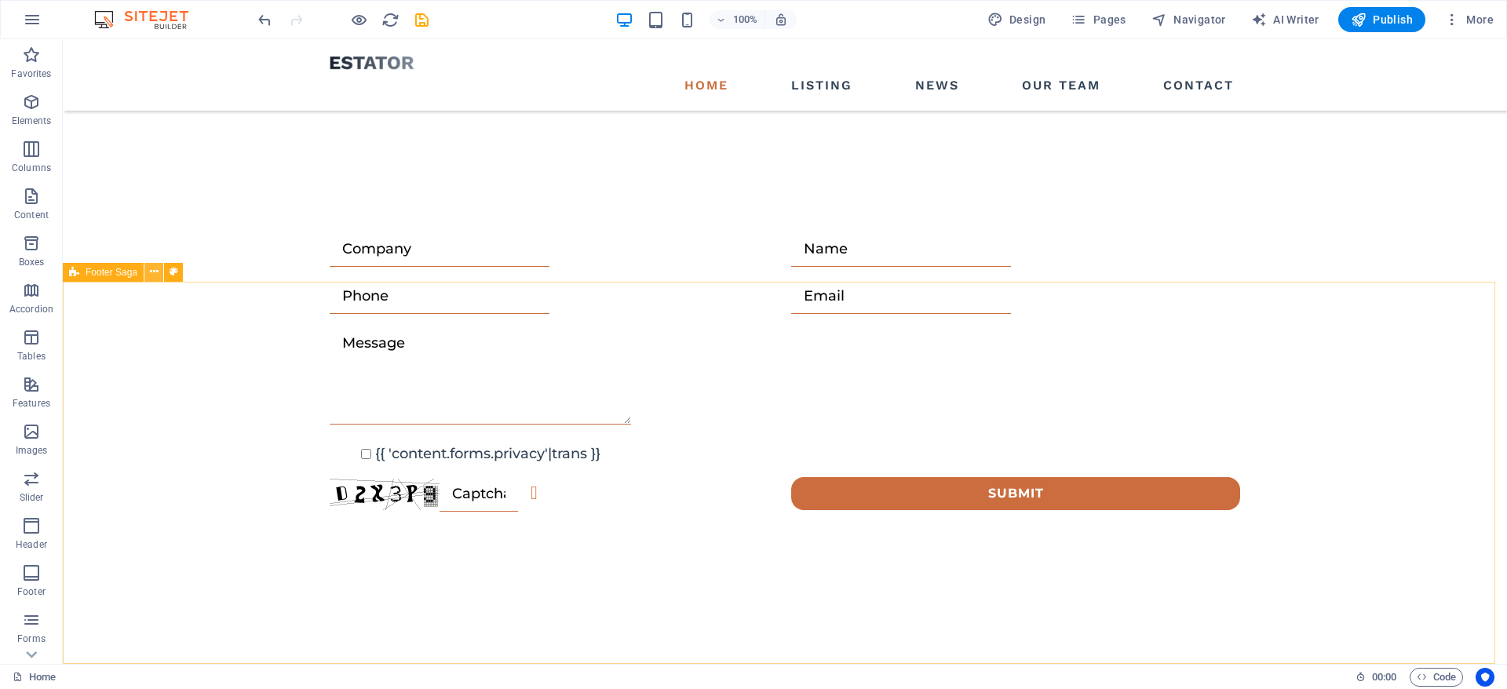
click at [155, 272] on icon at bounding box center [154, 272] width 9 height 16
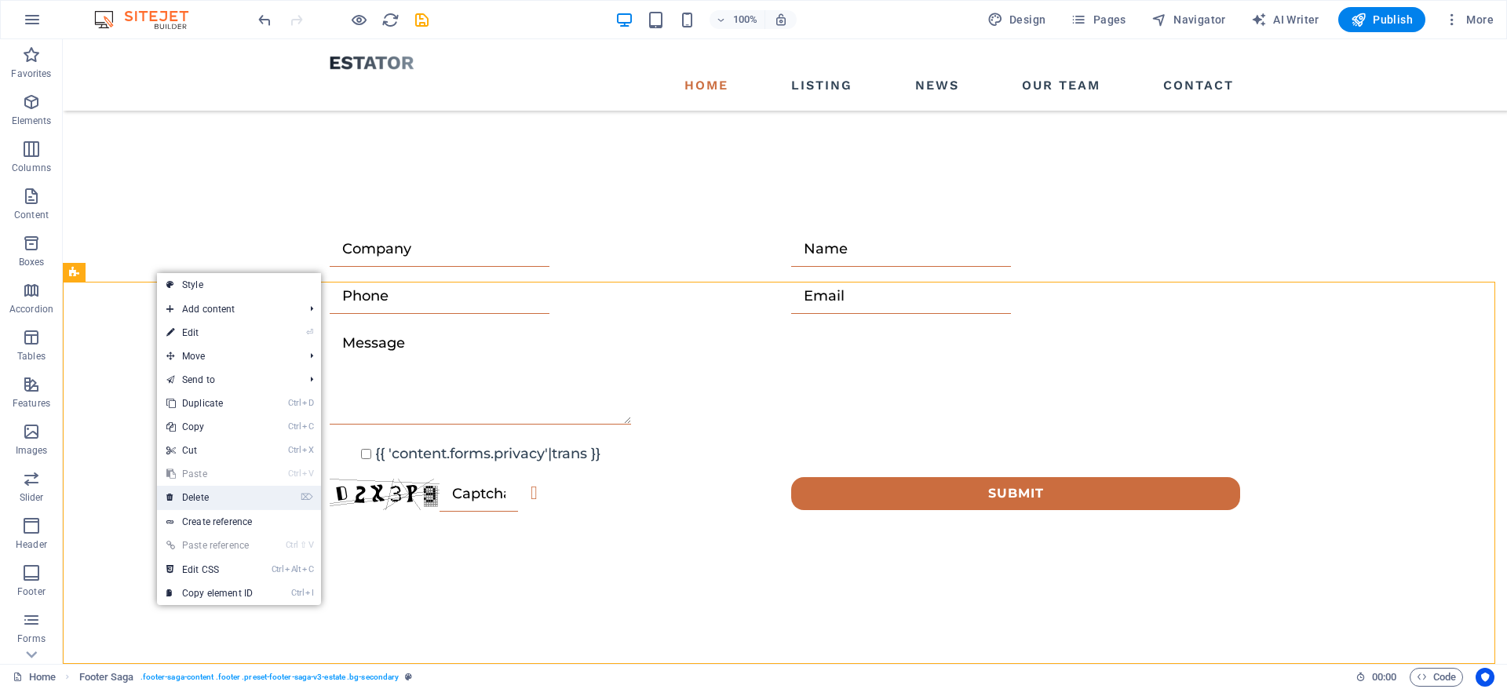
click at [219, 503] on link "⌦ Delete" at bounding box center [209, 498] width 105 height 24
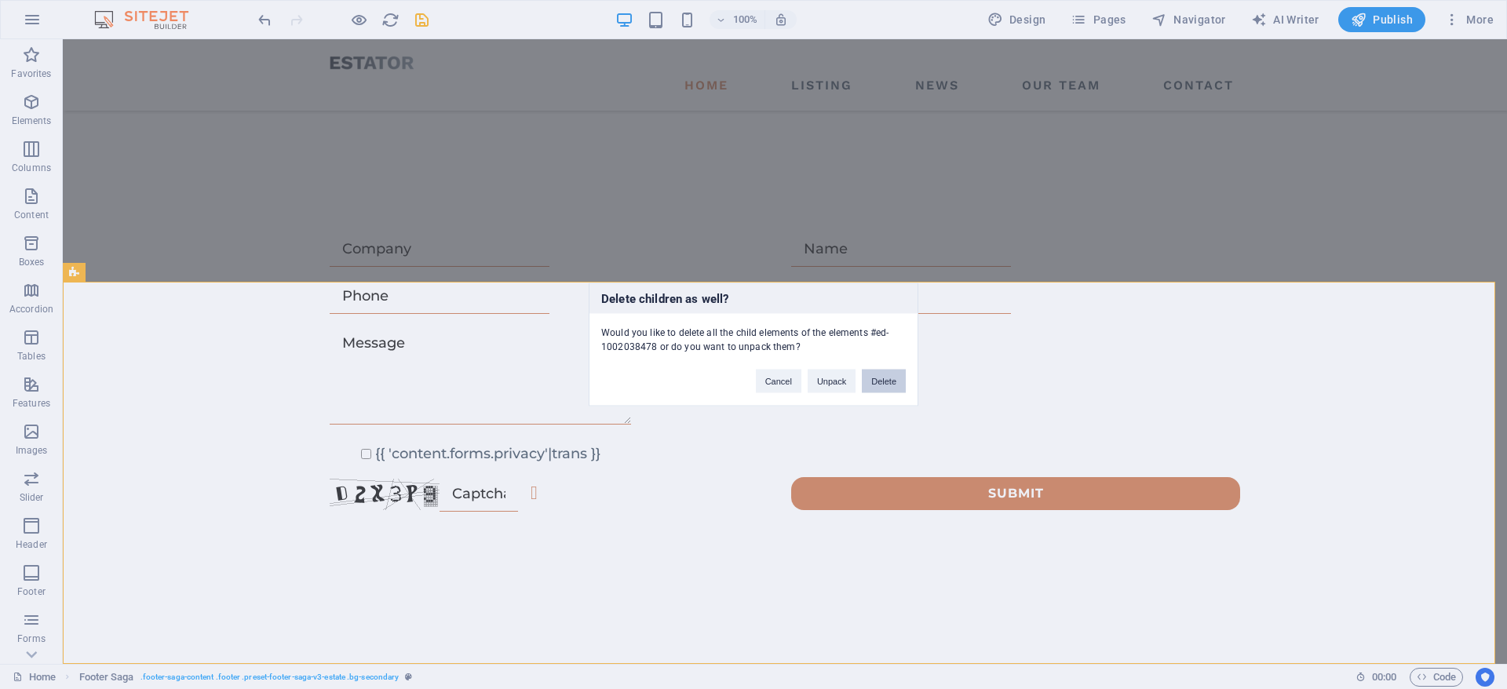
click at [881, 384] on button "Delete" at bounding box center [884, 382] width 44 height 24
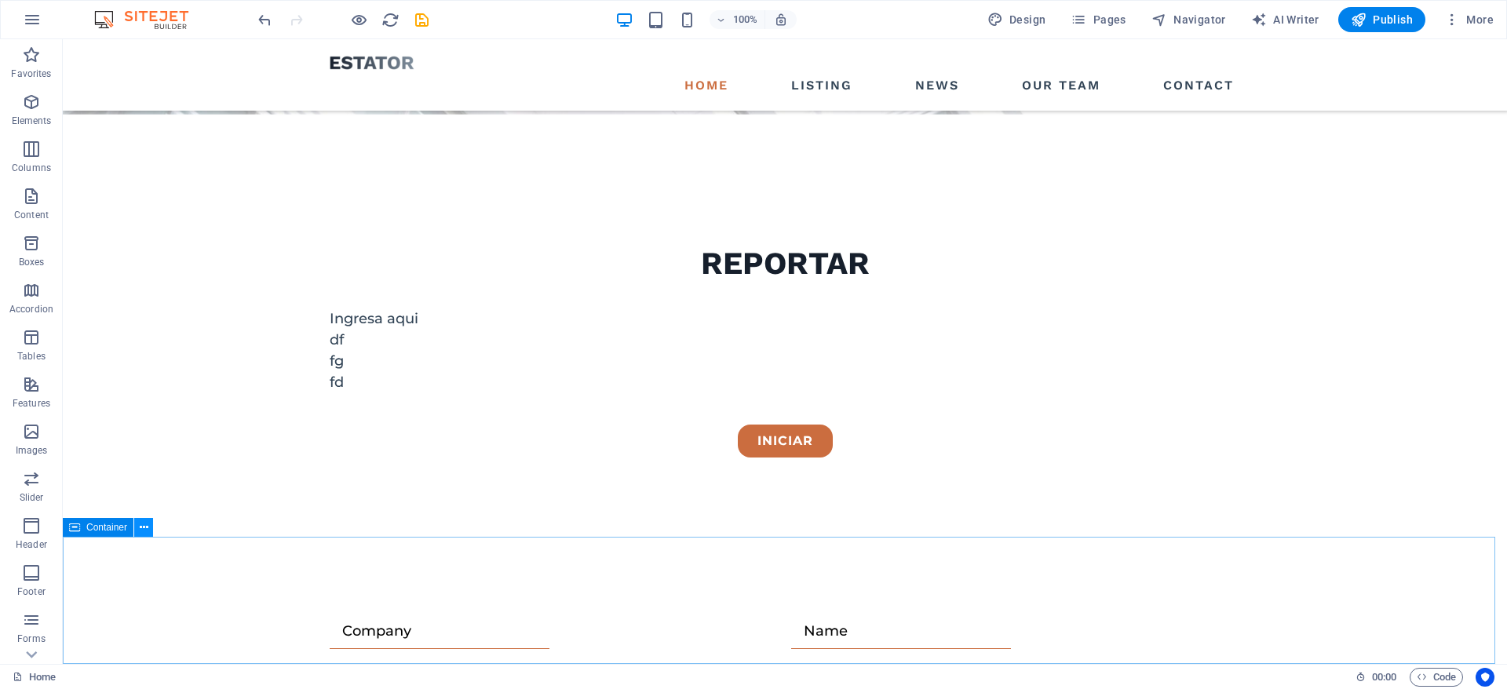
click at [140, 532] on icon at bounding box center [144, 527] width 9 height 16
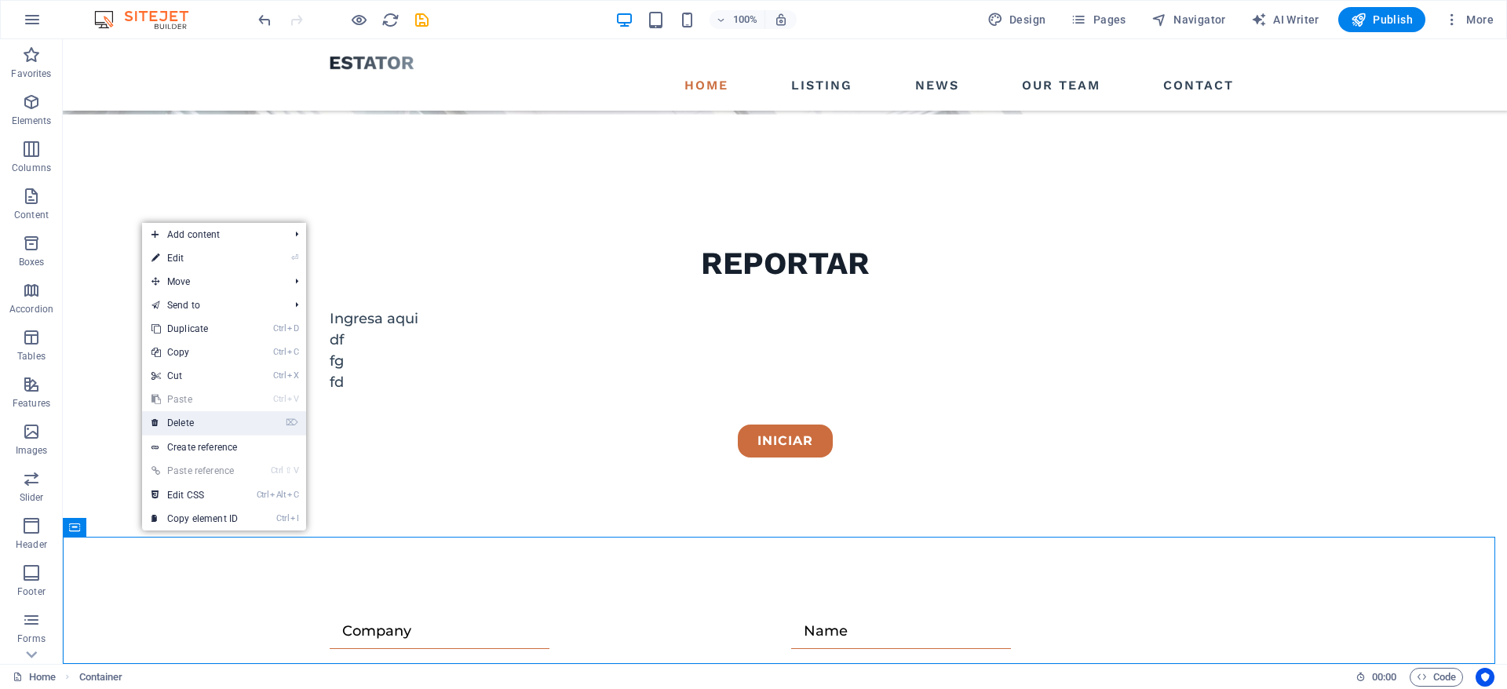
click at [197, 423] on link "⌦ Delete" at bounding box center [194, 423] width 105 height 24
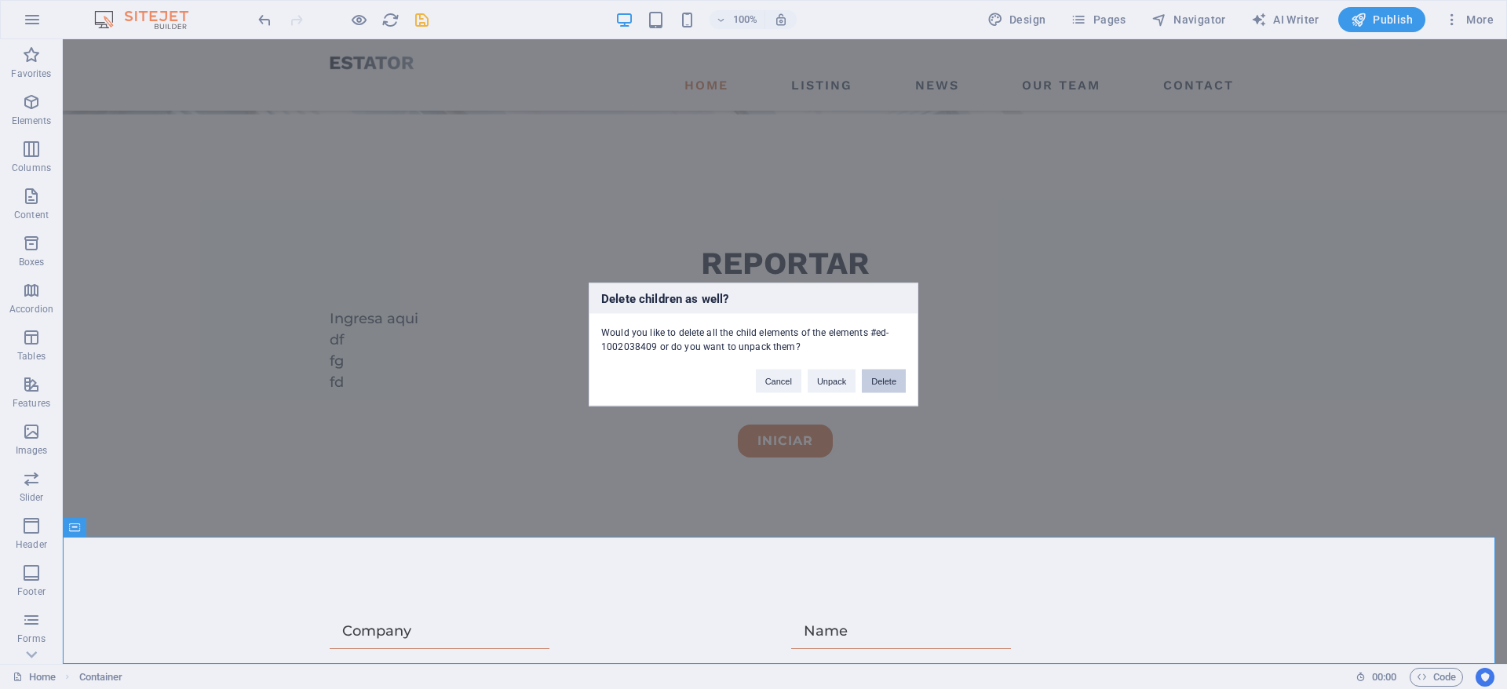
click at [889, 384] on button "Delete" at bounding box center [884, 382] width 44 height 24
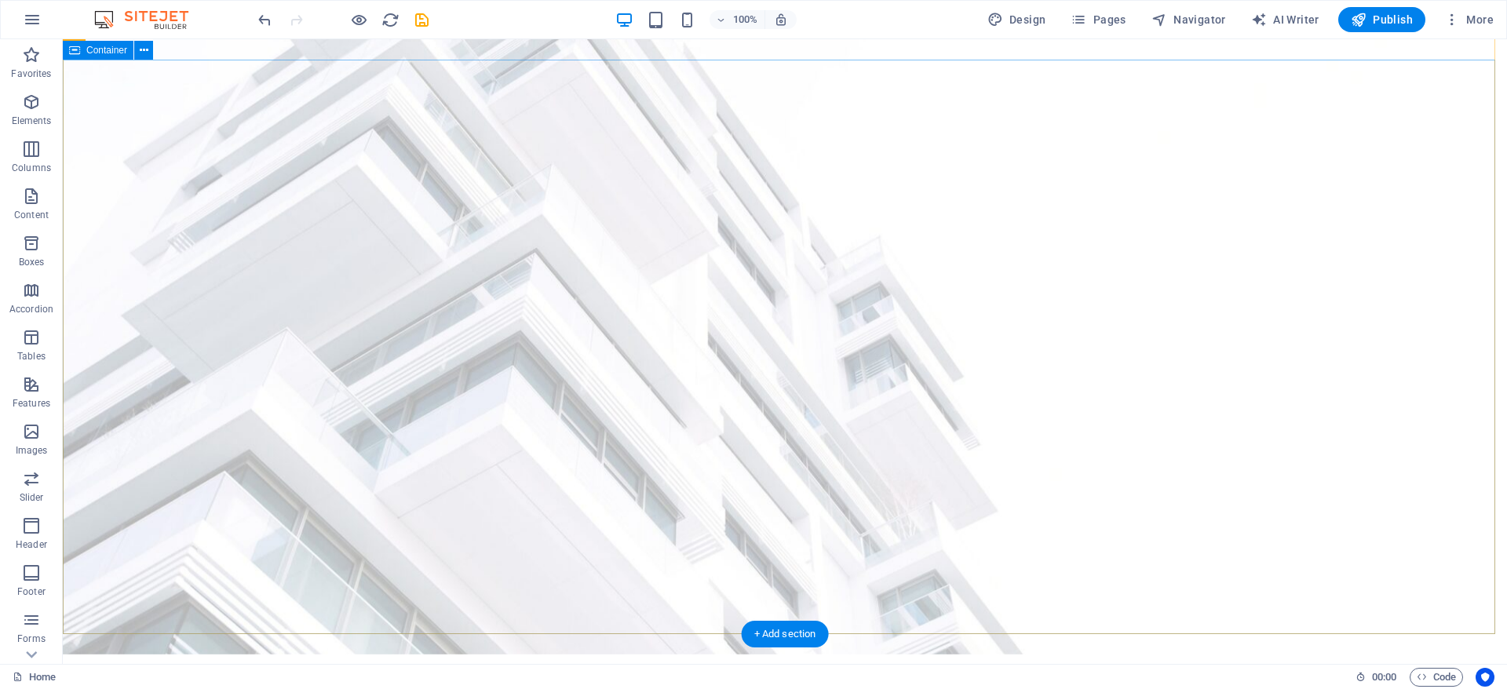
scroll to position [0, 0]
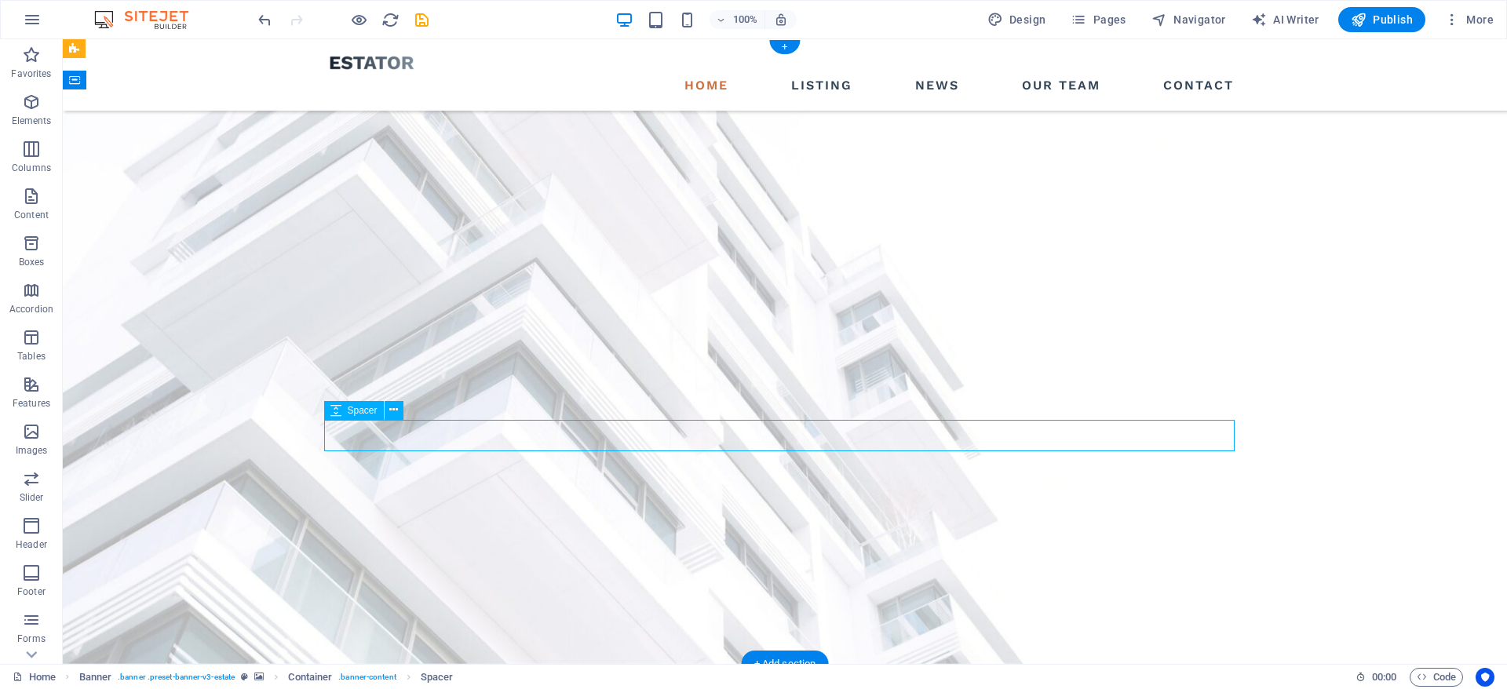
scroll to position [422, 0]
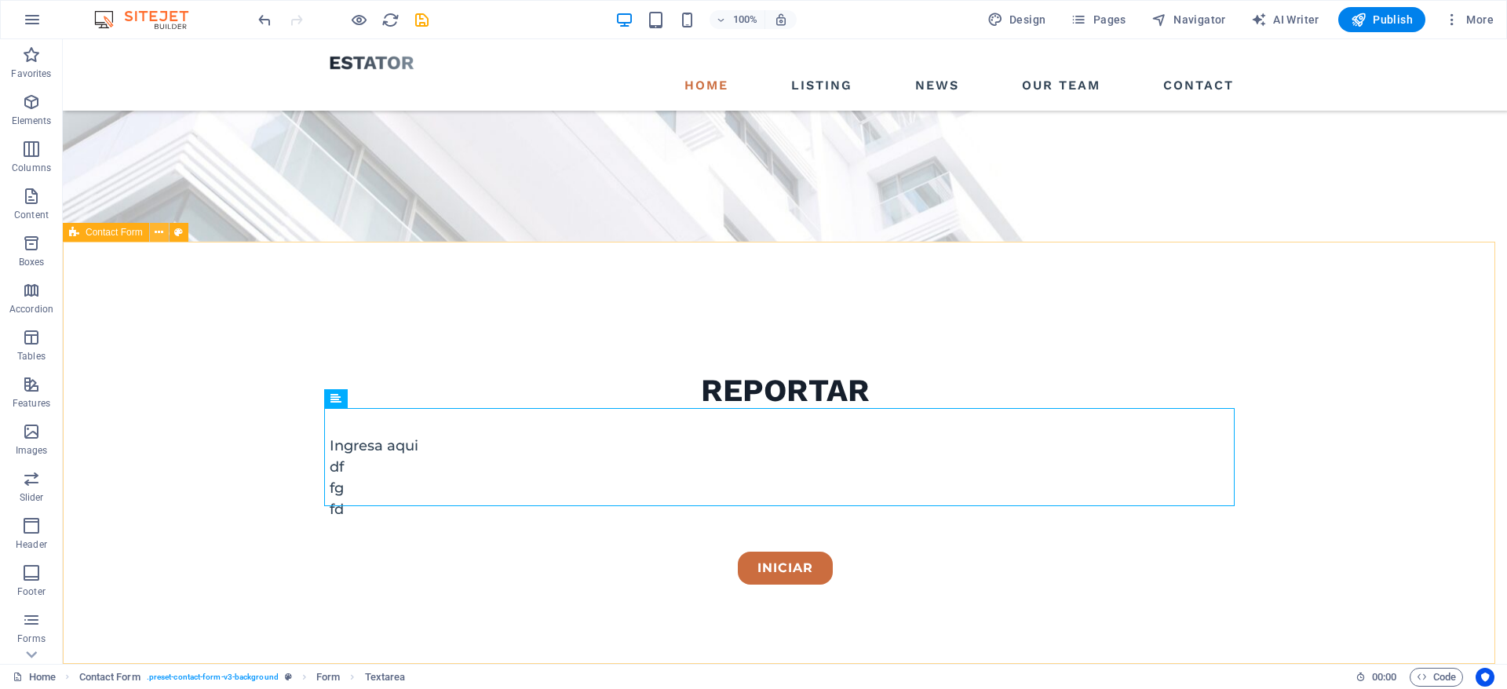
click at [160, 233] on icon at bounding box center [159, 232] width 9 height 16
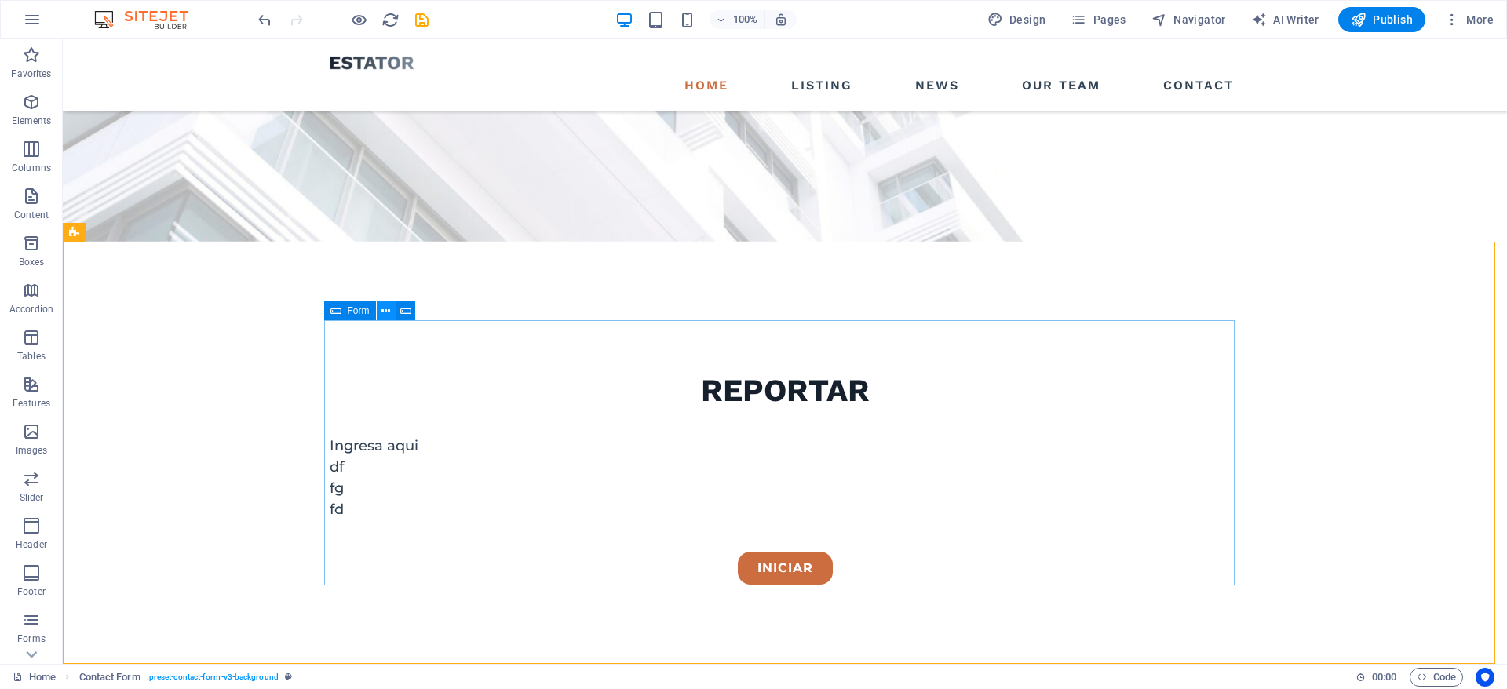
click at [383, 309] on icon at bounding box center [385, 311] width 9 height 16
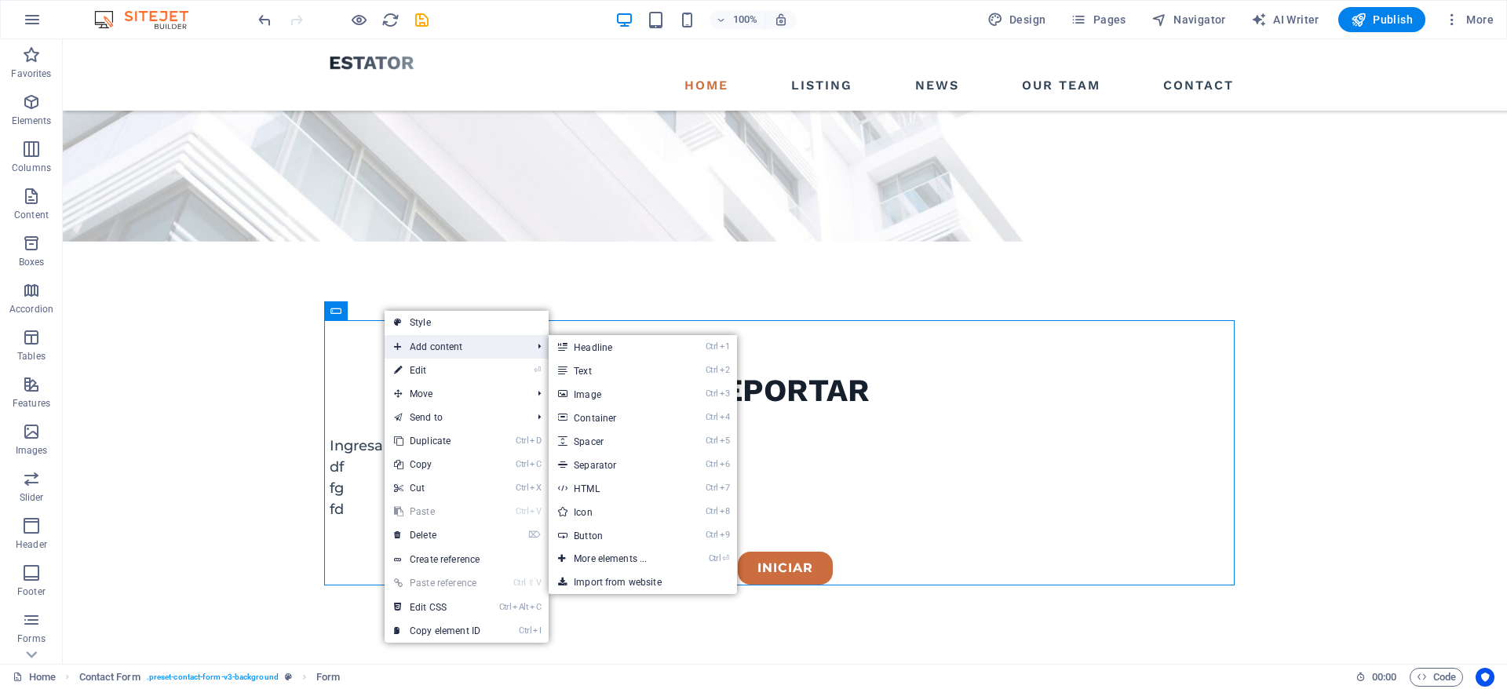
click at [457, 341] on span "Add content" at bounding box center [455, 347] width 140 height 24
click at [644, 556] on link "Ctrl ⏎ More elements ..." at bounding box center [613, 559] width 129 height 24
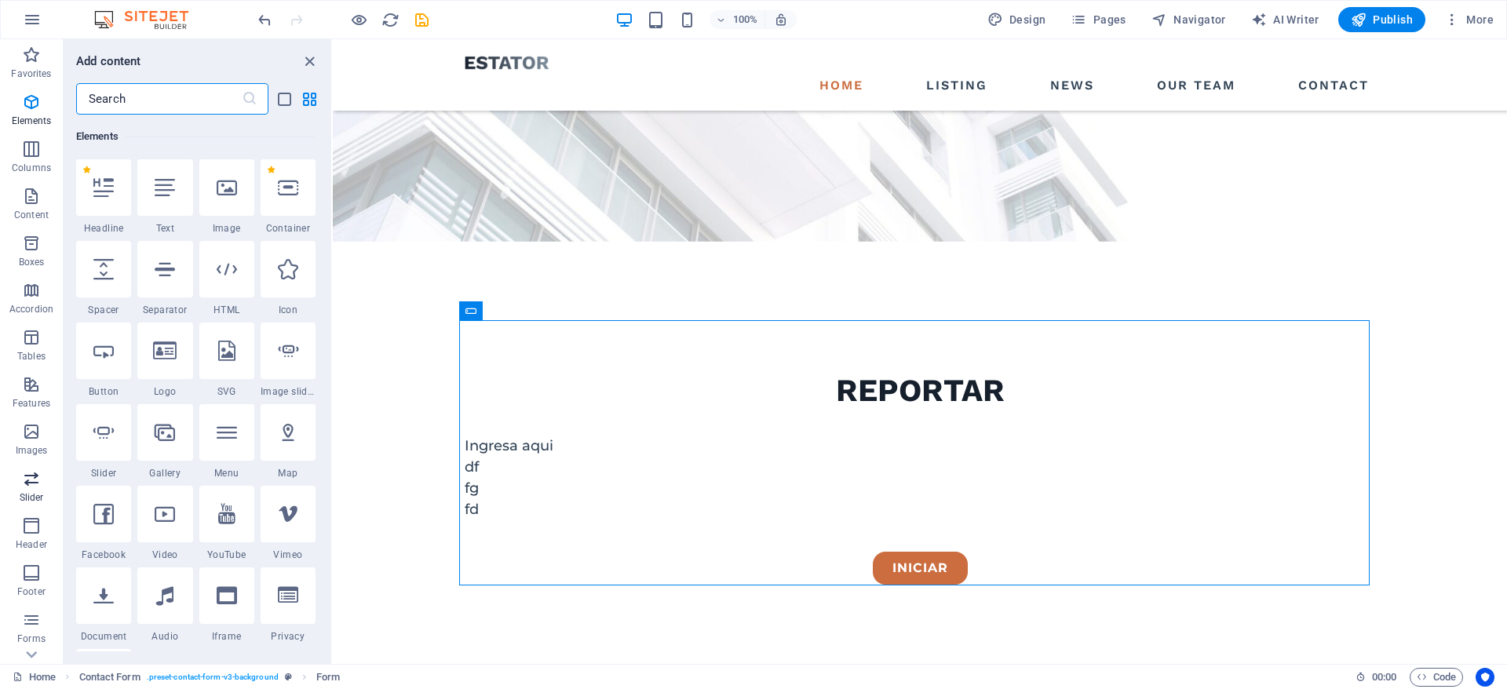
scroll to position [82, 0]
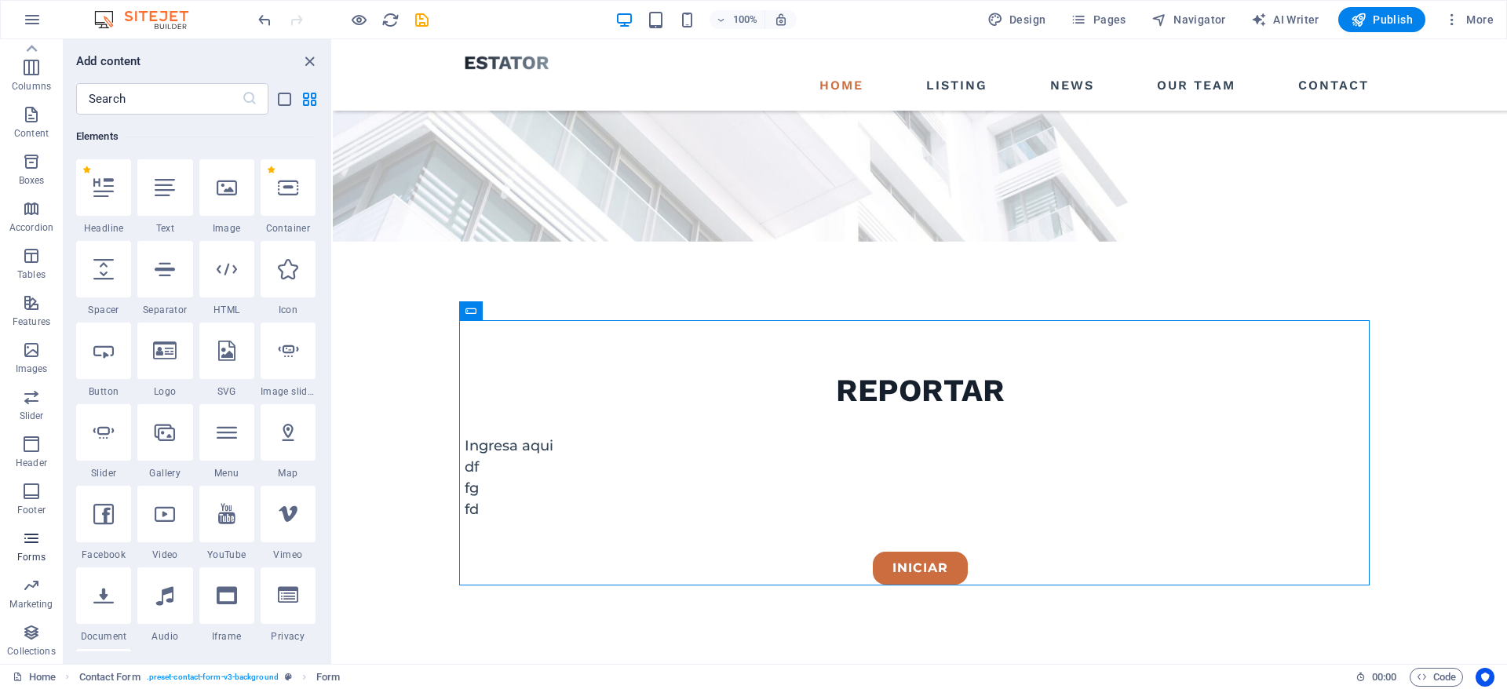
click at [29, 548] on span "Forms" at bounding box center [31, 548] width 63 height 38
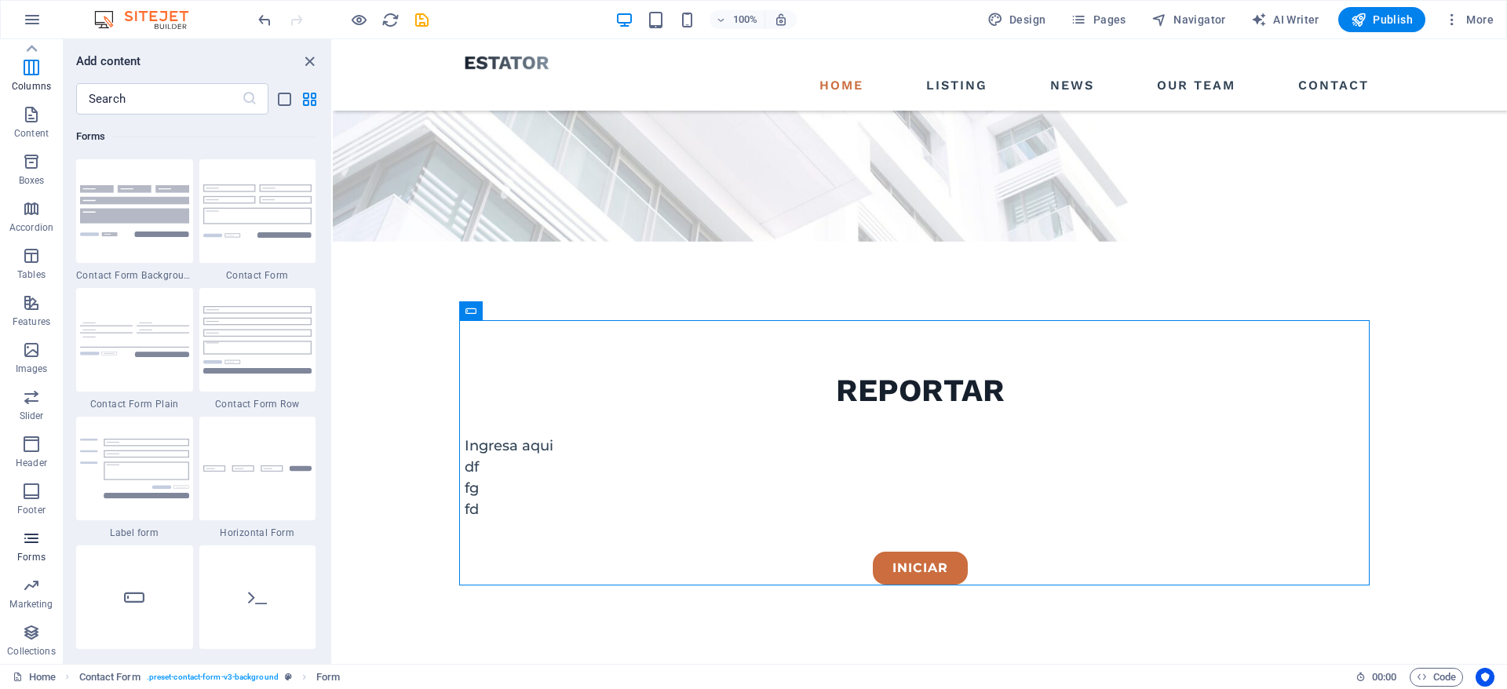
scroll to position [11457, 0]
click at [271, 465] on img at bounding box center [257, 468] width 109 height 7
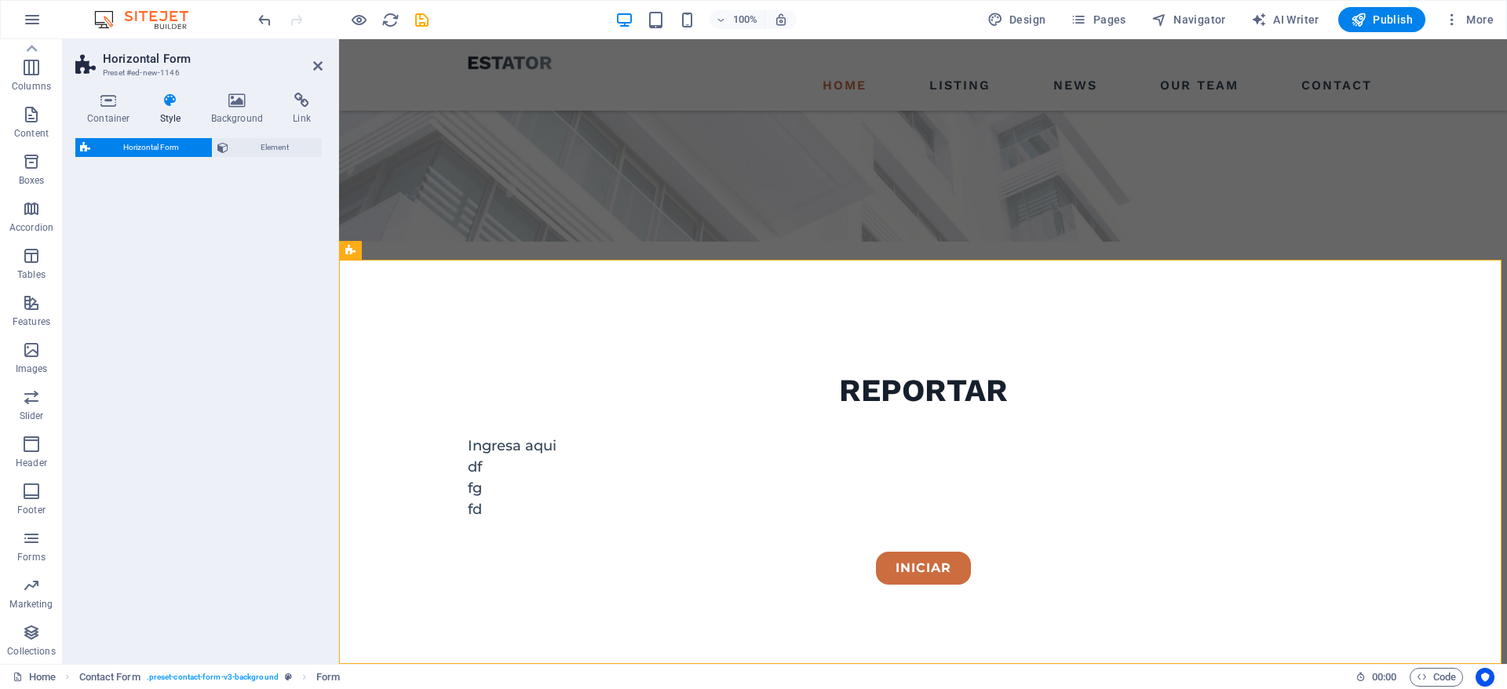
scroll to position [826, 0]
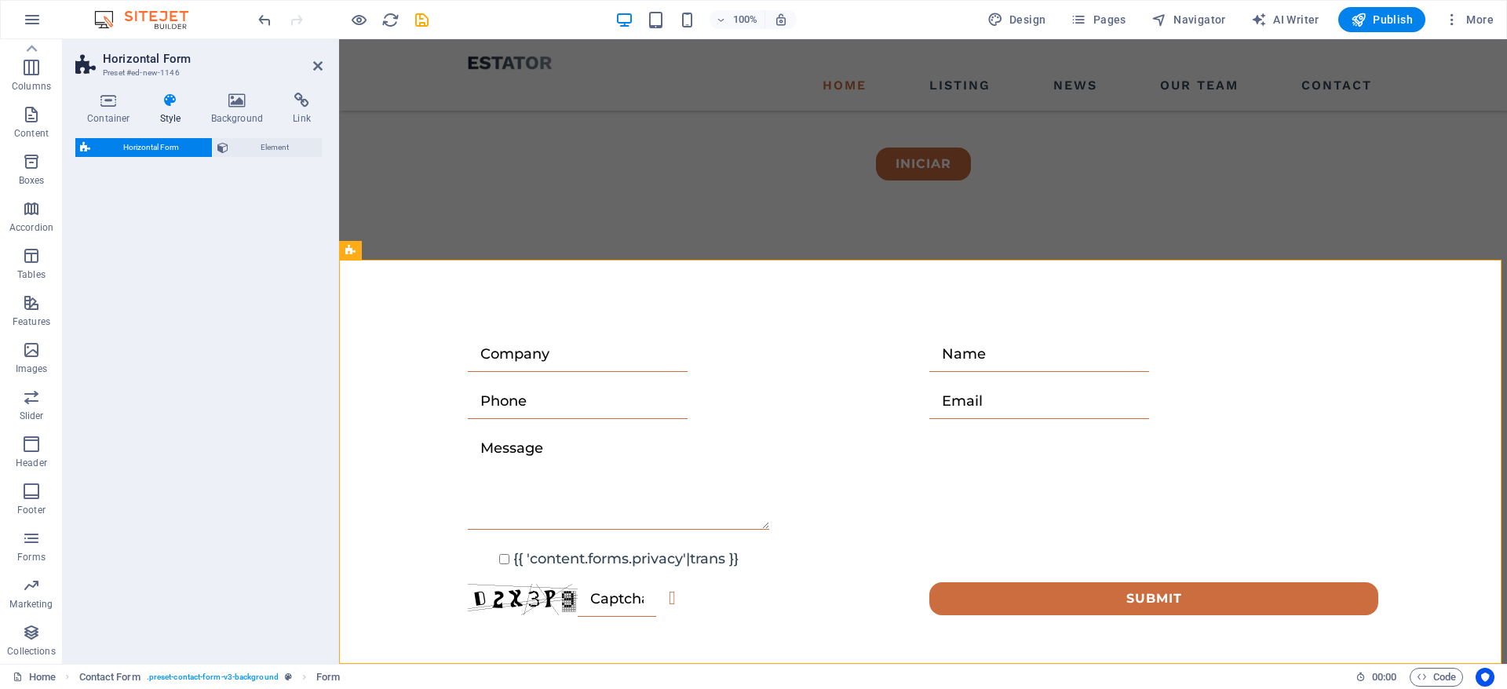
select select "rem"
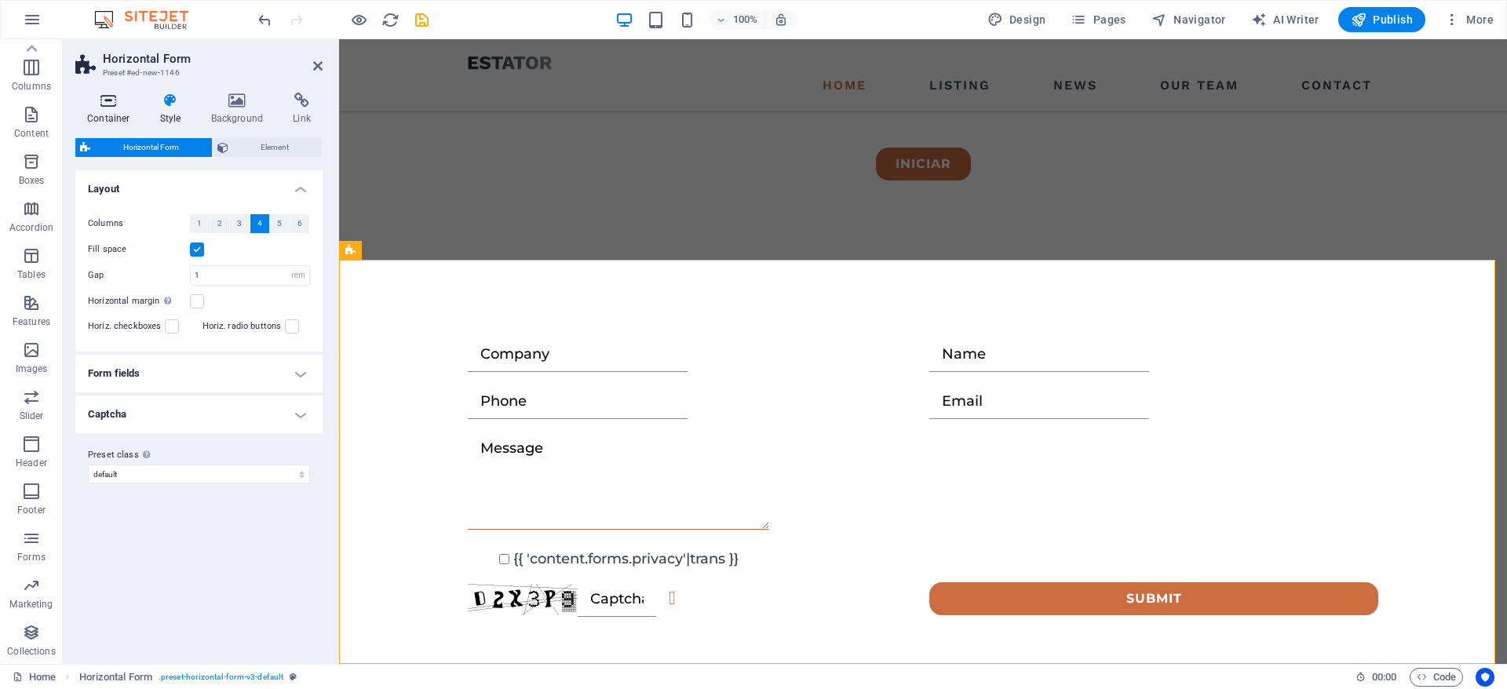
click at [104, 107] on icon at bounding box center [108, 101] width 67 height 16
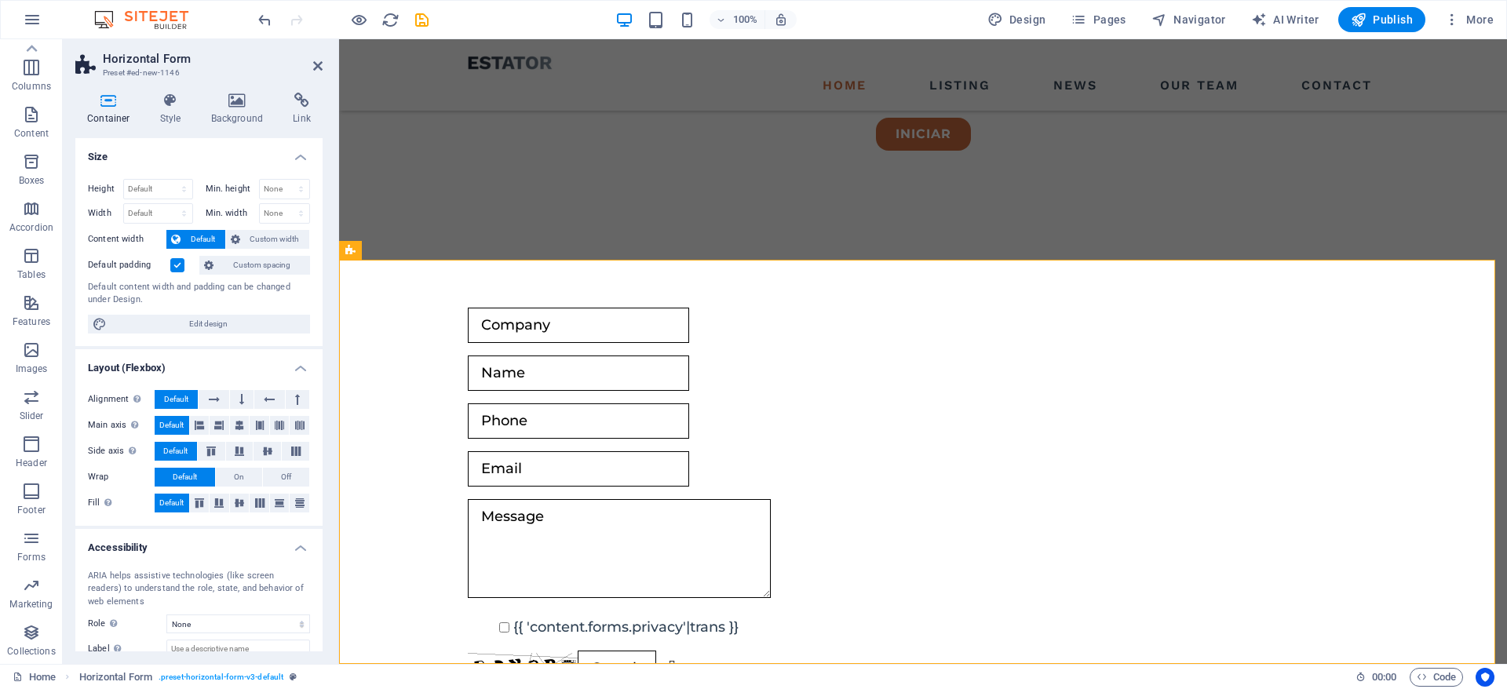
scroll to position [914, 0]
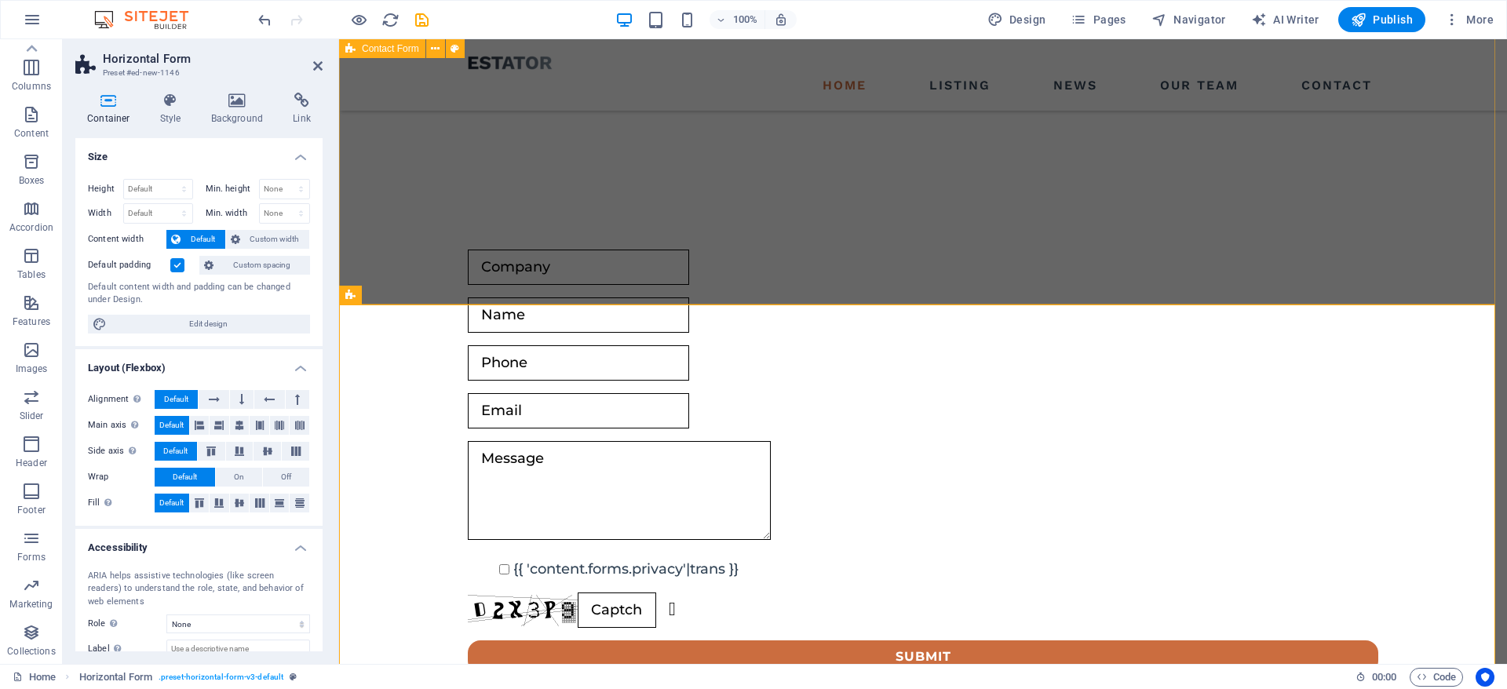
click at [709, 250] on div "{{ 'content.forms.privacy'|trans }} Unreadable? Regenerate Submit" at bounding box center [923, 461] width 1168 height 581
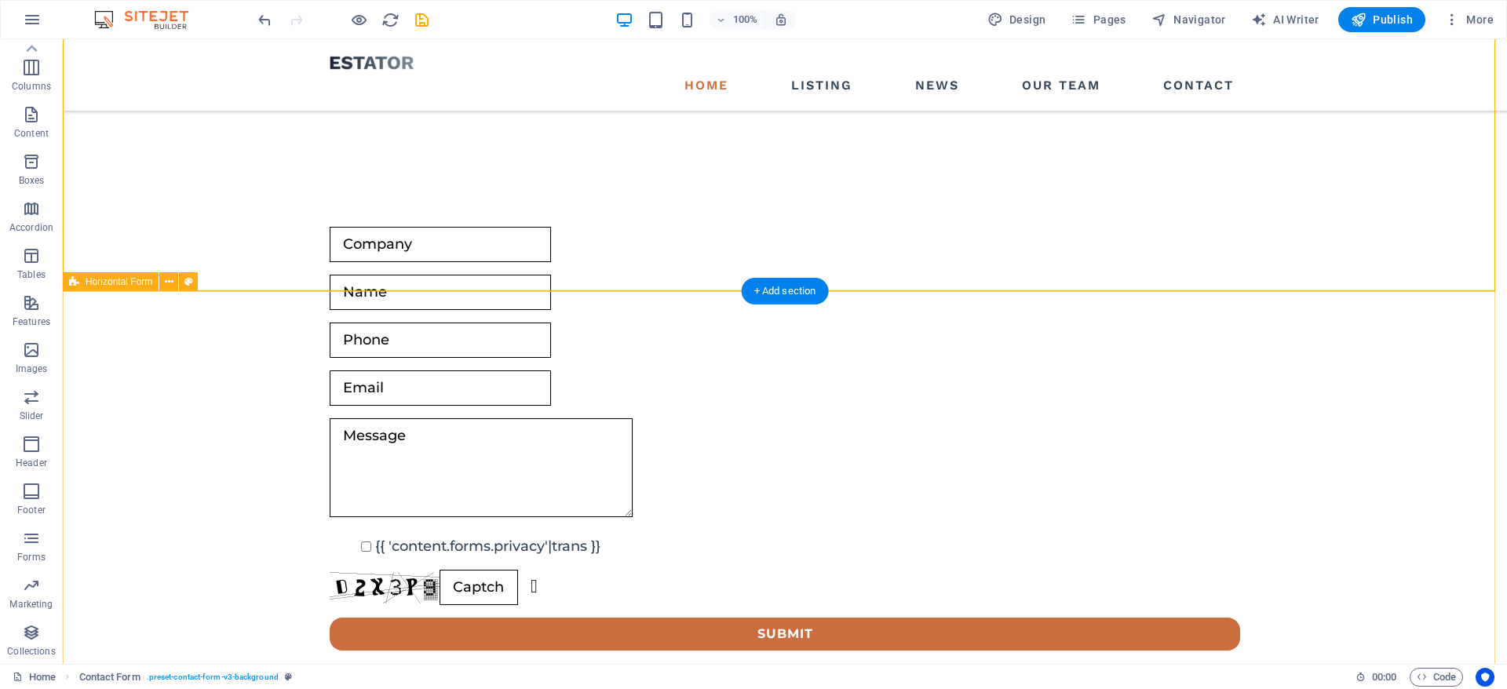
scroll to position [946, 0]
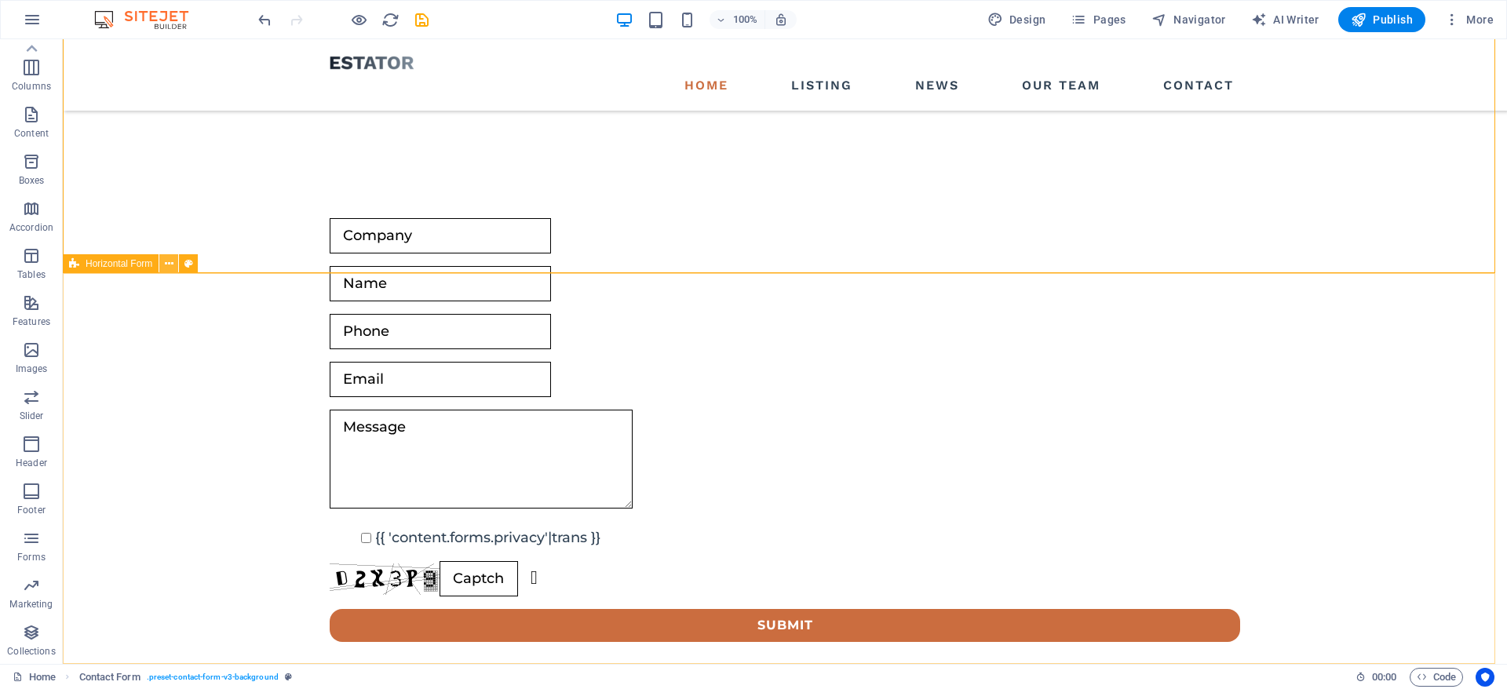
click at [165, 264] on icon at bounding box center [169, 264] width 9 height 16
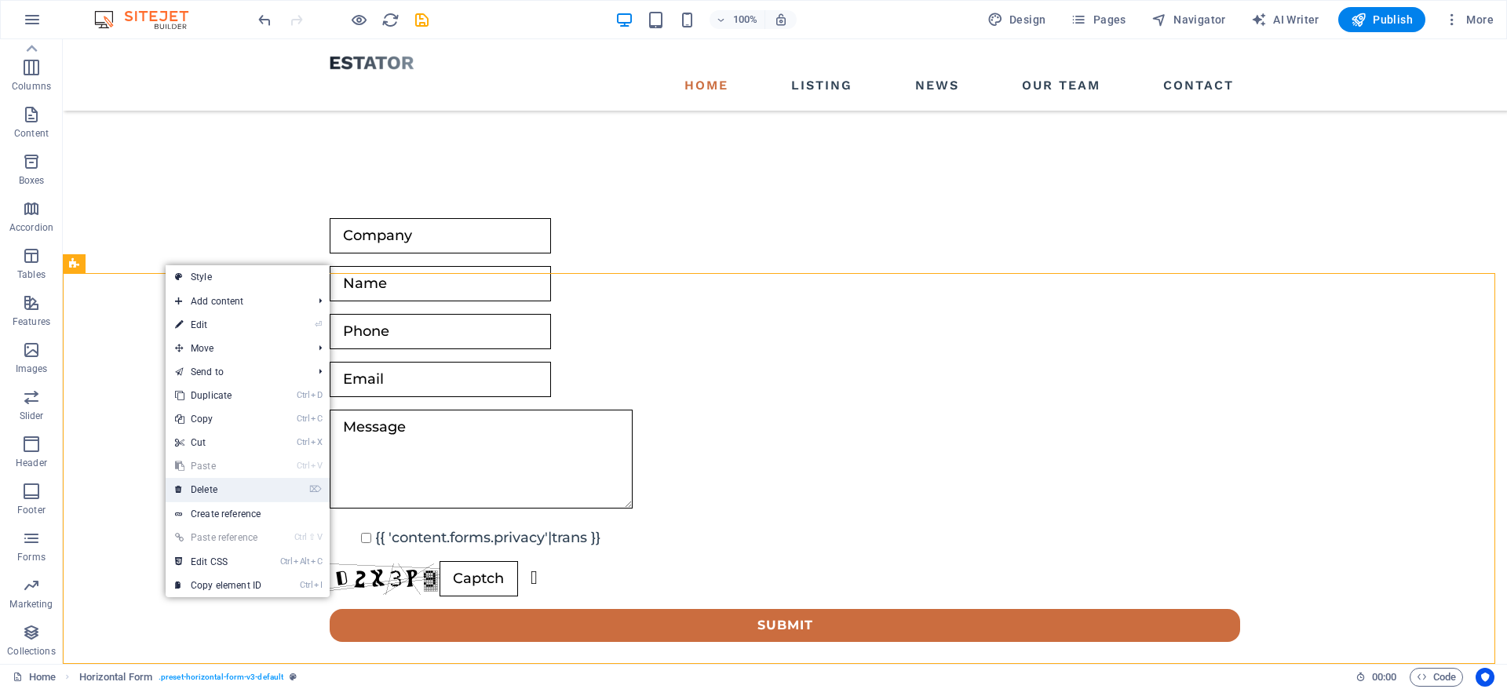
click at [218, 484] on link "⌦ Delete" at bounding box center [218, 490] width 105 height 24
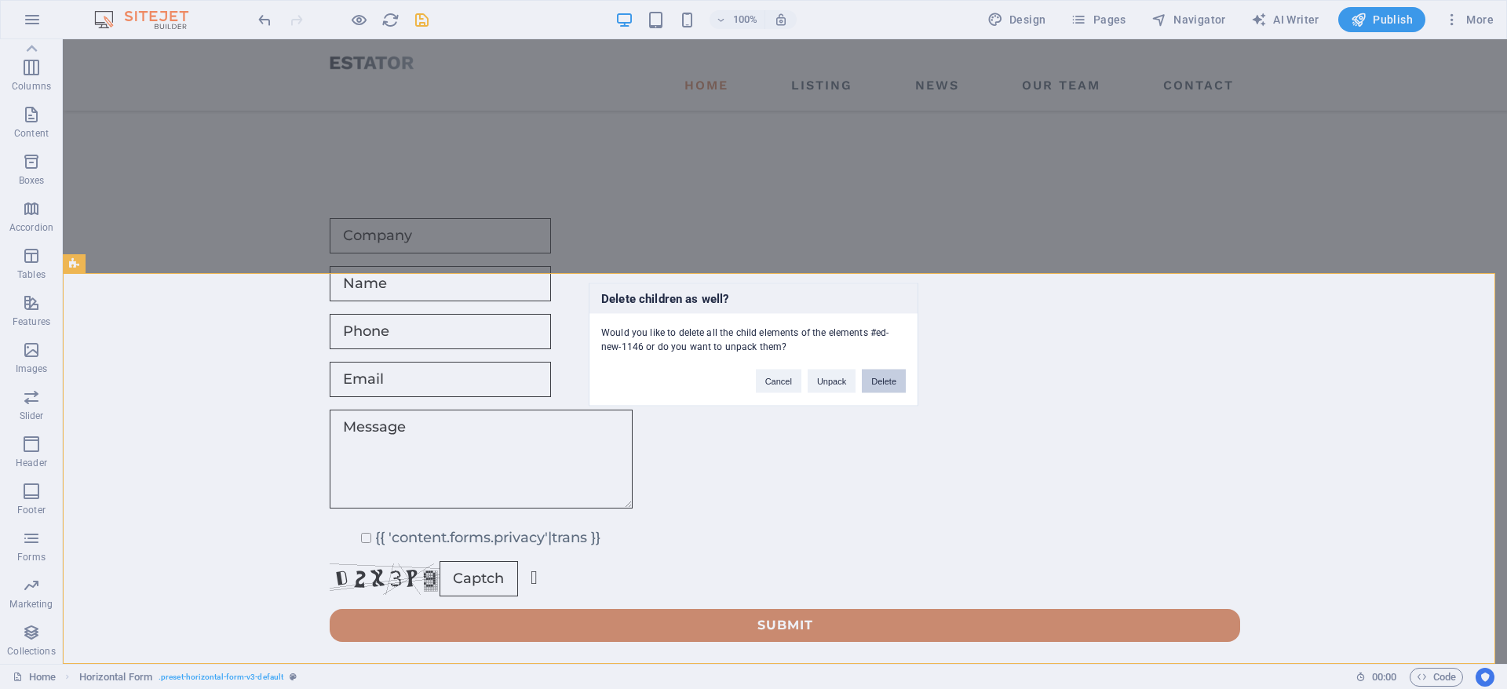
click at [895, 374] on button "Delete" at bounding box center [884, 382] width 44 height 24
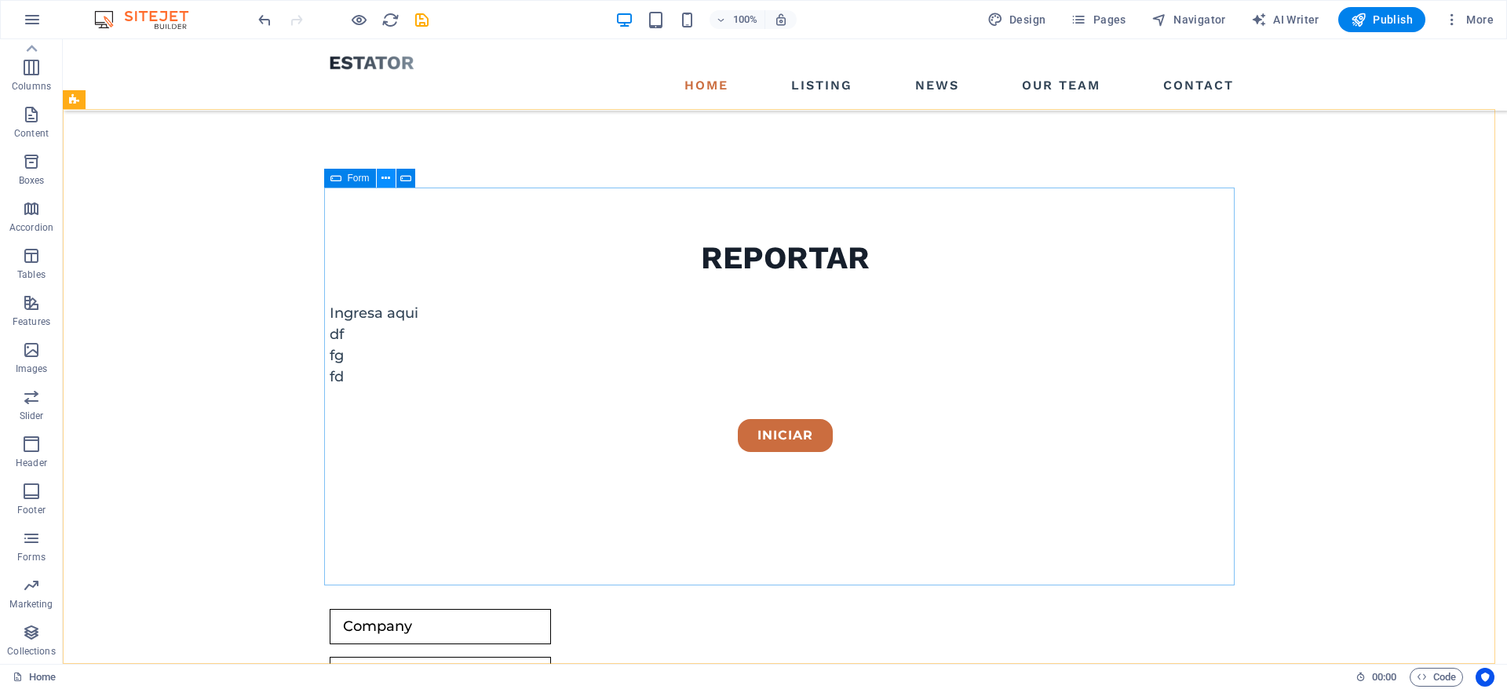
click at [381, 177] on button at bounding box center [386, 178] width 19 height 19
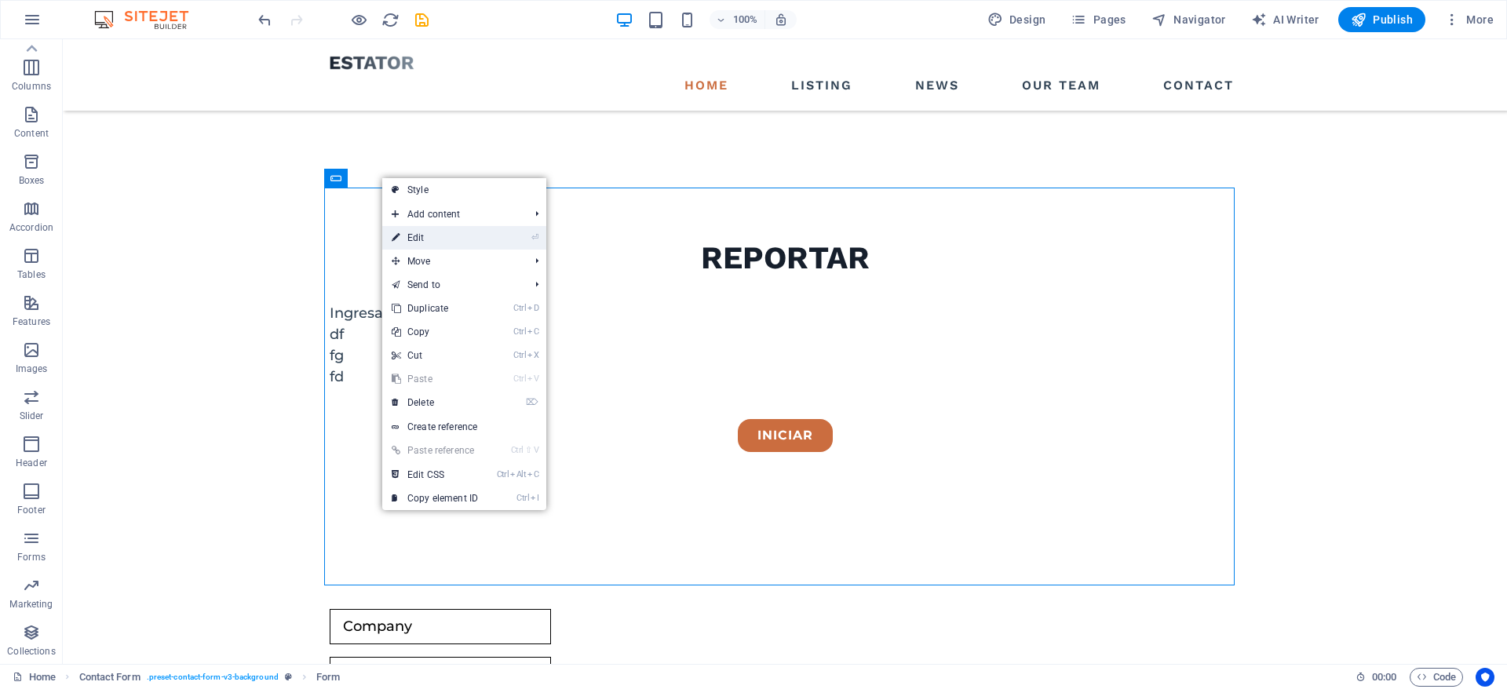
click at [474, 244] on link "⏎ Edit" at bounding box center [434, 238] width 105 height 24
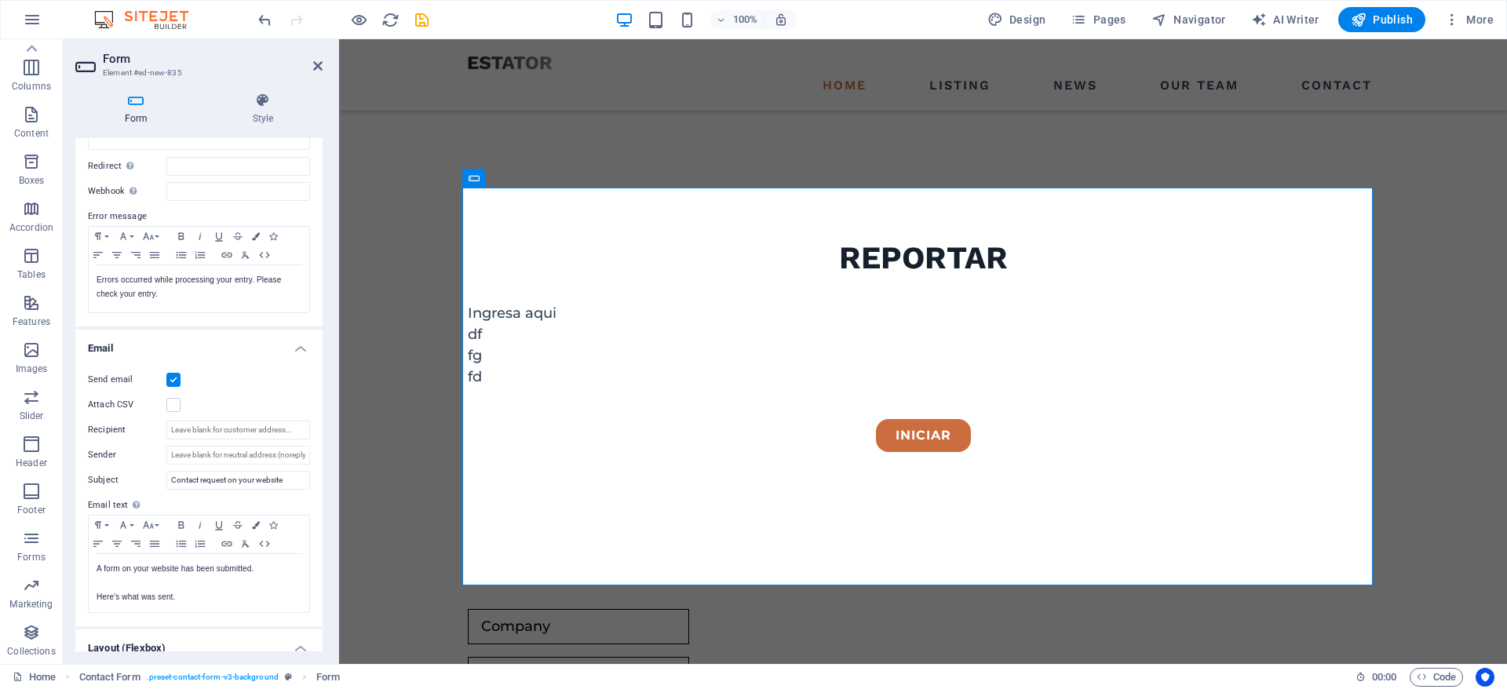
scroll to position [235, 0]
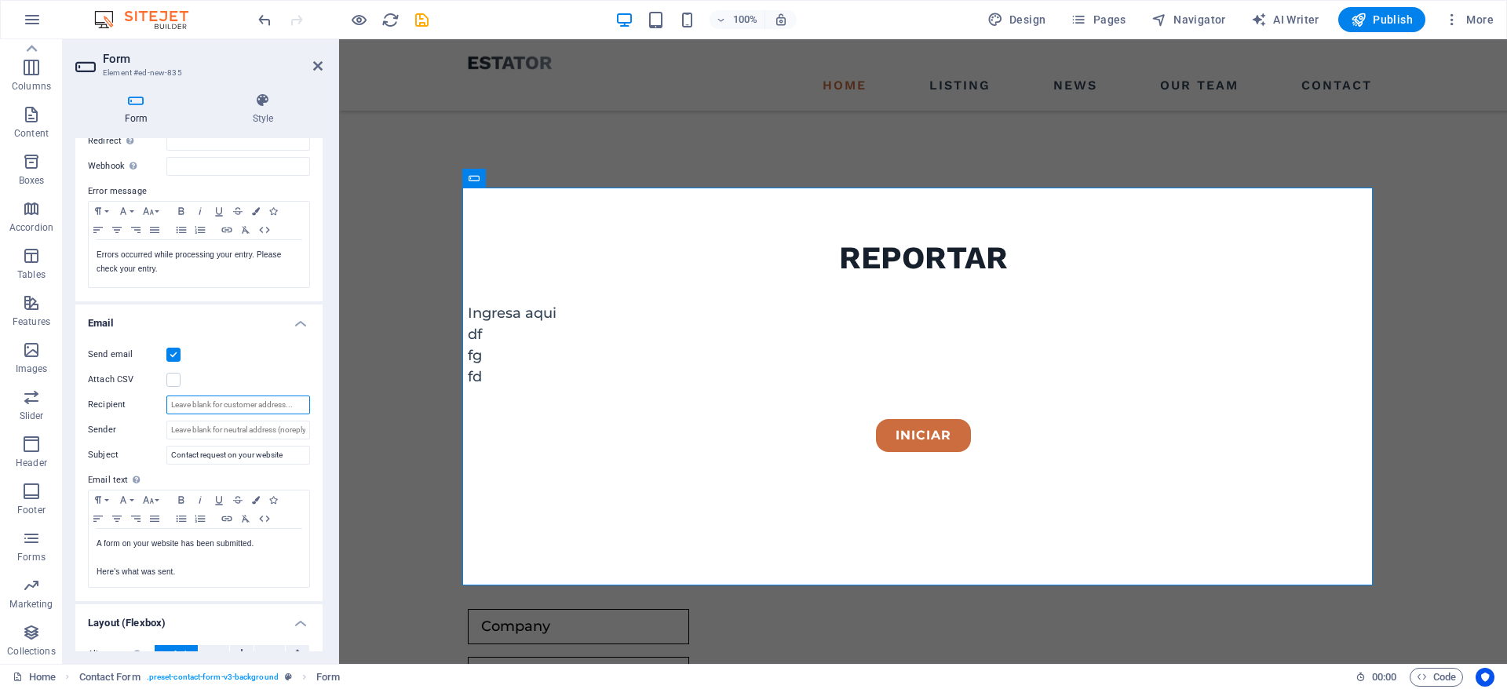
click at [215, 406] on input "Recipient" at bounding box center [238, 404] width 144 height 19
click at [241, 435] on input "Sender" at bounding box center [238, 430] width 144 height 19
click at [242, 447] on input "Contact request on your website" at bounding box center [238, 455] width 144 height 19
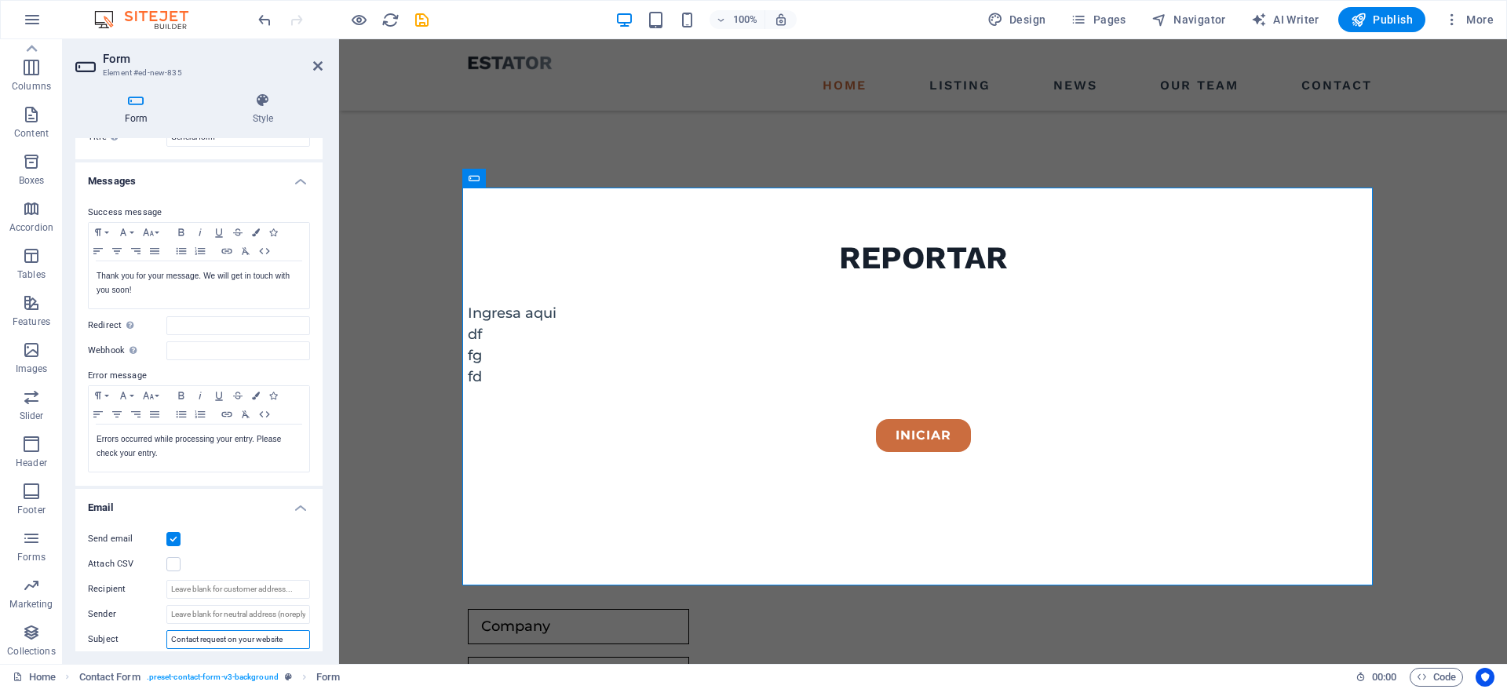
scroll to position [0, 0]
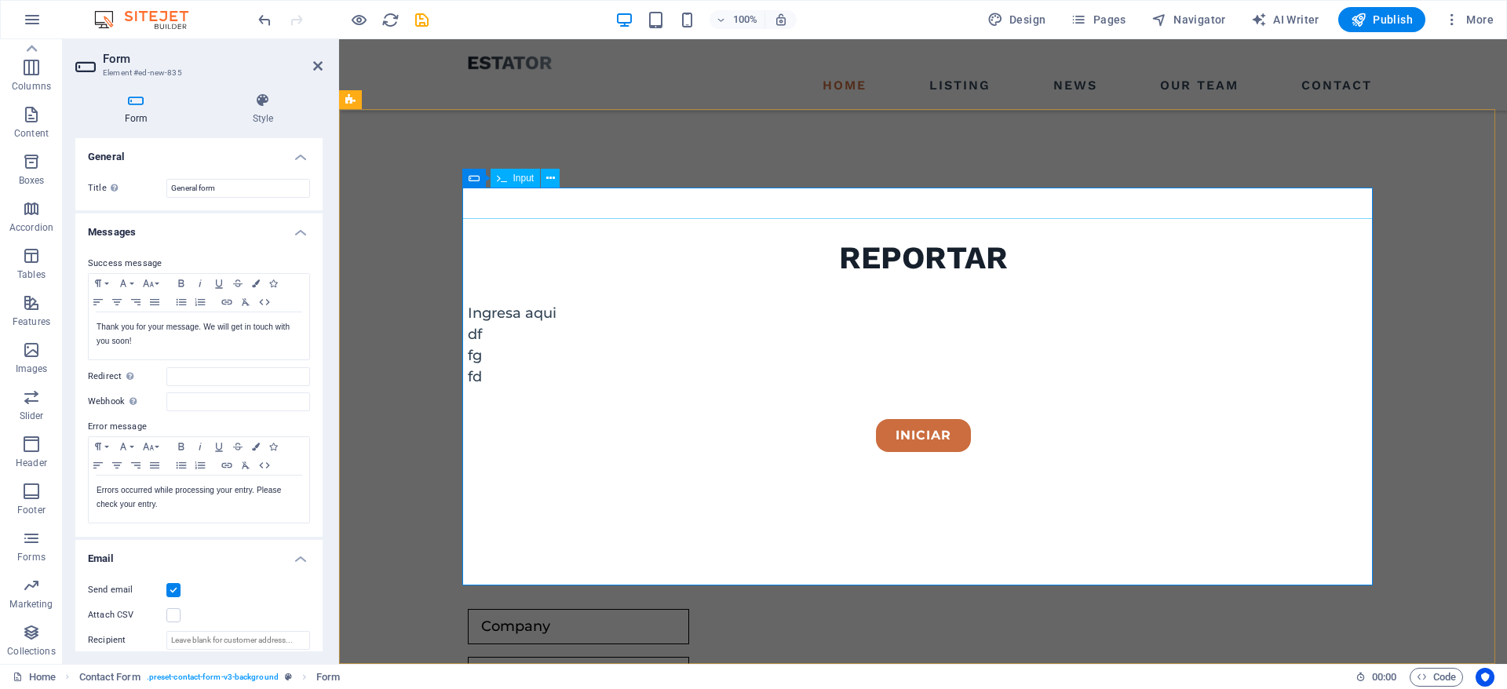
click at [689, 609] on input "text" at bounding box center [578, 626] width 221 height 35
click at [559, 657] on input "text" at bounding box center [578, 674] width 221 height 35
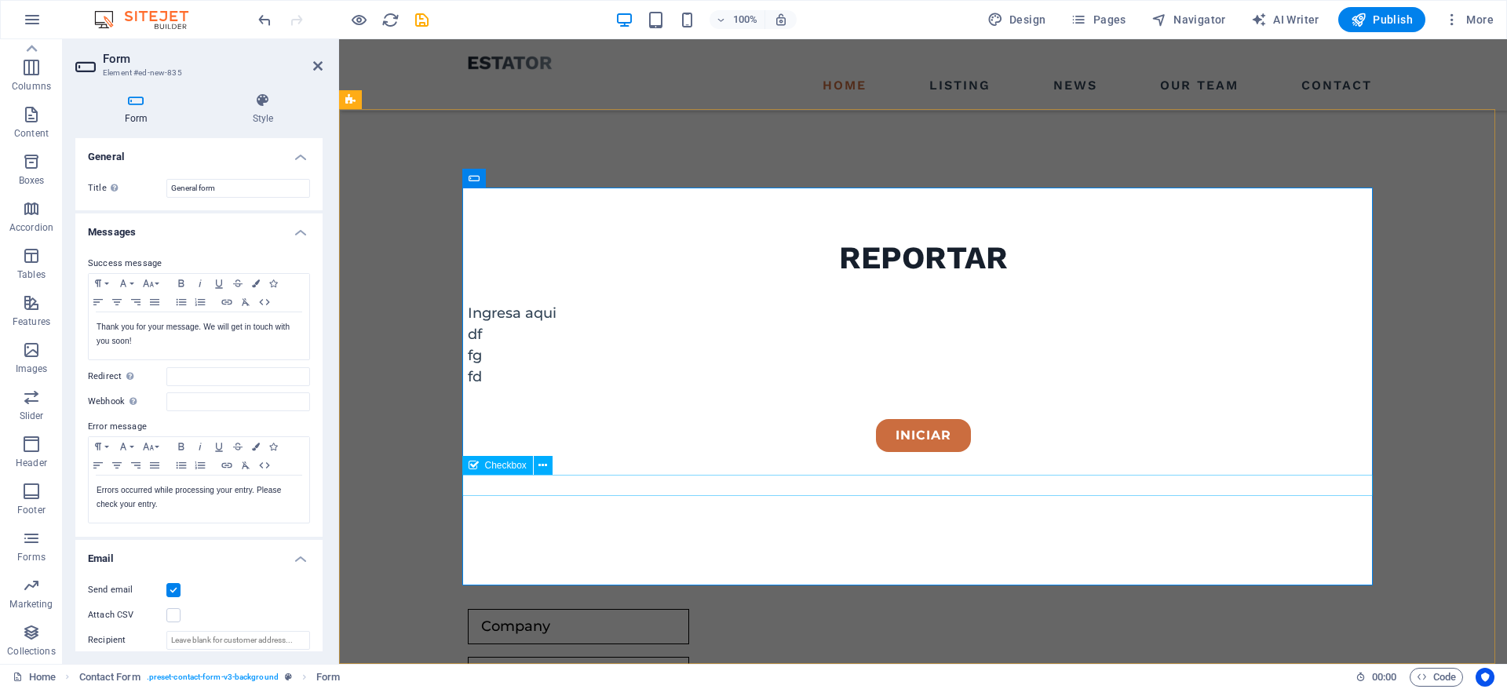
click at [253, 111] on h4 "Style" at bounding box center [262, 109] width 119 height 33
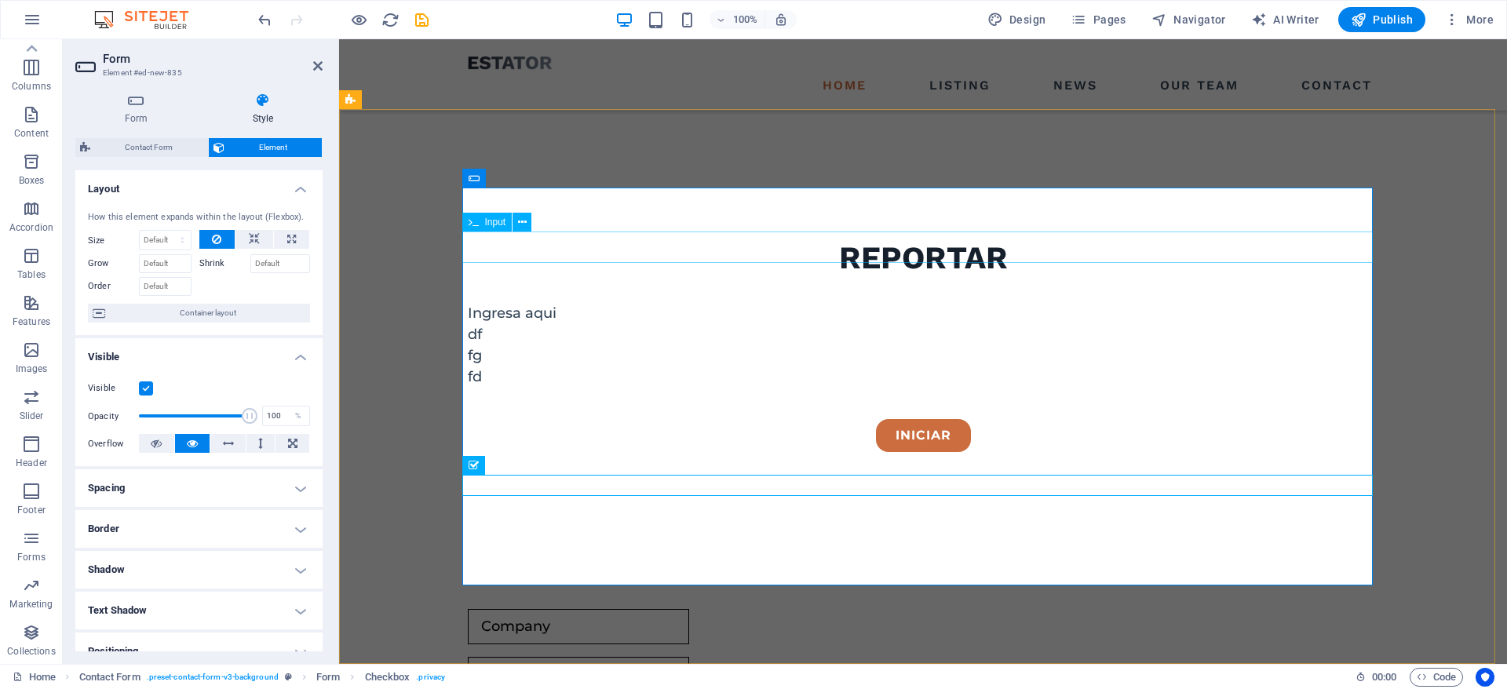
click at [596, 657] on input "text" at bounding box center [578, 674] width 221 height 35
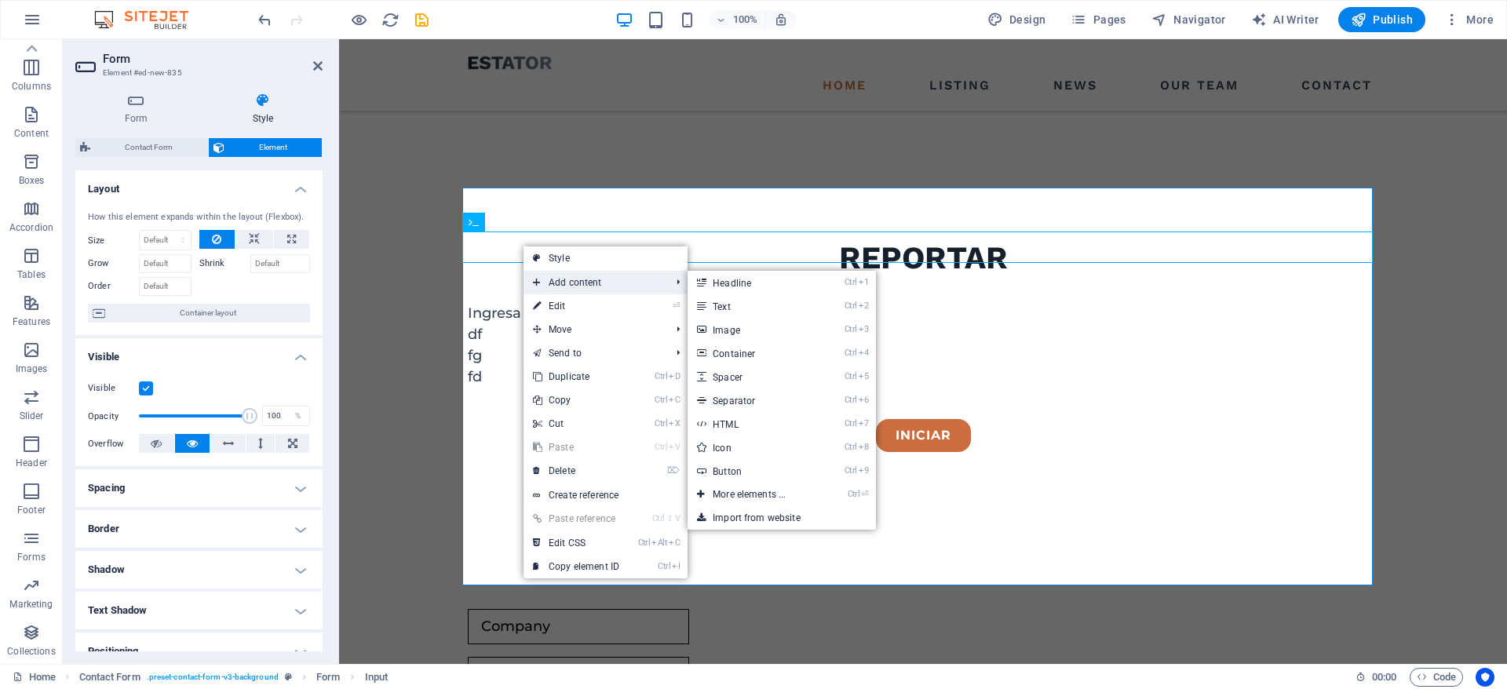
click at [649, 278] on span "Add content" at bounding box center [593, 283] width 140 height 24
click at [782, 279] on link "Ctrl 1 Headline" at bounding box center [751, 283] width 129 height 24
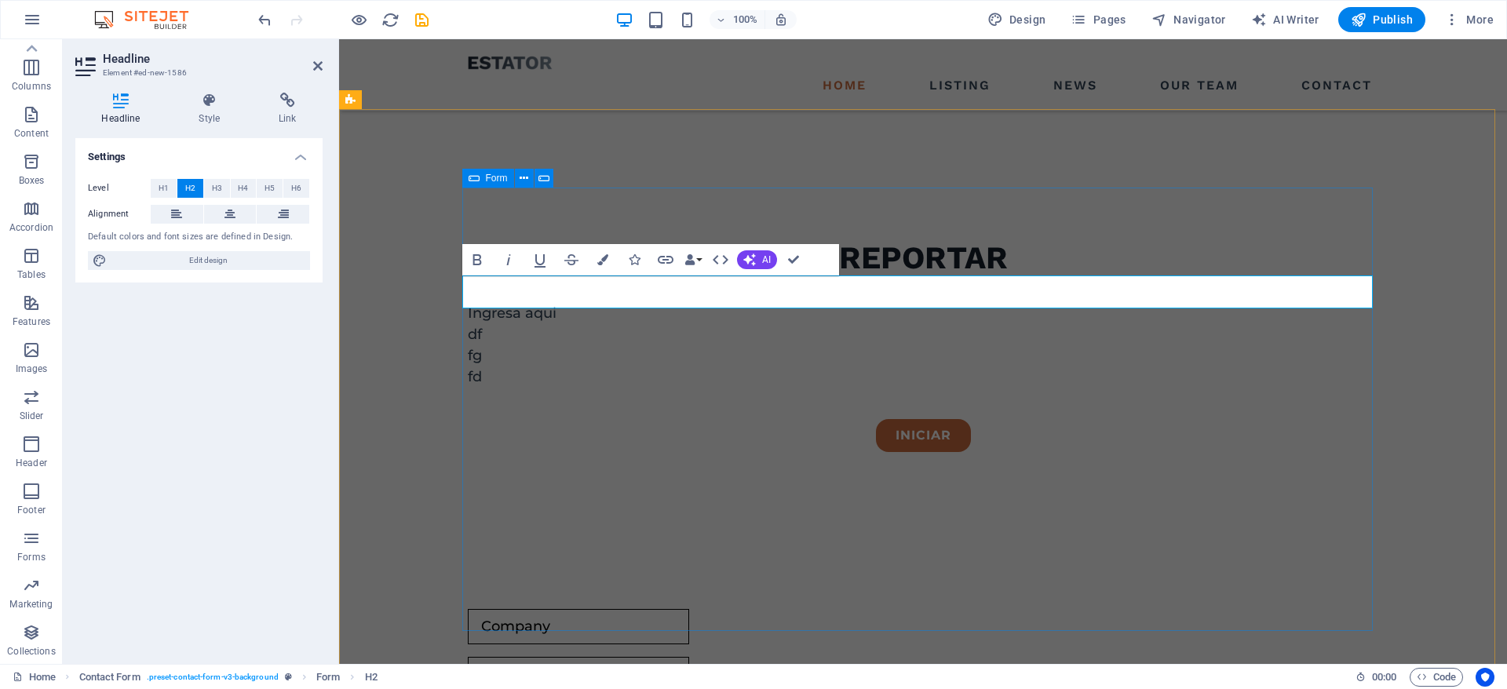
click at [903, 657] on div at bounding box center [923, 674] width 910 height 35
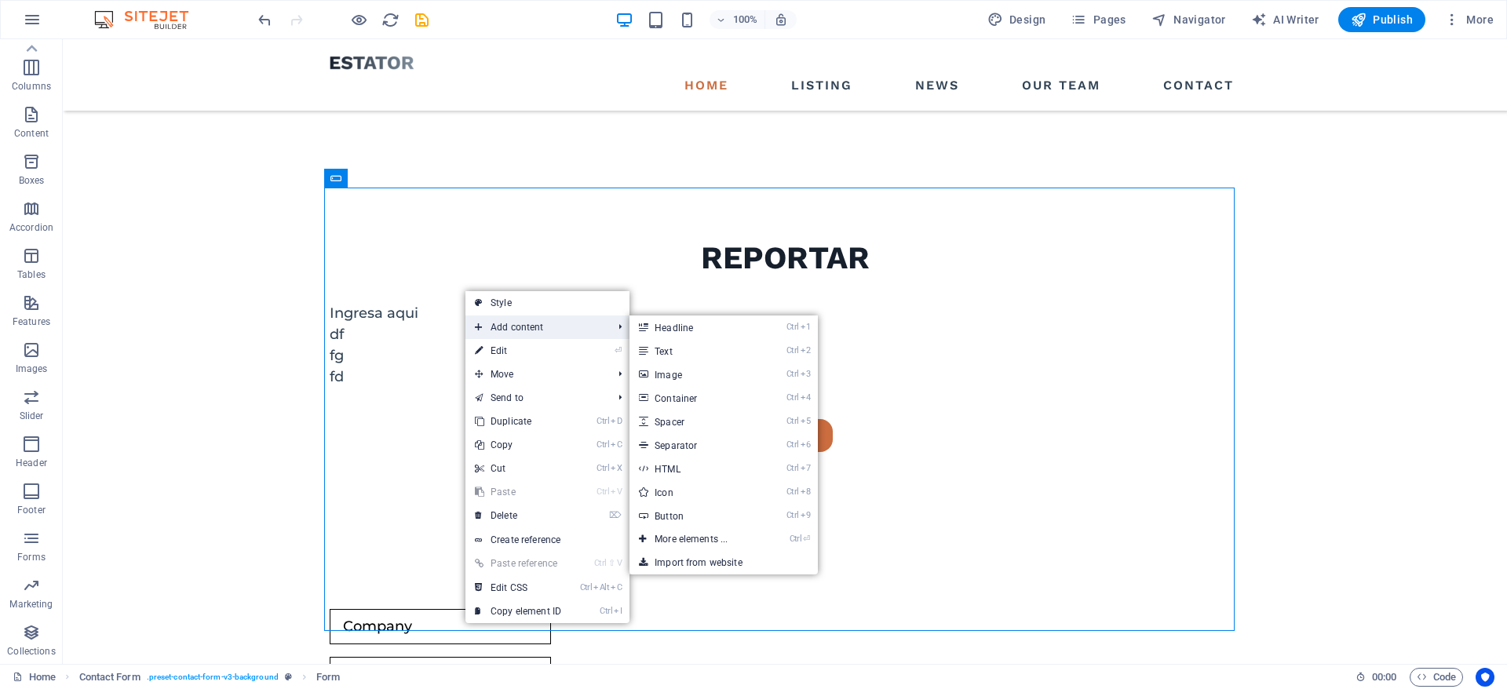
click at [545, 330] on span "Add content" at bounding box center [535, 327] width 140 height 24
click at [716, 336] on link "Ctrl 1 Headline" at bounding box center [693, 327] width 129 height 24
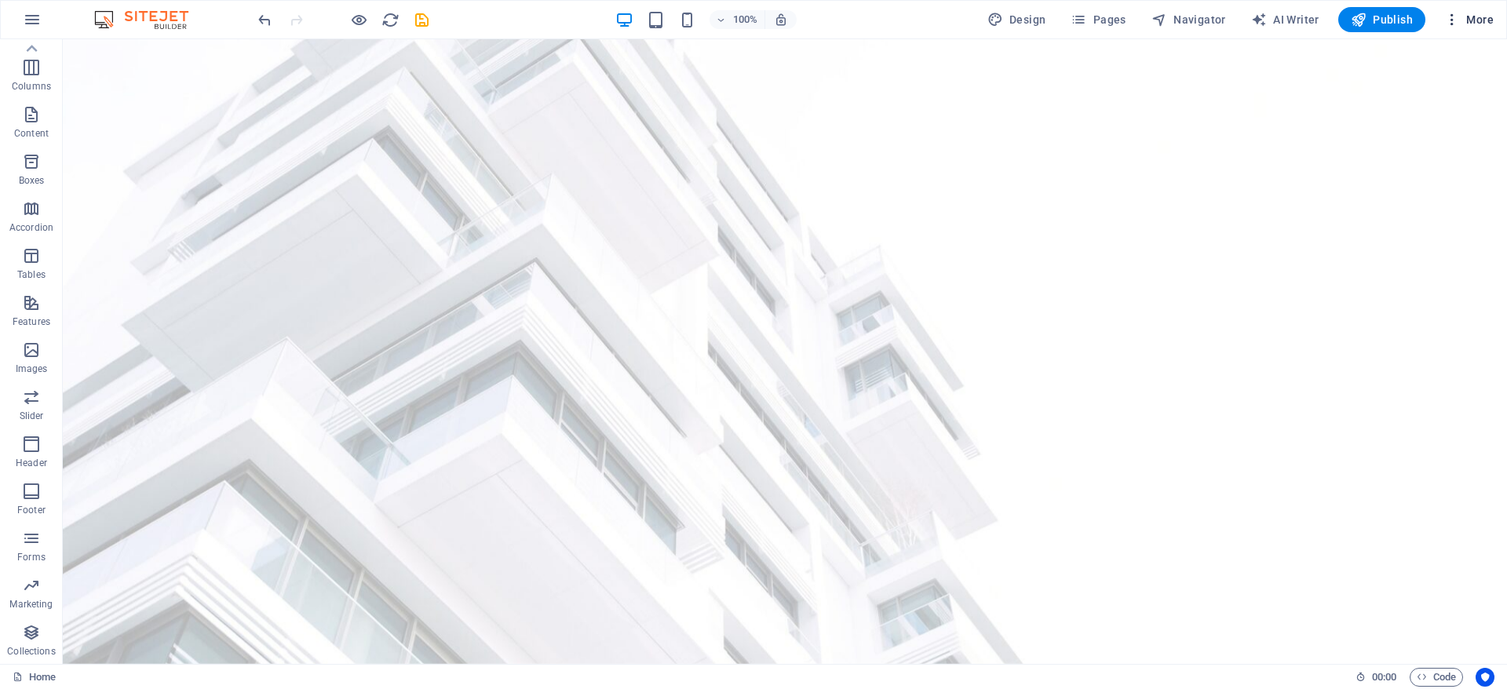
click at [1480, 15] on span "More" at bounding box center [1468, 20] width 49 height 16
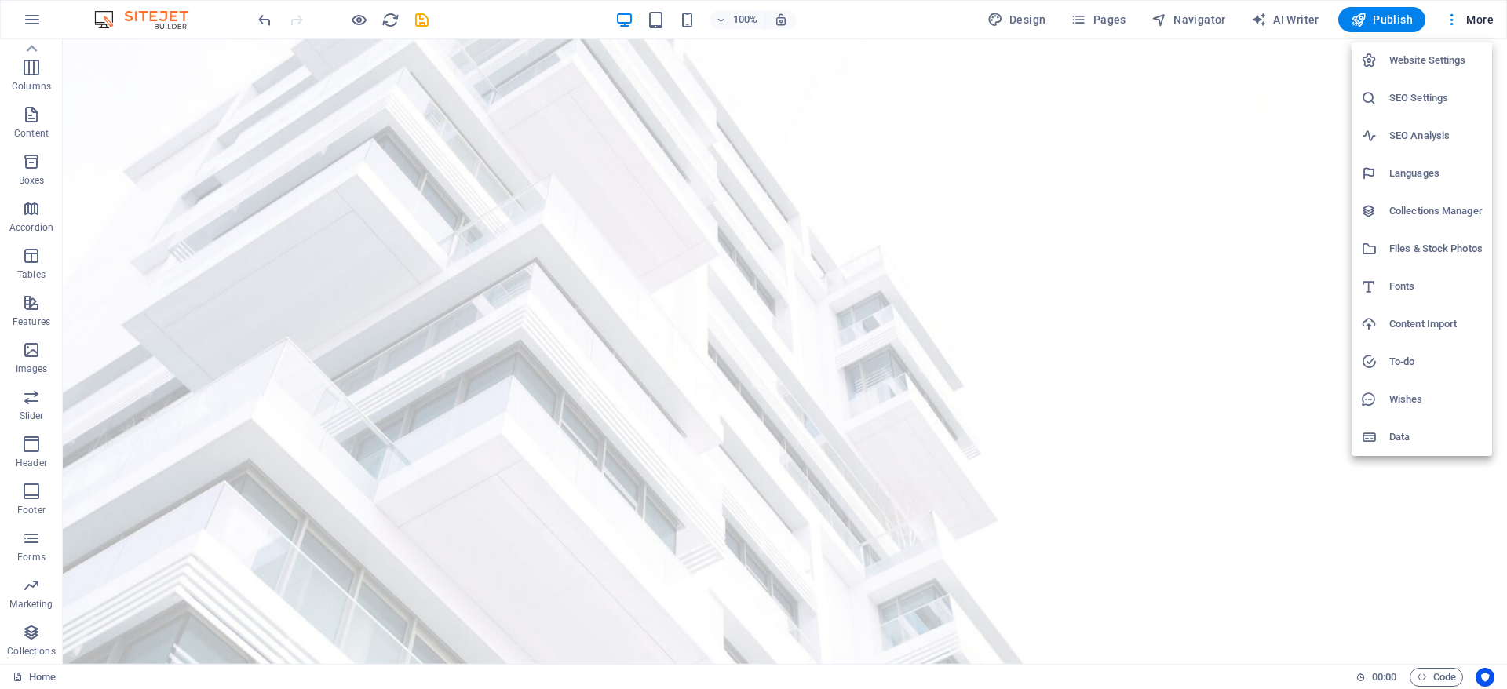
click at [24, 31] on div at bounding box center [753, 344] width 1507 height 689
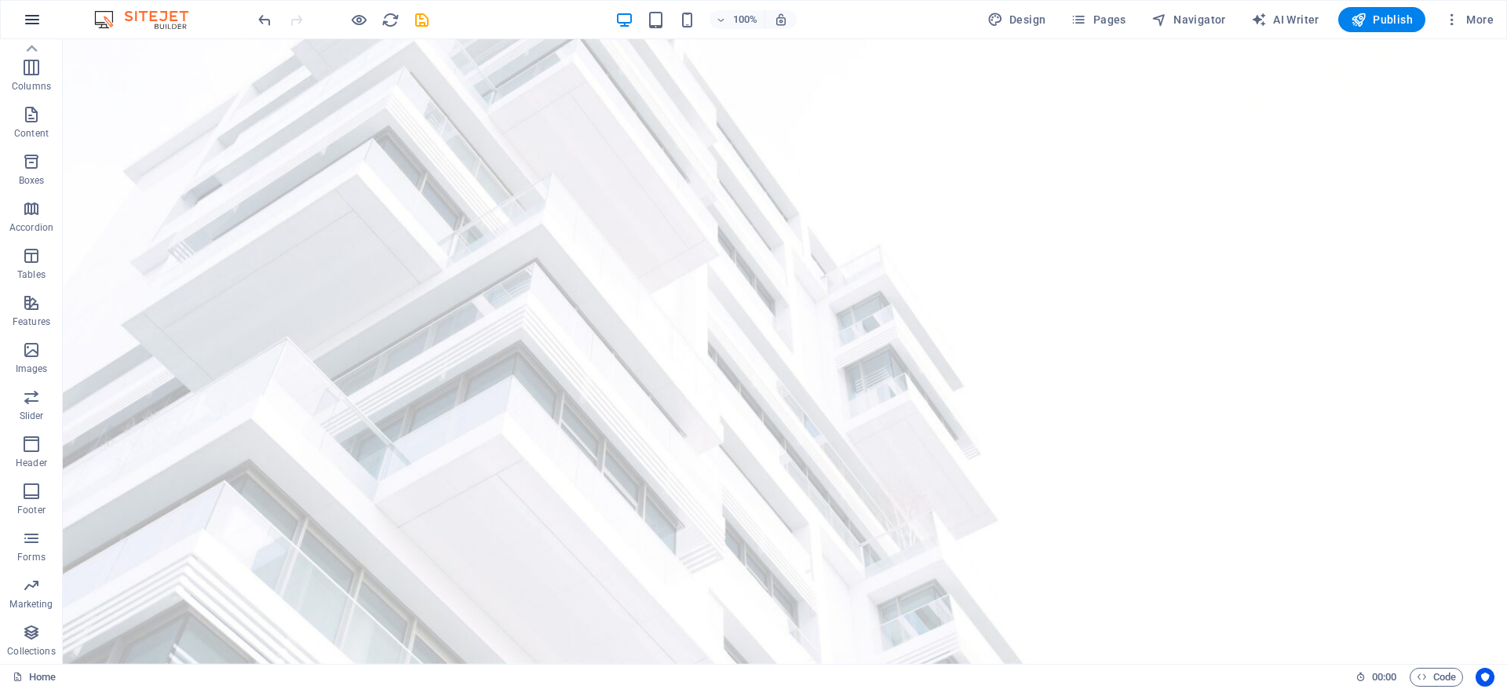
click at [37, 27] on icon "button" at bounding box center [32, 19] width 19 height 19
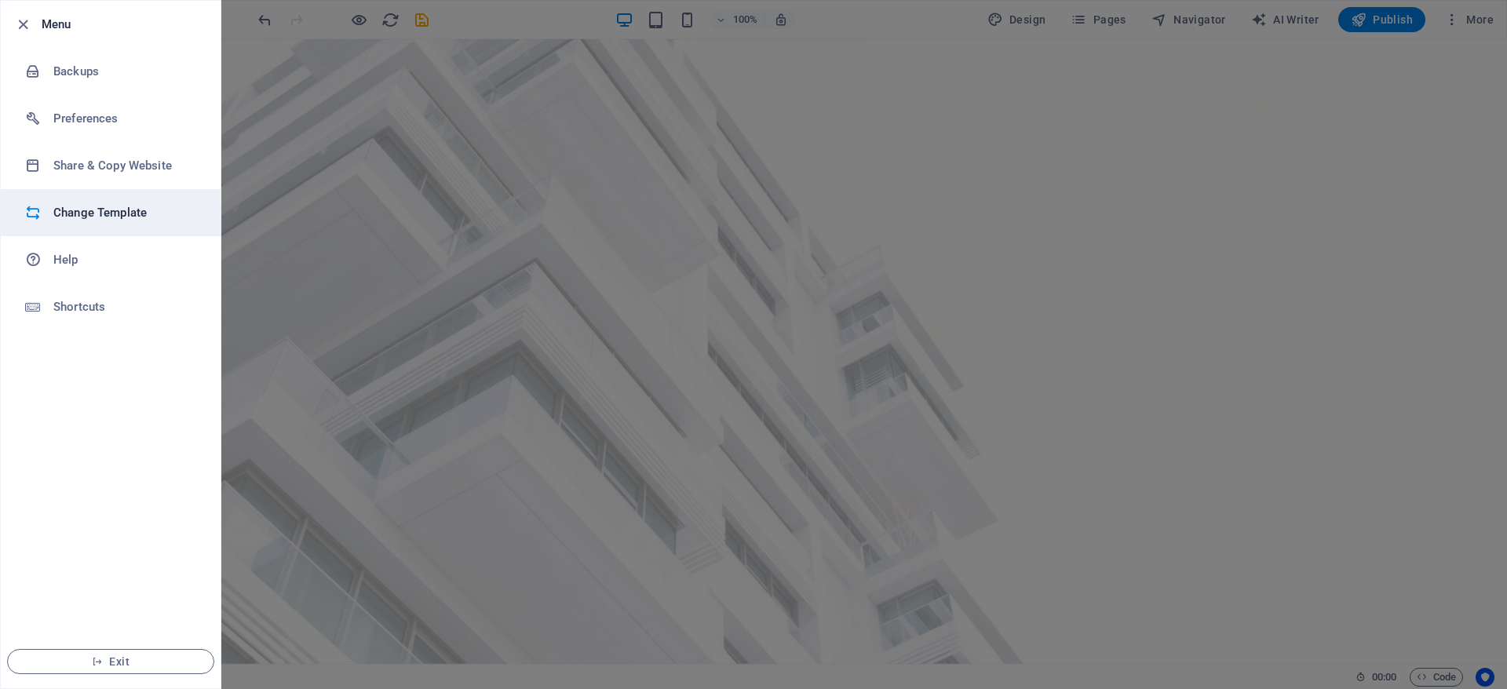
click at [128, 205] on h6 "Change Template" at bounding box center [125, 212] width 145 height 19
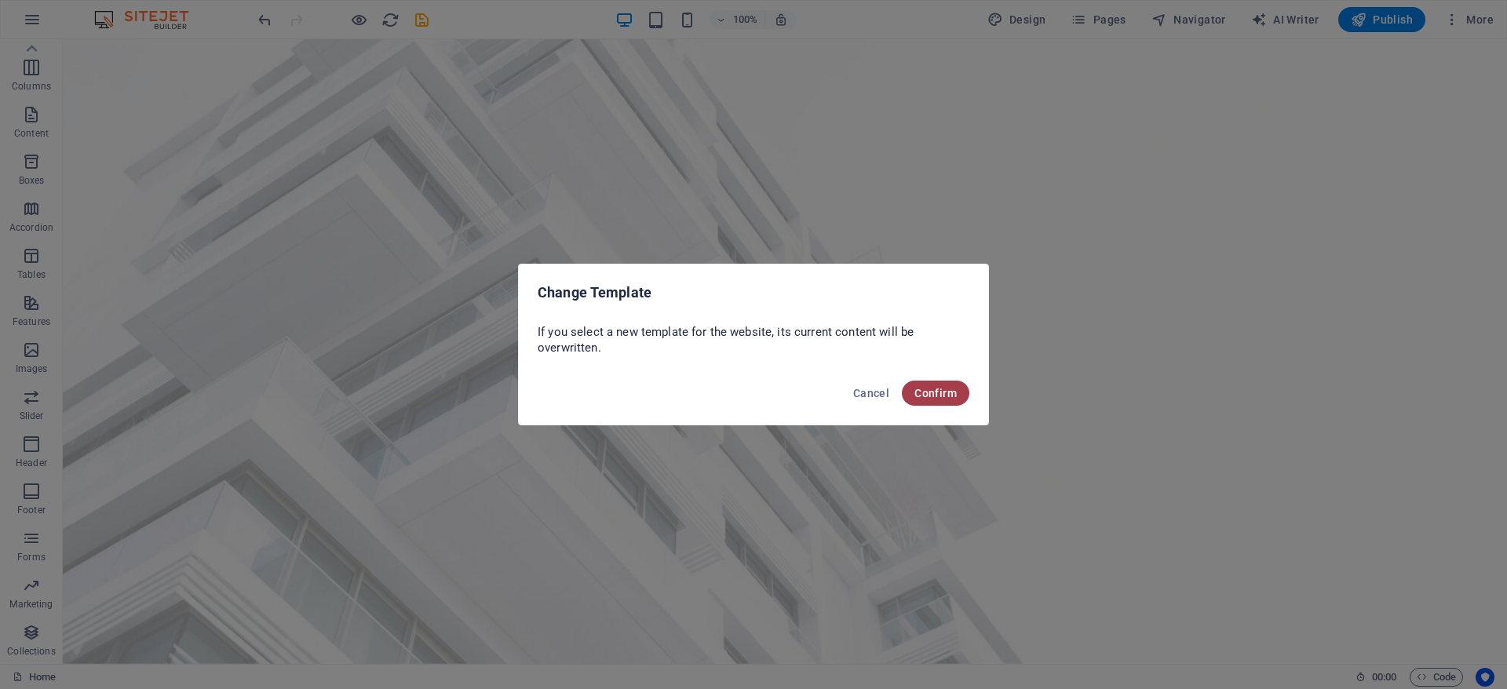
click at [942, 392] on span "Confirm" at bounding box center [935, 393] width 42 height 13
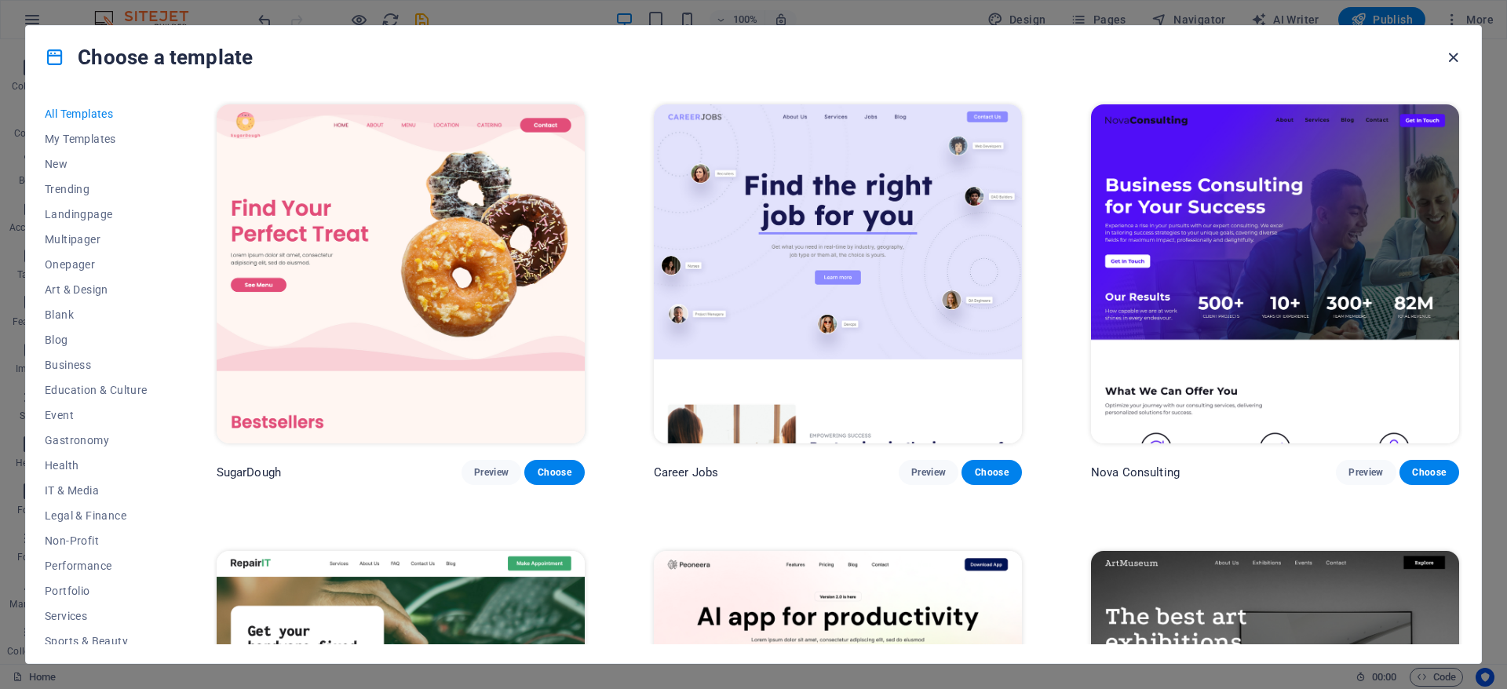
click at [1449, 55] on icon "button" at bounding box center [1453, 58] width 18 height 18
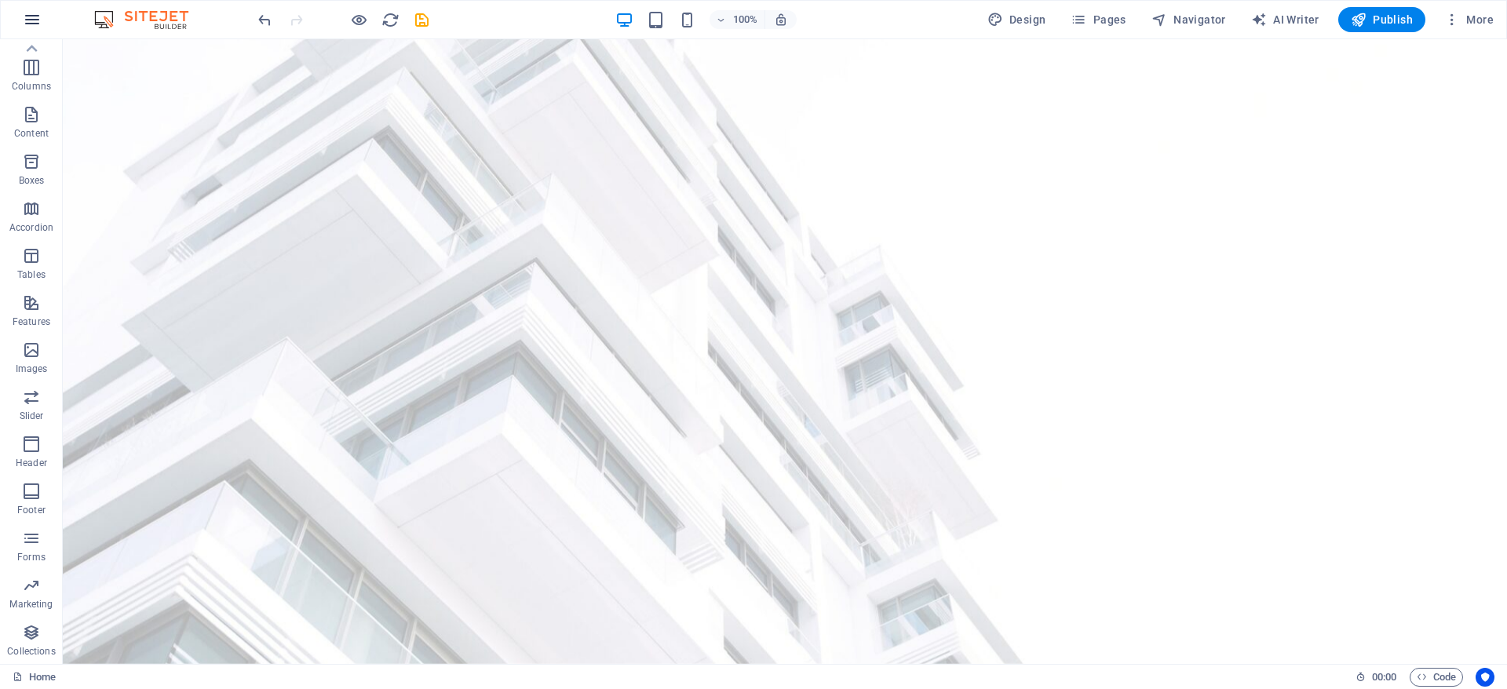
click at [30, 14] on icon "button" at bounding box center [32, 19] width 19 height 19
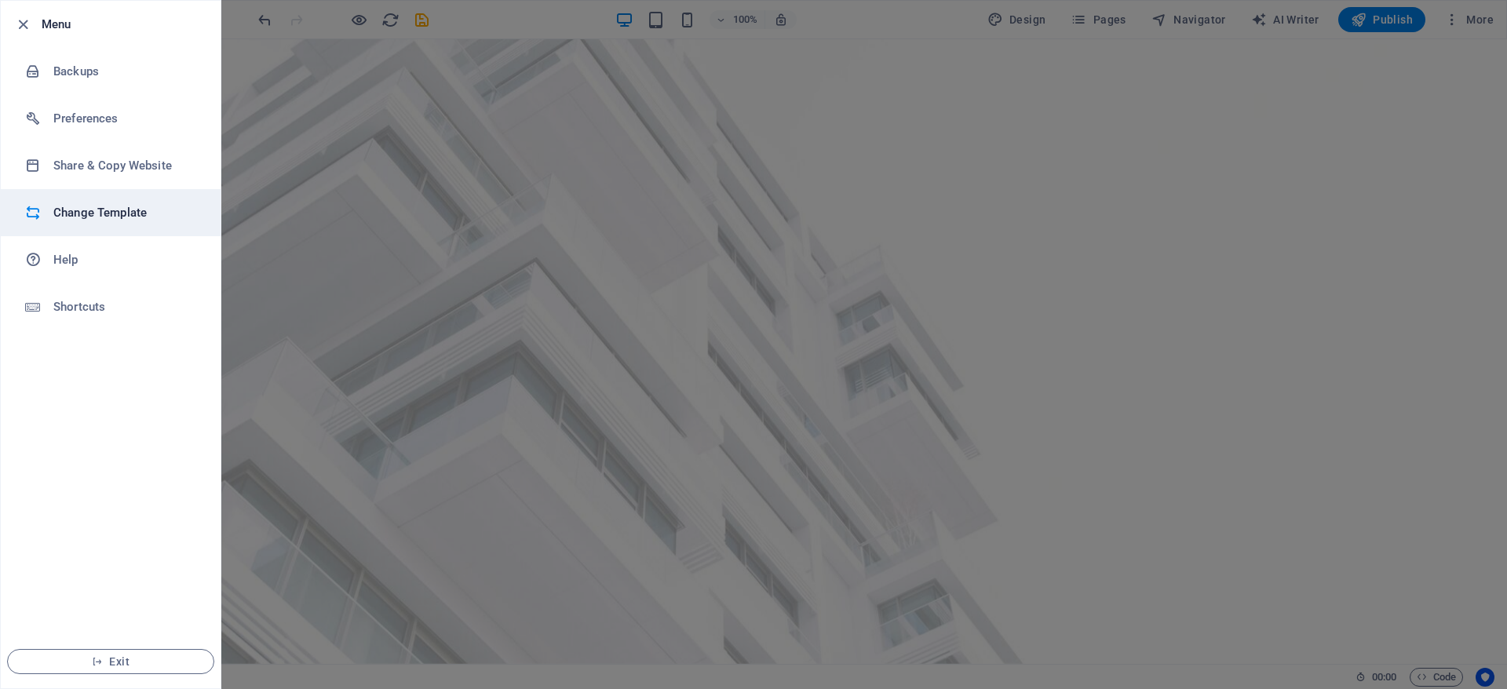
click at [126, 210] on h6 "Change Template" at bounding box center [125, 212] width 145 height 19
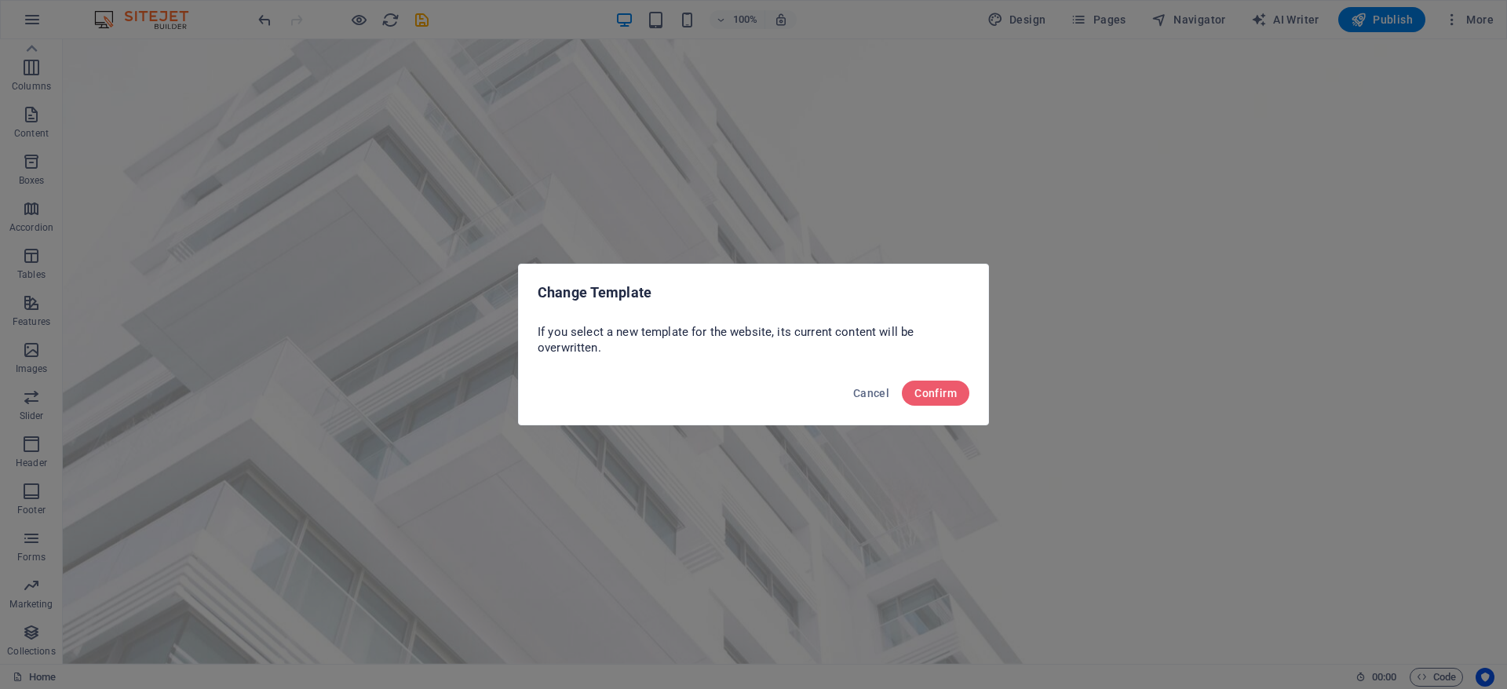
click at [977, 395] on div "Cancel Confirm" at bounding box center [753, 397] width 469 height 53
click at [957, 393] on button "Confirm" at bounding box center [935, 393] width 67 height 25
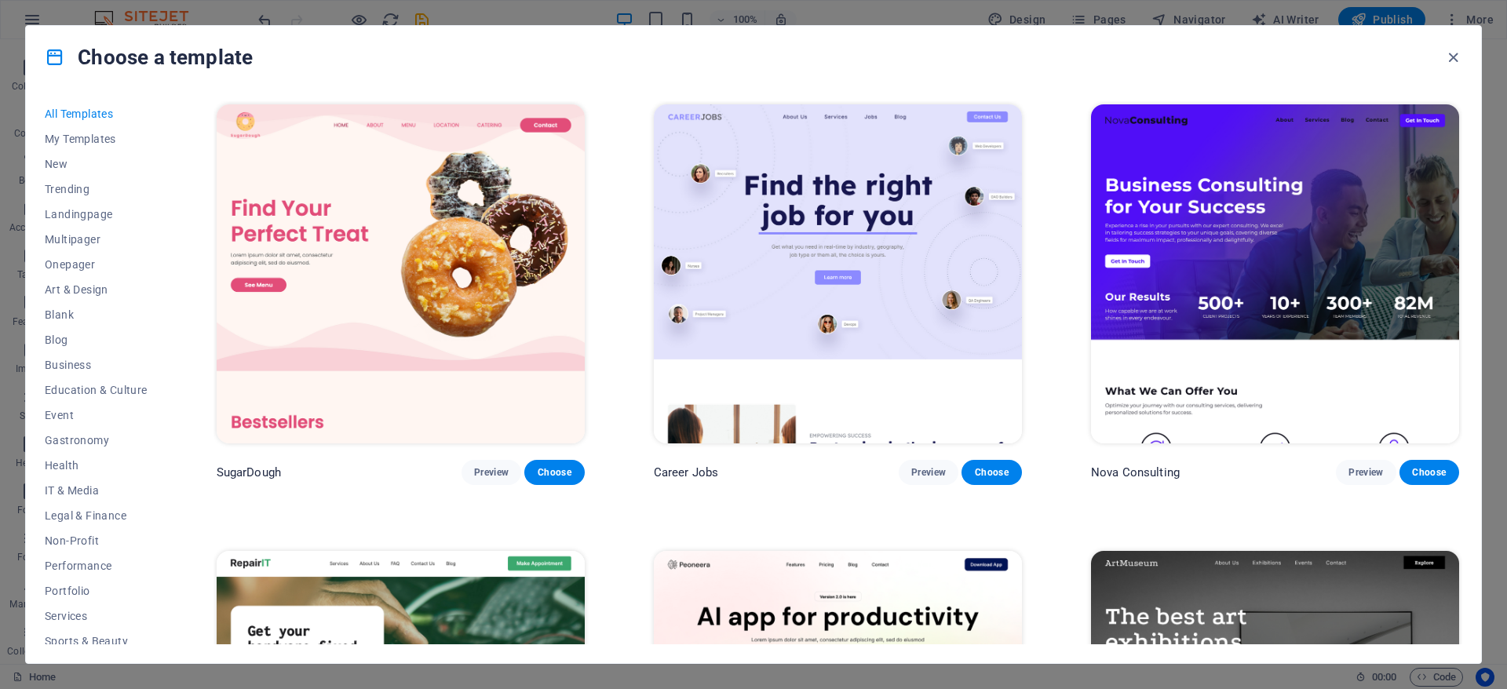
click at [136, 60] on h4 "Choose a template" at bounding box center [149, 57] width 208 height 25
click at [82, 364] on span "Business" at bounding box center [96, 358] width 103 height 13
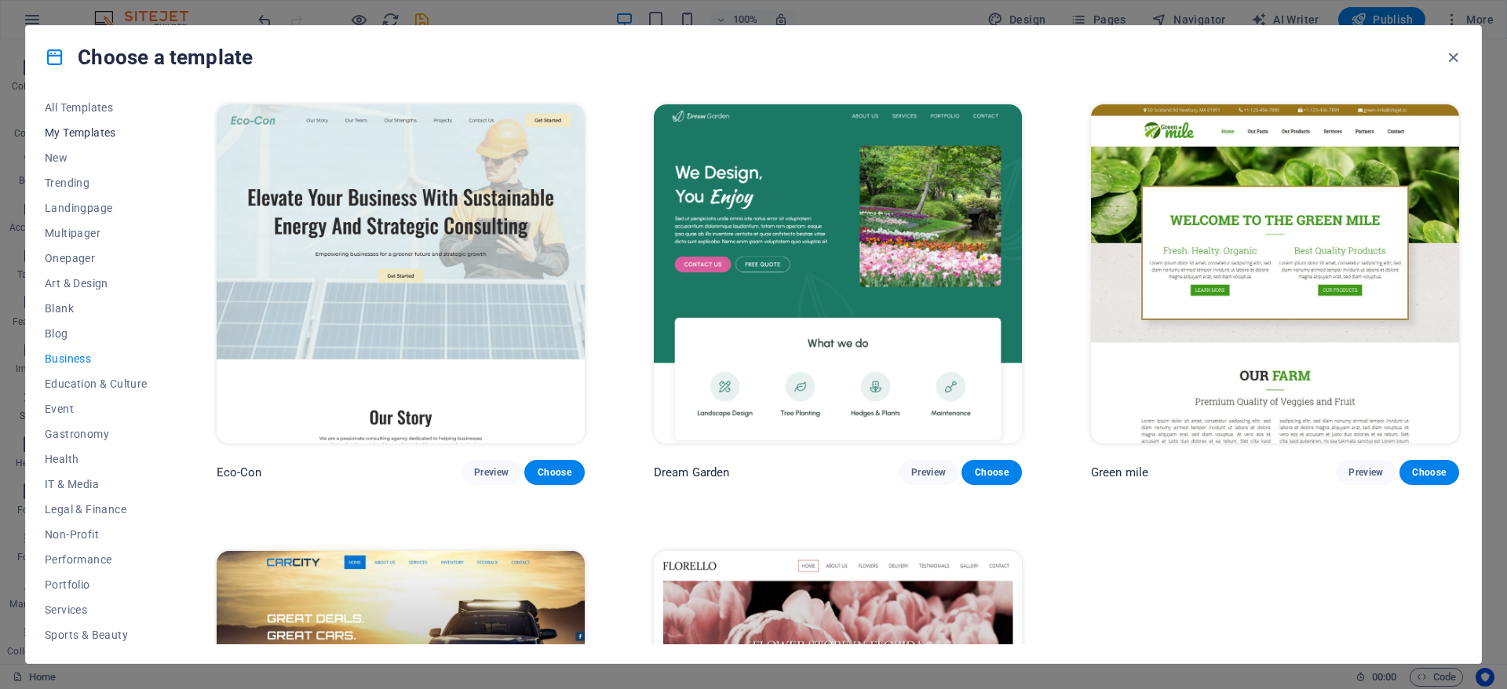
click at [71, 131] on span "My Templates" at bounding box center [96, 132] width 103 height 13
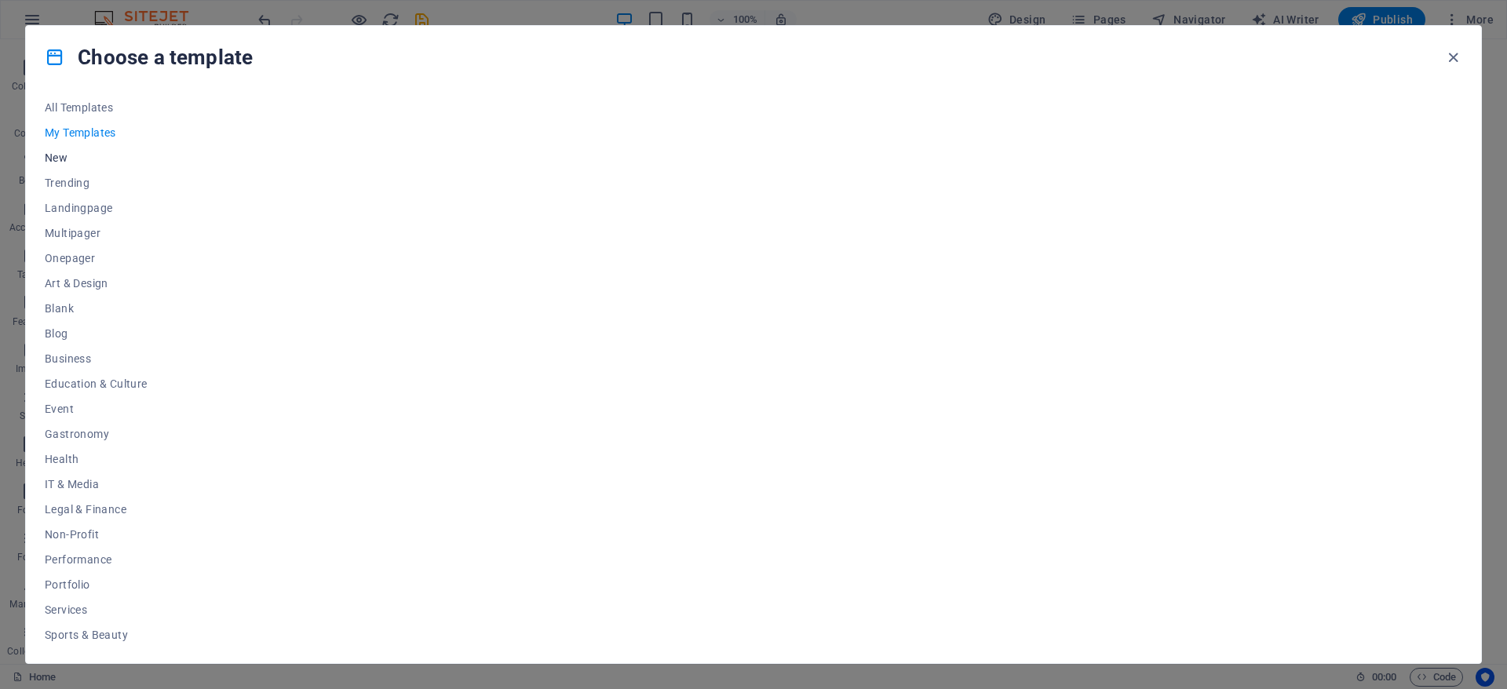
click at [54, 155] on span "New" at bounding box center [96, 157] width 103 height 13
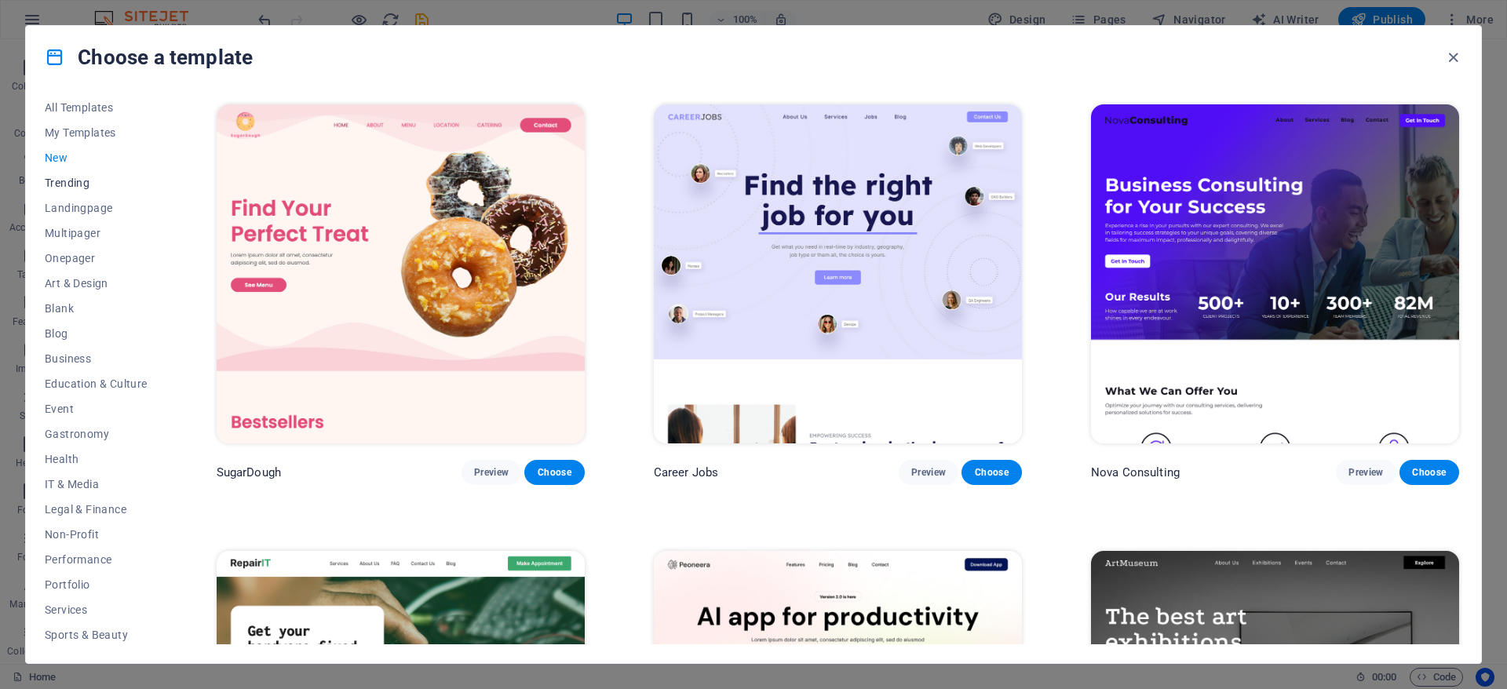
click at [65, 177] on span "Trending" at bounding box center [96, 183] width 103 height 13
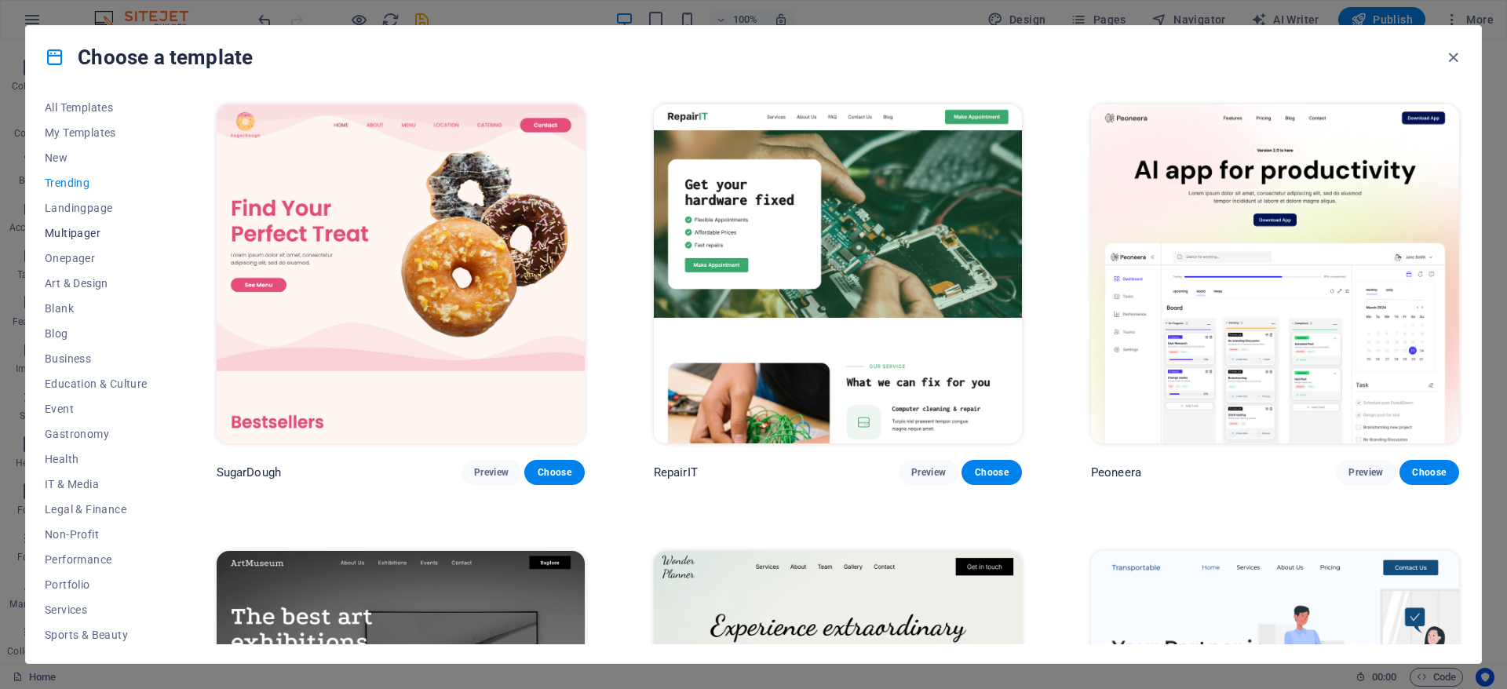
click at [78, 224] on button "Multipager" at bounding box center [96, 233] width 103 height 25
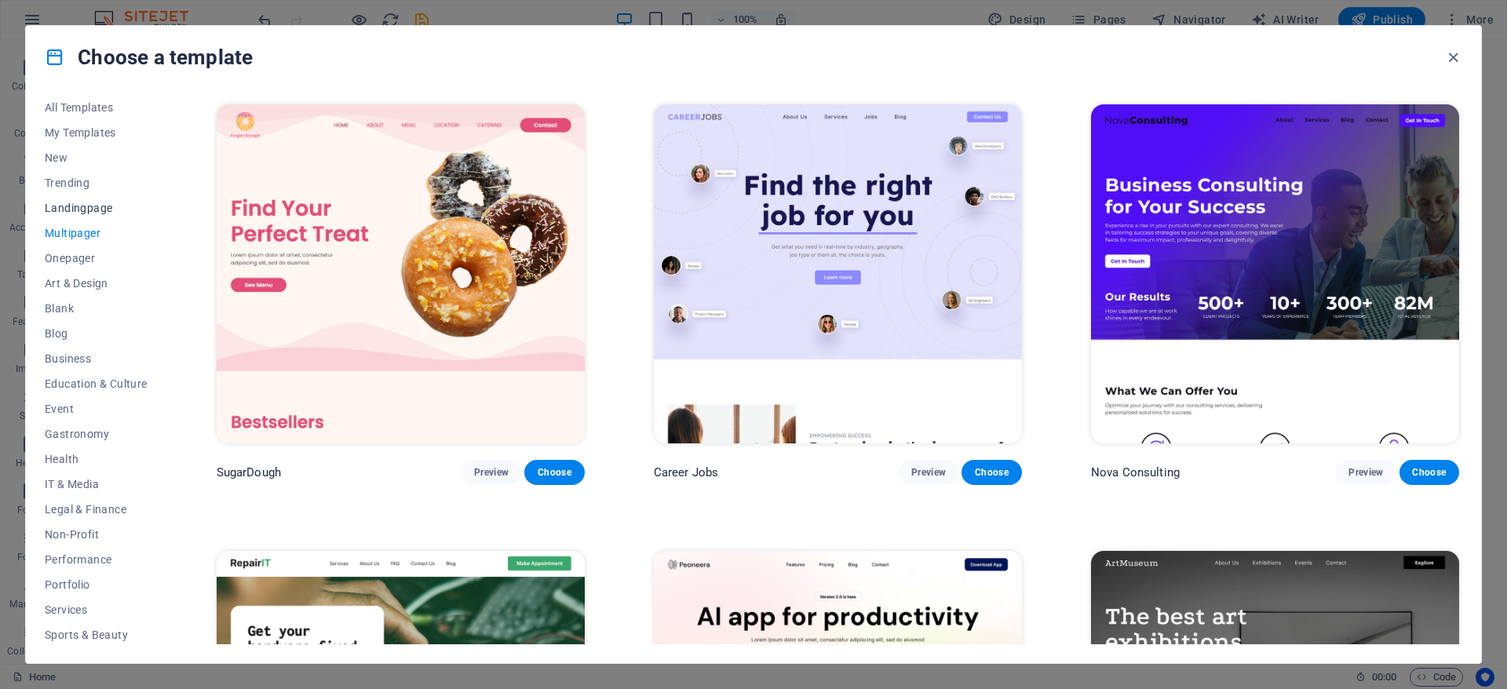
click at [74, 211] on span "Landingpage" at bounding box center [96, 208] width 103 height 13
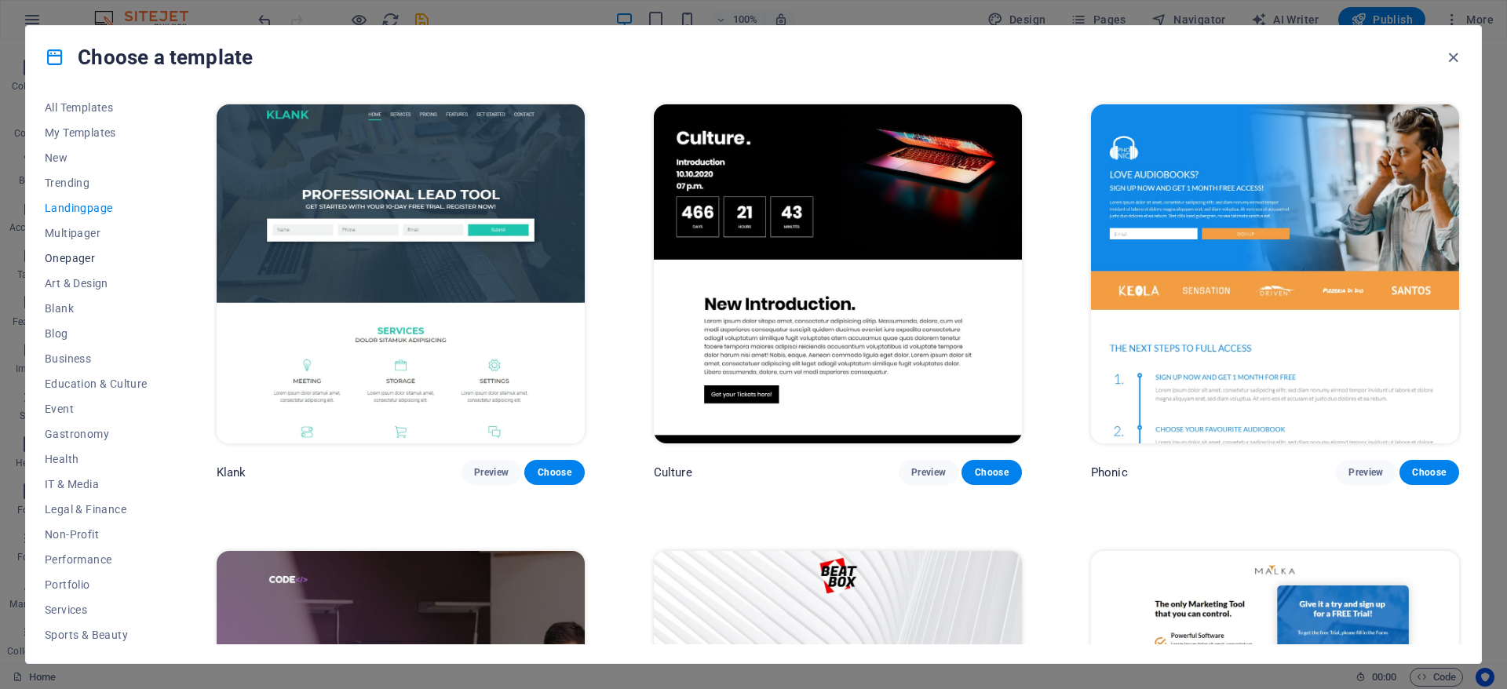
click at [63, 252] on span "Onepager" at bounding box center [96, 258] width 103 height 13
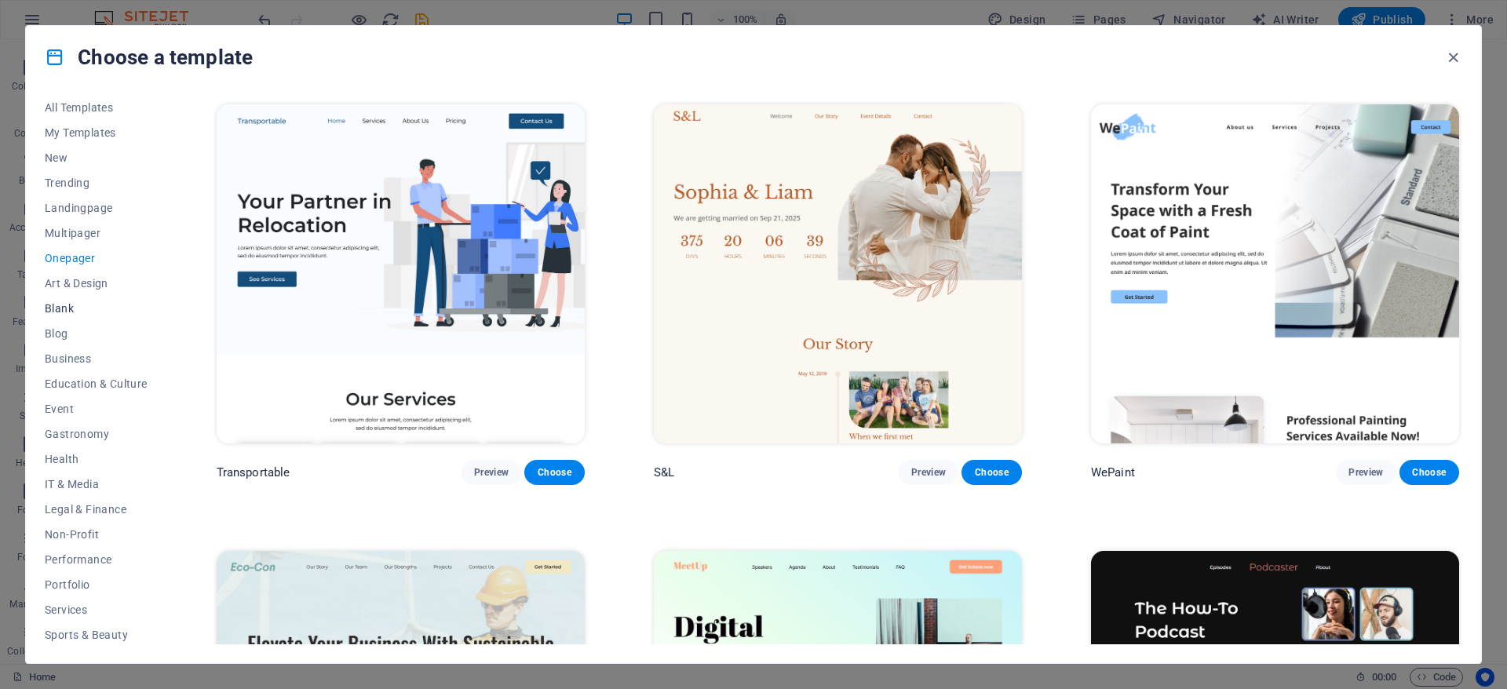
click at [63, 315] on button "Blank" at bounding box center [96, 308] width 103 height 25
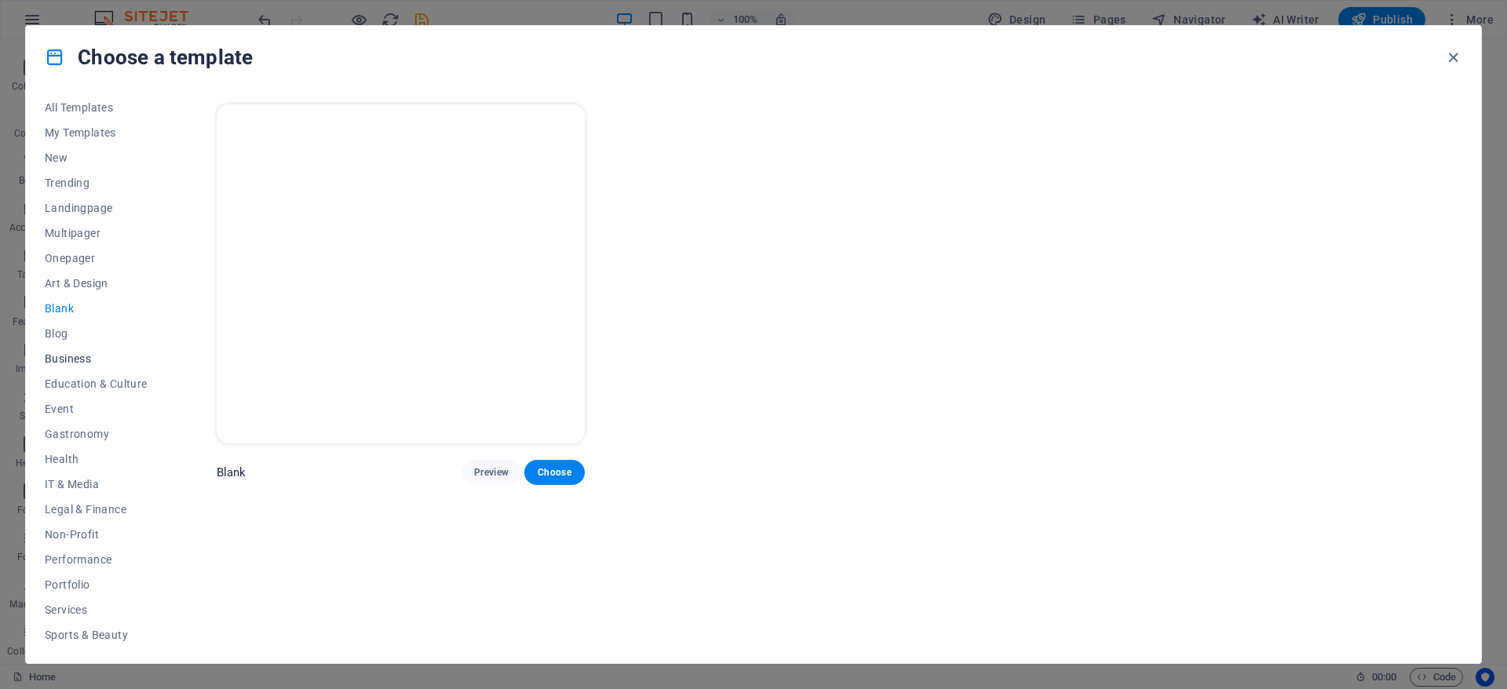
click at [58, 370] on button "Business" at bounding box center [96, 358] width 103 height 25
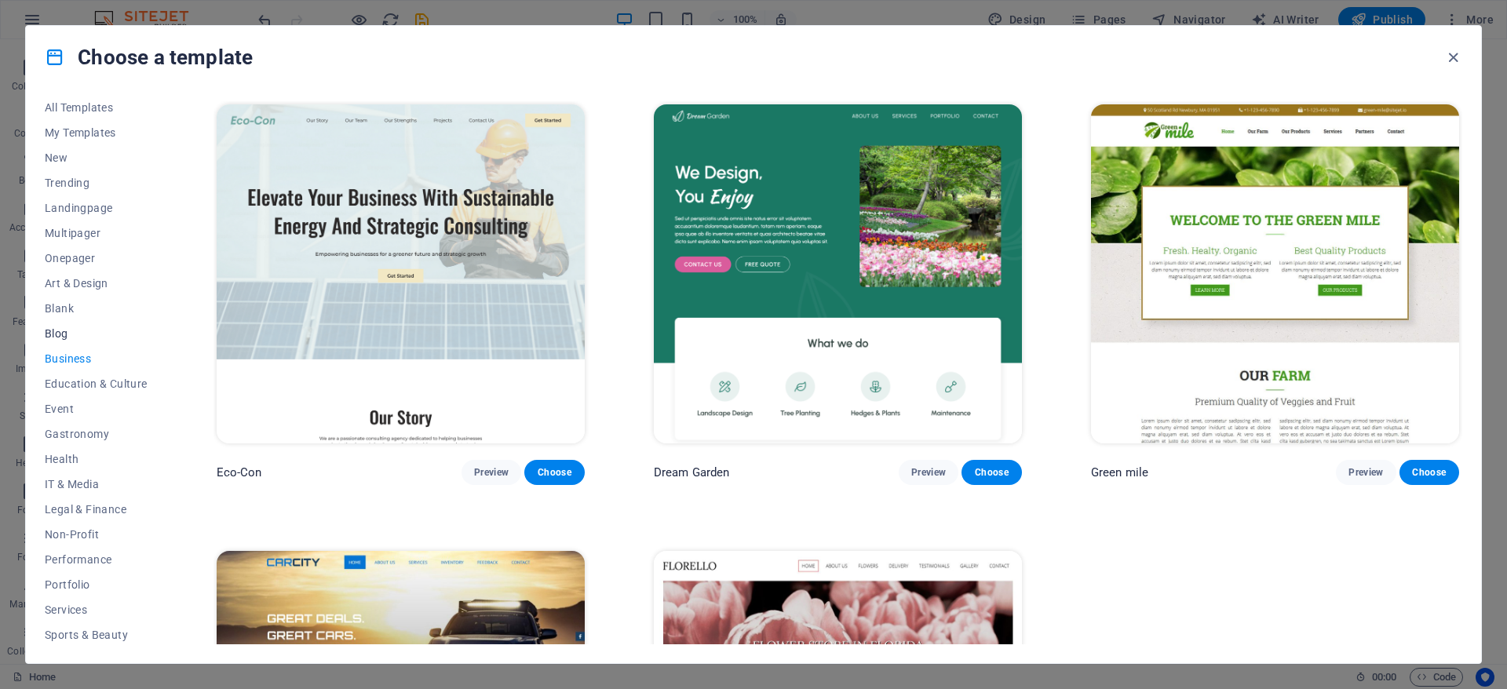
click at [63, 327] on span "Blog" at bounding box center [96, 333] width 103 height 13
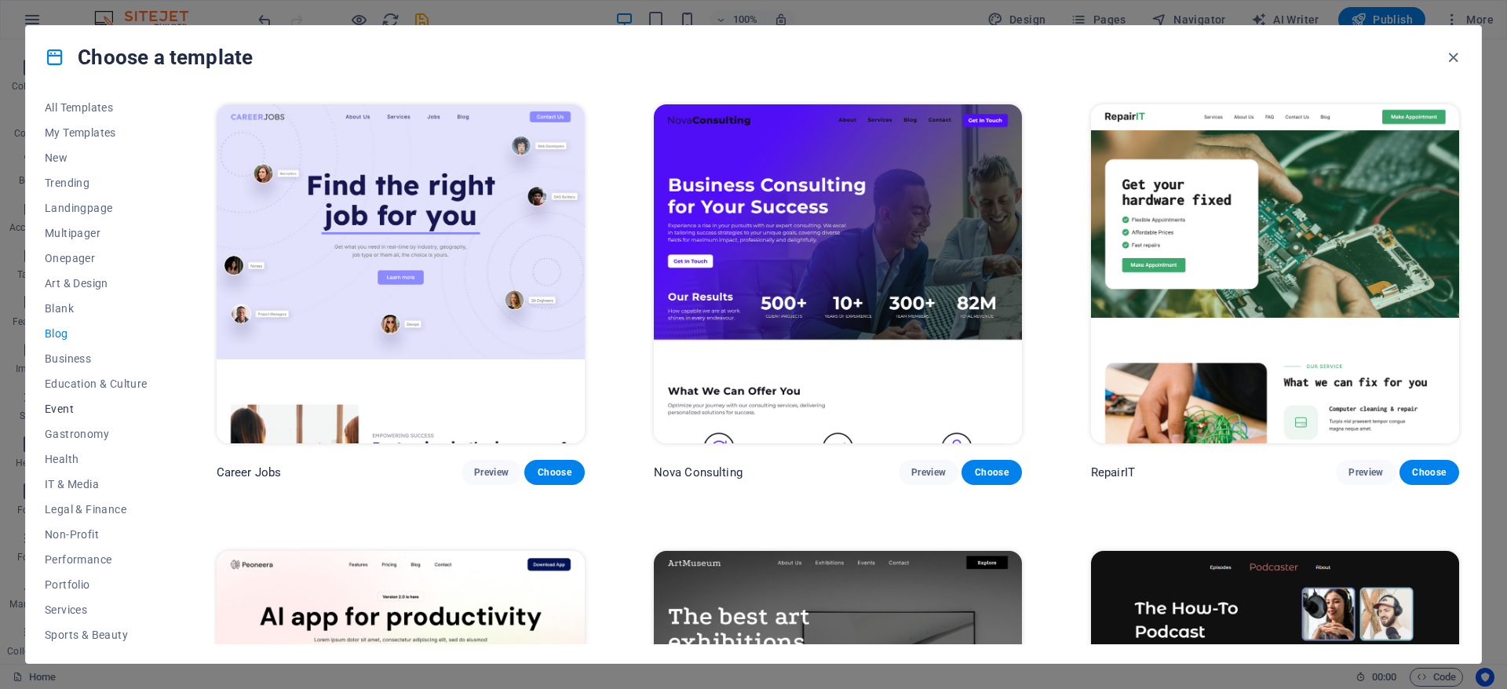
click at [62, 414] on span "Event" at bounding box center [96, 409] width 103 height 13
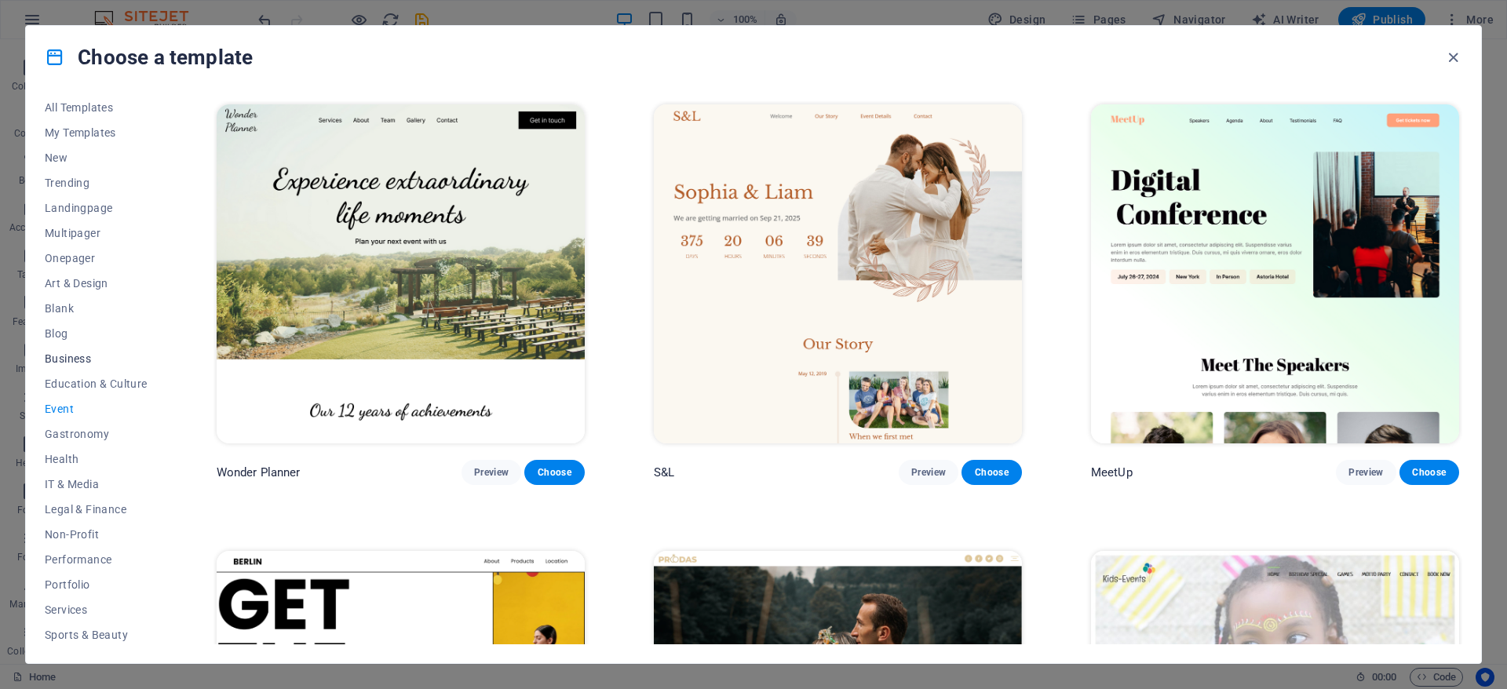
click at [60, 359] on span "Business" at bounding box center [96, 358] width 103 height 13
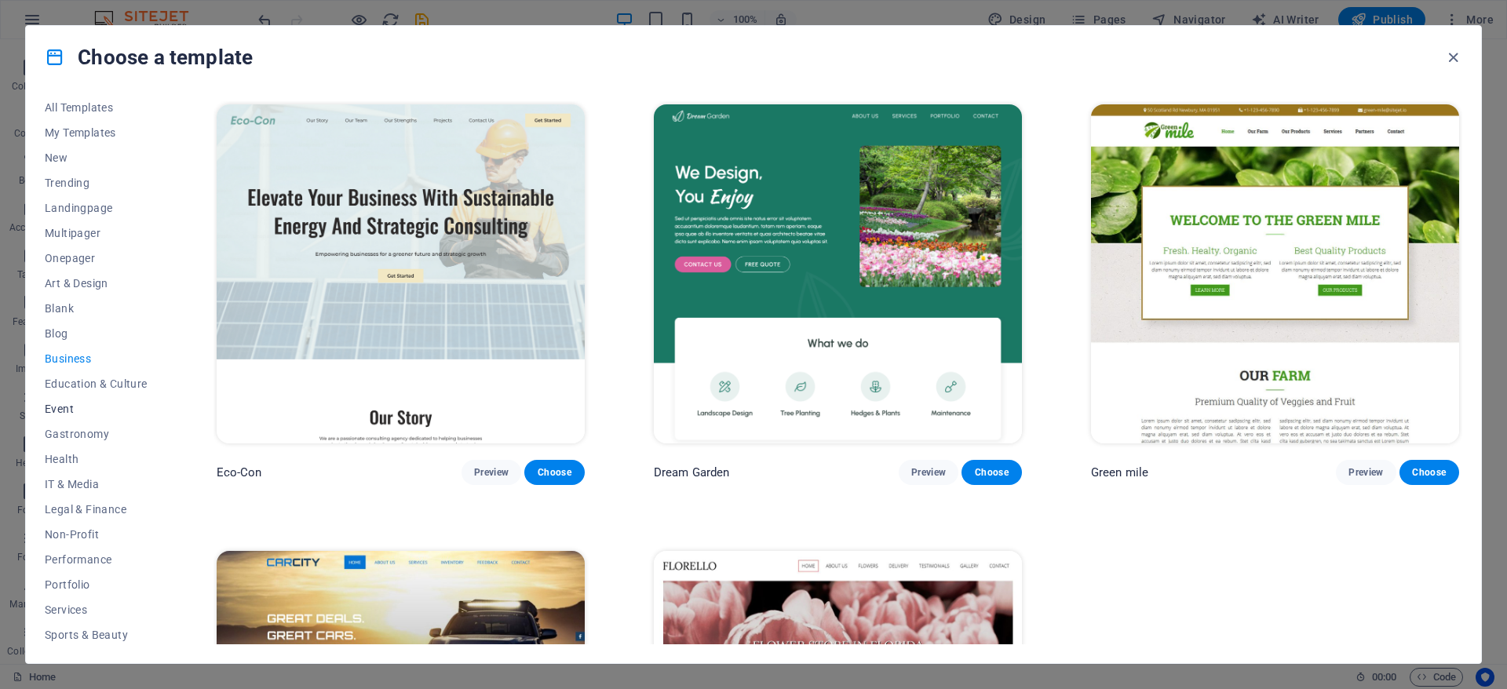
click at [63, 403] on span "Event" at bounding box center [96, 409] width 103 height 13
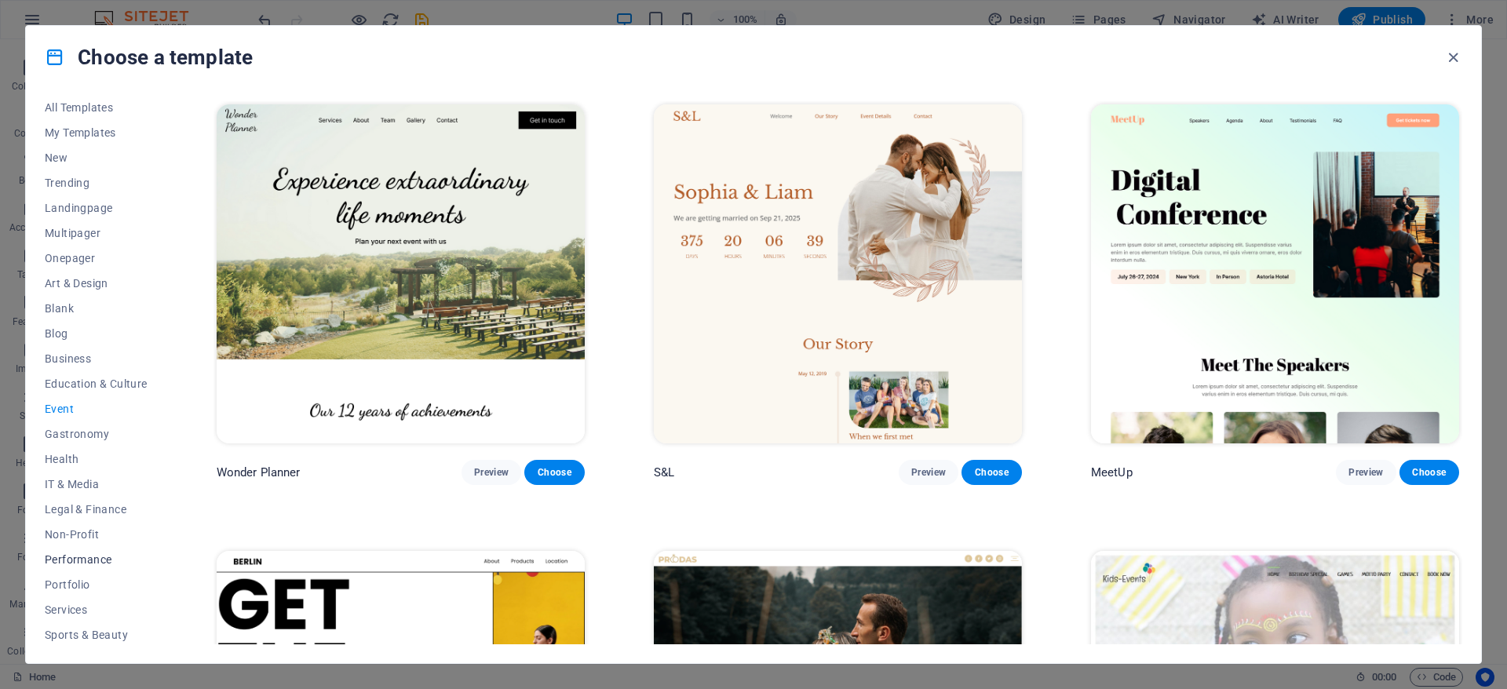
click at [54, 556] on span "Performance" at bounding box center [96, 559] width 103 height 13
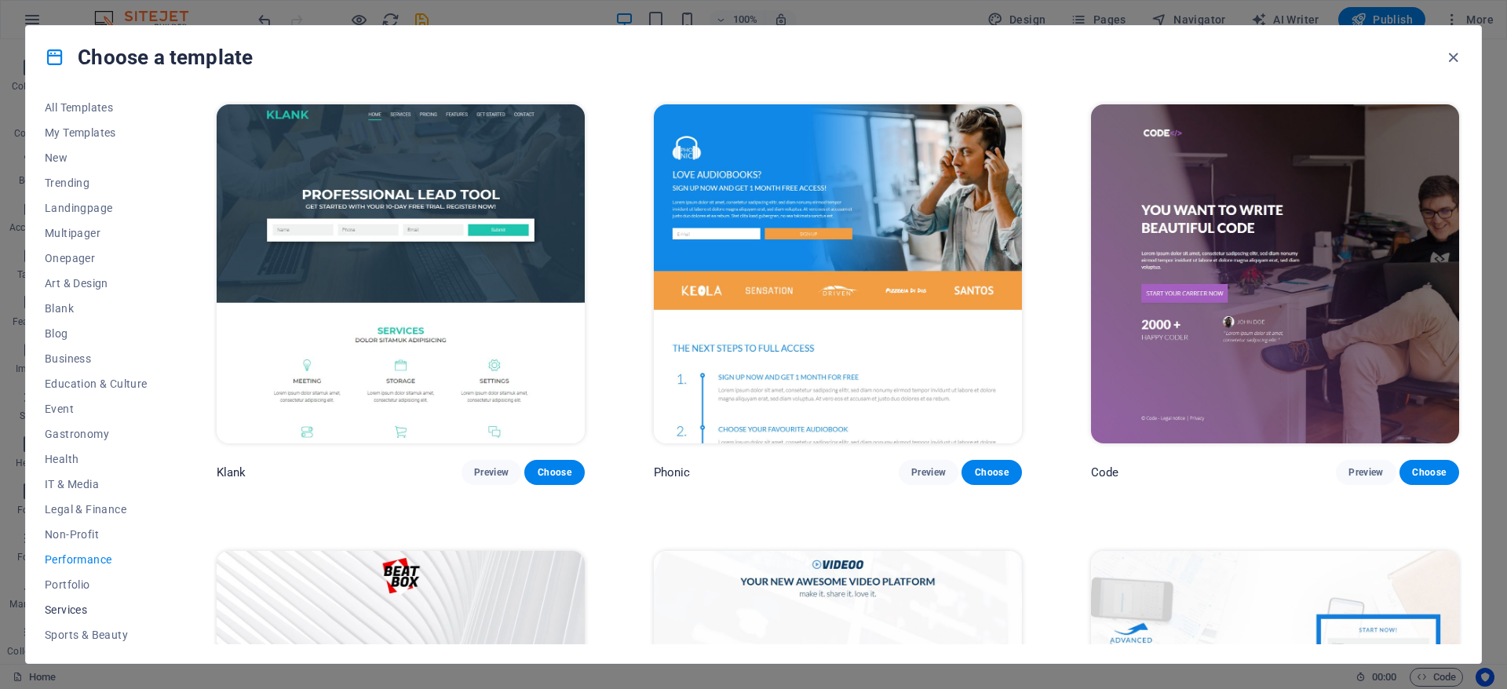
click at [77, 613] on span "Services" at bounding box center [96, 609] width 103 height 13
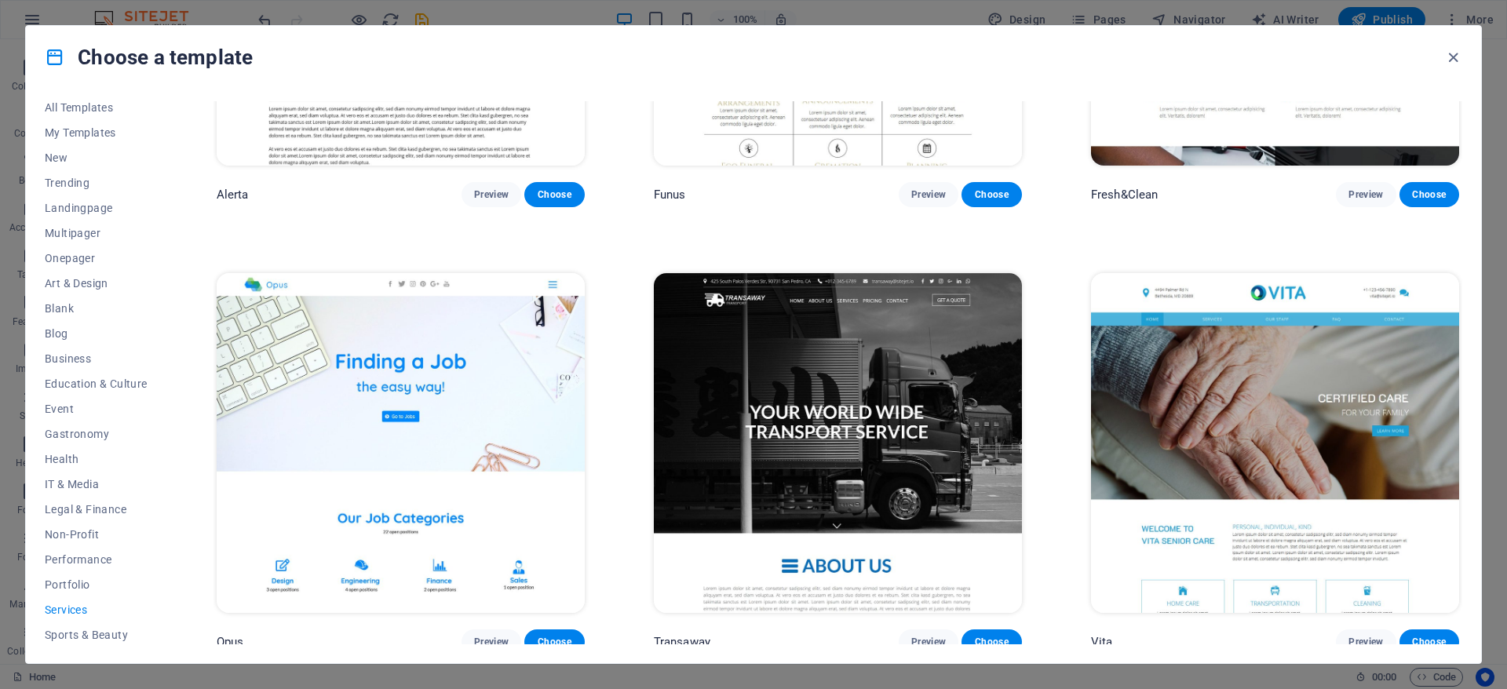
scroll to position [2954, 0]
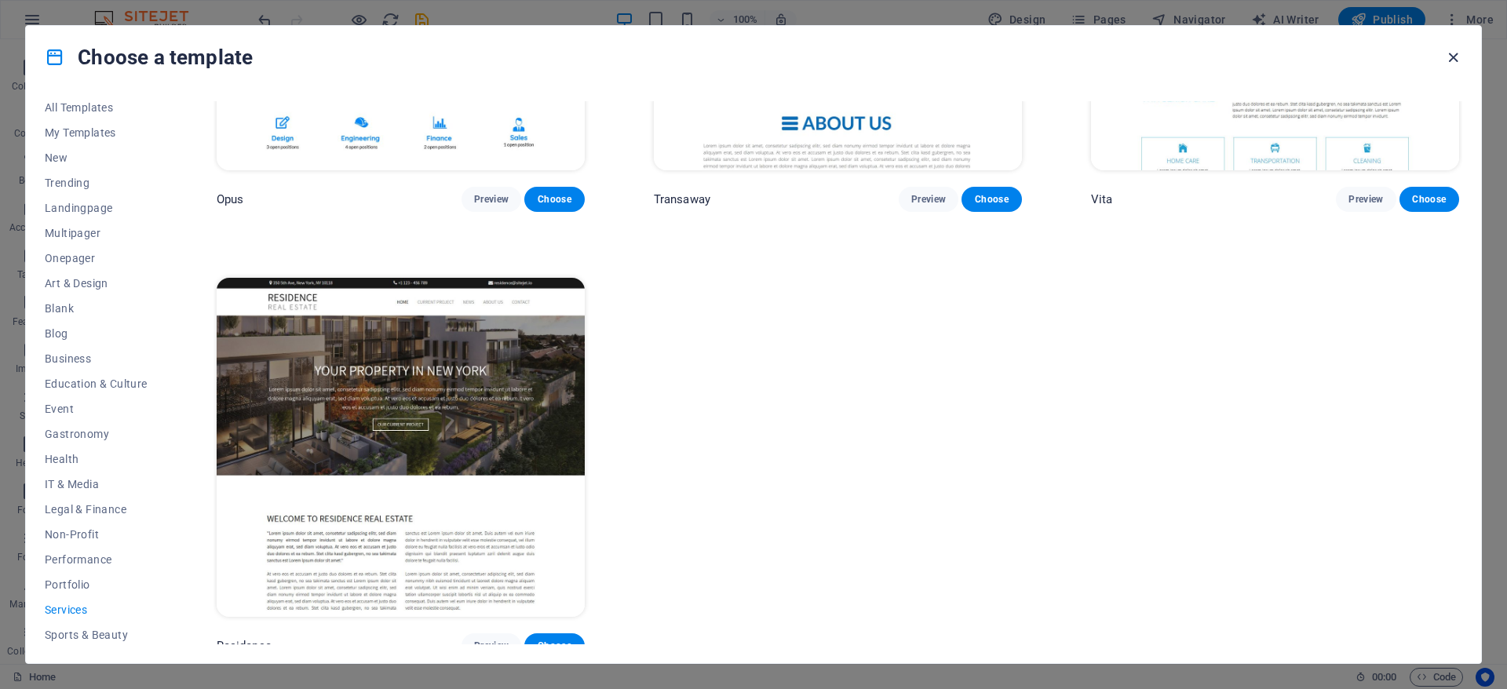
click at [1457, 56] on icon "button" at bounding box center [1453, 58] width 18 height 18
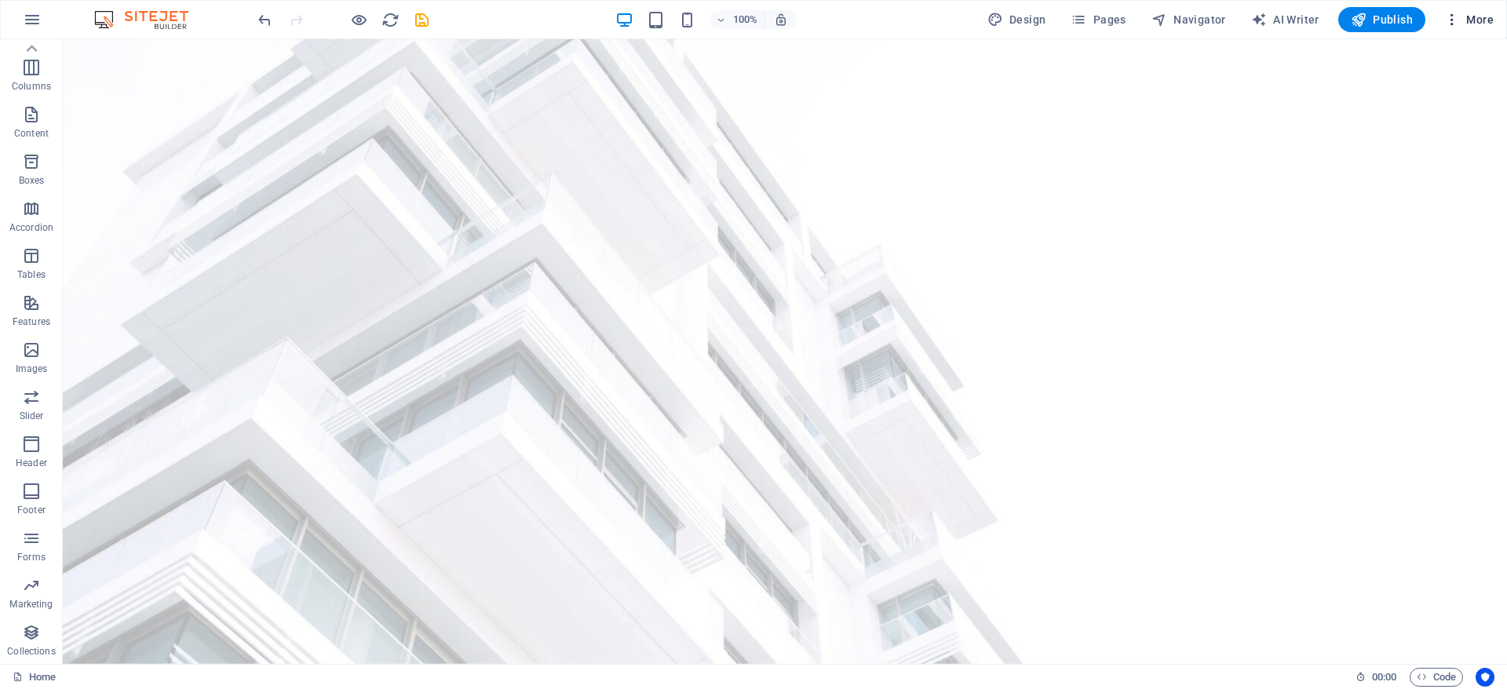
click at [1459, 17] on icon "button" at bounding box center [1452, 20] width 16 height 16
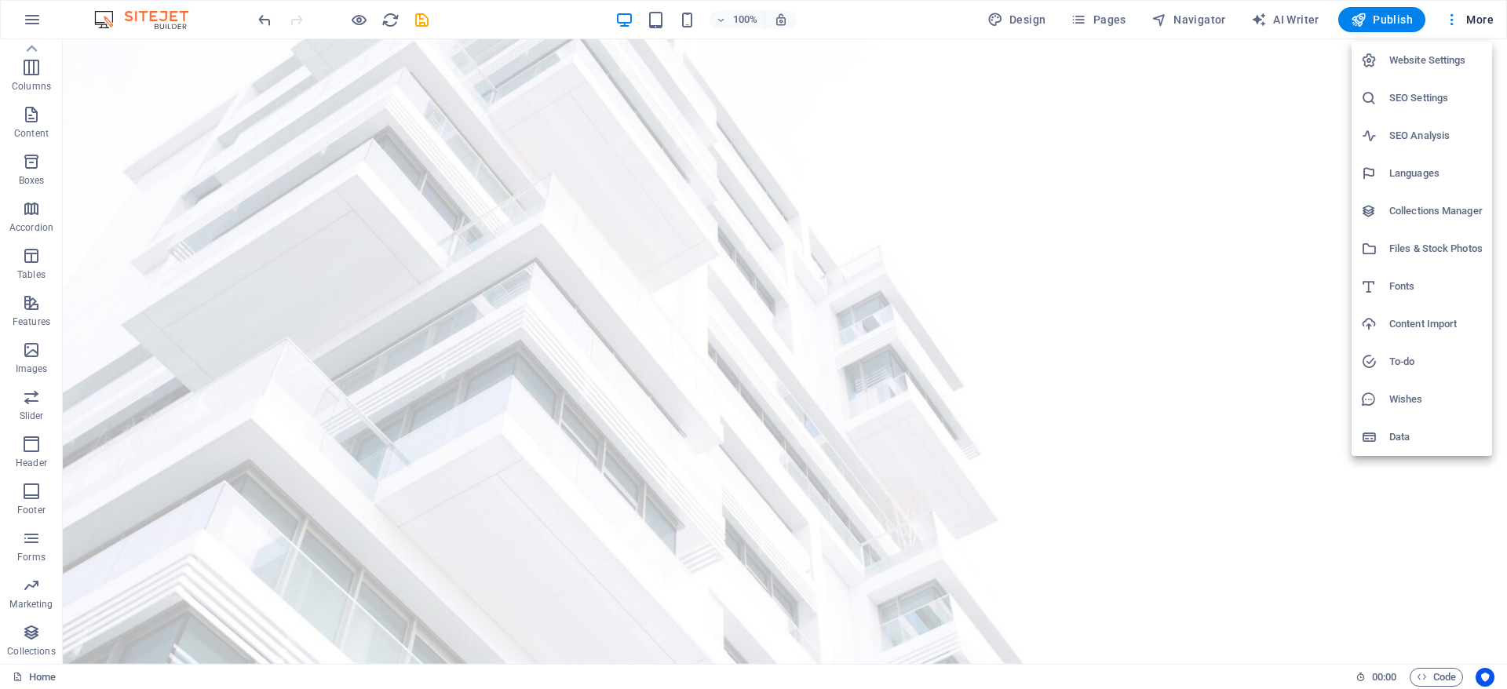
click at [32, 21] on div at bounding box center [753, 344] width 1507 height 689
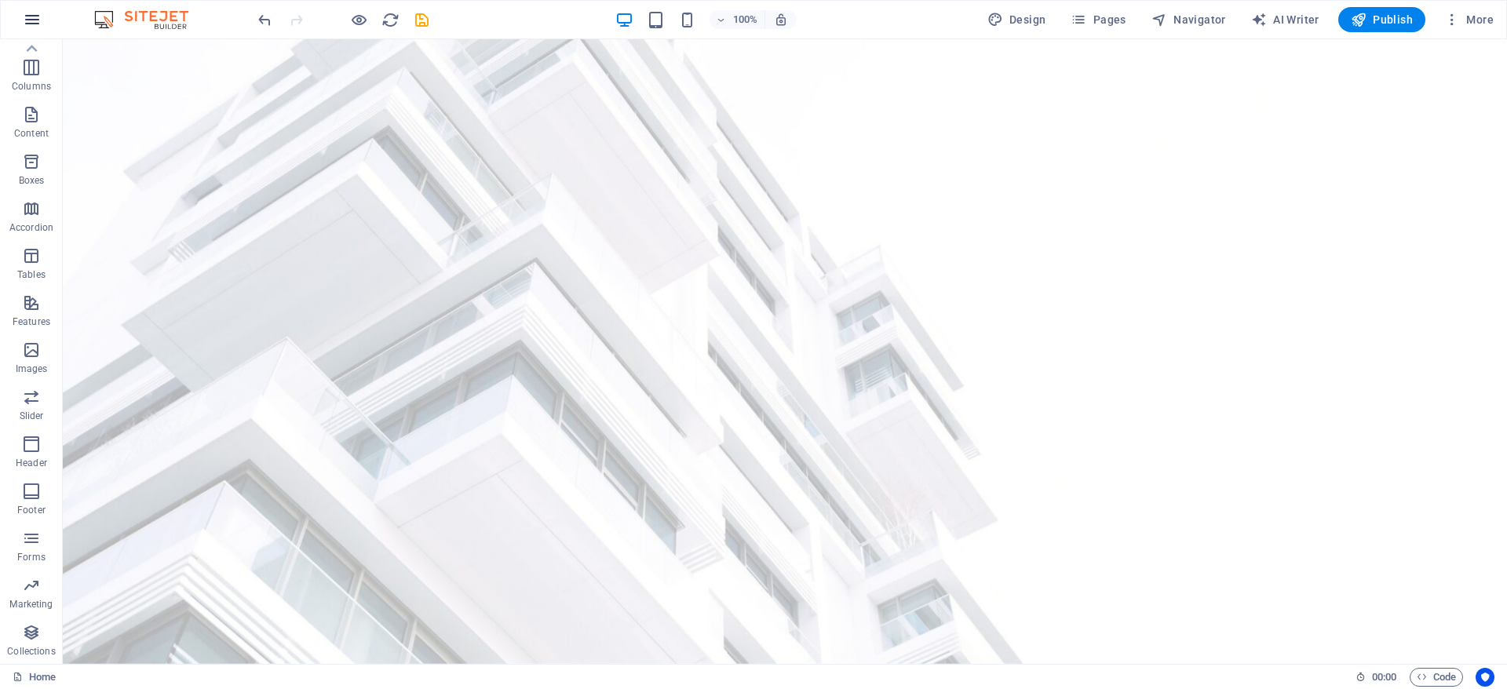
click at [39, 25] on icon "button" at bounding box center [32, 19] width 19 height 19
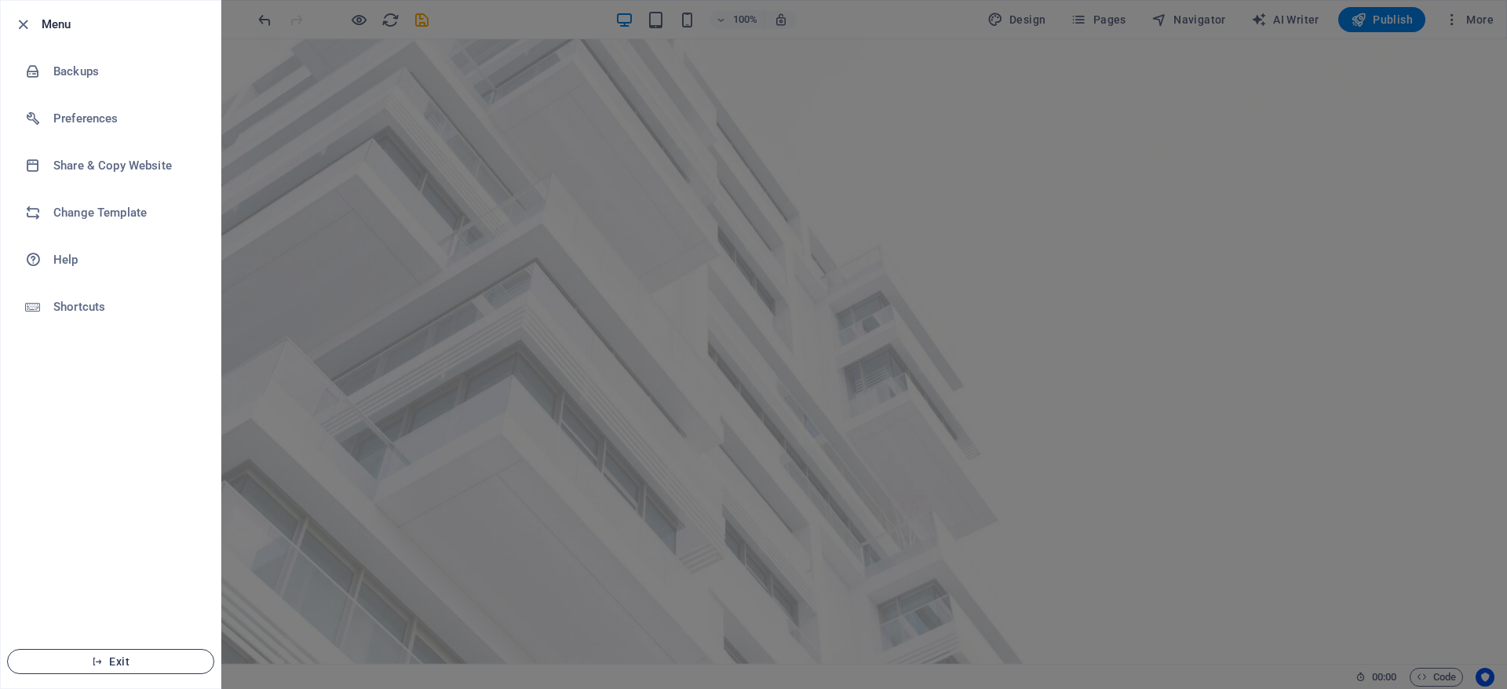
click at [116, 662] on span "Exit" at bounding box center [110, 661] width 180 height 13
